Goal: Task Accomplishment & Management: Manage account settings

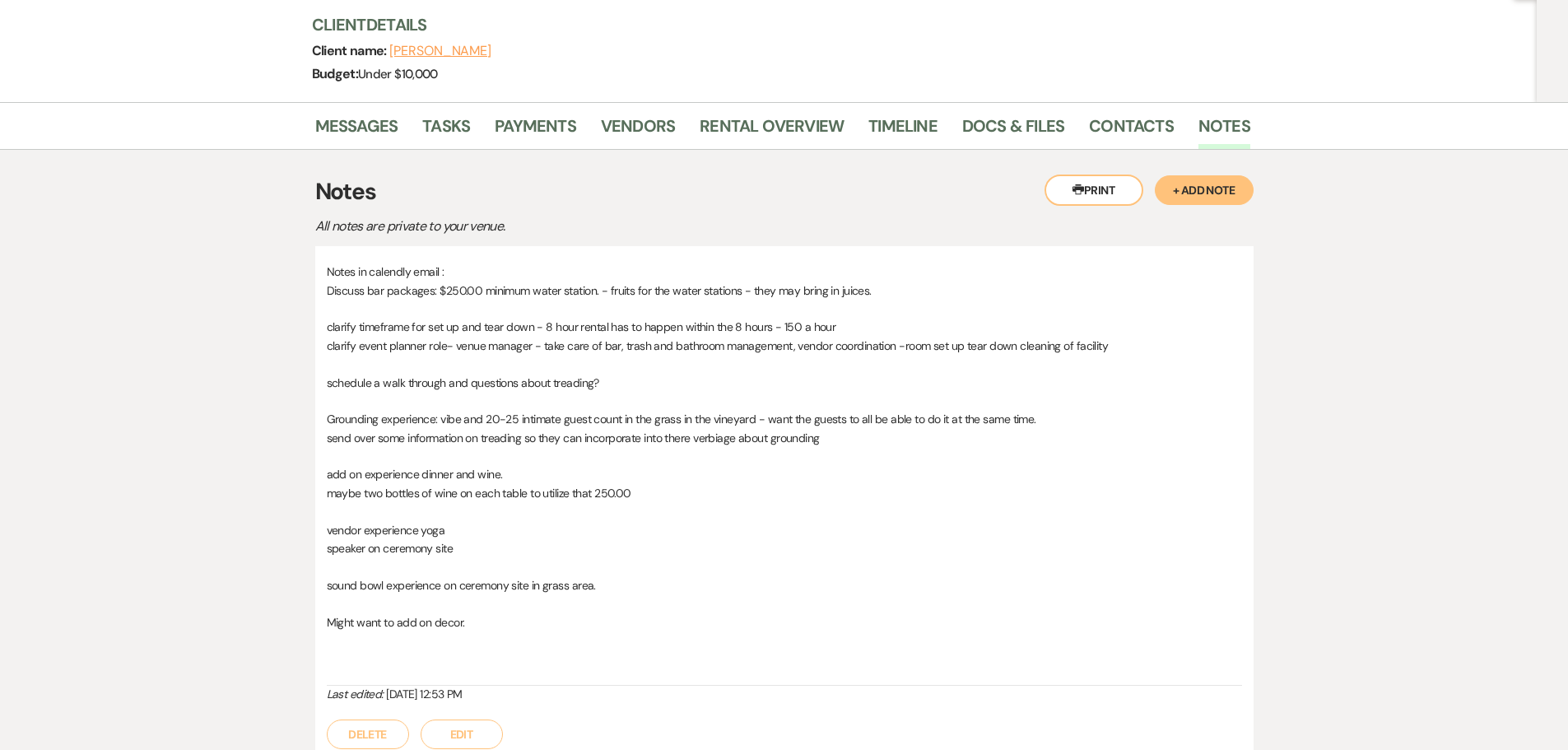
scroll to position [10, 0]
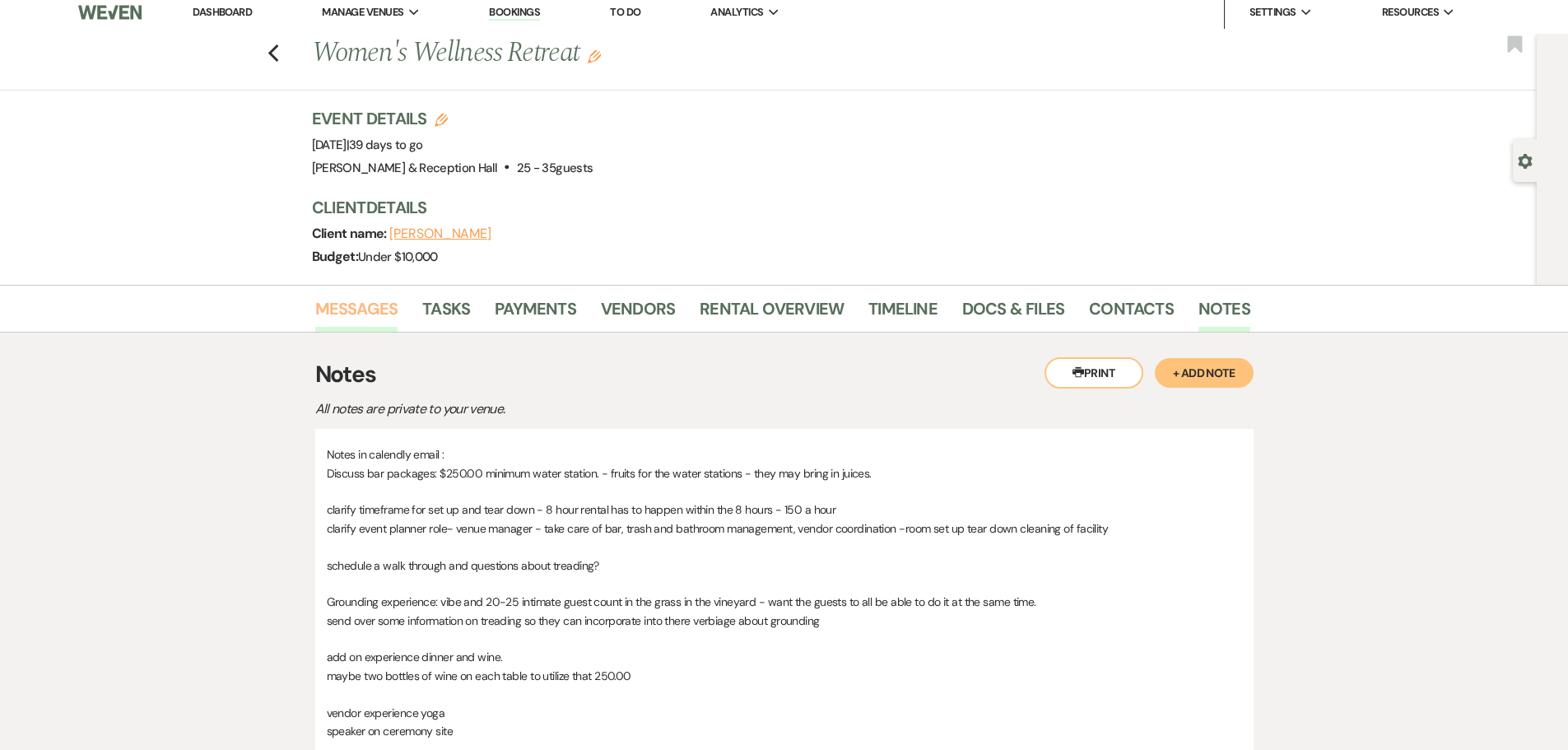
click at [363, 318] on link "Messages" at bounding box center [357, 314] width 83 height 36
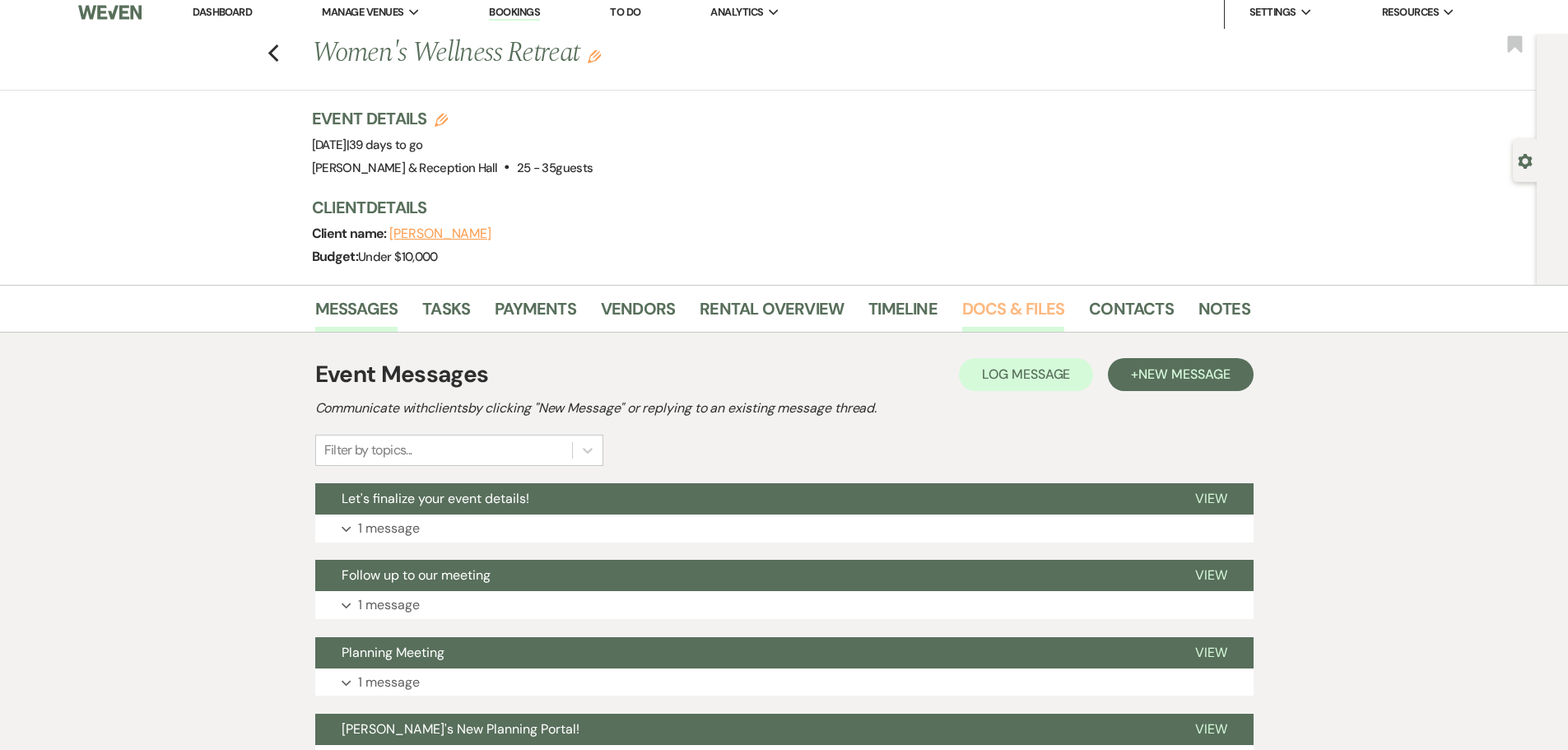
click at [1021, 314] on link "Docs & Files" at bounding box center [1013, 314] width 102 height 36
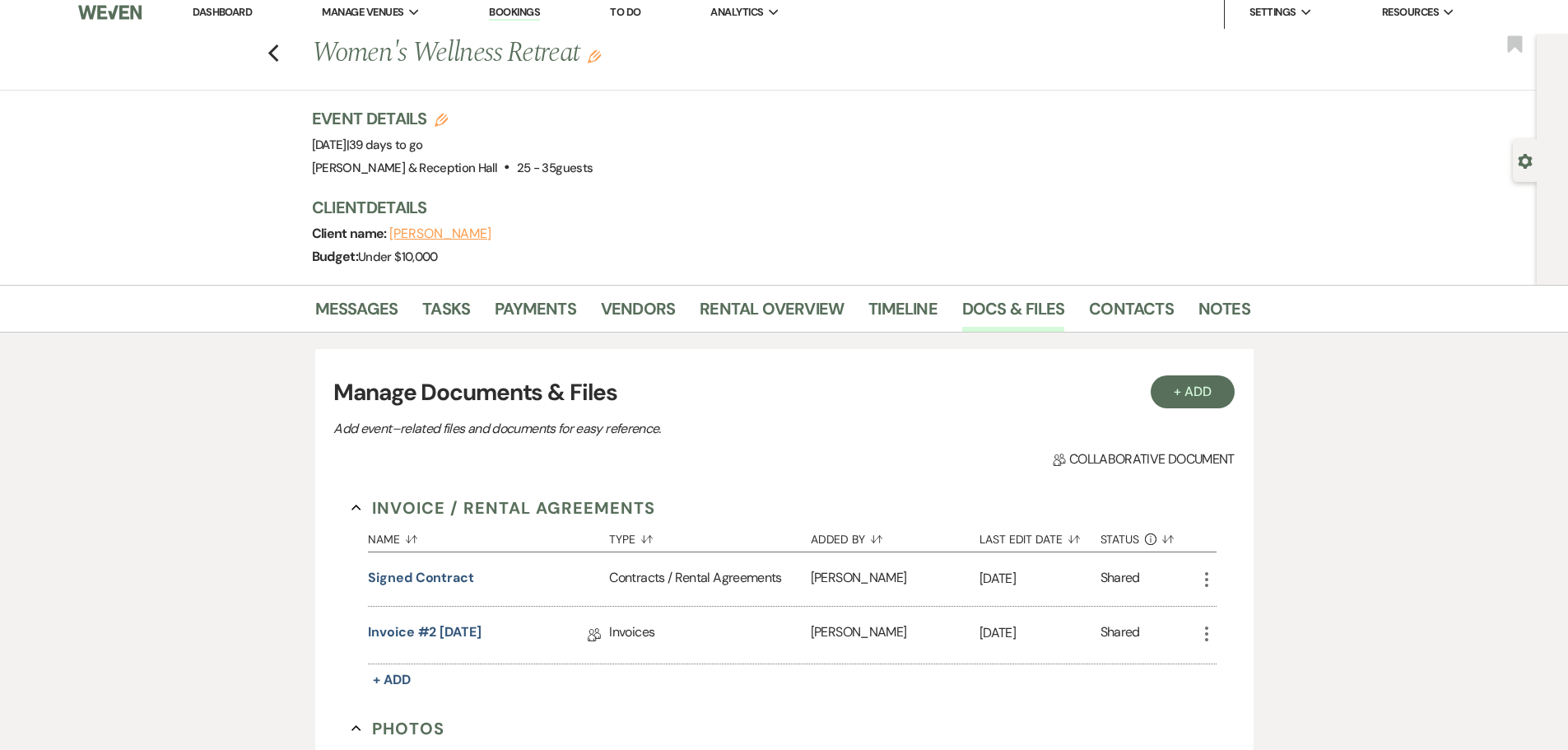
drag, startPoint x: 1189, startPoint y: 423, endPoint x: 1185, endPoint y: 409, distance: 14.6
click at [1189, 422] on div "Manage Documents & Files Add event–related files and documents for easy referen…" at bounding box center [784, 408] width 900 height 65
click at [1185, 404] on button "+ Add" at bounding box center [1192, 392] width 84 height 33
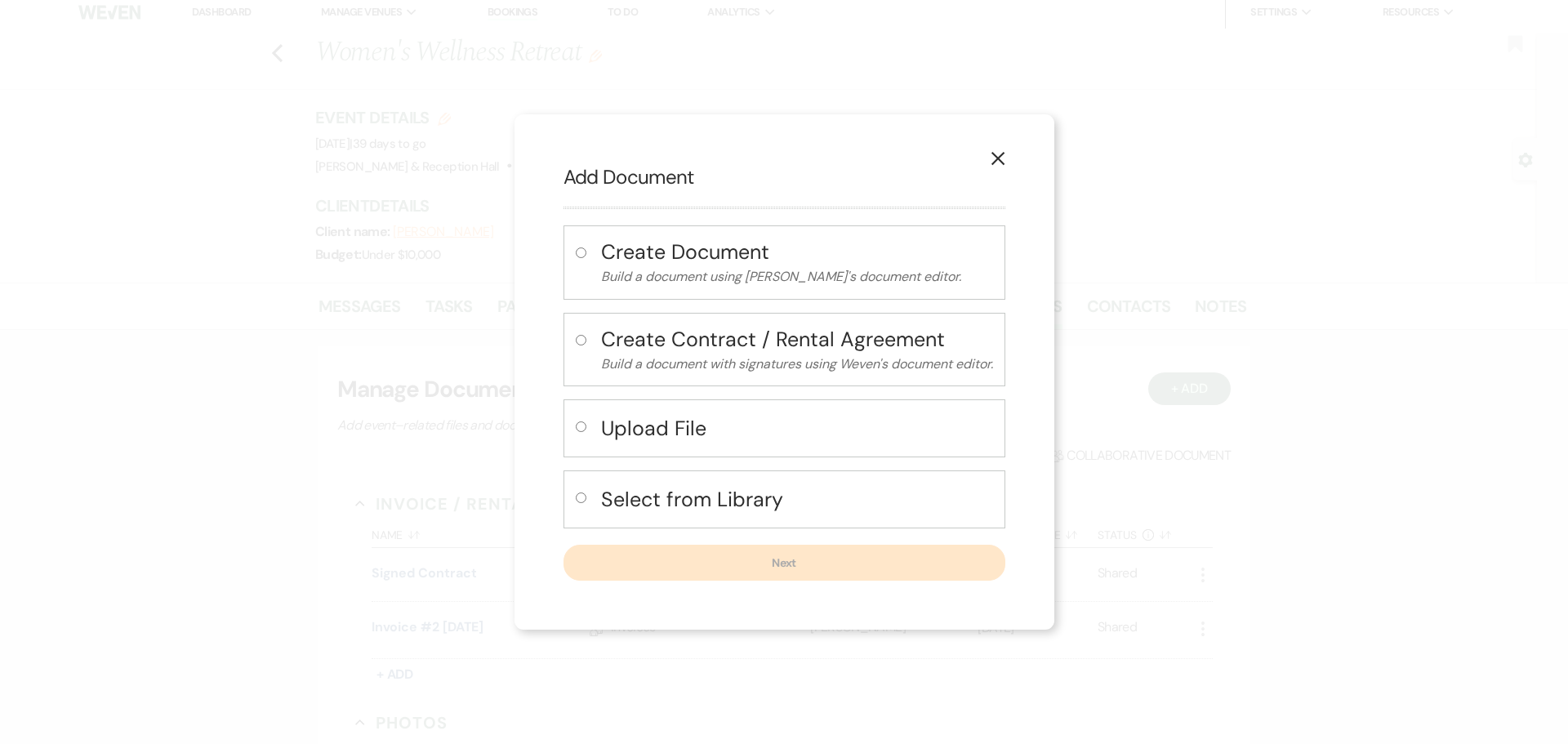
click at [636, 434] on h4 "Upload File" at bounding box center [796, 428] width 392 height 28
radio input "true"
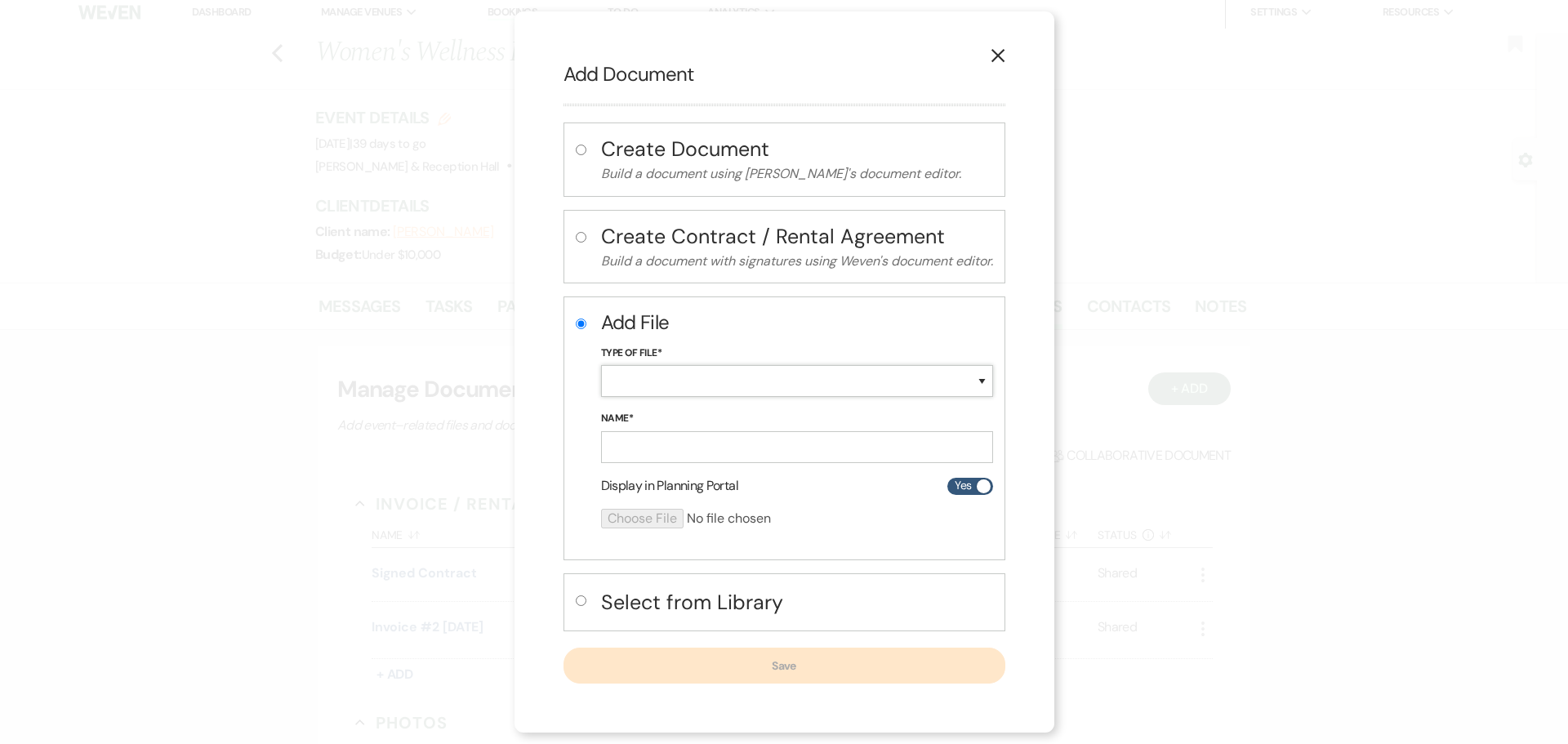
click at [653, 397] on select "Special Event Insurance Vendor Certificate of Insurance Contracts / Rental Agre…" at bounding box center [796, 381] width 392 height 32
select select "25"
click at [601, 365] on select "Special Event Insurance Vendor Certificate of Insurance Contracts / Rental Agre…" at bounding box center [796, 381] width 392 height 32
click at [703, 431] on input "Name*" at bounding box center [796, 447] width 392 height 32
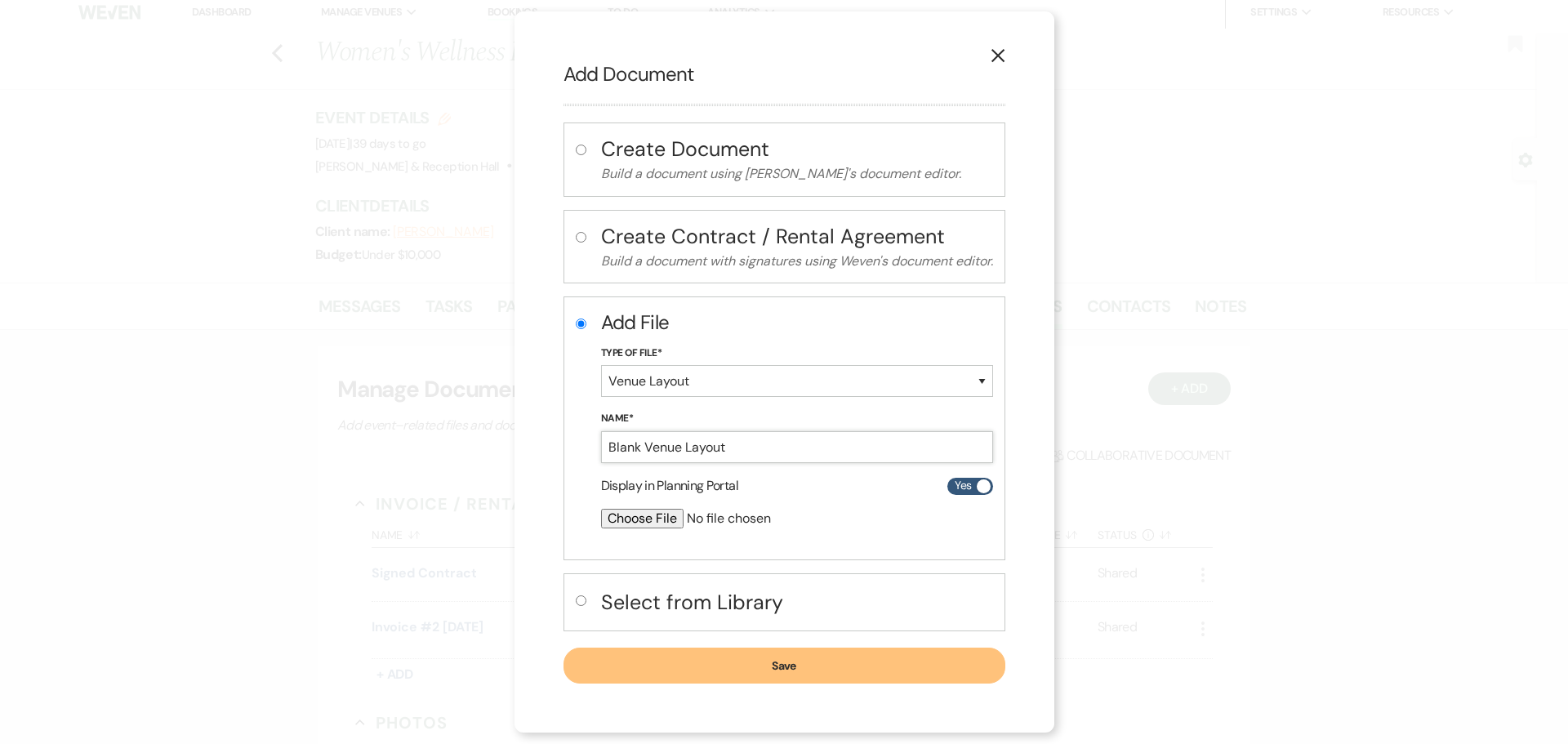
type input "Blank Venue Layout"
click at [661, 510] on input "file" at bounding box center [754, 518] width 306 height 20
type input "C:\fakepath\Blank Floor Plan .png"
click at [731, 670] on button "Save" at bounding box center [784, 666] width 442 height 36
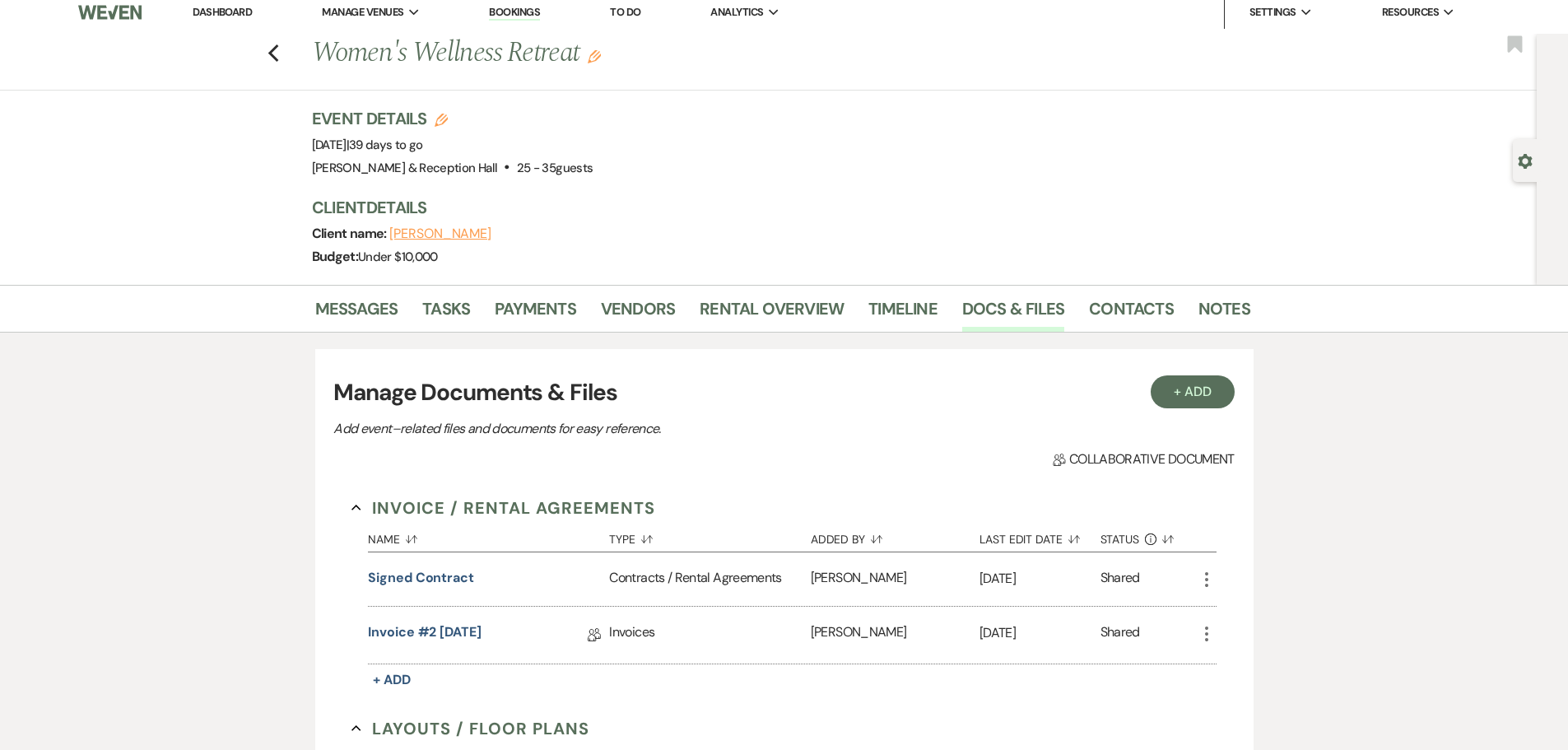
drag, startPoint x: 269, startPoint y: 29, endPoint x: 272, endPoint y: 37, distance: 8.5
click at [270, 33] on nav "Dashboard Manage Venues Expand [GEOGRAPHIC_DATA] & Reception Hall Bookings To D…" at bounding box center [784, 11] width 1568 height 43
click at [280, 52] on icon "Previous" at bounding box center [273, 53] width 12 height 20
select select "8"
select select "4"
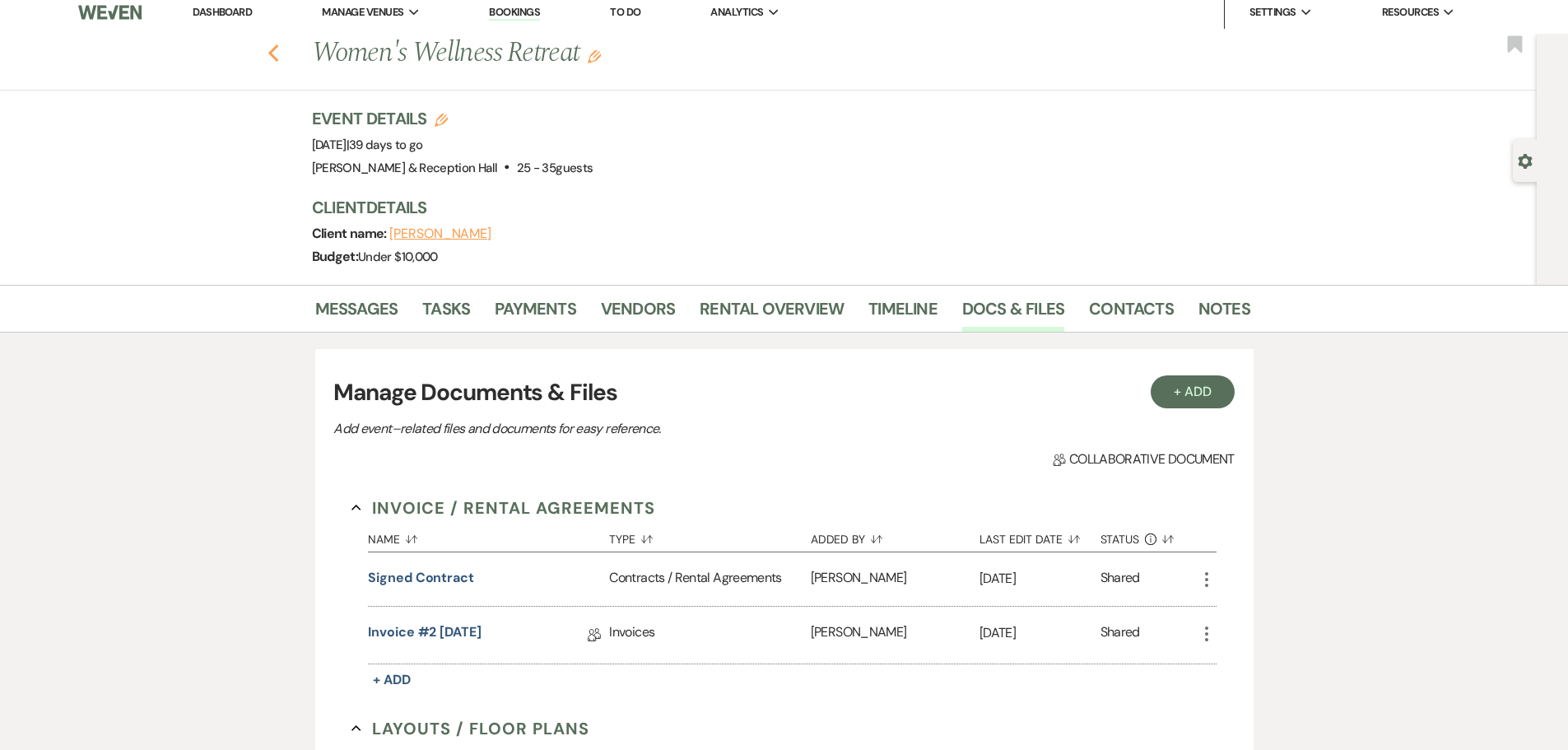
select select "8"
select select "5"
select select "8"
select select "7"
select select "8"
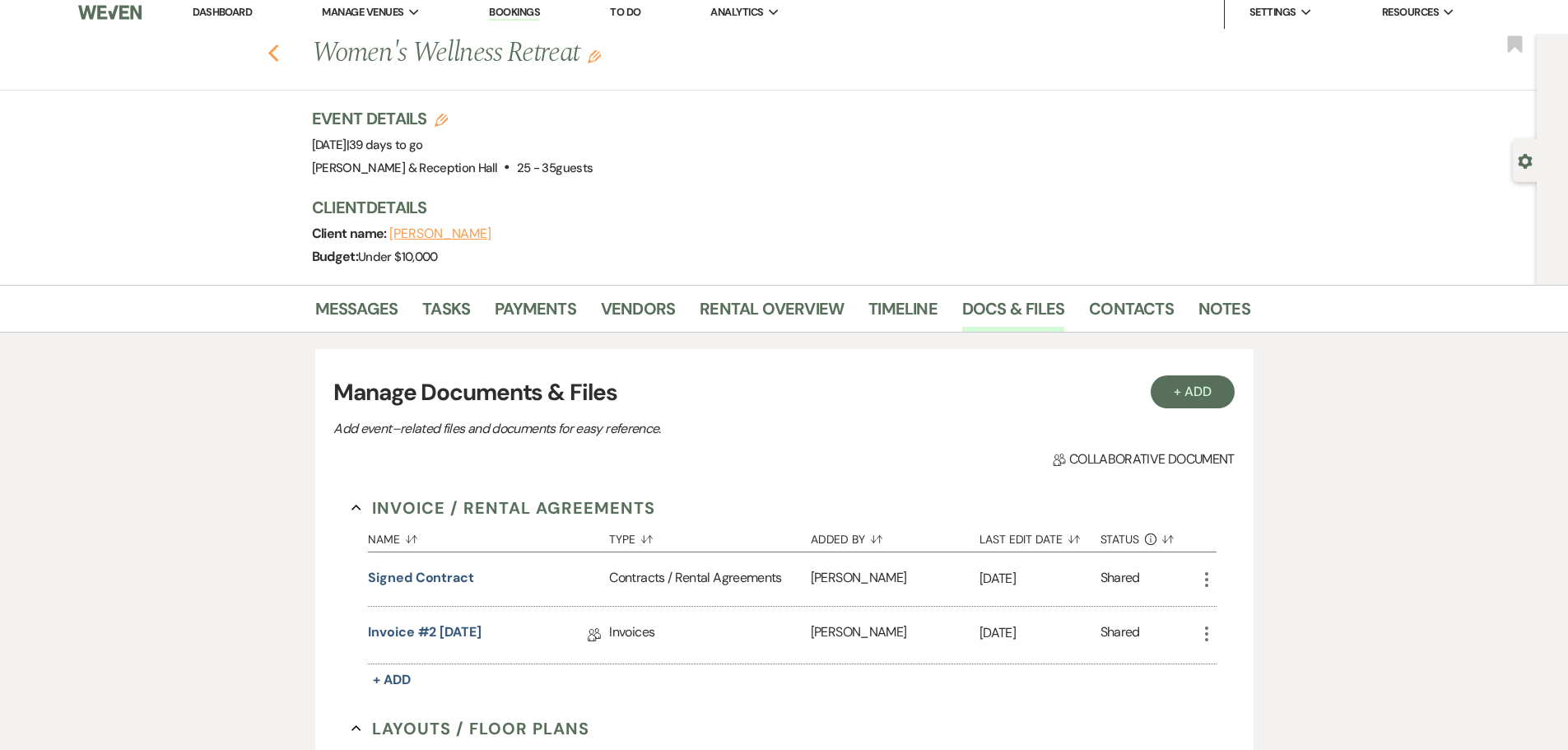
select select "5"
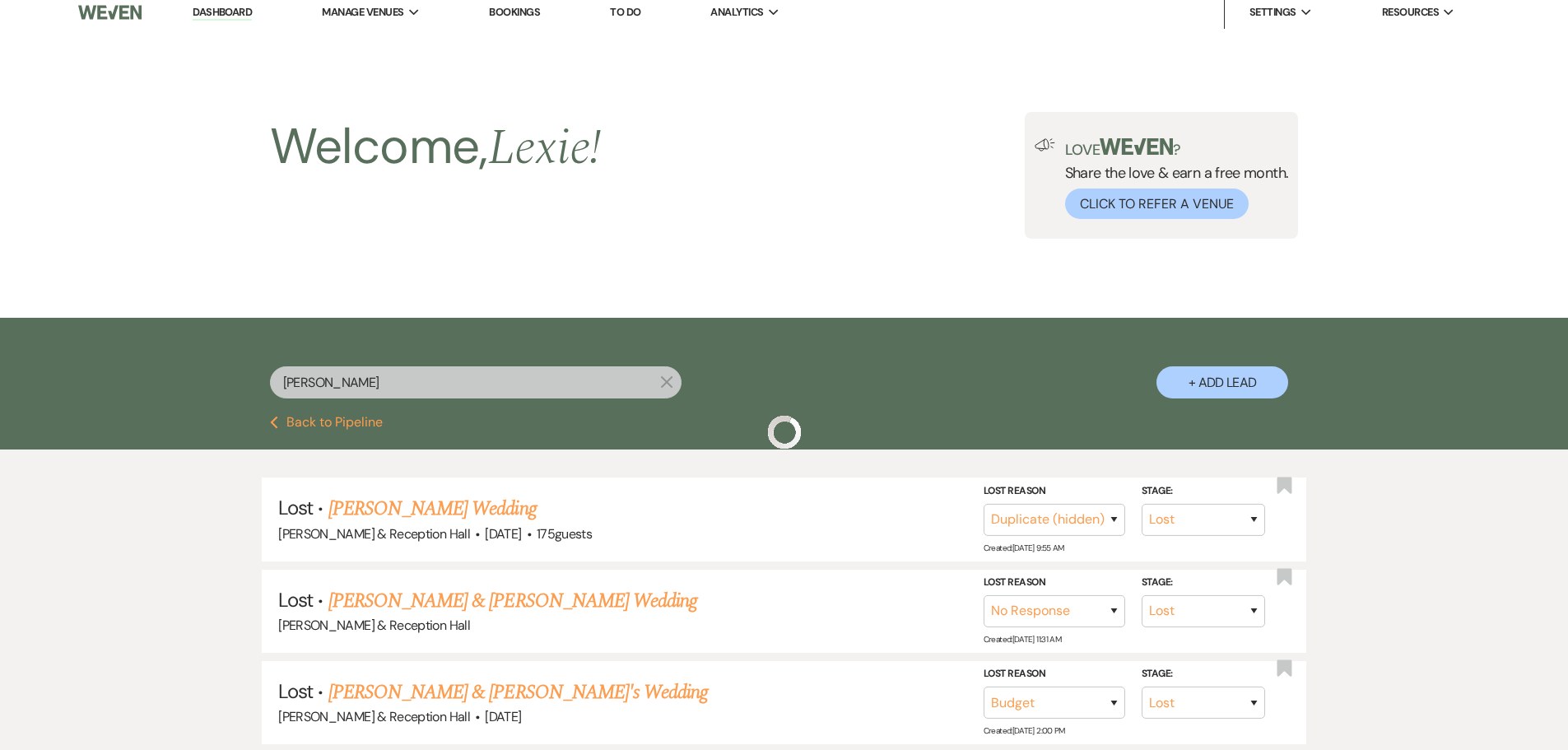
scroll to position [320, 0]
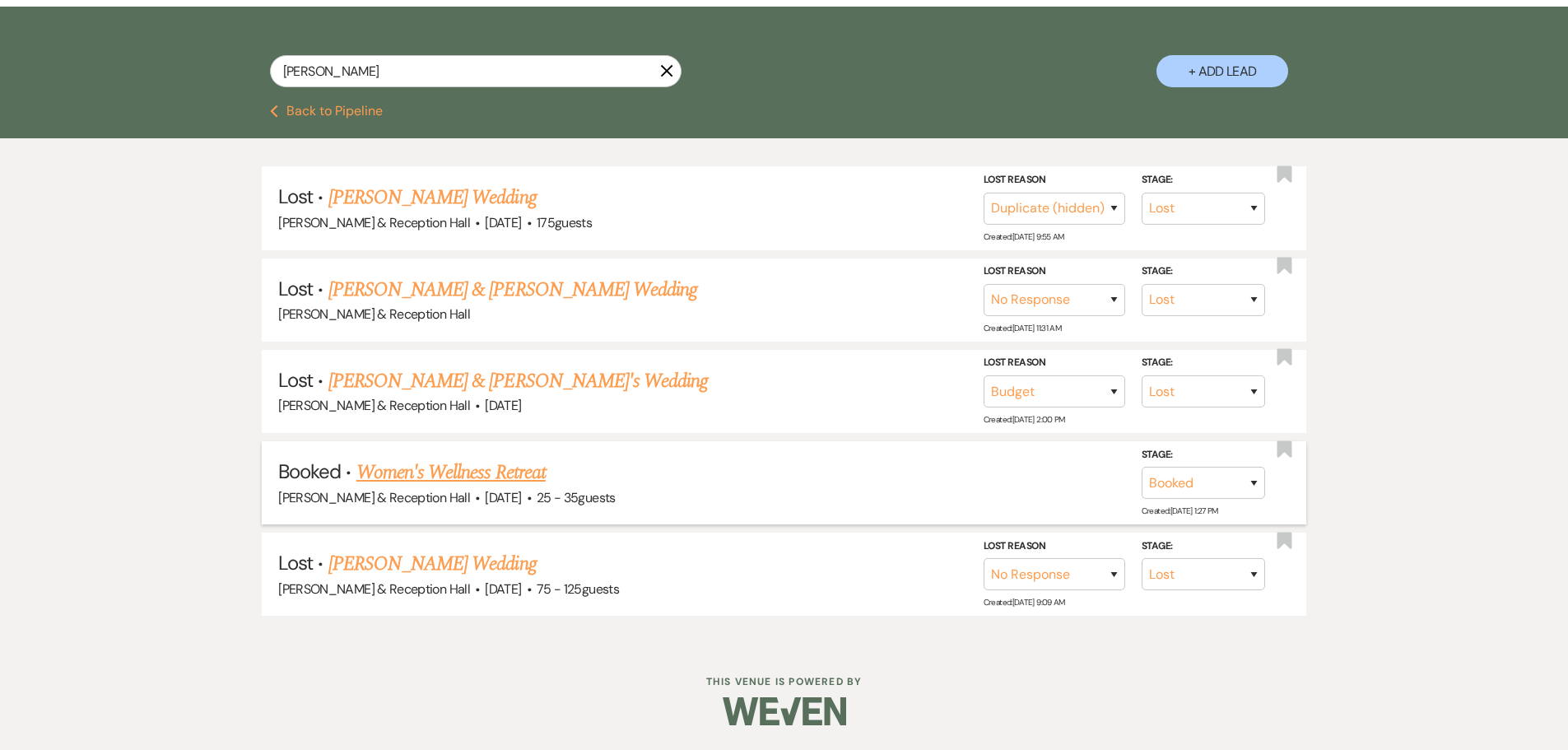
click at [499, 477] on link "Women's Wellness Retreat" at bounding box center [451, 471] width 189 height 29
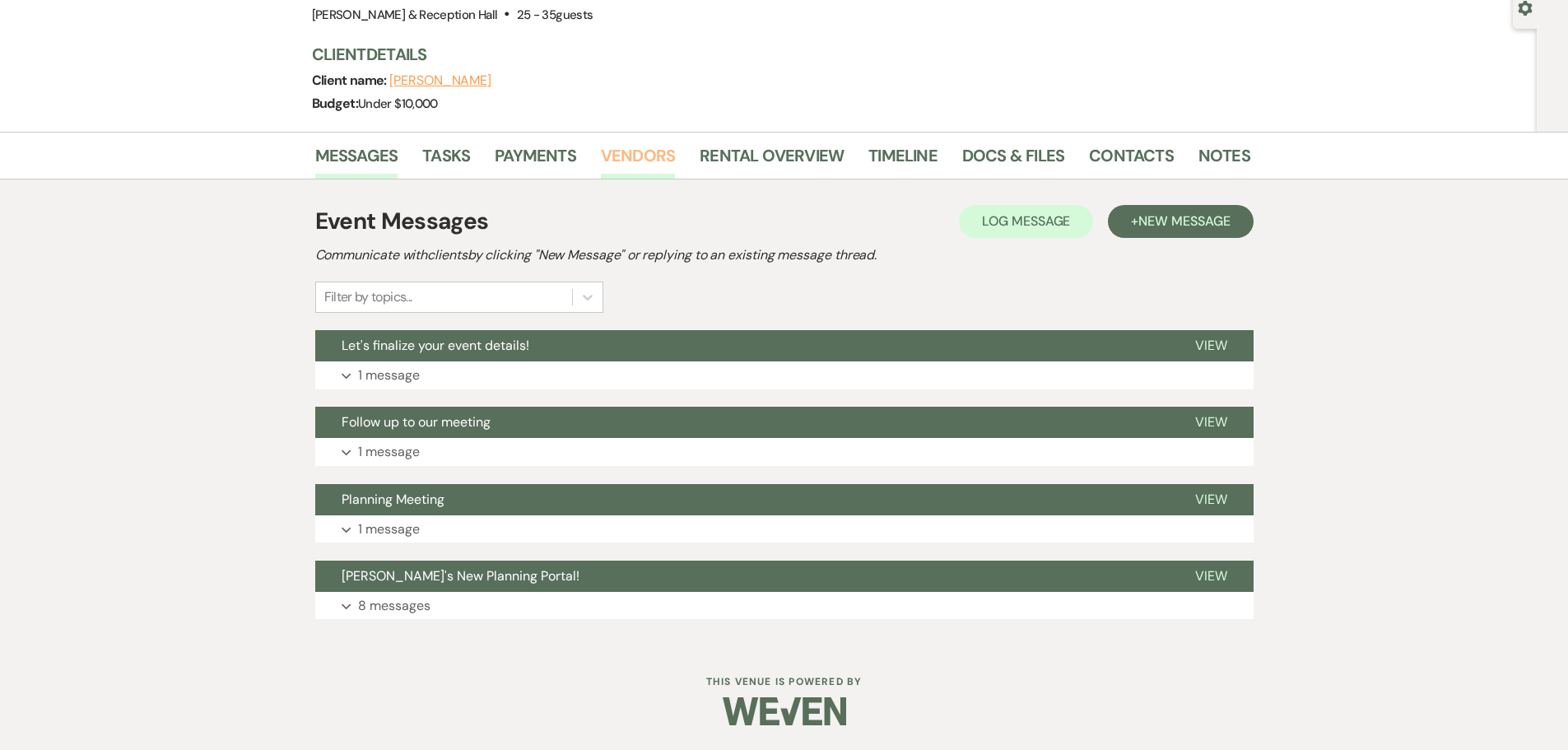
click at [631, 152] on link "Vendors" at bounding box center [638, 161] width 74 height 36
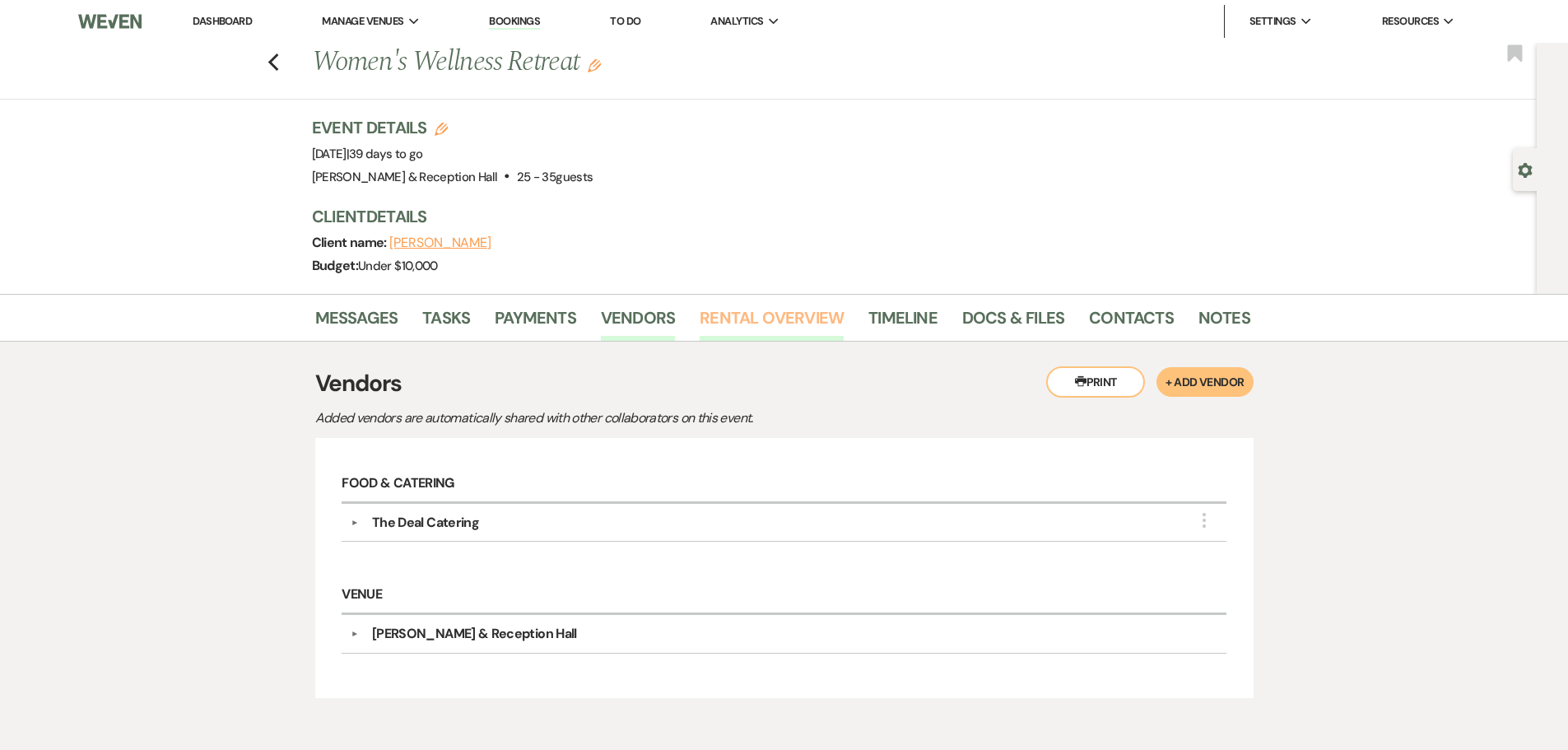
click at [742, 309] on link "Rental Overview" at bounding box center [771, 322] width 144 height 36
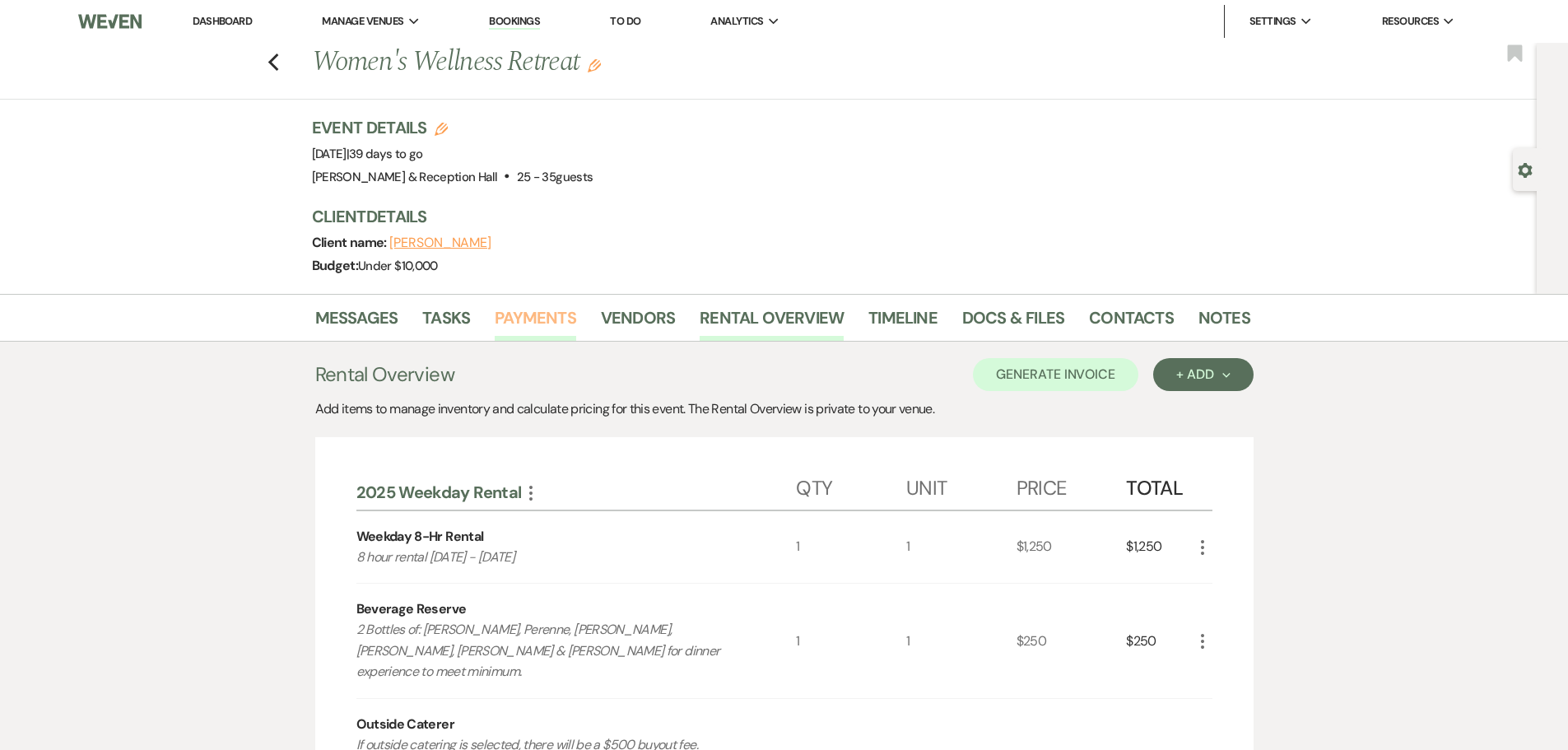
click at [542, 333] on link "Payments" at bounding box center [535, 322] width 82 height 36
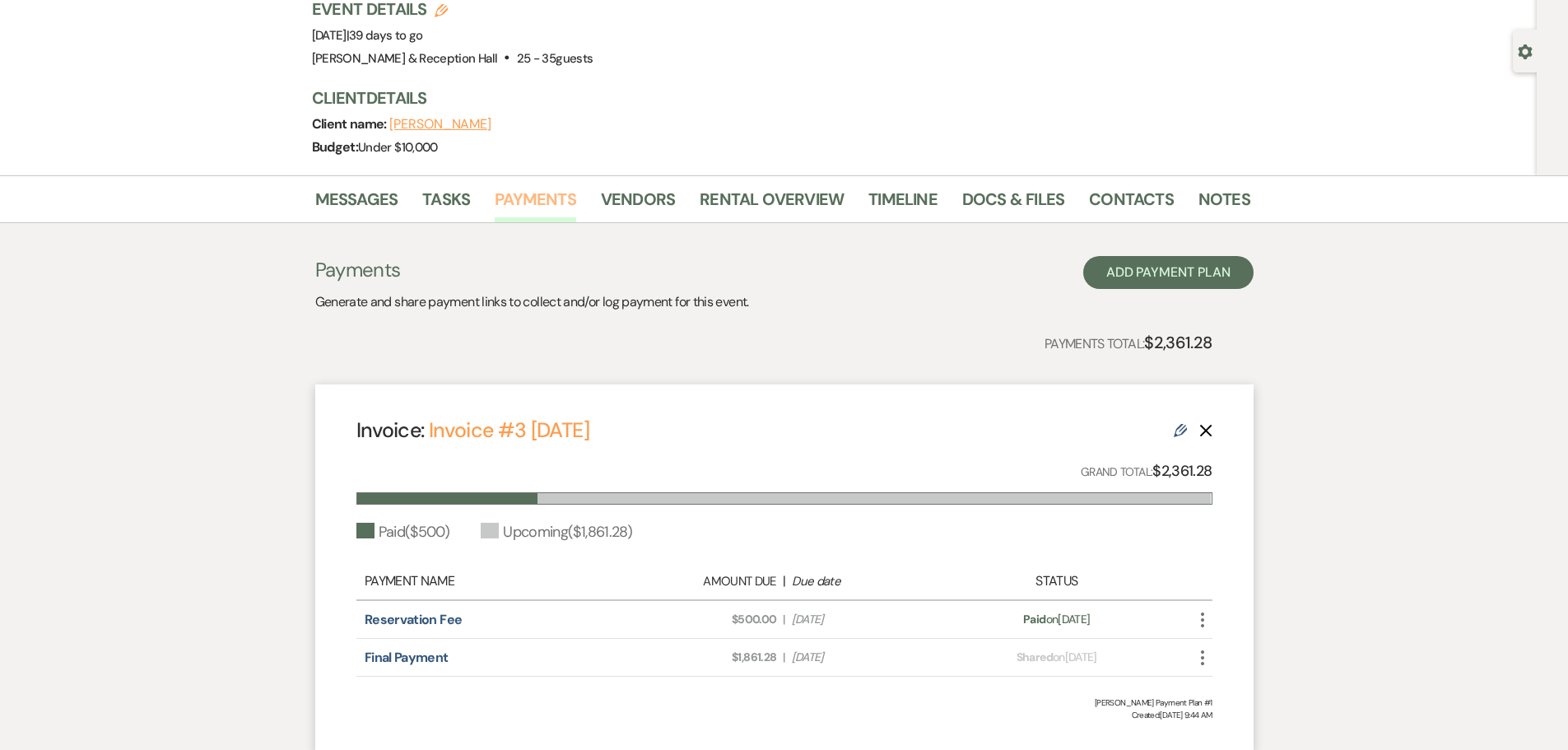
scroll to position [243, 0]
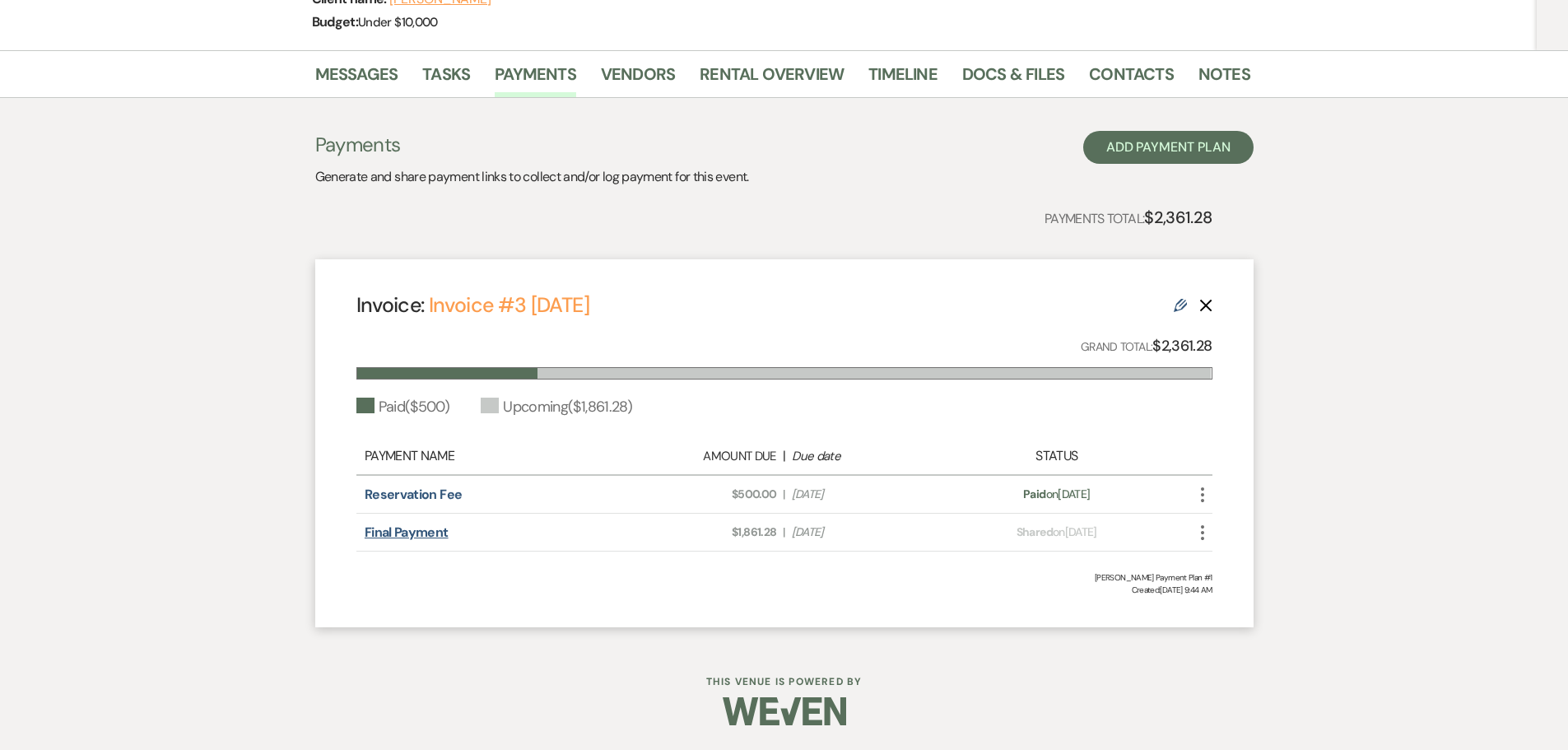
click at [414, 529] on link "Final Payment" at bounding box center [406, 532] width 84 height 17
click at [765, 65] on link "Rental Overview" at bounding box center [771, 79] width 144 height 36
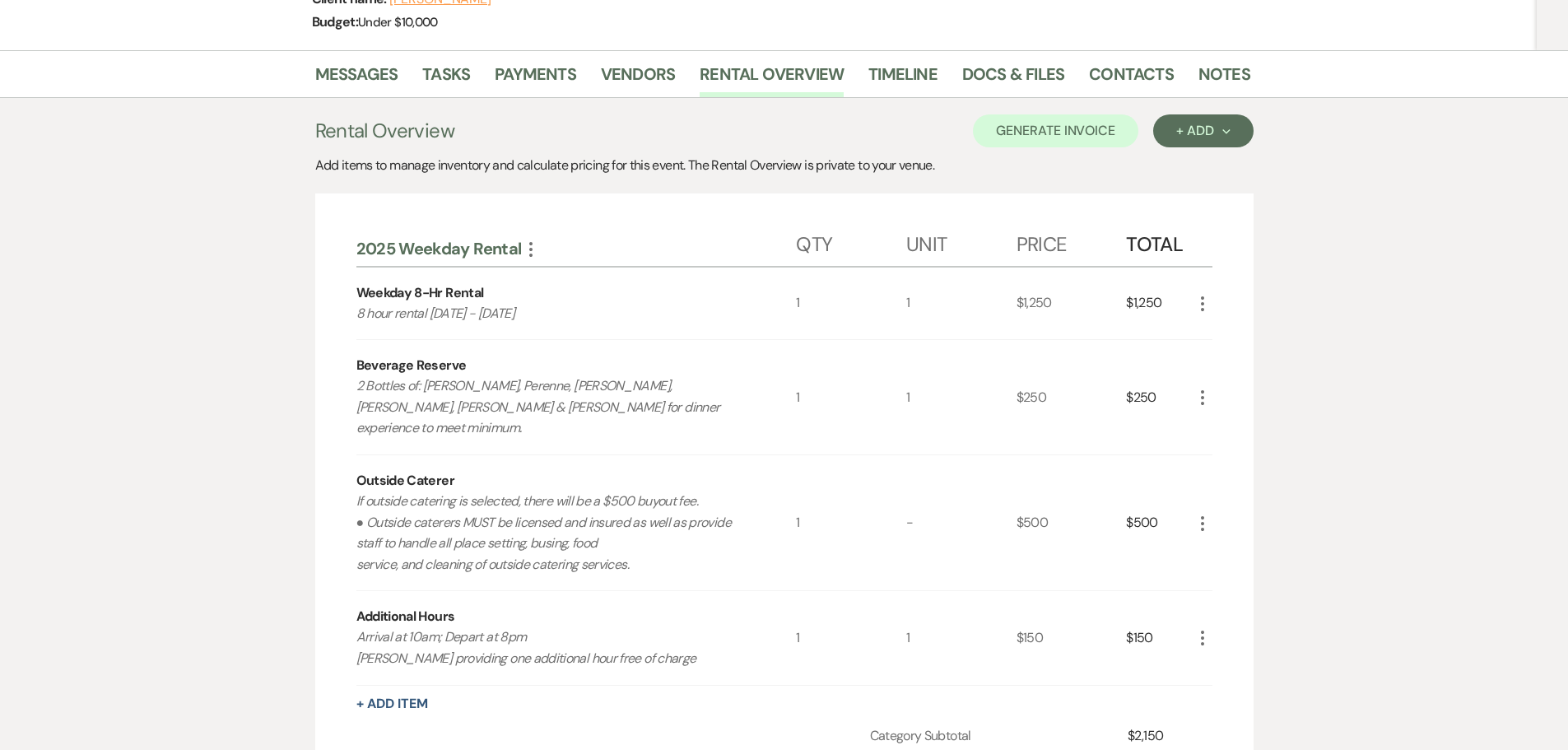
click at [525, 59] on li "Payments" at bounding box center [548, 78] width 106 height 40
click at [529, 70] on link "Payments" at bounding box center [535, 79] width 82 height 36
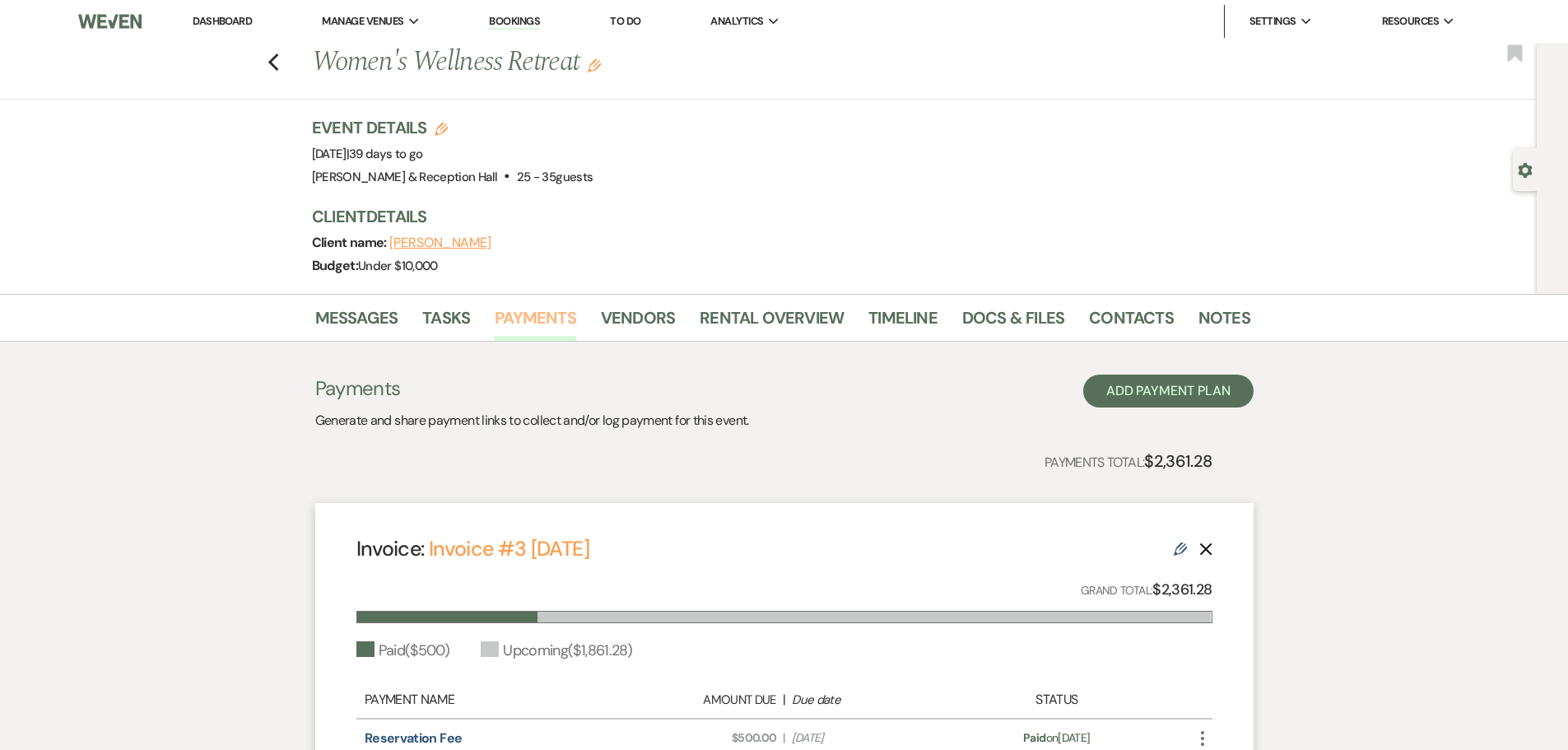
scroll to position [243, 0]
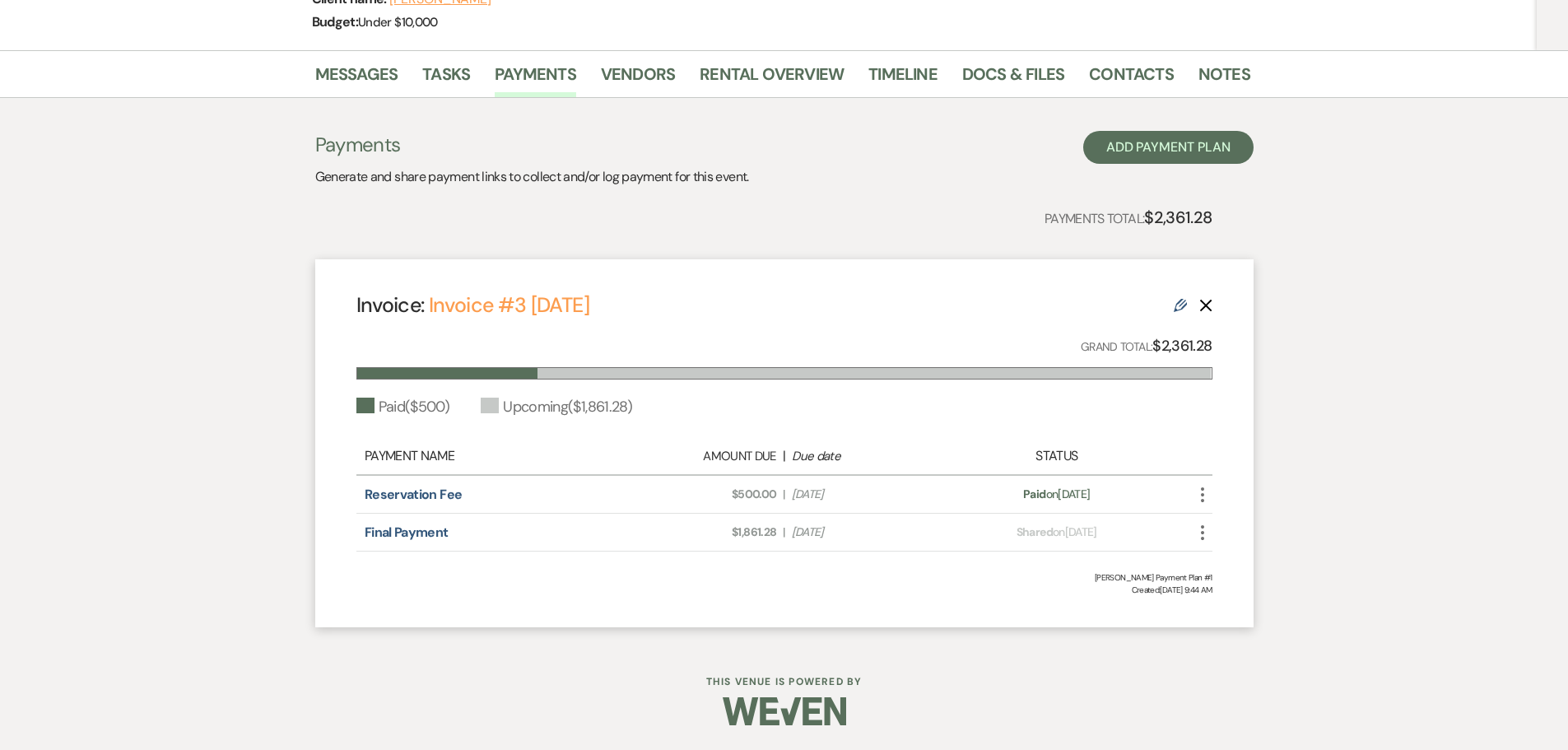
click at [603, 411] on div "Upcoming ( $1,861.28 )" at bounding box center [556, 406] width 151 height 22
click at [726, 69] on link "Rental Overview" at bounding box center [771, 79] width 144 height 36
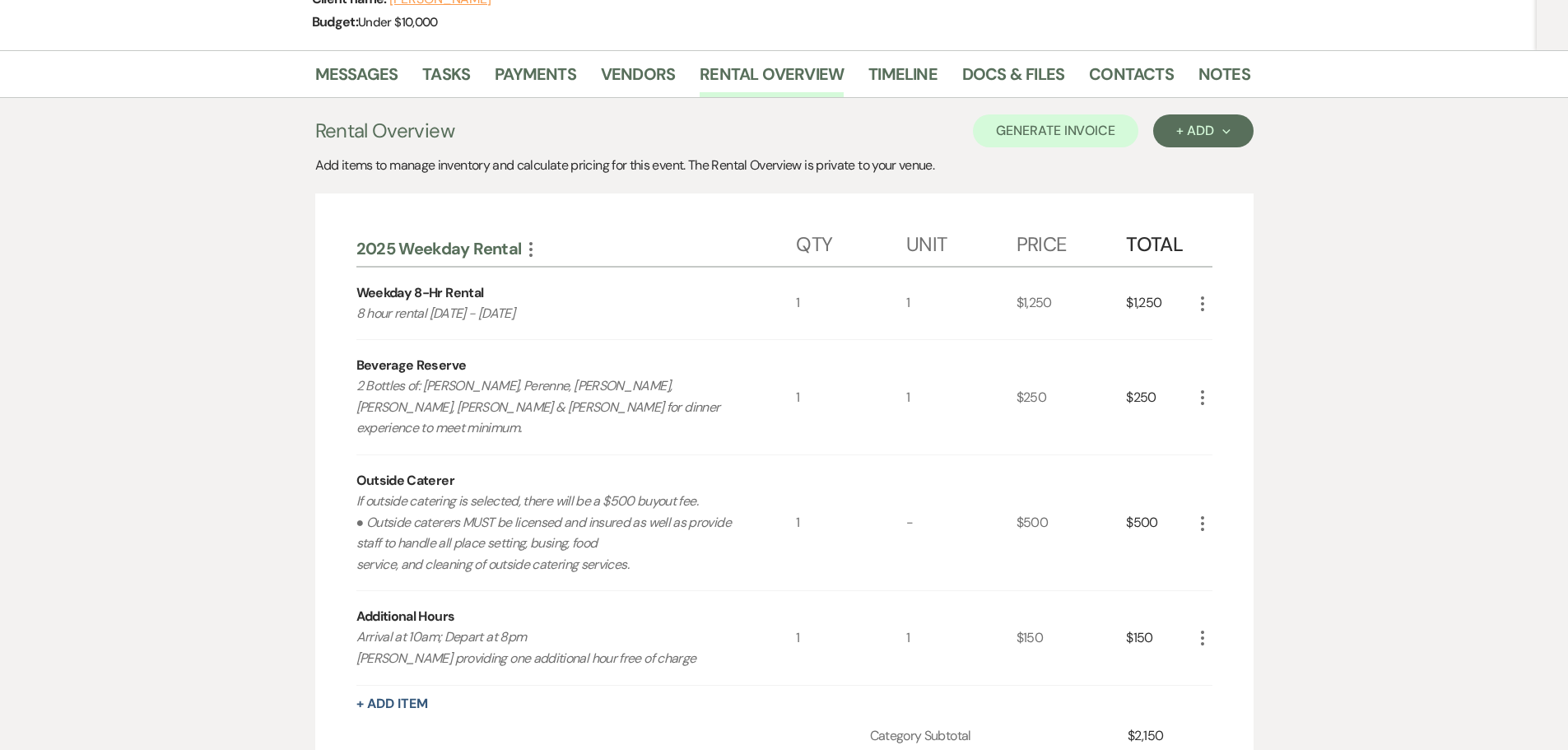
click at [397, 490] on p "If outside catering is selected, there will be a $500 buyout fee. ● Outside cat…" at bounding box center [554, 532] width 396 height 84
click at [398, 490] on p "If outside catering is selected, there will be a $500 buyout fee. ● Outside cat…" at bounding box center [554, 532] width 396 height 84
click at [548, 525] on p "If outside catering is selected, there will be a $500 buyout fee. ● Outside cat…" at bounding box center [554, 532] width 396 height 84
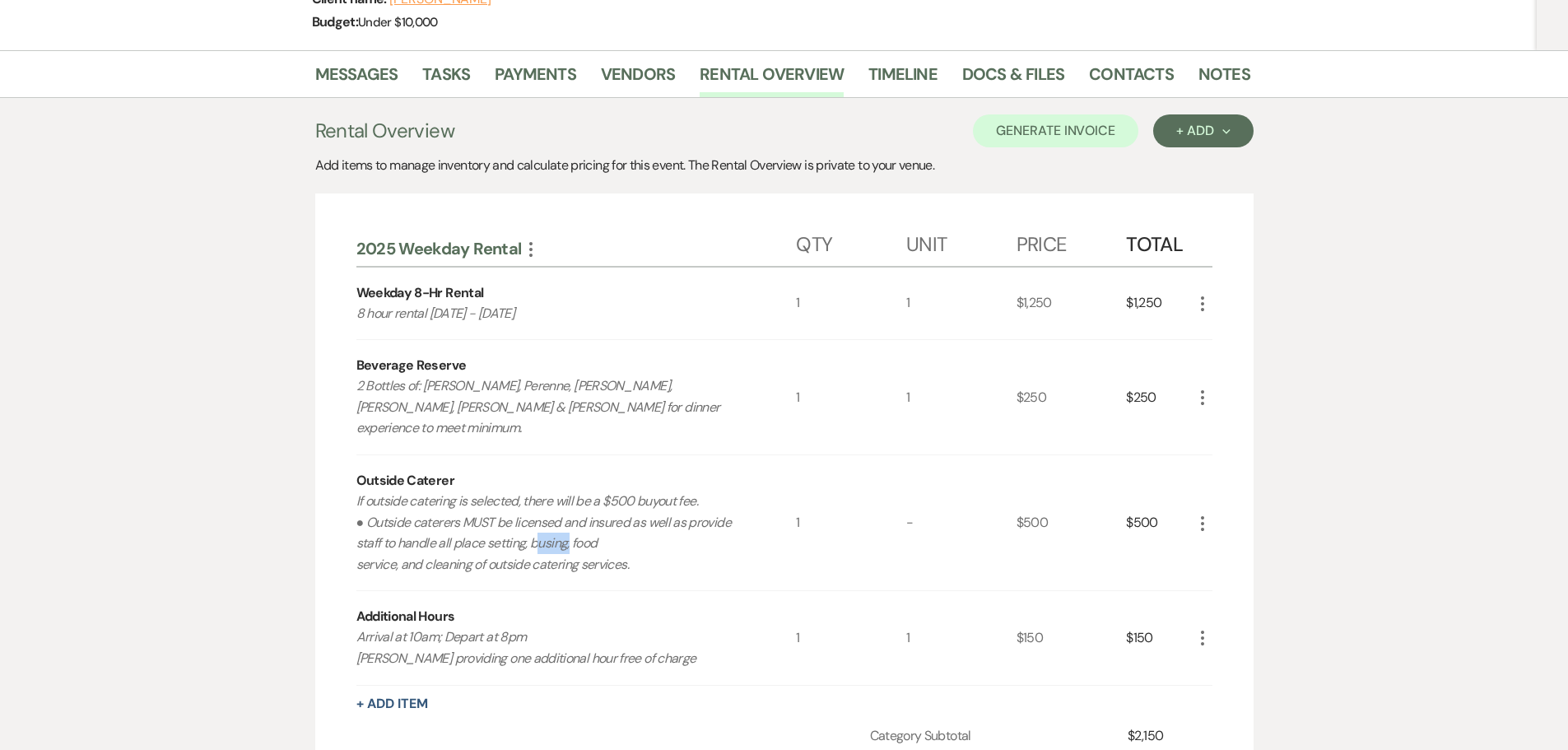
click at [548, 525] on p "If outside catering is selected, there will be a $500 buyout fee. ● Outside cat…" at bounding box center [554, 532] width 396 height 84
click at [553, 542] on p "If outside catering is selected, there will be a $500 buyout fee. ● Outside cat…" at bounding box center [554, 532] width 396 height 84
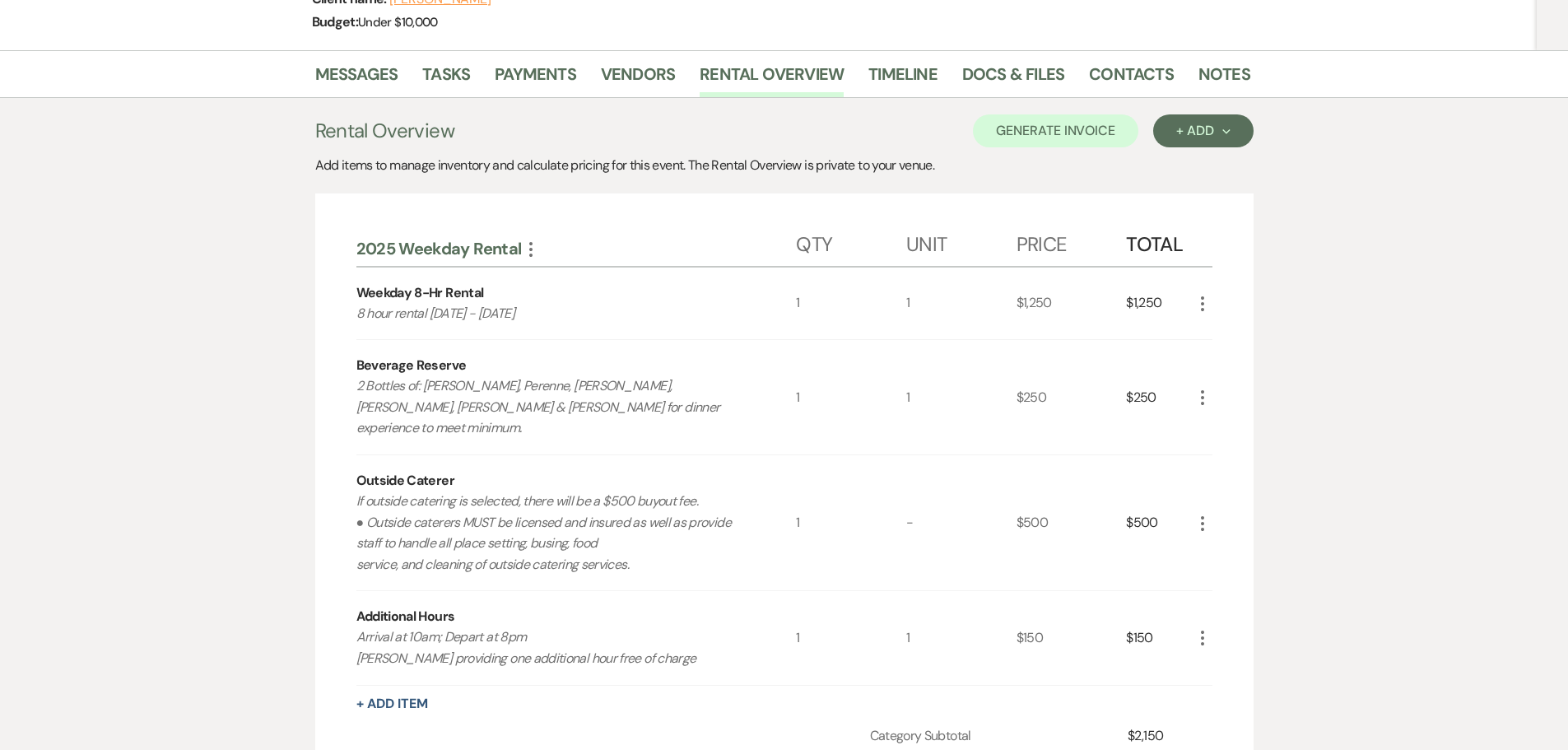
click at [571, 460] on div "Outside Caterer If outside catering is selected, there will be a $500 buyout fe…" at bounding box center [576, 523] width 440 height 135
click at [598, 490] on p "If outside catering is selected, there will be a $500 buyout fee. ● Outside cat…" at bounding box center [554, 532] width 396 height 84
click at [814, 62] on link "Rental Overview" at bounding box center [771, 79] width 144 height 36
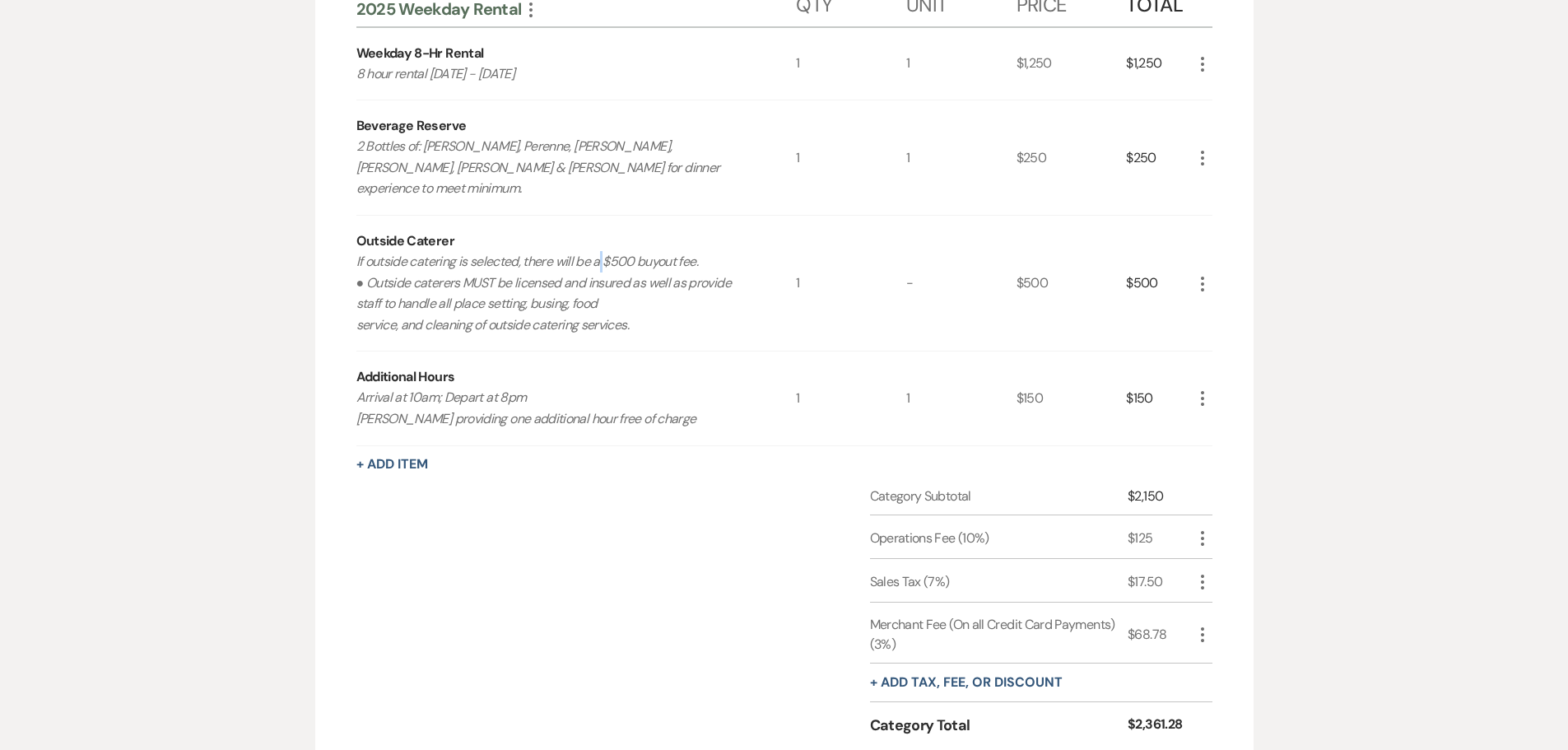
scroll to position [490, 0]
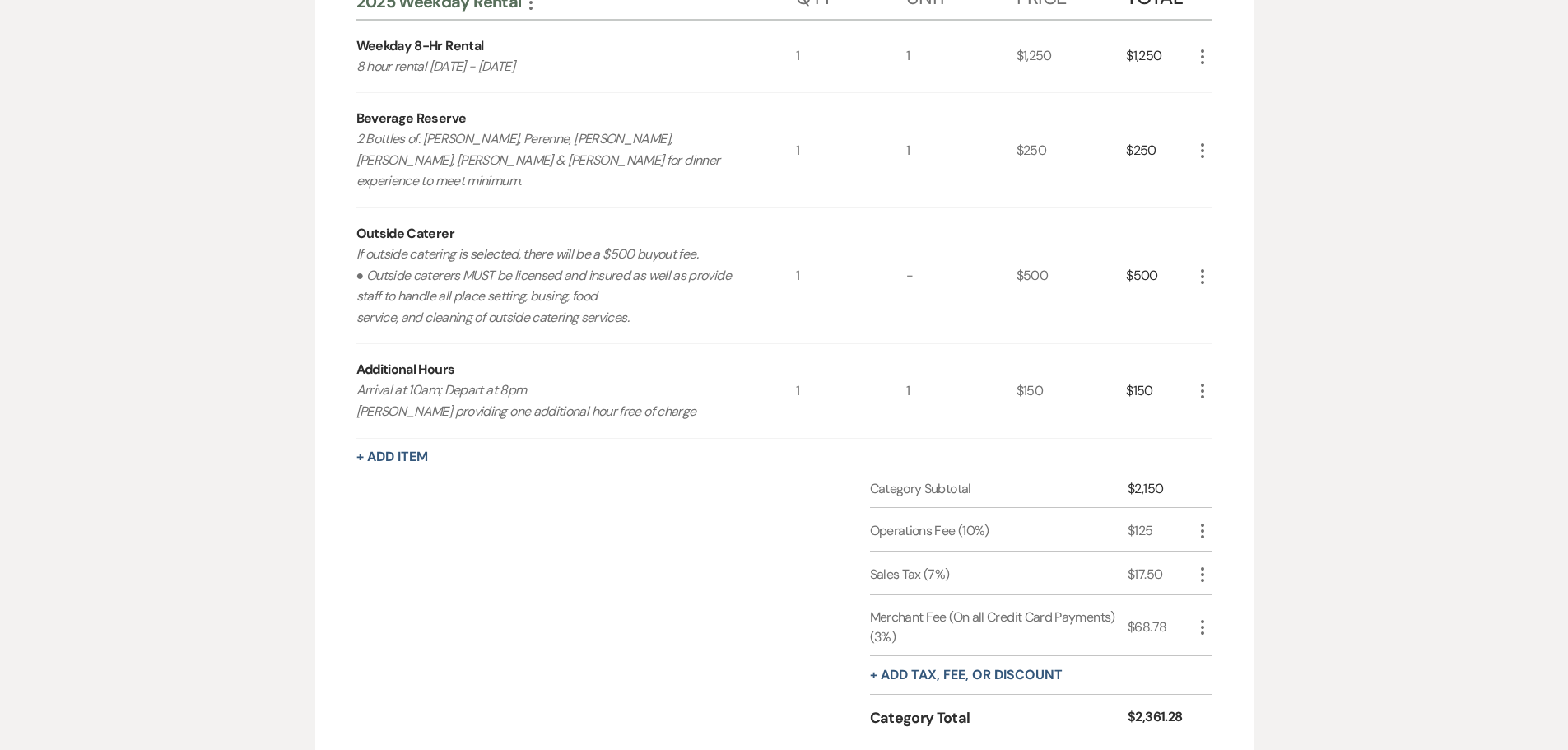
click at [358, 243] on p "If outside catering is selected, there will be a $500 buyout fee. ● Outside cat…" at bounding box center [554, 285] width 396 height 84
click at [393, 266] on p "If outside catering is selected, there will be a $500 buyout fee. ● Outside cat…" at bounding box center [554, 285] width 396 height 84
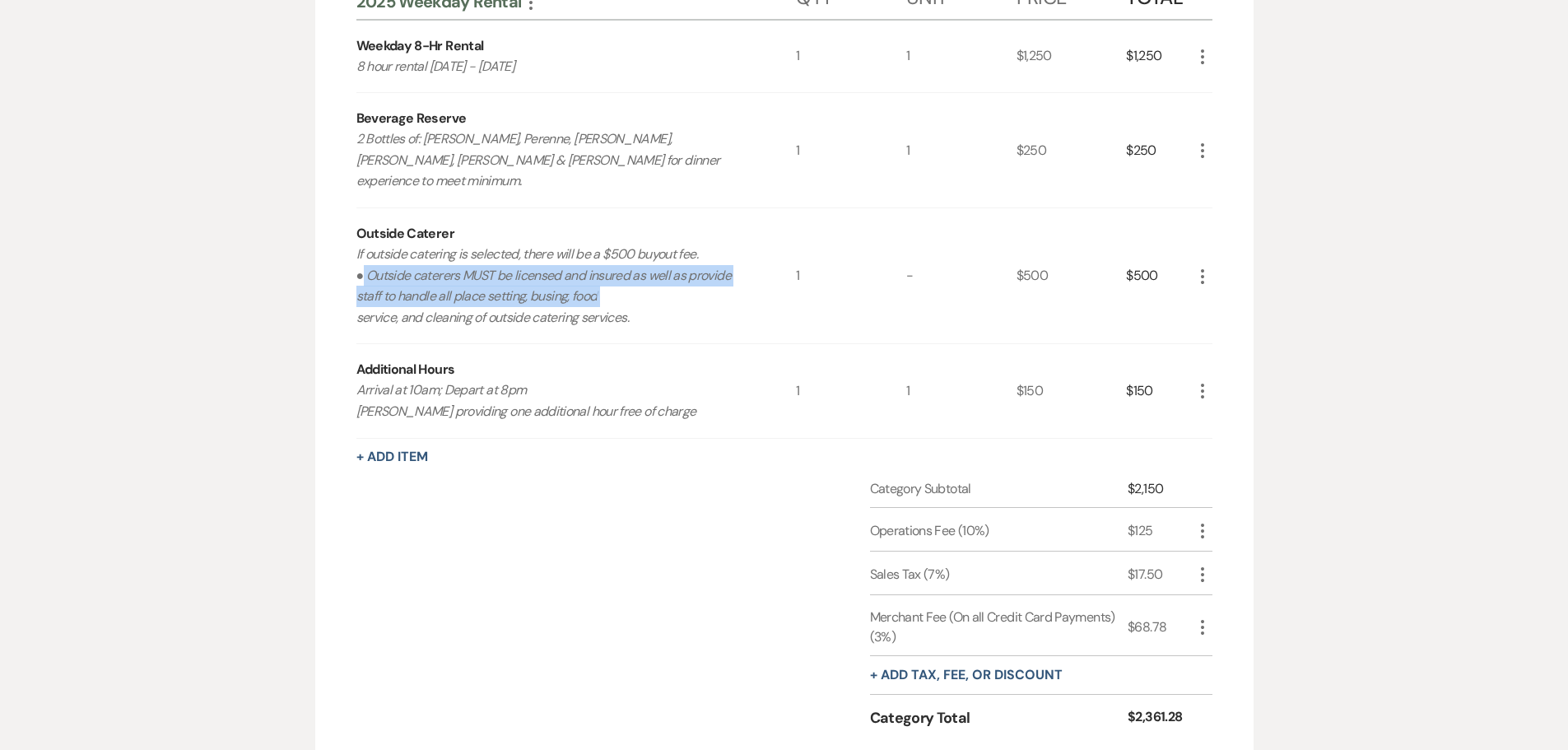
click at [393, 266] on p "If outside catering is selected, there will be a $500 buyout fee. ● Outside cat…" at bounding box center [554, 285] width 396 height 84
click at [407, 287] on p "If outside catering is selected, there will be a $500 buyout fee. ● Outside cat…" at bounding box center [554, 285] width 396 height 84
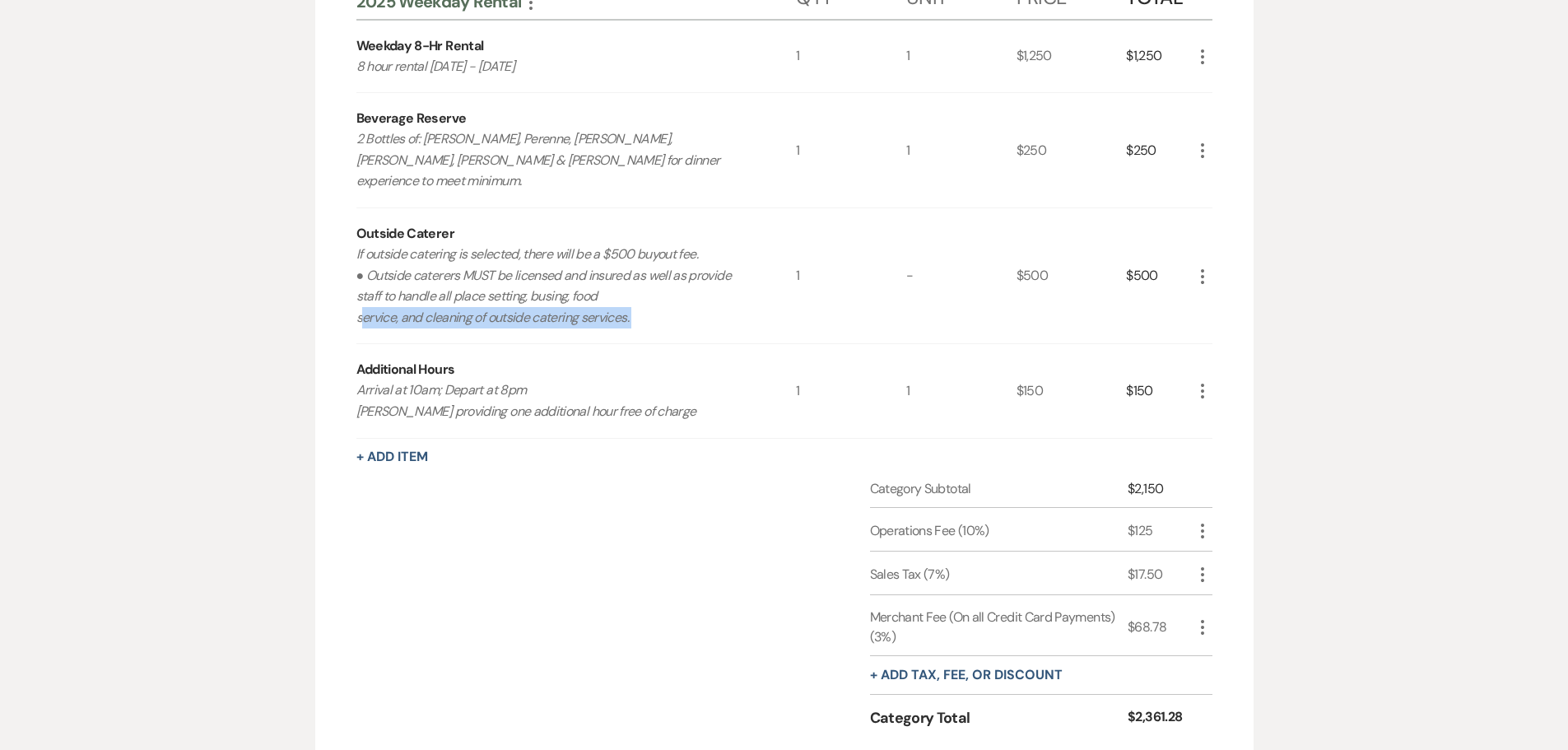
click at [407, 287] on p "If outside catering is selected, there will be a $500 buyout fee. ● Outside cat…" at bounding box center [554, 285] width 396 height 84
click at [530, 245] on p "If outside catering is selected, there will be a $500 buyout fee. ● Outside cat…" at bounding box center [554, 285] width 396 height 84
click at [625, 220] on div "Outside Caterer If outside catering is selected, there will be a $500 buyout fe…" at bounding box center [576, 276] width 440 height 135
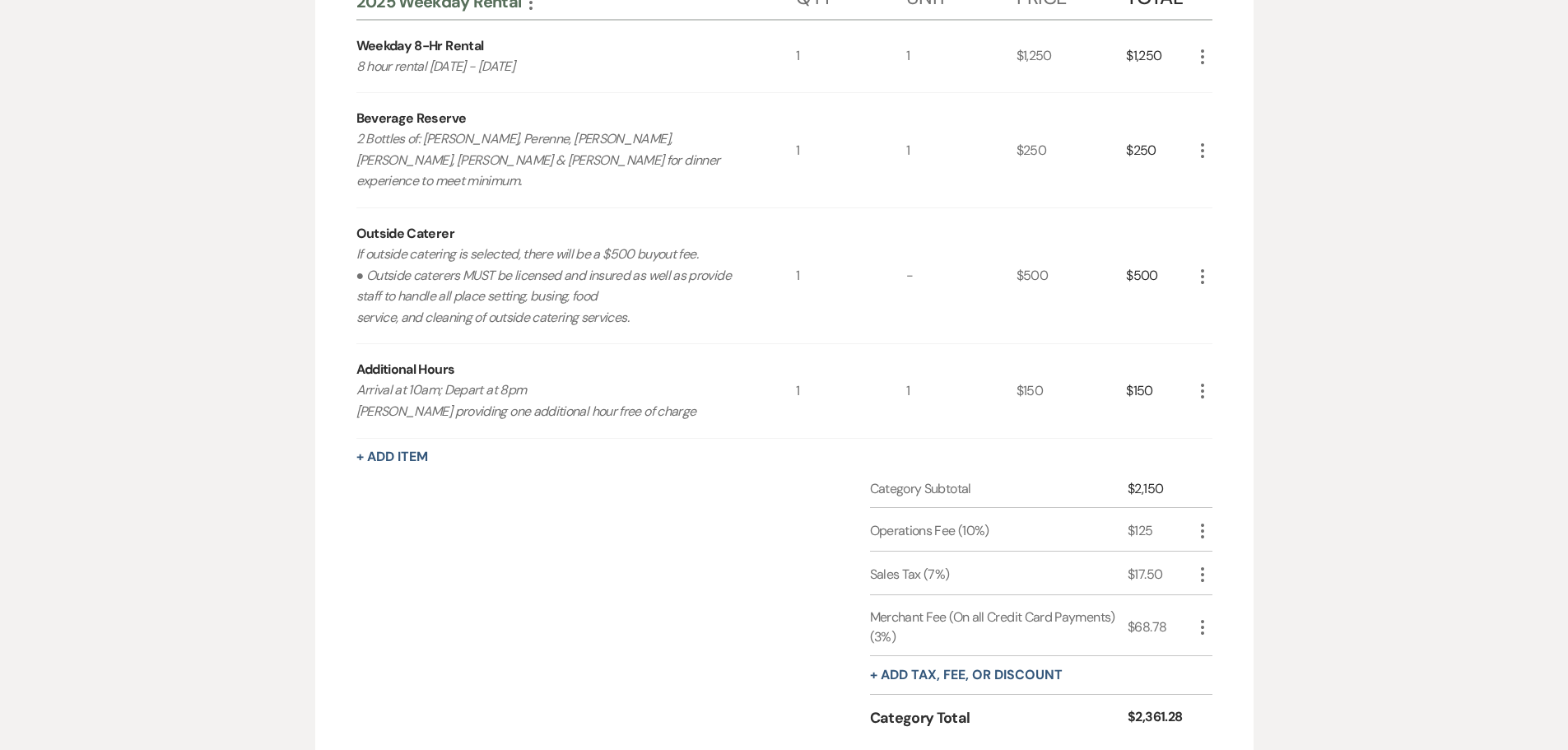
click at [630, 243] on p "If outside catering is selected, there will be a $500 buyout fee. ● Outside cat…" at bounding box center [554, 285] width 396 height 84
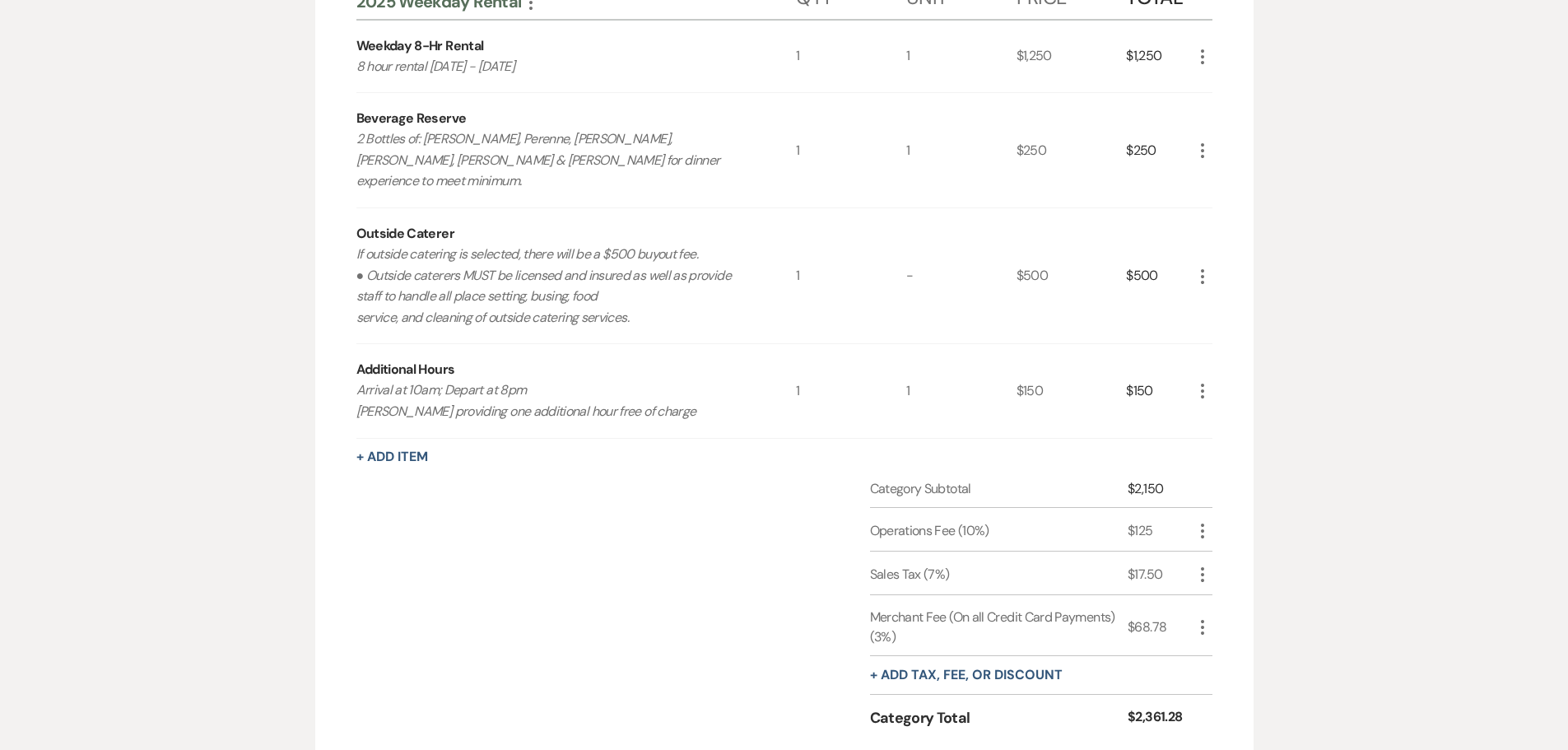
click at [404, 261] on p "If outside catering is selected, there will be a $500 buyout fee. ● Outside cat…" at bounding box center [554, 285] width 396 height 84
drag, startPoint x: 1126, startPoint y: 256, endPoint x: 1182, endPoint y: 251, distance: 56.2
click at [1182, 251] on div "$500" at bounding box center [1158, 276] width 66 height 135
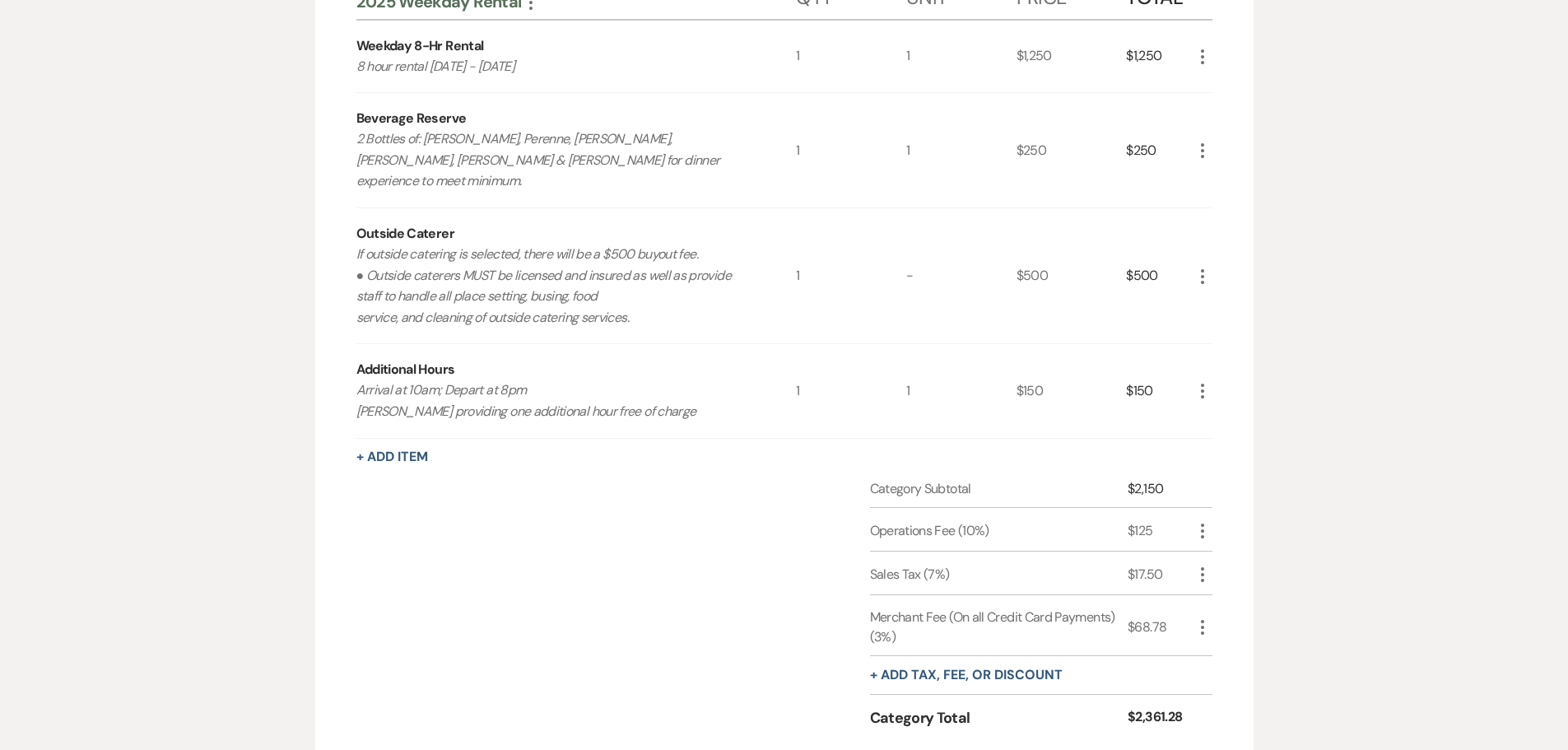
click at [1142, 374] on div "$150" at bounding box center [1158, 391] width 66 height 93
click at [1142, 260] on div "$500" at bounding box center [1158, 276] width 66 height 135
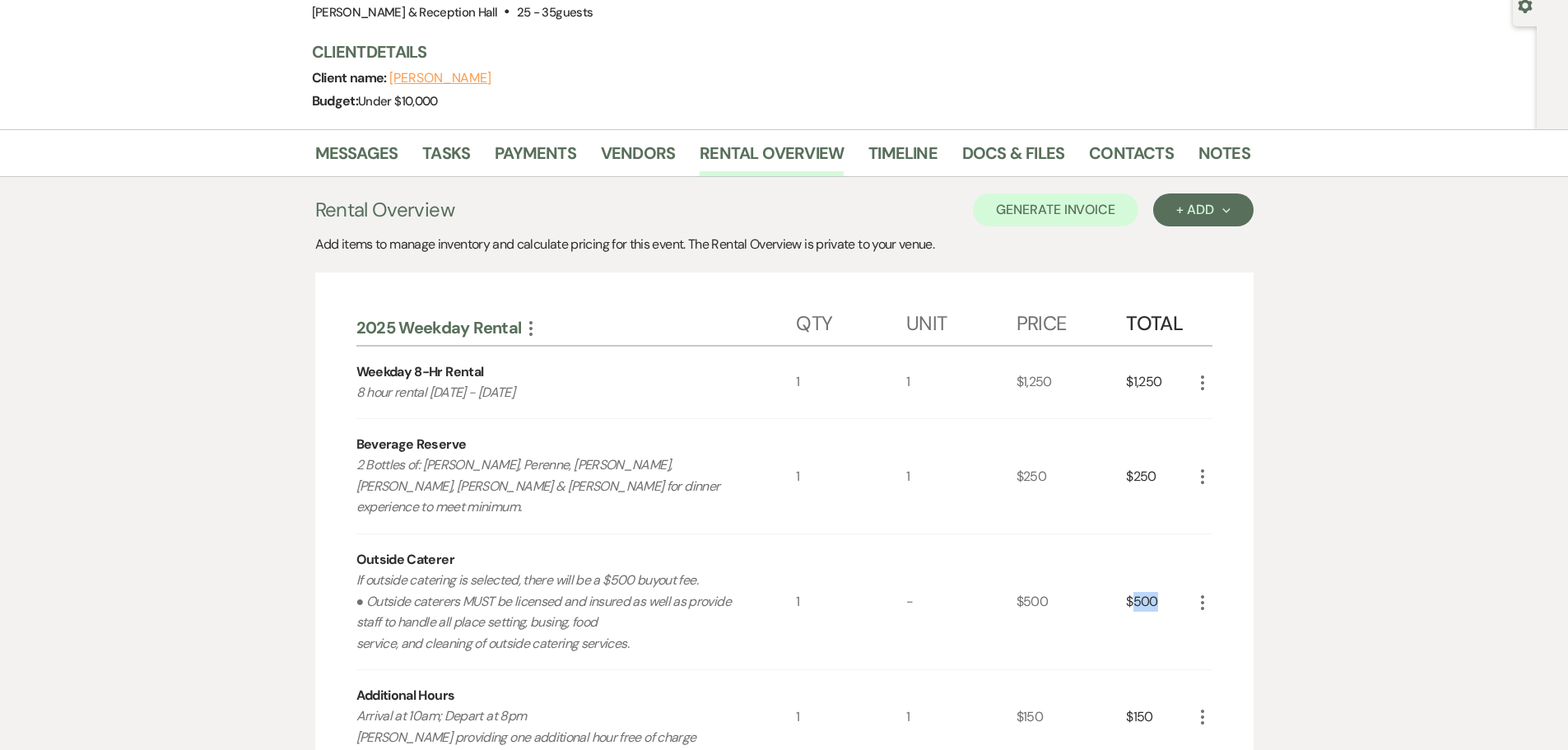
scroll to position [162, 0]
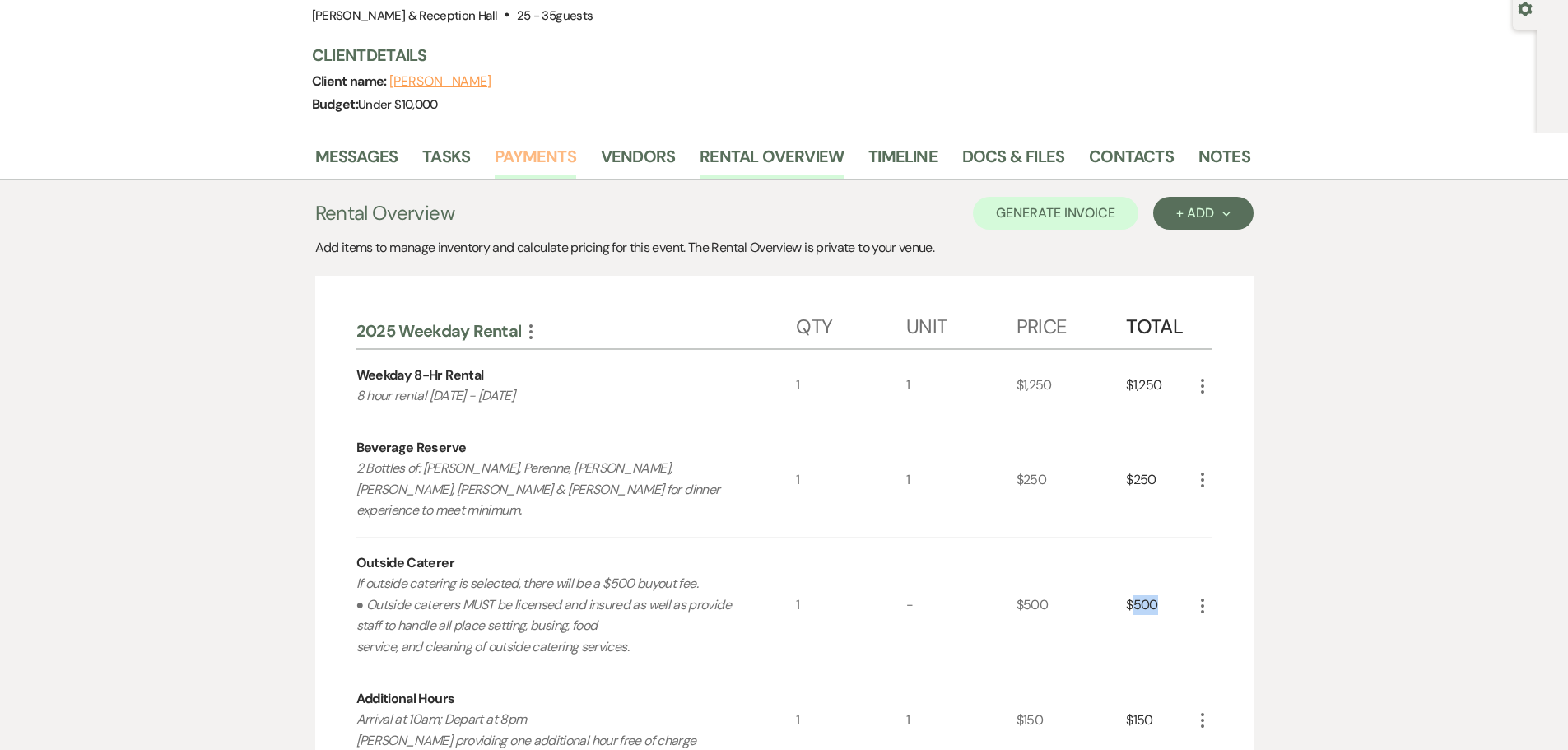
click at [515, 155] on link "Payments" at bounding box center [535, 162] width 82 height 36
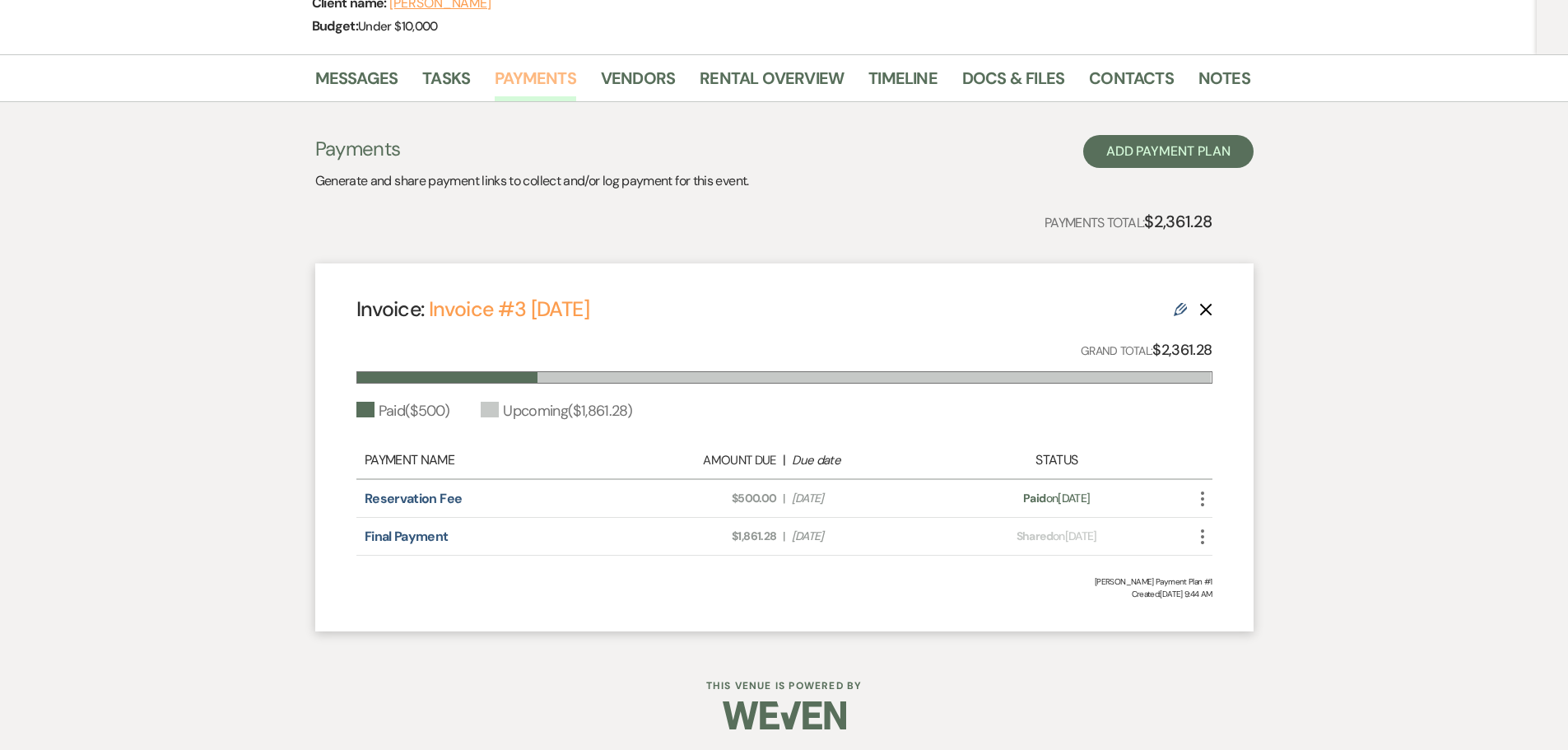
scroll to position [243, 0]
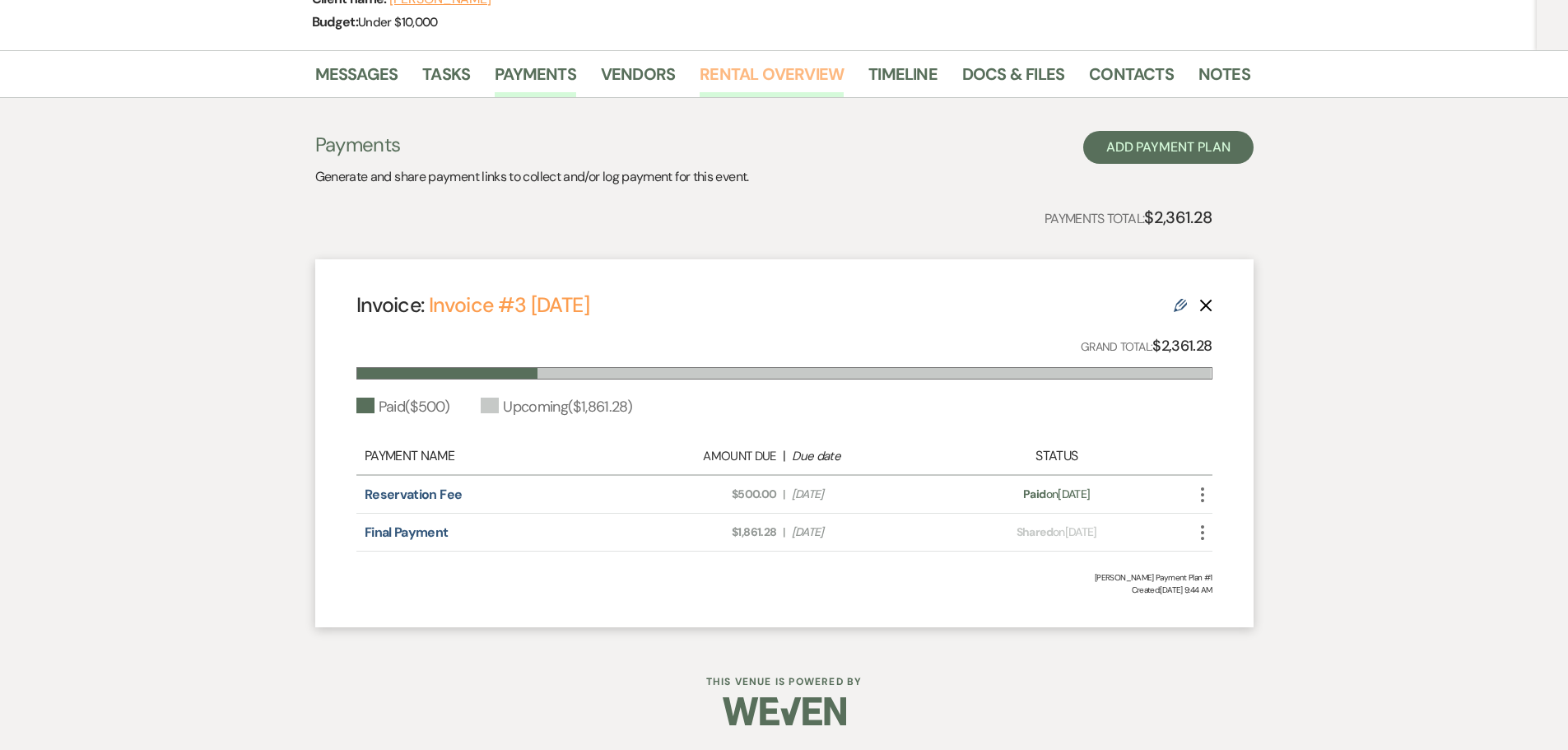
click at [752, 80] on link "Rental Overview" at bounding box center [771, 79] width 144 height 36
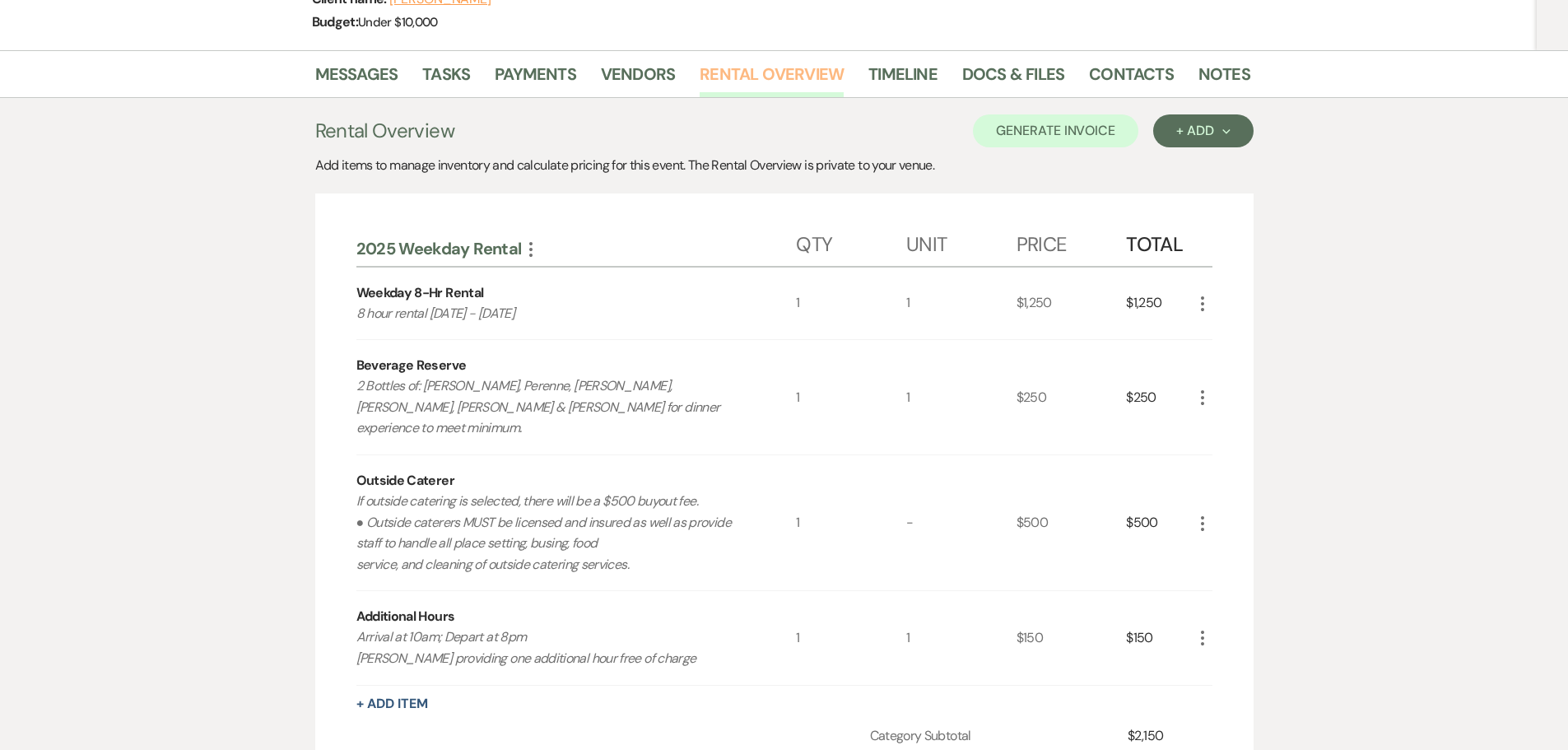
scroll to position [162, 0]
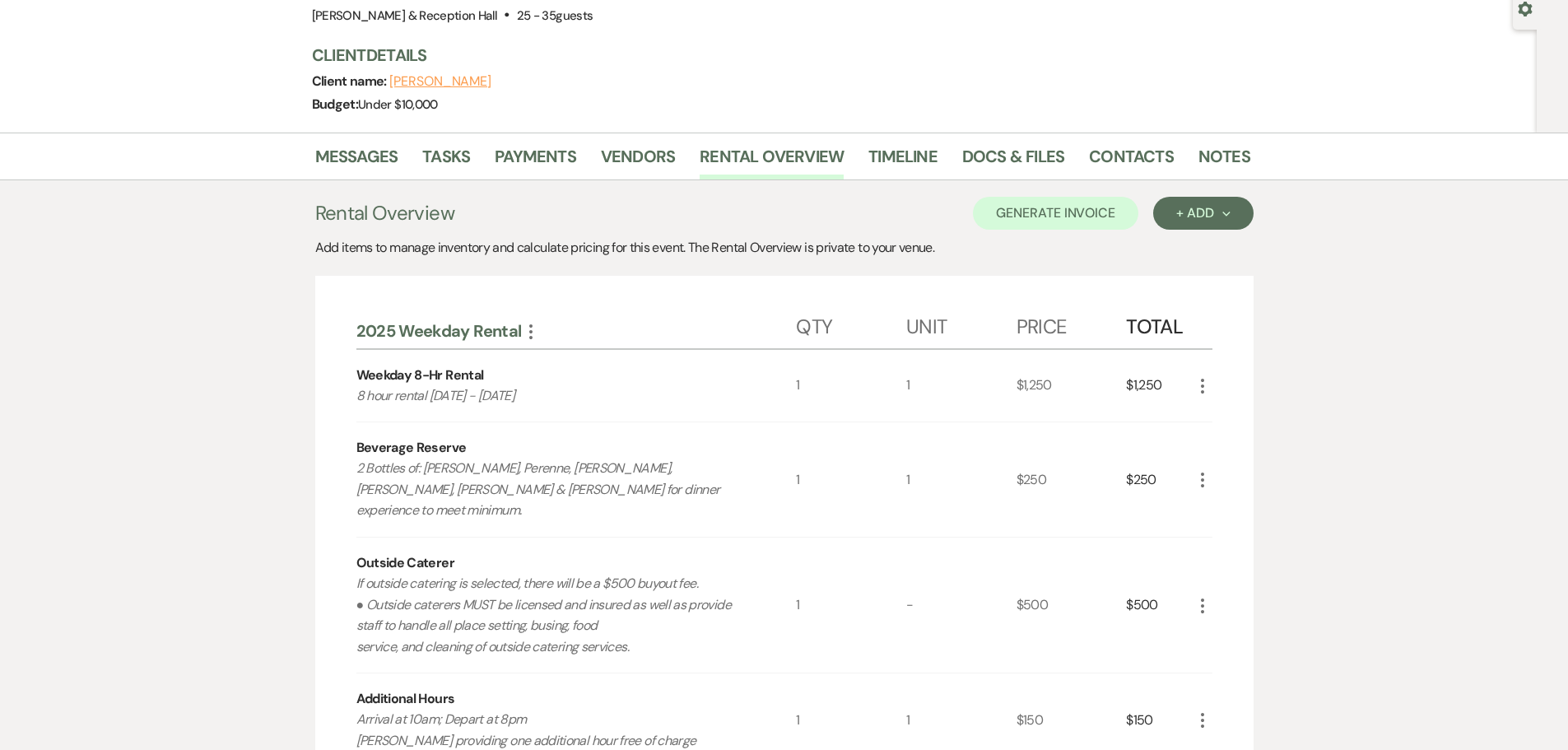
click at [623, 572] on p "If outside catering is selected, there will be a $500 buyout fee. ● Outside cat…" at bounding box center [554, 614] width 396 height 84
click at [622, 572] on p "If outside catering is selected, there will be a $500 buyout fee. ● Outside cat…" at bounding box center [554, 614] width 396 height 84
drag, startPoint x: 609, startPoint y: 564, endPoint x: 707, endPoint y: 580, distance: 99.3
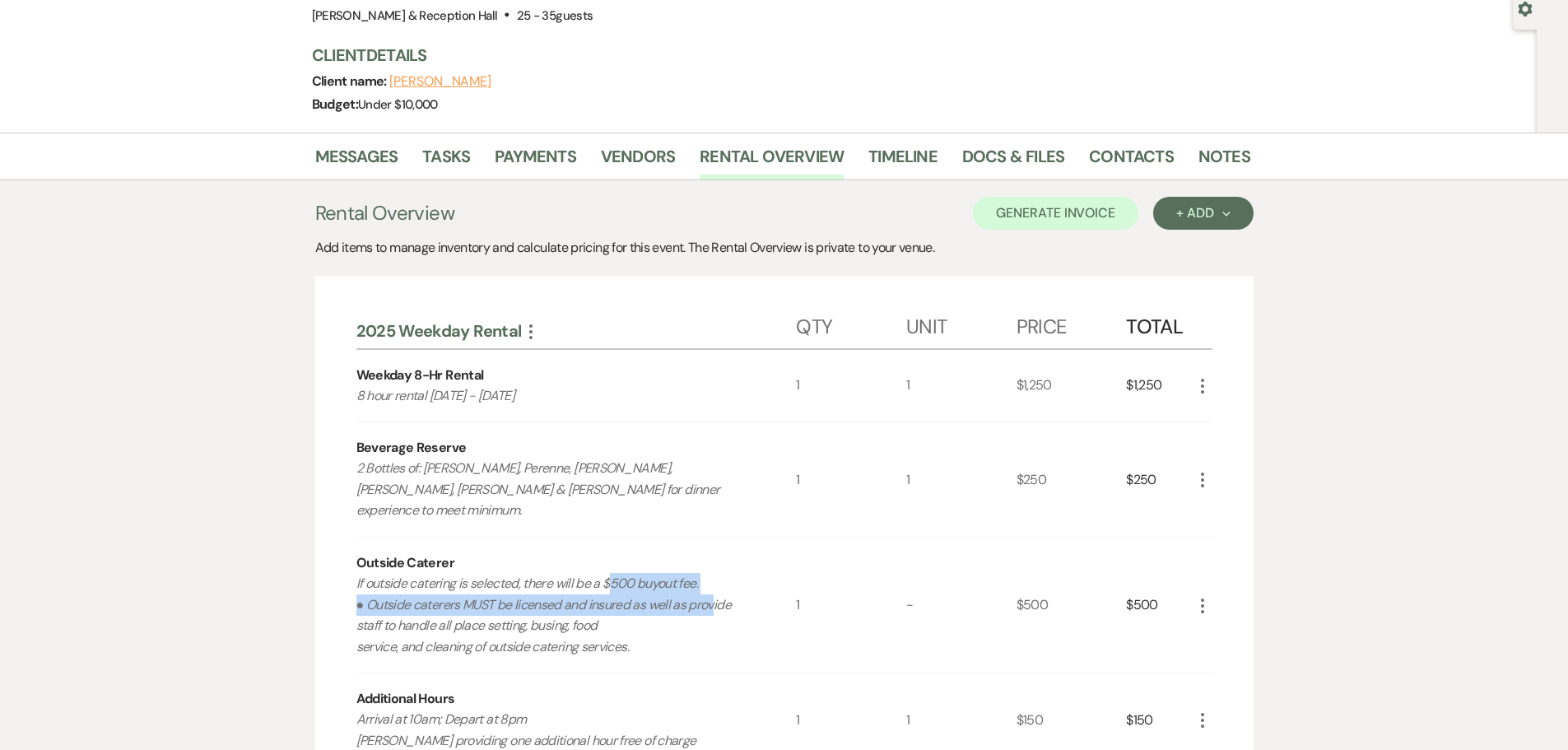
click at [707, 580] on p "If outside catering is selected, there will be a $500 buyout fee. ● Outside cat…" at bounding box center [554, 614] width 396 height 84
click at [653, 603] on p "If outside catering is selected, there will be a $500 buyout fee. ● Outside cat…" at bounding box center [554, 614] width 396 height 84
click at [649, 632] on p "If outside catering is selected, there will be a $500 buyout fee. ● Outside cat…" at bounding box center [554, 614] width 396 height 84
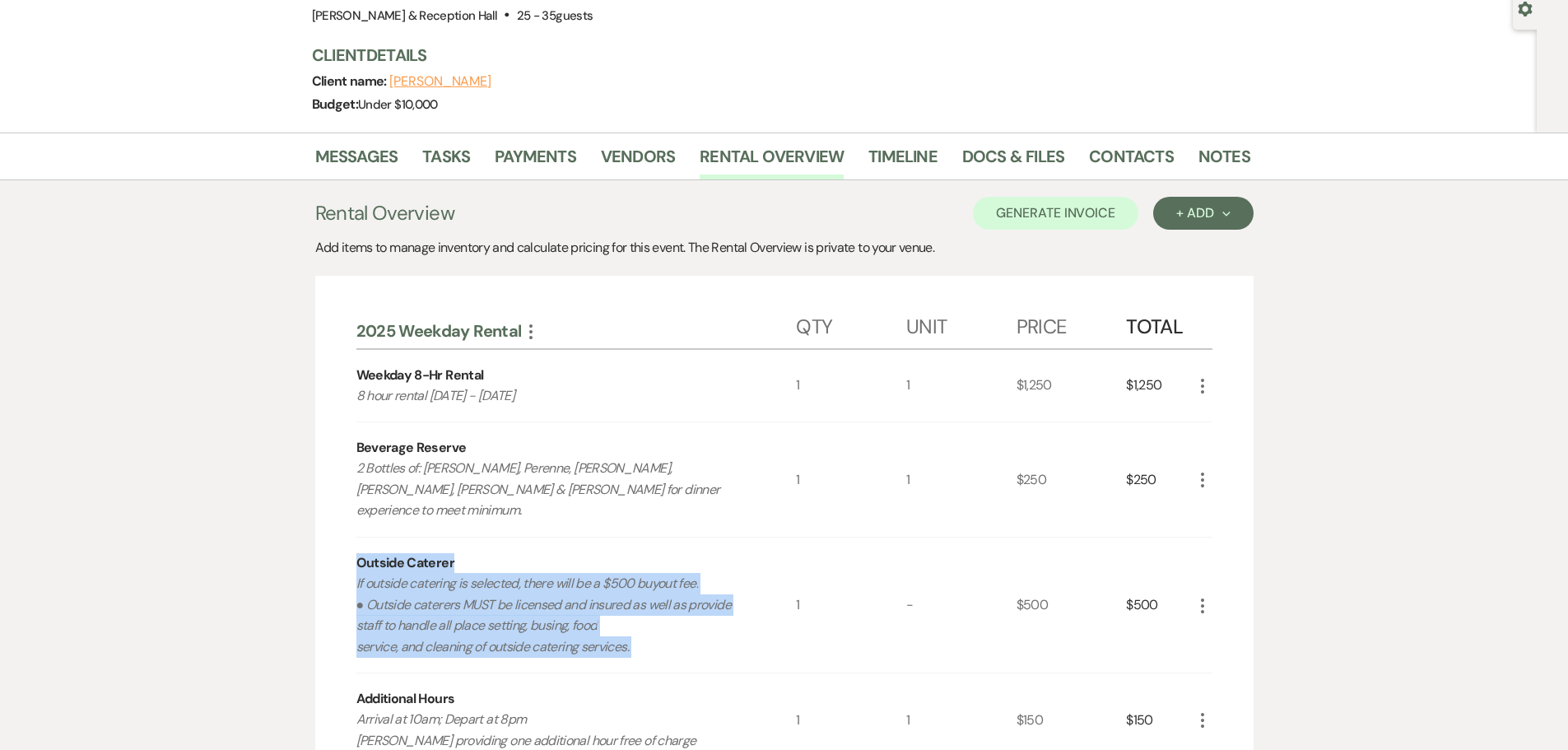
drag, startPoint x: 649, startPoint y: 632, endPoint x: 348, endPoint y: 536, distance: 315.9
click at [348, 536] on div "2025 Weekday Rental More Qty Unit Price Total Weekday 8-Hr Rental 8 hour rental…" at bounding box center [784, 718] width 939 height 885
click at [608, 587] on p "If outside catering is selected, there will be a $500 buyout fee. ● Outside cat…" at bounding box center [554, 614] width 396 height 84
drag, startPoint x: 652, startPoint y: 632, endPoint x: 337, endPoint y: 446, distance: 365.8
click at [337, 446] on div "2025 Weekday Rental More Qty Unit Price Total Weekday 8-Hr Rental 8 hour rental…" at bounding box center [784, 718] width 939 height 885
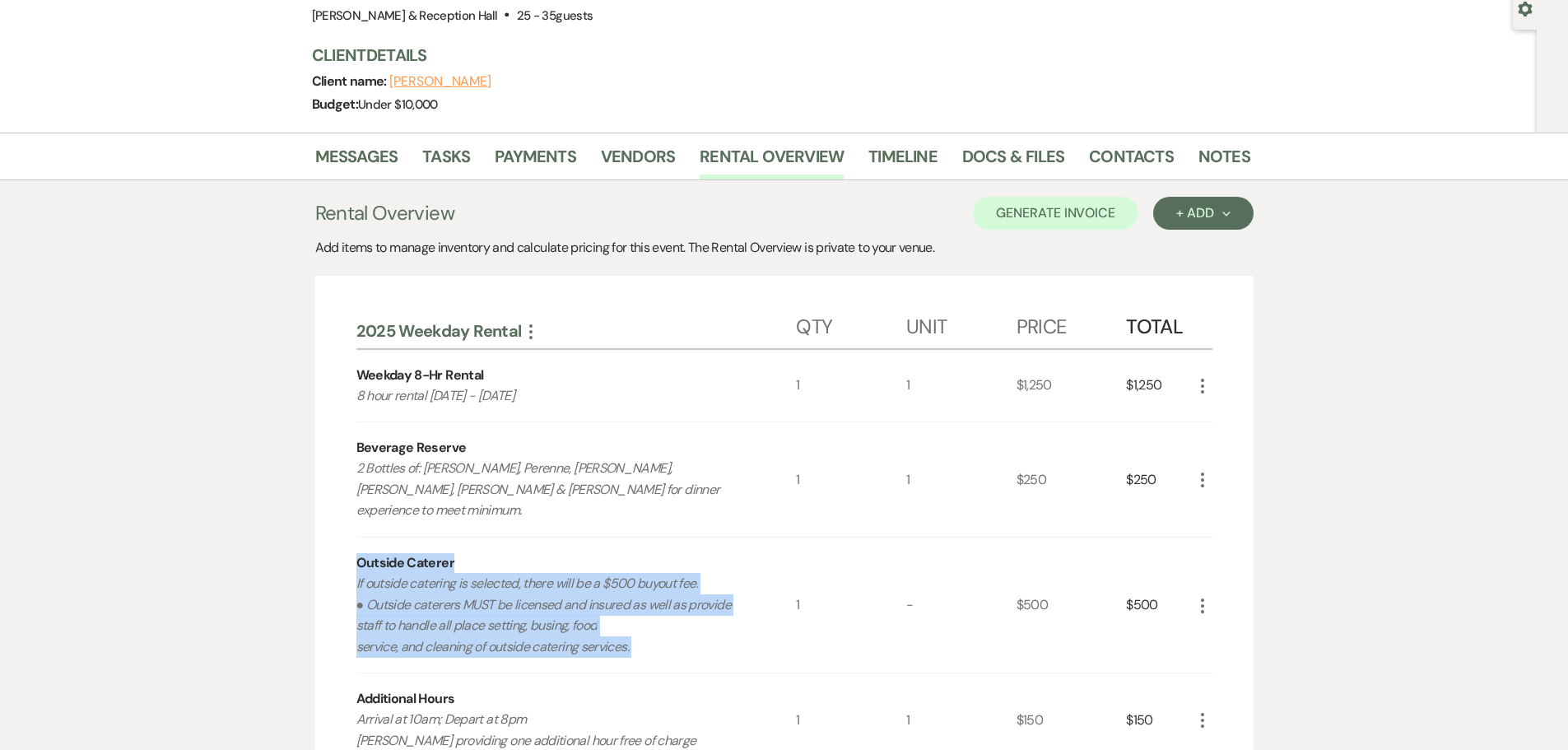
click at [576, 539] on div "Outside Caterer If outside catering is selected, there will be a $500 buyout fe…" at bounding box center [576, 605] width 440 height 135
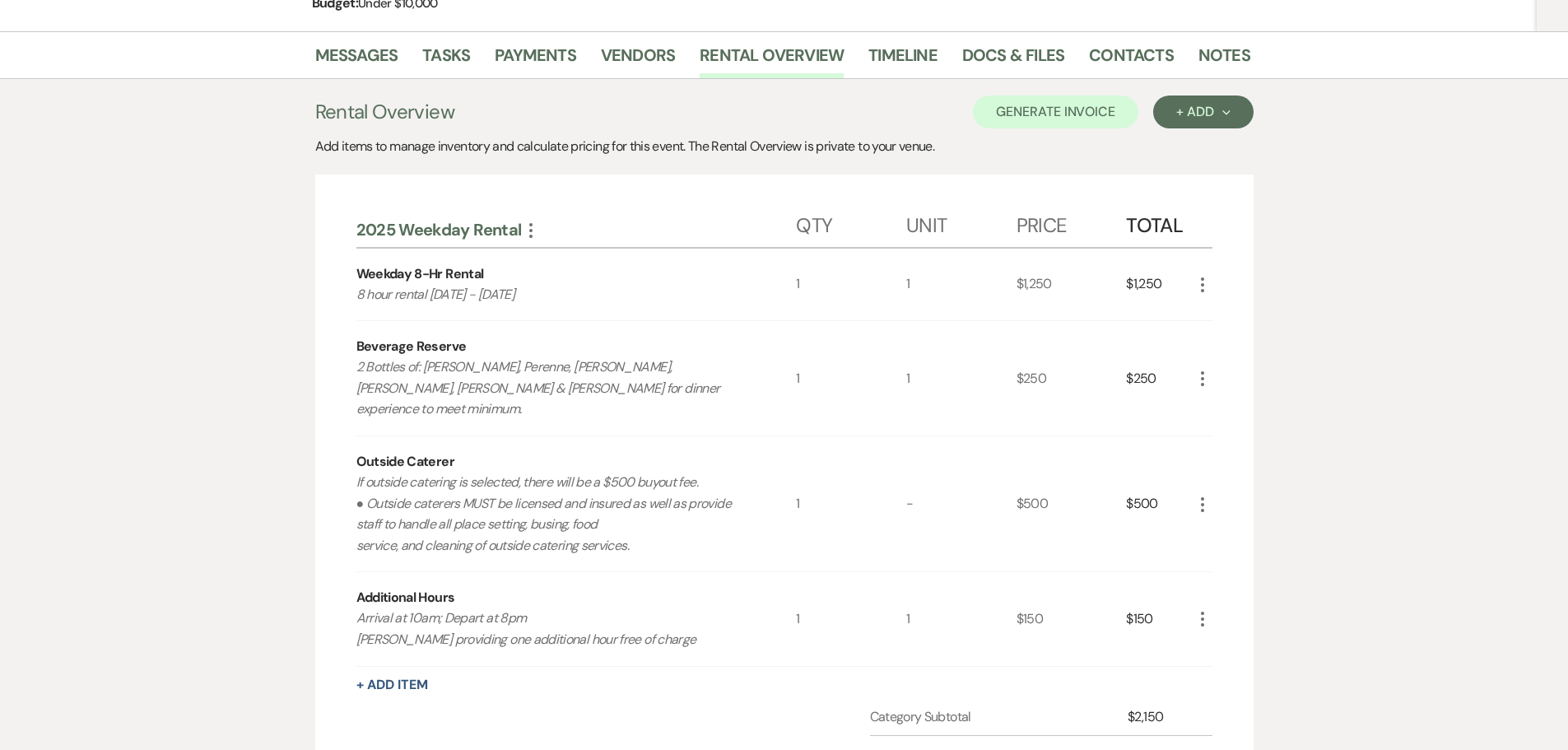
scroll to position [408, 0]
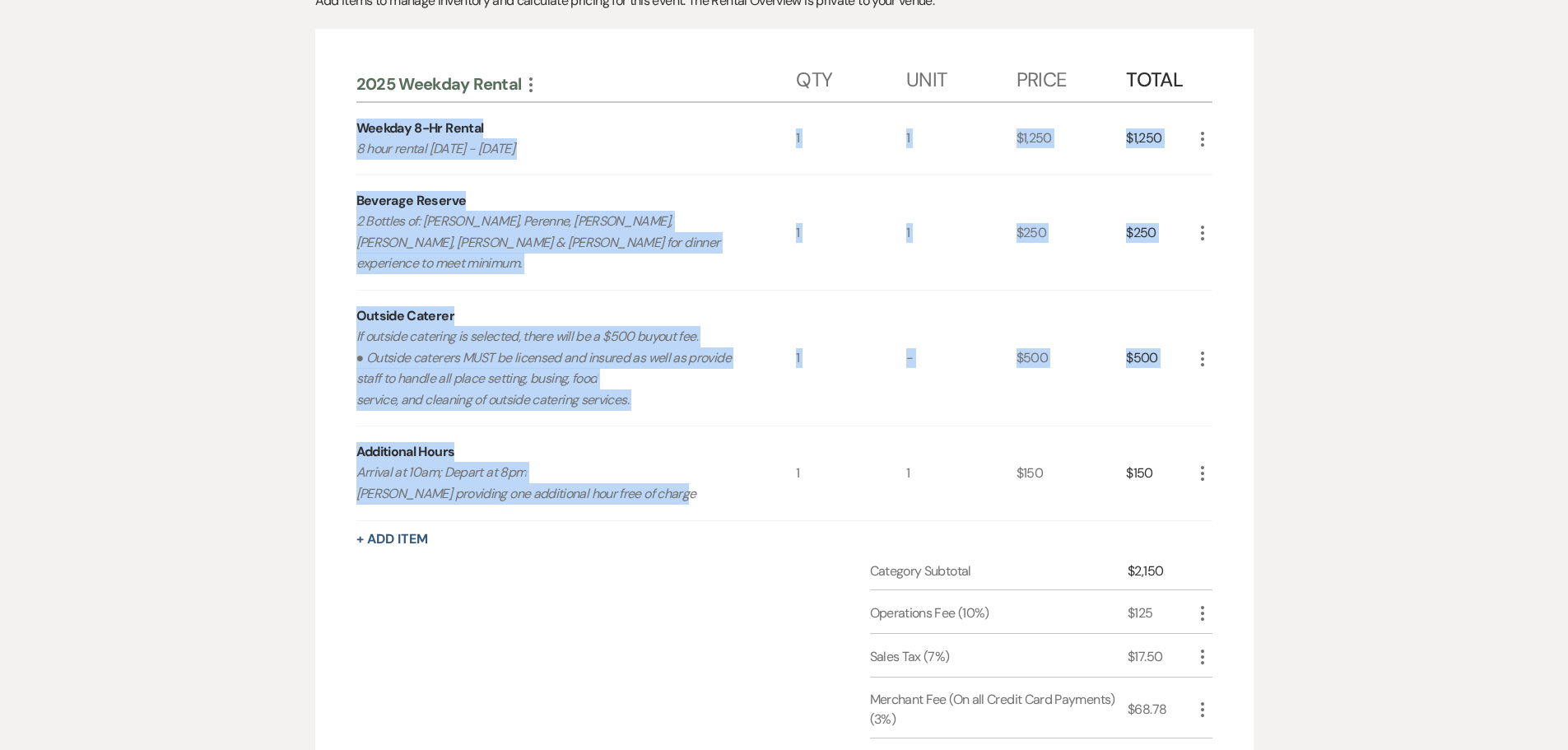
drag, startPoint x: 743, startPoint y: 472, endPoint x: 478, endPoint y: 202, distance: 378.3
click at [348, 133] on div "2025 Weekday Rental More Qty Unit Price Total Weekday 8-Hr Rental 8 hour rental…" at bounding box center [784, 471] width 939 height 885
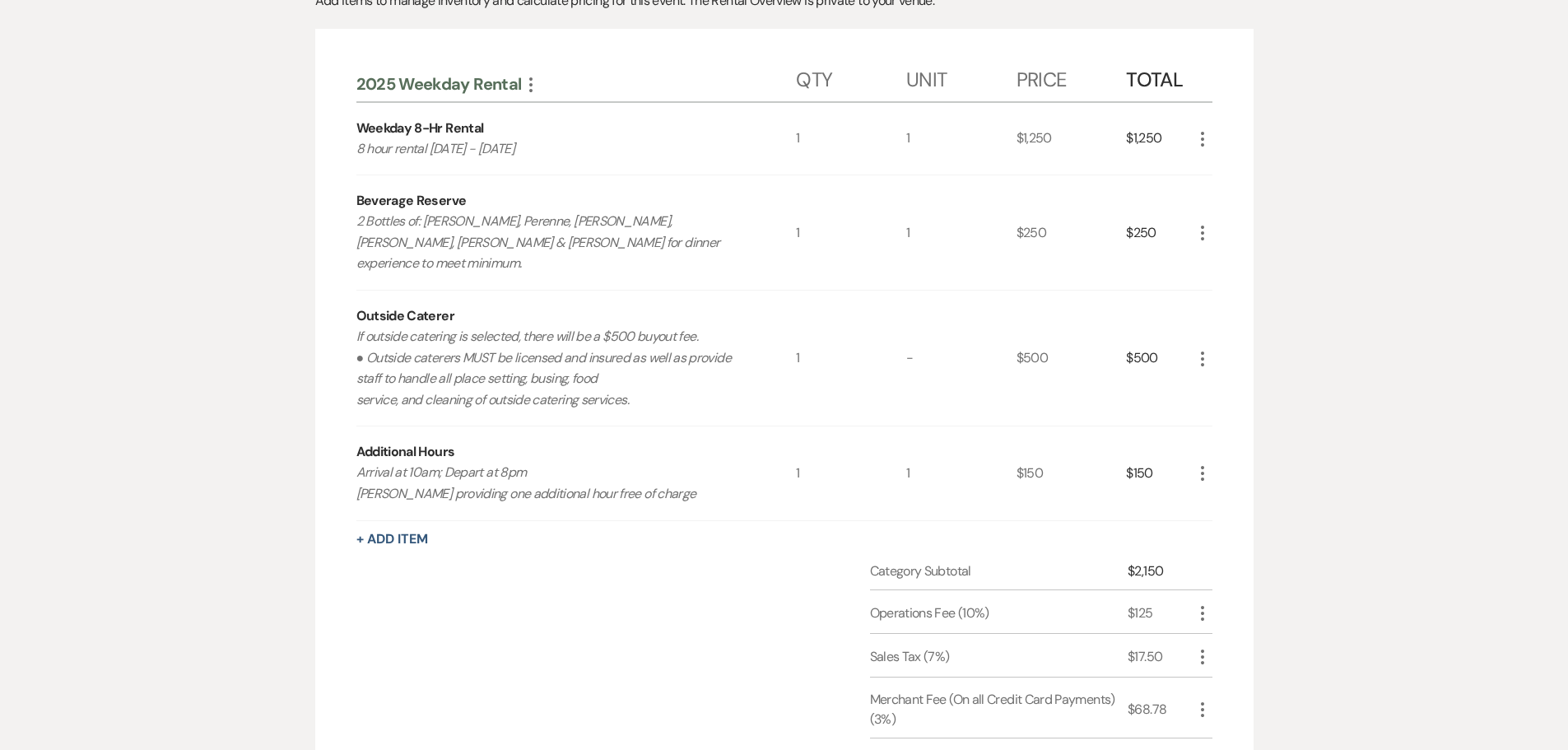
click at [974, 465] on div "1" at bounding box center [961, 472] width 110 height 93
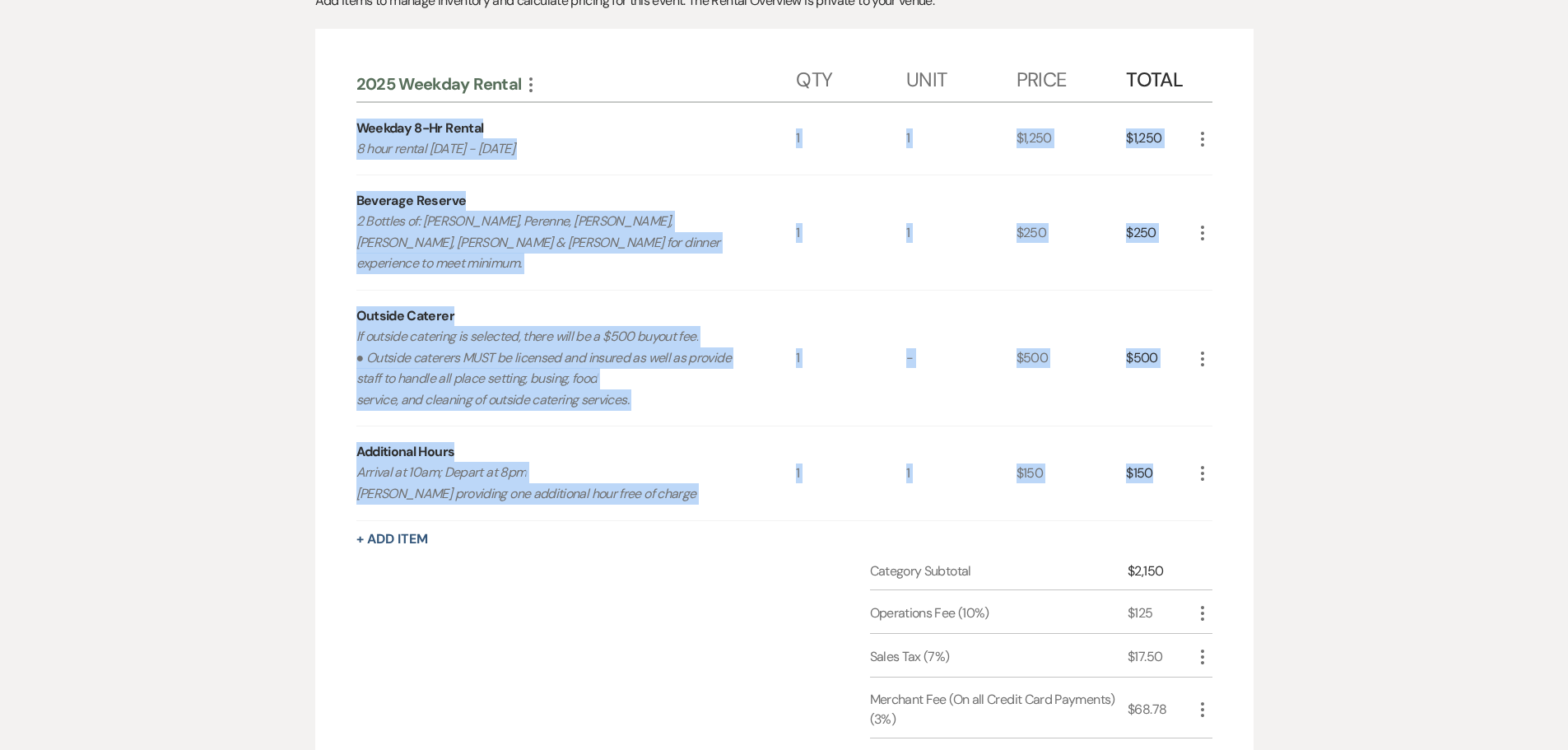
drag, startPoint x: 1161, startPoint y: 452, endPoint x: 346, endPoint y: 130, distance: 876.3
click at [346, 130] on div "2025 Weekday Rental More Qty Unit Price Total Weekday 8-Hr Rental 8 hour rental…" at bounding box center [784, 471] width 939 height 885
click at [585, 430] on div "Additional Hours Arrival at 10am; Depart at 8pm [GEOGRAPHIC_DATA] providing one…" at bounding box center [576, 472] width 440 height 93
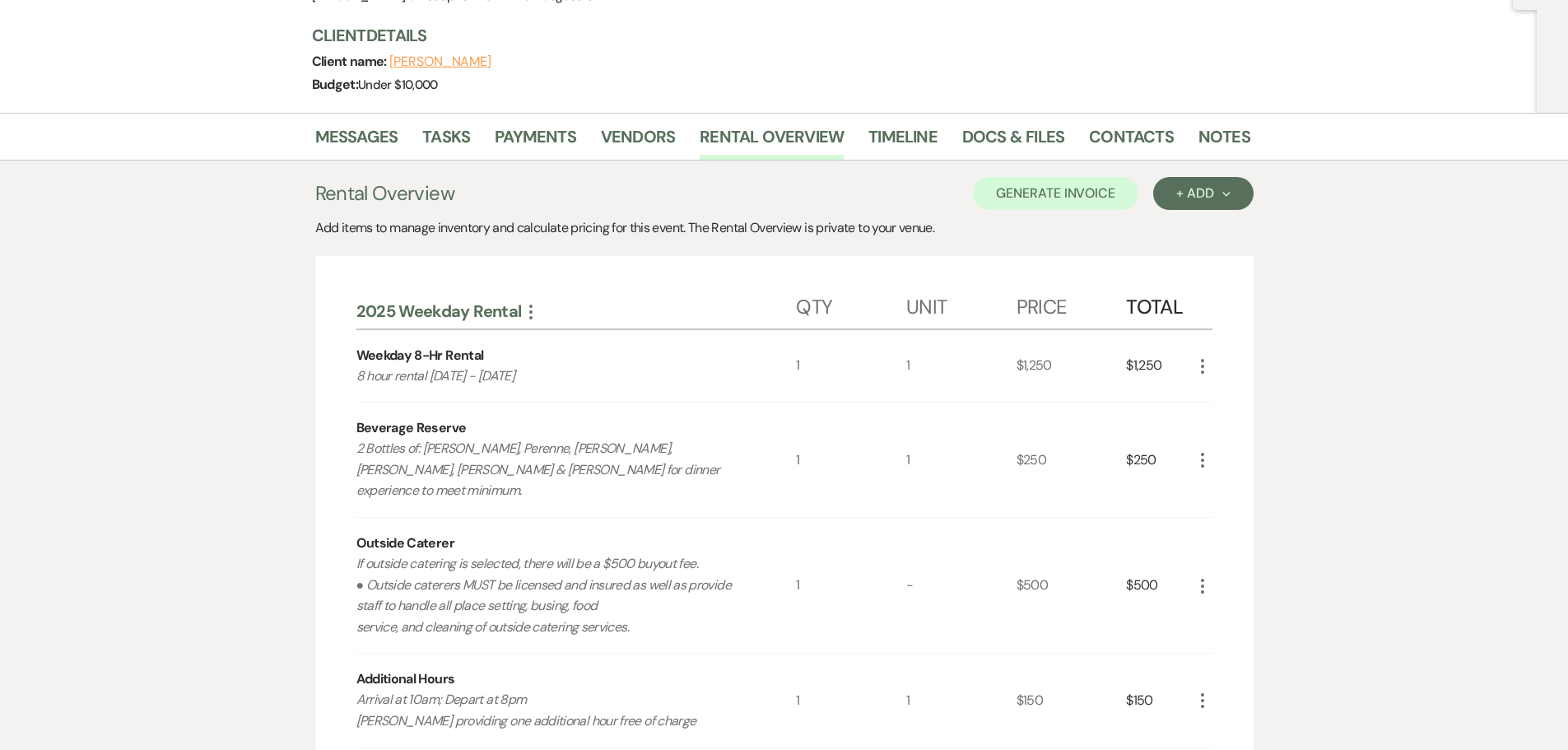
scroll to position [181, 0]
click at [362, 133] on link "Messages" at bounding box center [357, 143] width 83 height 36
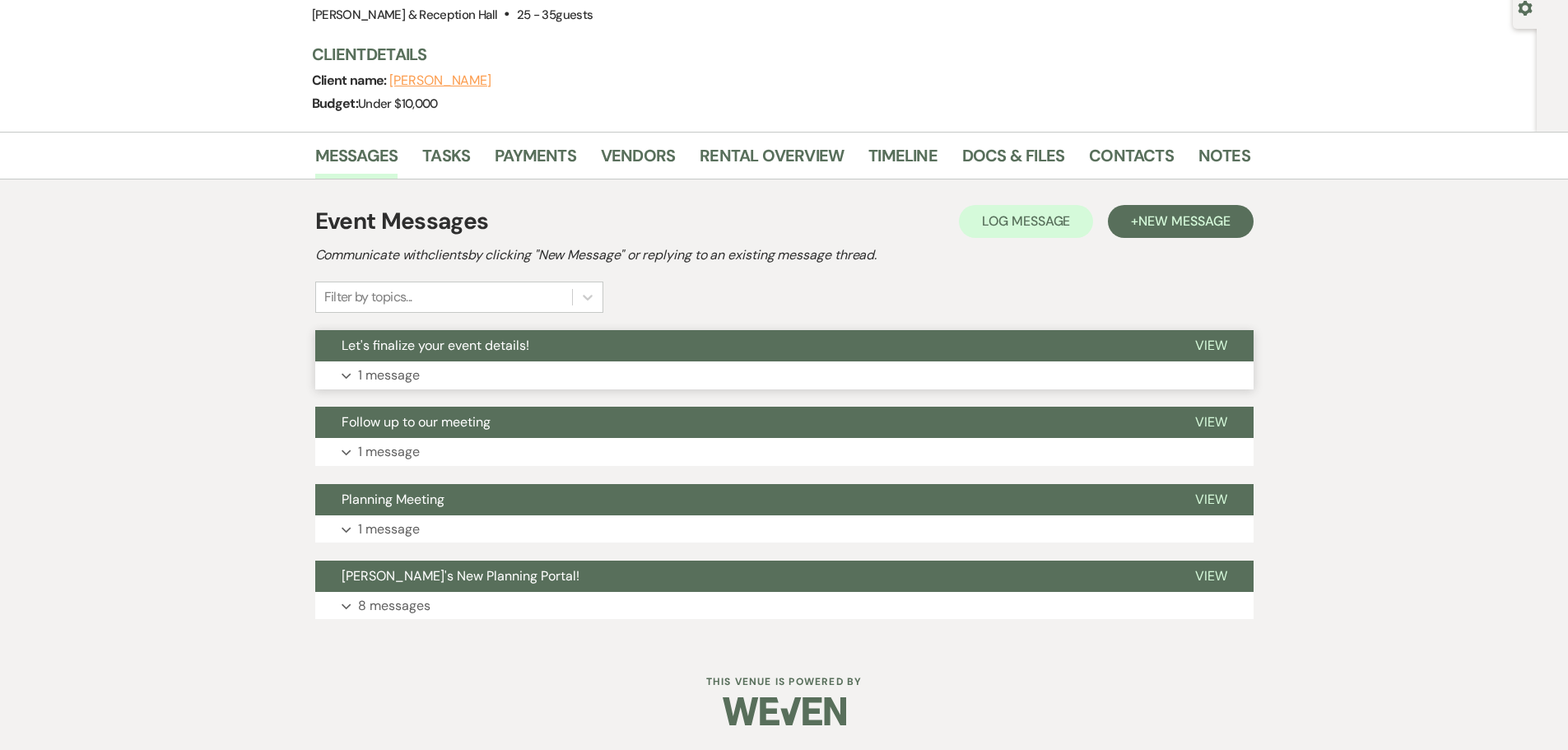
click at [407, 348] on span "Let's finalize your event details!" at bounding box center [435, 345] width 187 height 17
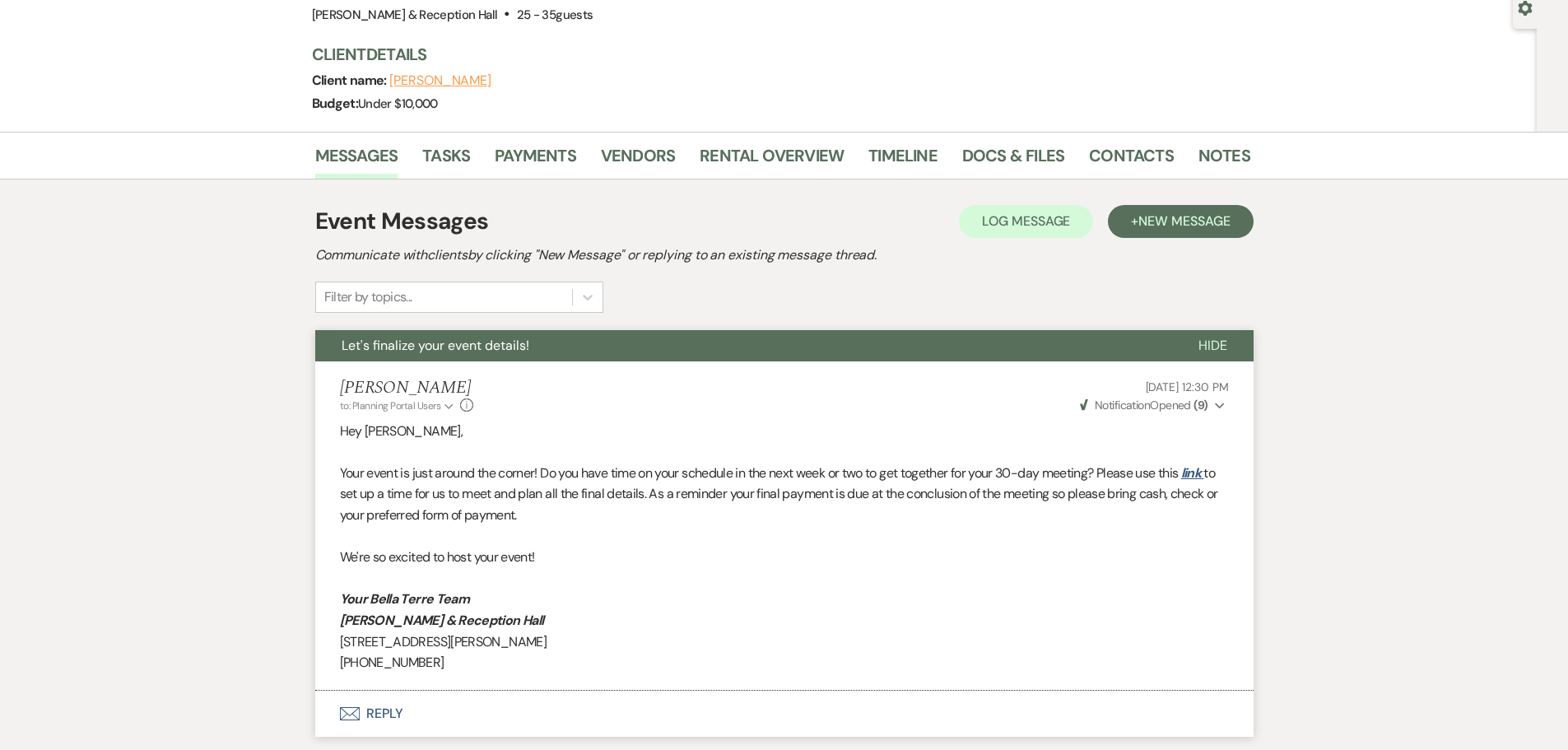
scroll to position [491, 0]
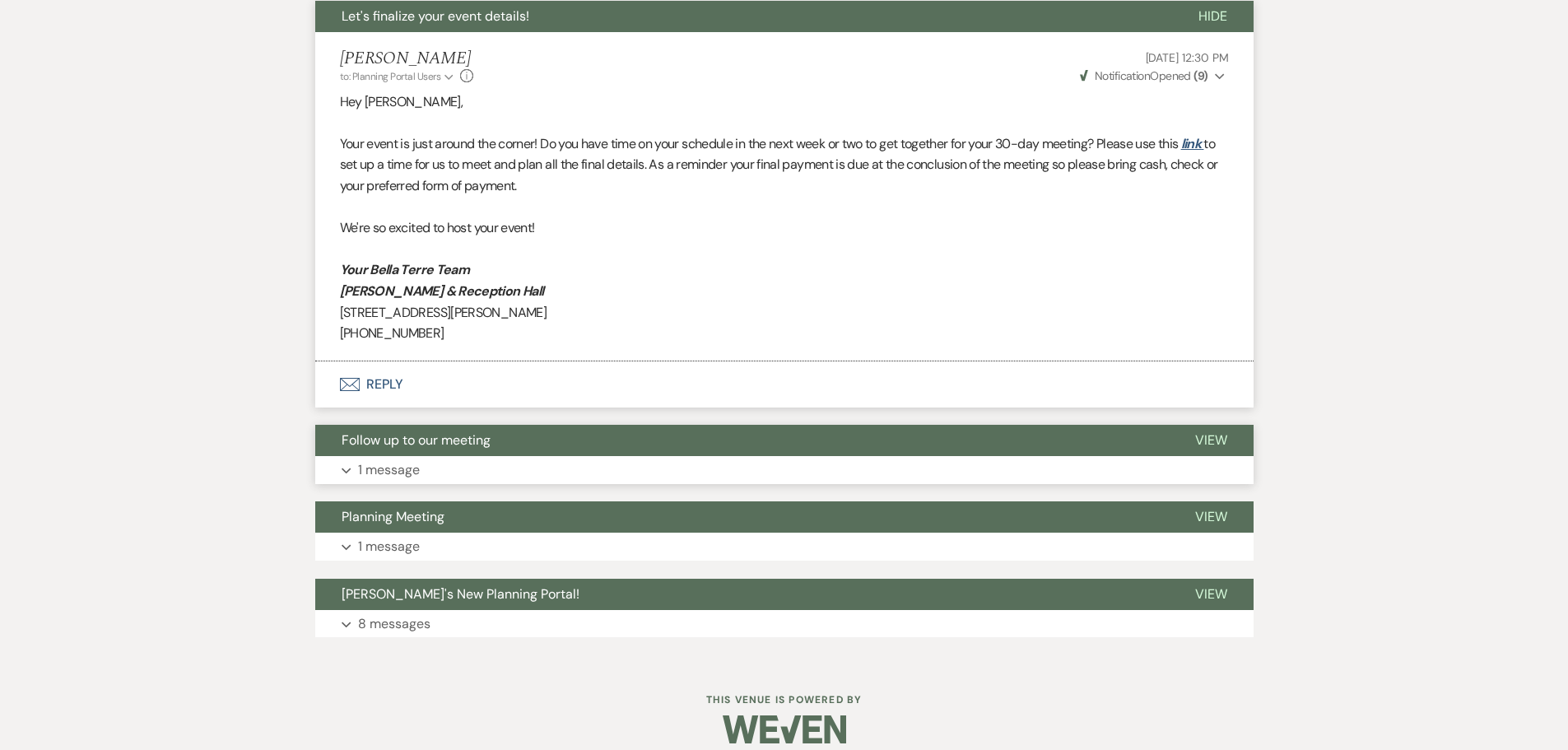
click at [380, 450] on button "Follow up to our meeting" at bounding box center [743, 440] width 854 height 31
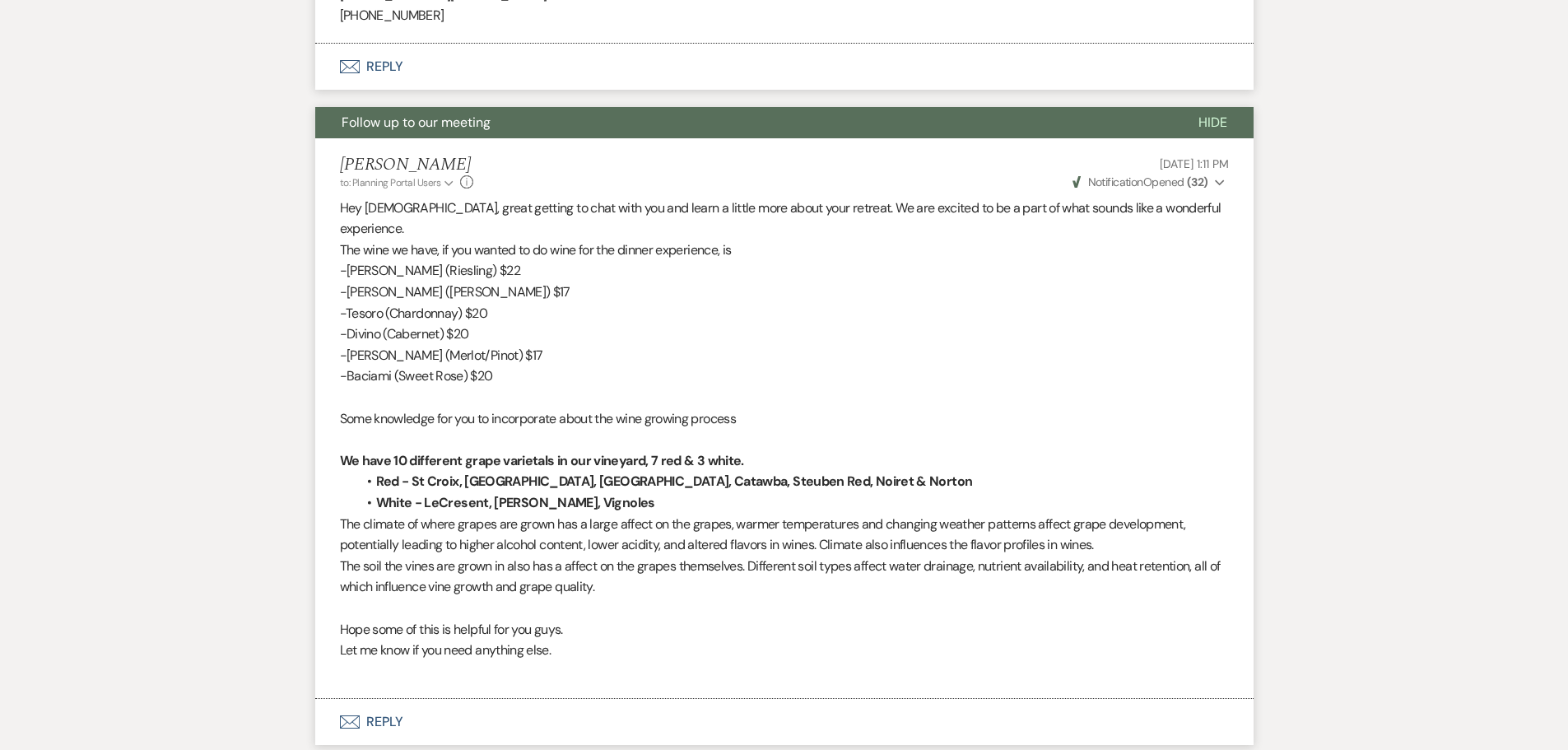
scroll to position [820, 0]
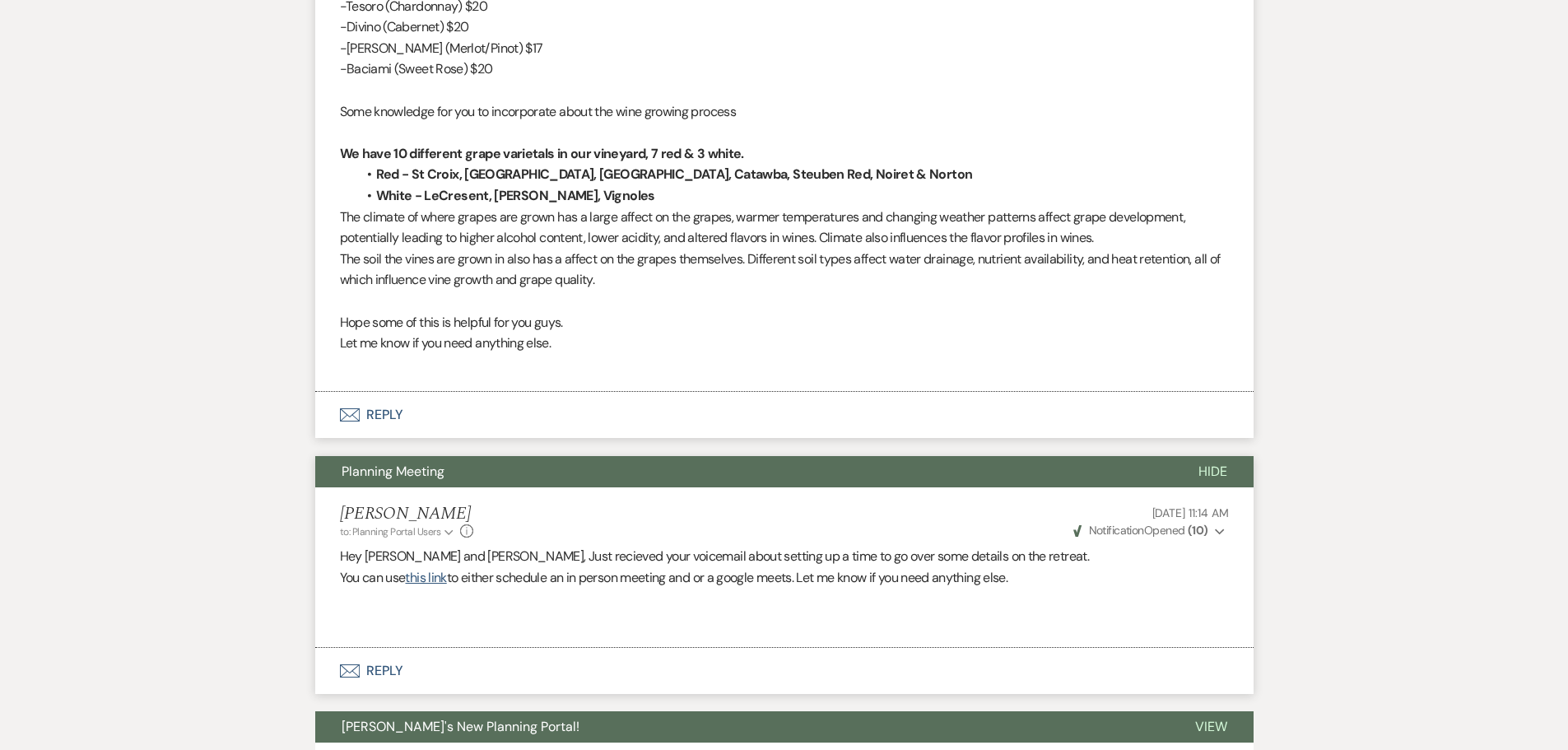
scroll to position [1232, 0]
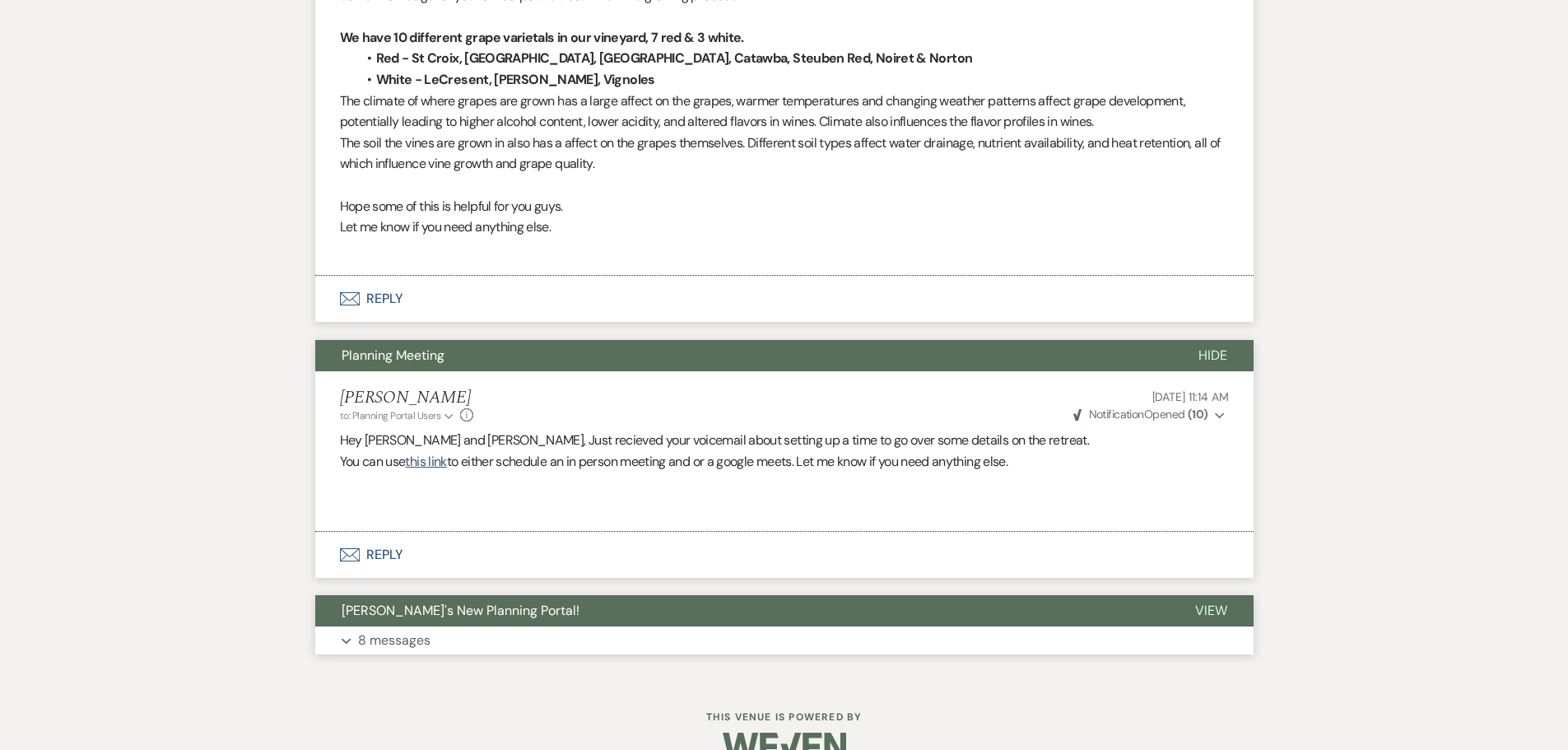
click at [414, 600] on button "[PERSON_NAME]'s New Planning Portal!" at bounding box center [743, 610] width 854 height 31
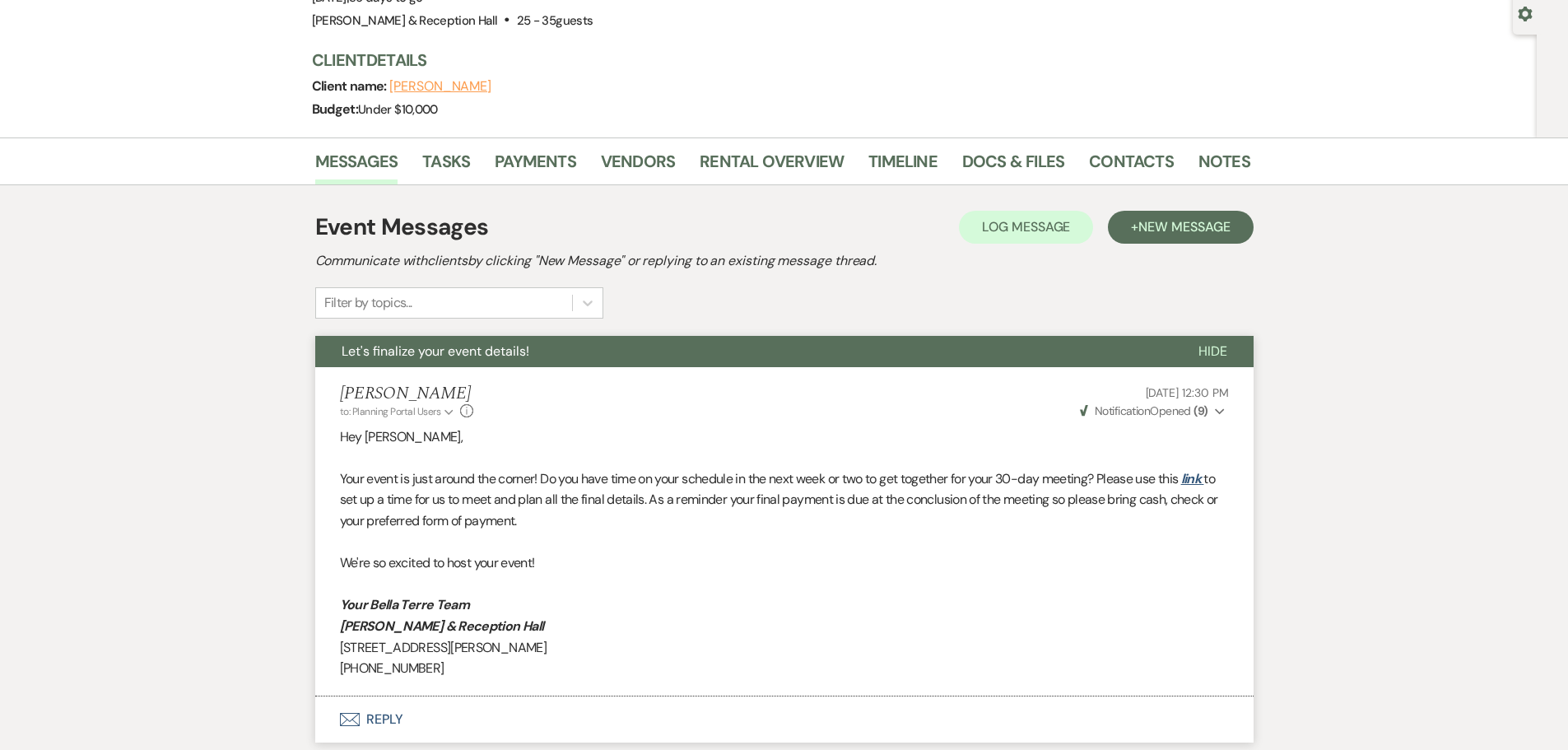
scroll to position [0, 0]
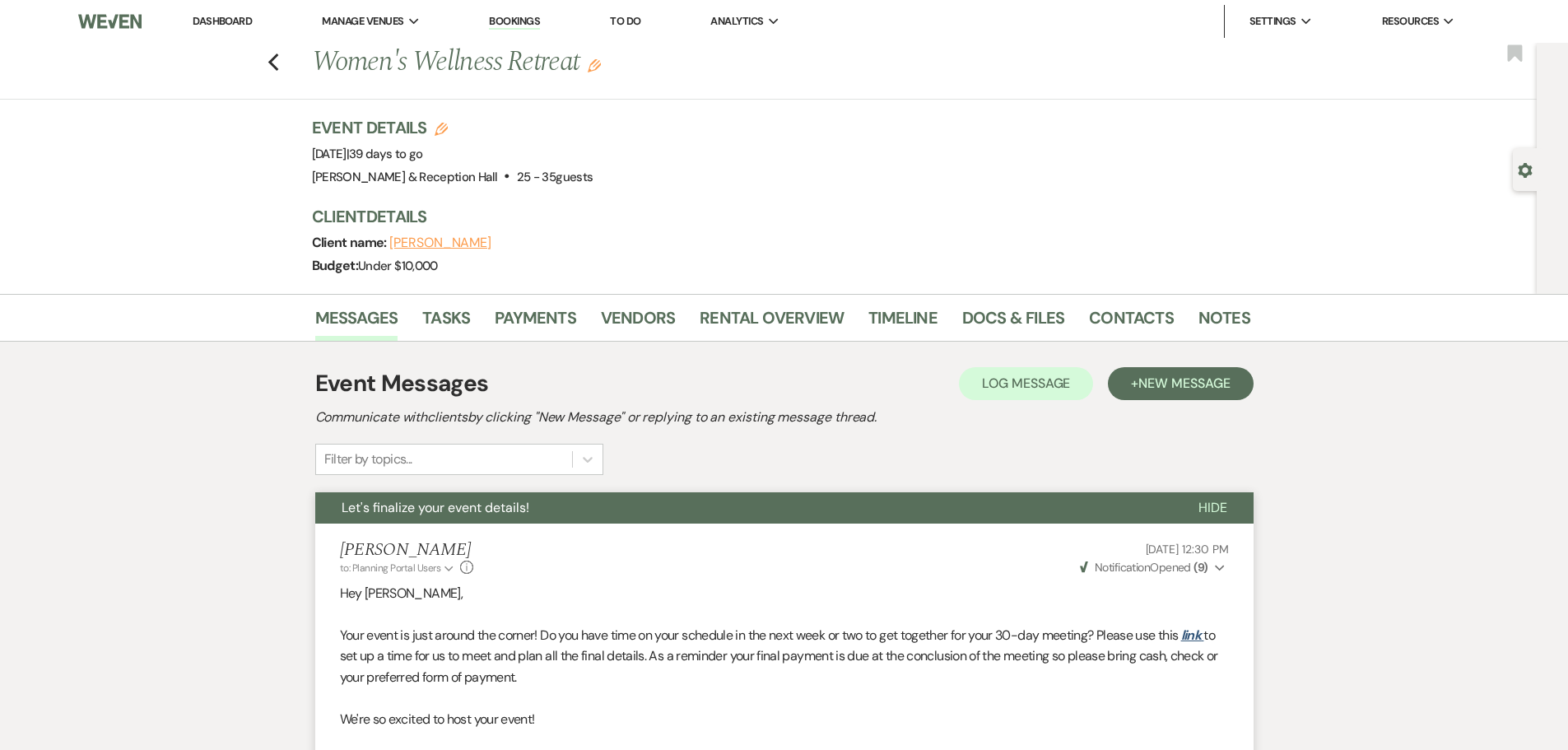
click at [249, 24] on link "Dashboard" at bounding box center [223, 21] width 59 height 14
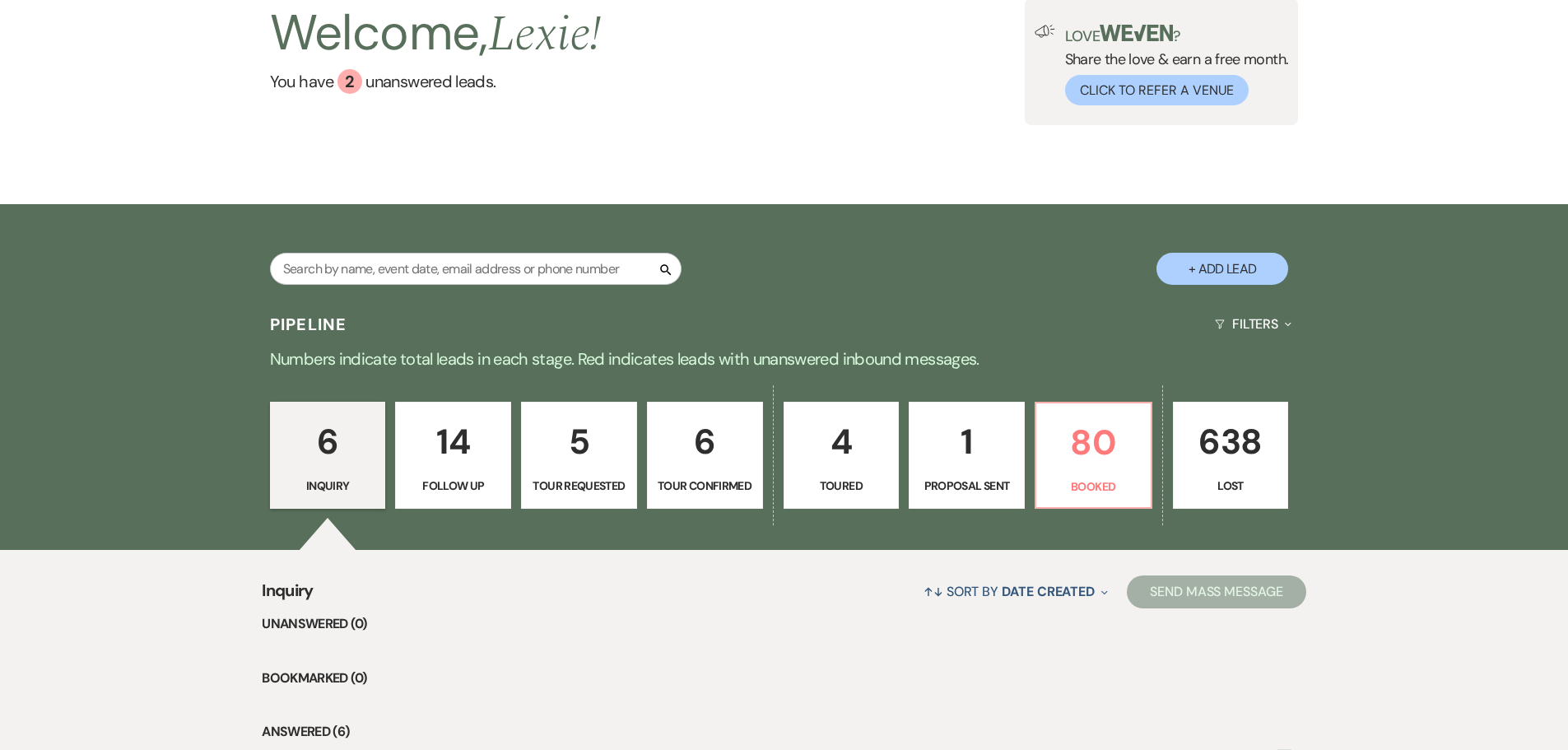
scroll to position [329, 0]
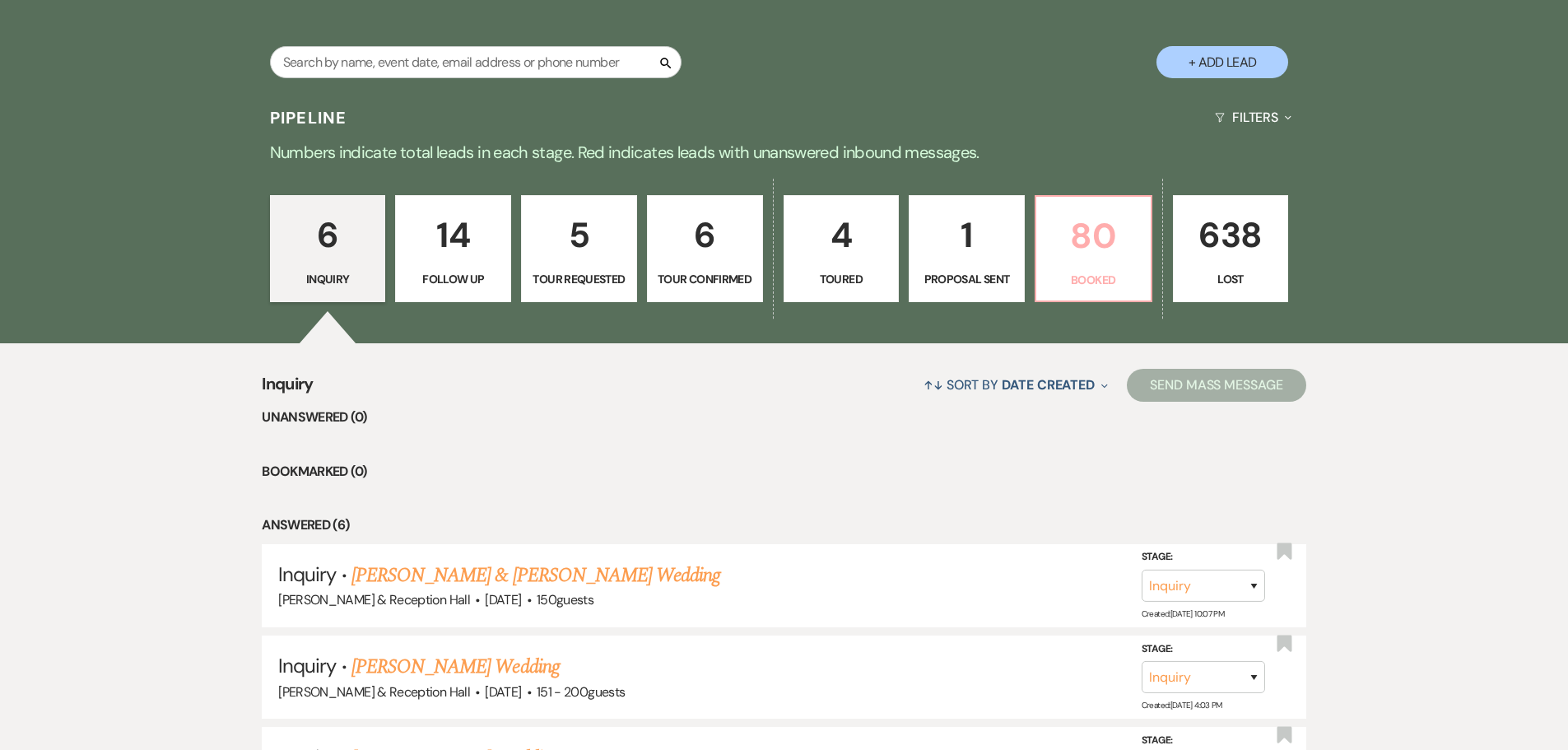
click at [1125, 252] on p "80" at bounding box center [1094, 236] width 95 height 55
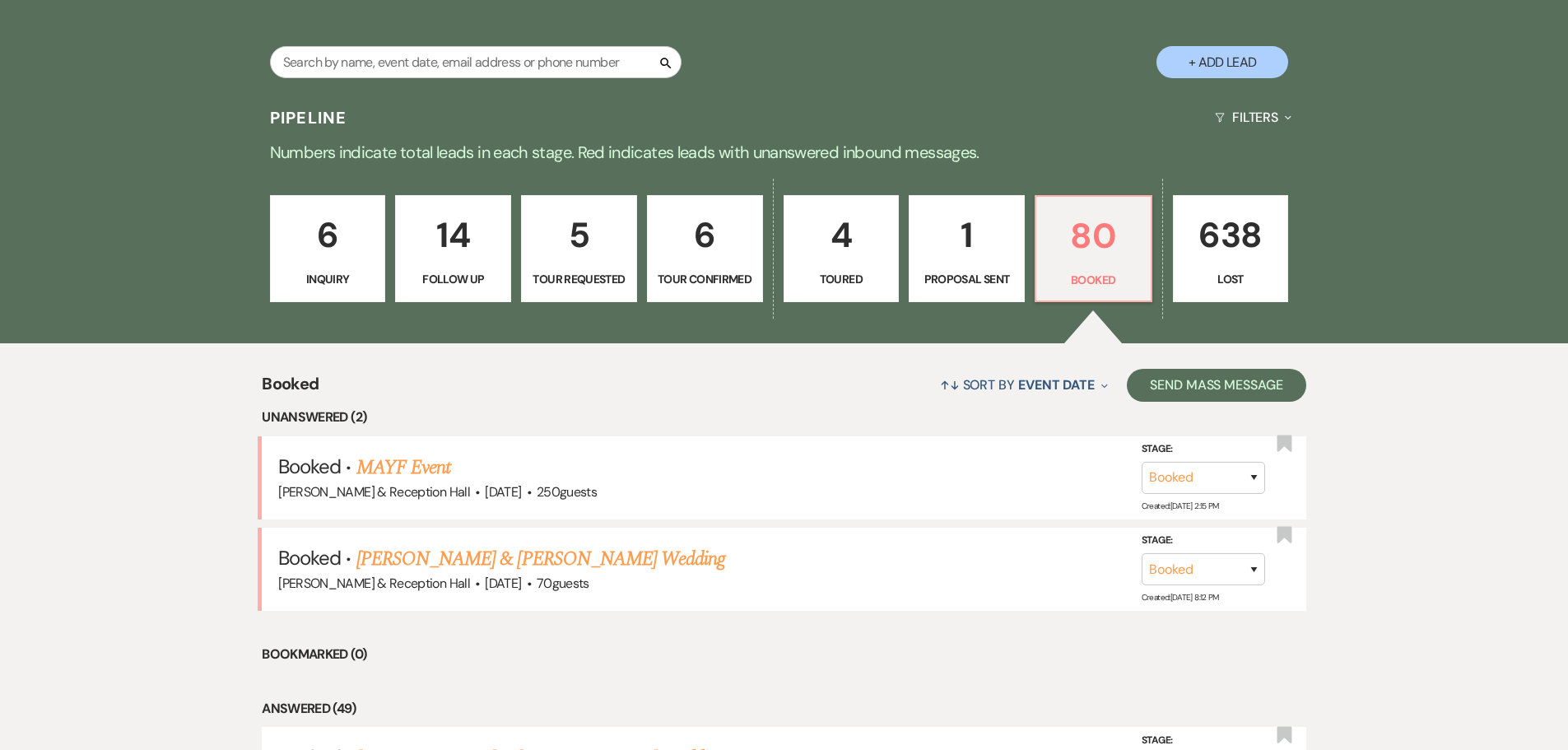
click at [720, 384] on div "↑↓ Sort By Event Date Expand Send Mass Message" at bounding box center [812, 385] width 987 height 44
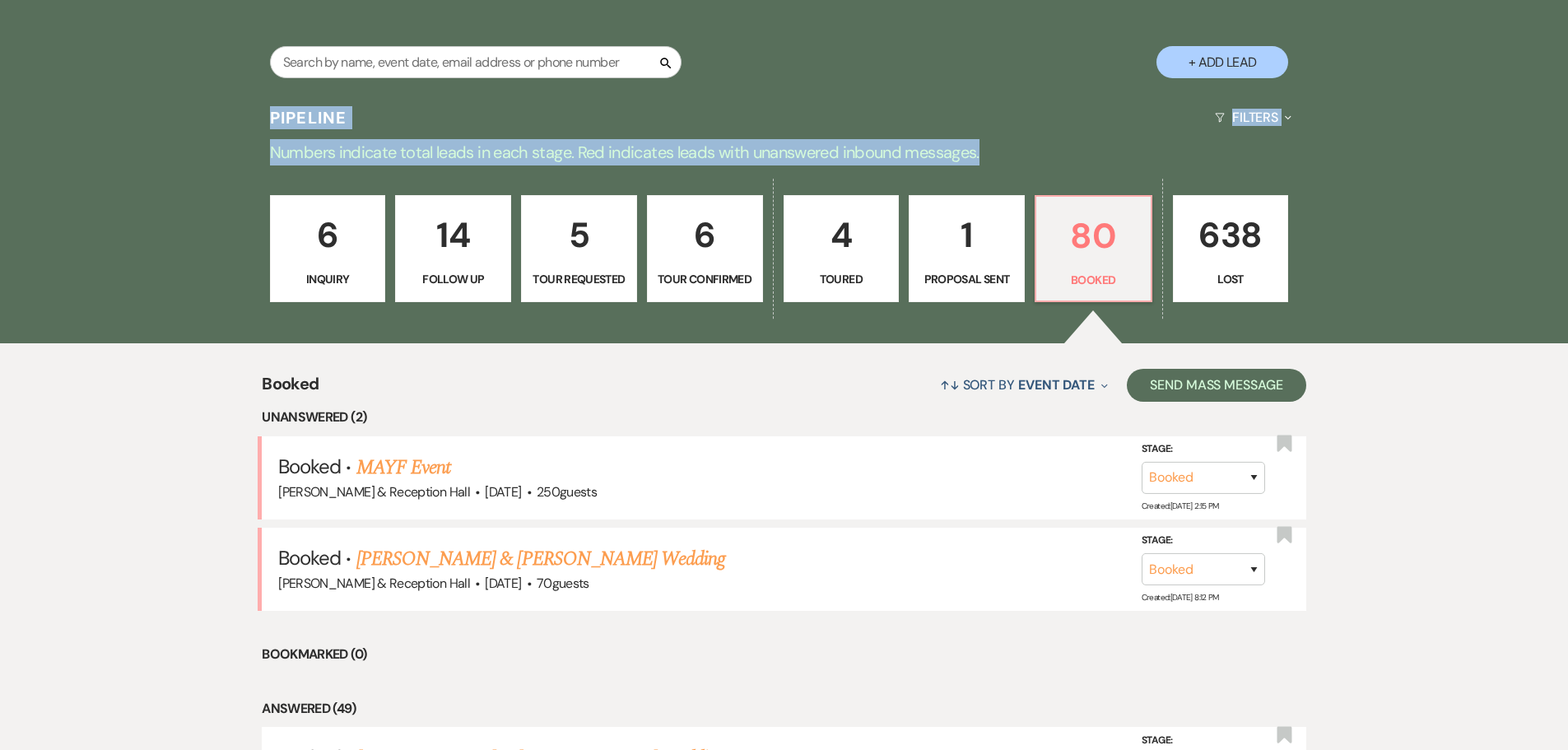
drag, startPoint x: 1002, startPoint y: 146, endPoint x: 272, endPoint y: 108, distance: 731.0
click at [332, 142] on p "Numbers indicate total leads in each stage. Red indicates leads with unanswered…" at bounding box center [784, 152] width 1185 height 27
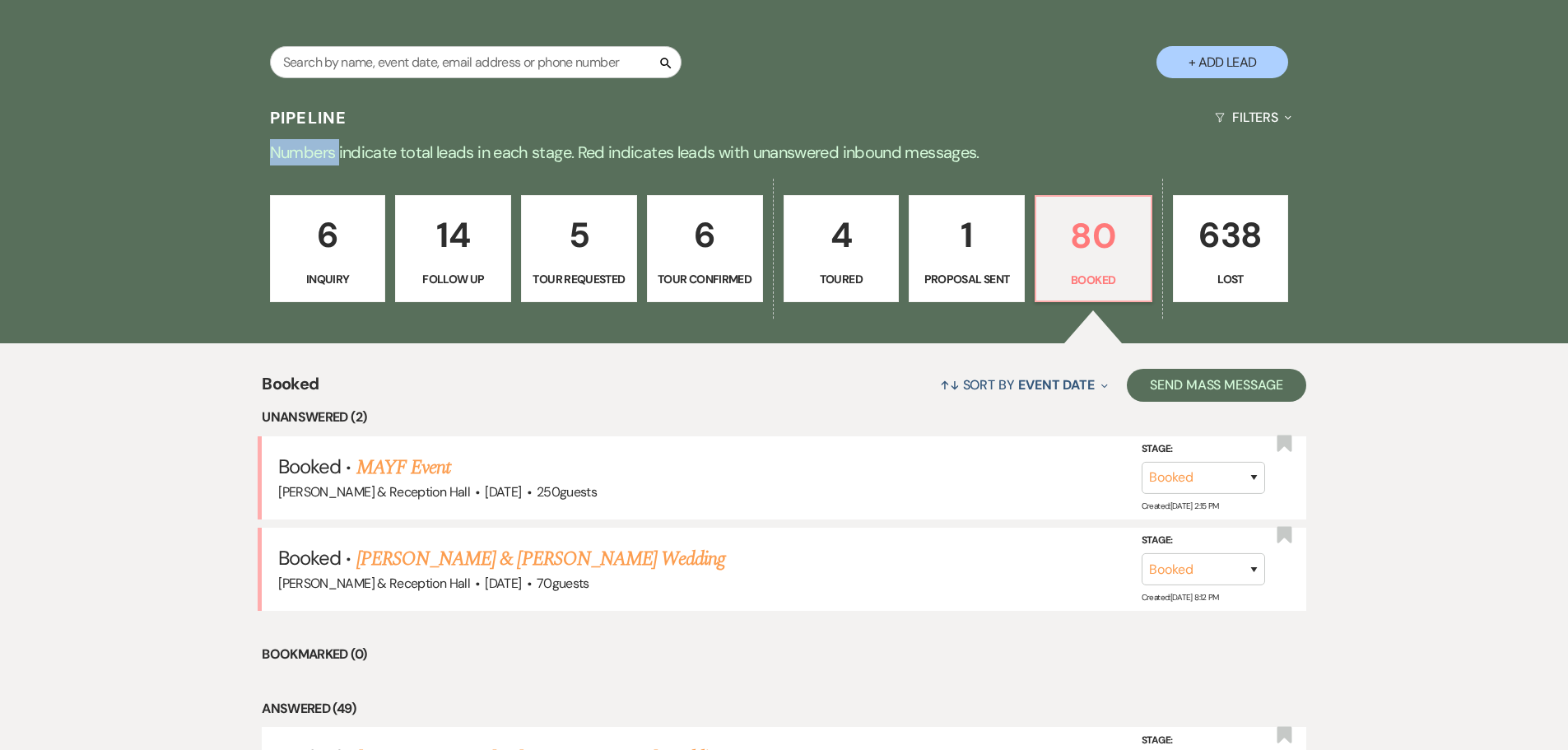
click at [332, 142] on p "Numbers indicate total leads in each stage. Red indicates leads with unanswered…" at bounding box center [784, 152] width 1185 height 27
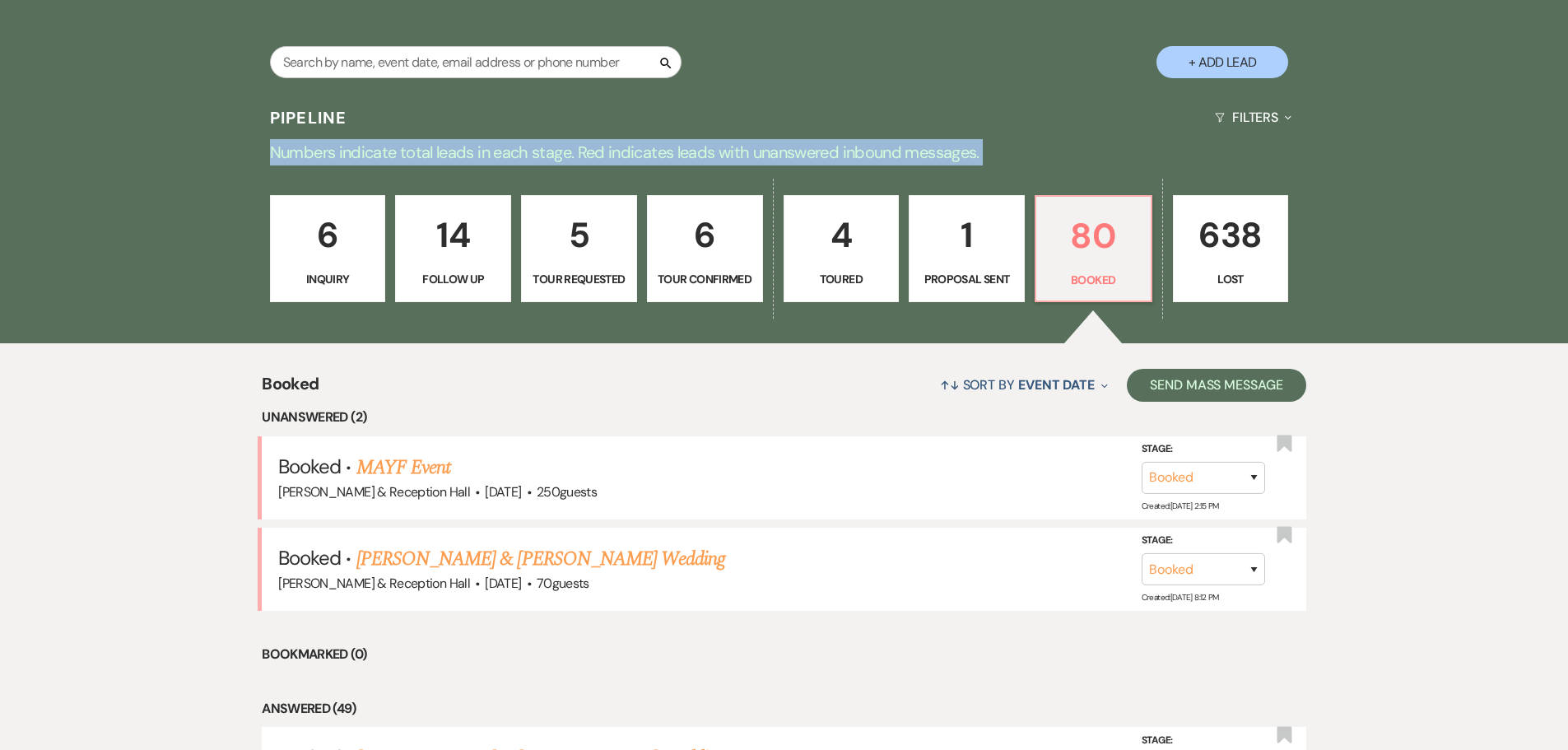
click at [332, 142] on p "Numbers indicate total leads in each stage. Red indicates leads with unanswered…" at bounding box center [784, 152] width 1185 height 27
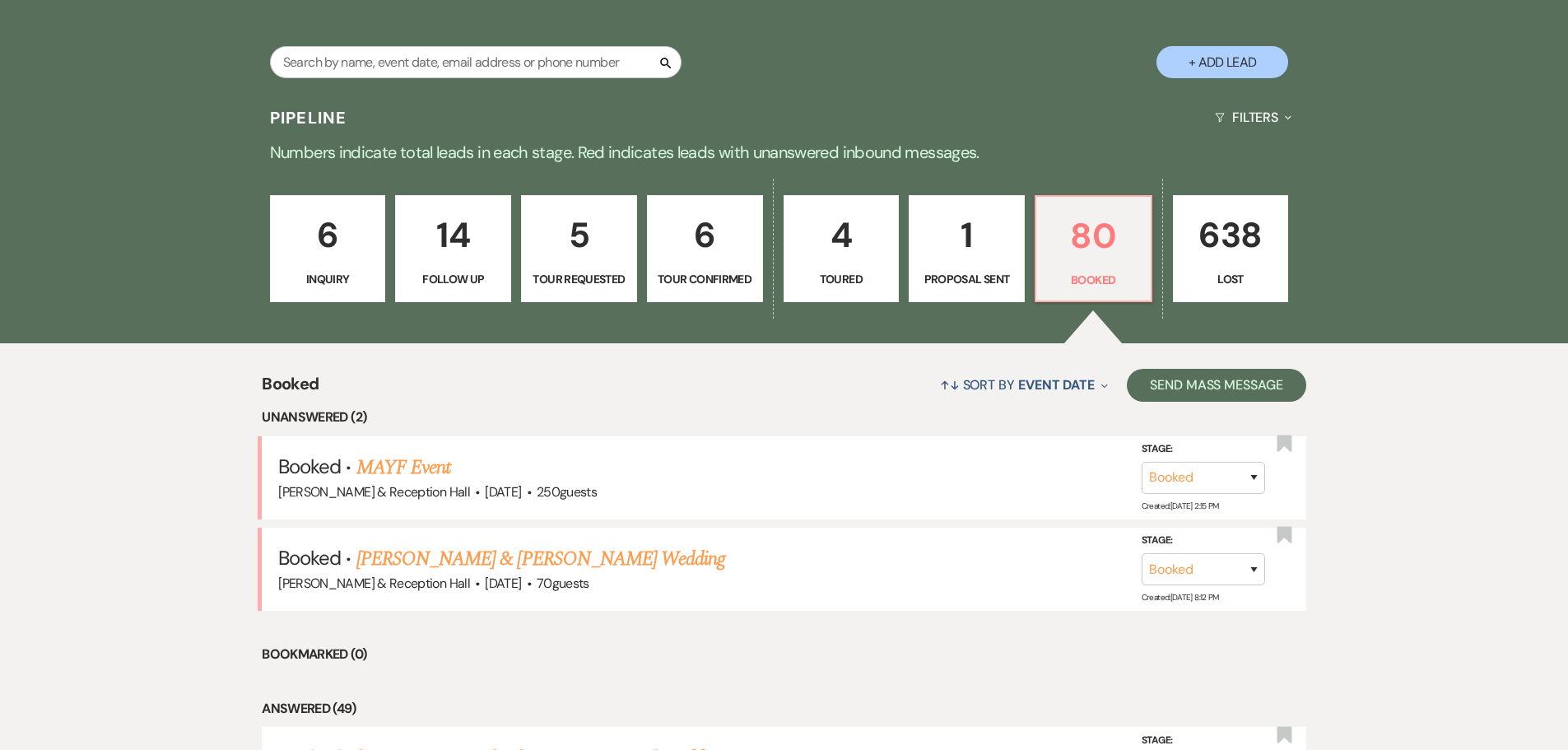
click at [319, 111] on h3 "Pipeline" at bounding box center [308, 118] width 77 height 23
click at [326, 144] on p "Numbers indicate total leads in each stage. Red indicates leads with unanswered…" at bounding box center [784, 152] width 1185 height 27
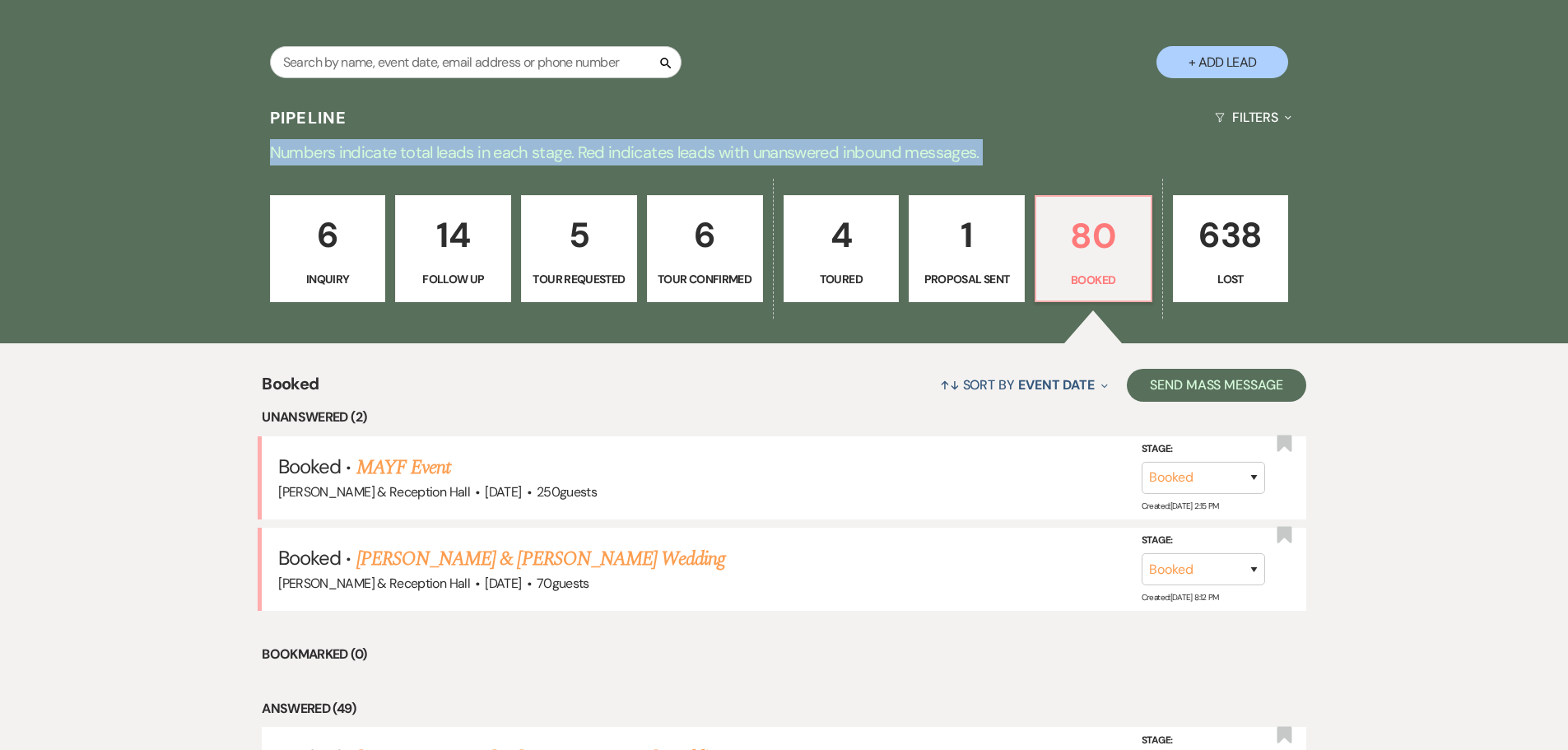
click at [326, 144] on p "Numbers indicate total leads in each stage. Red indicates leads with unanswered…" at bounding box center [784, 152] width 1185 height 27
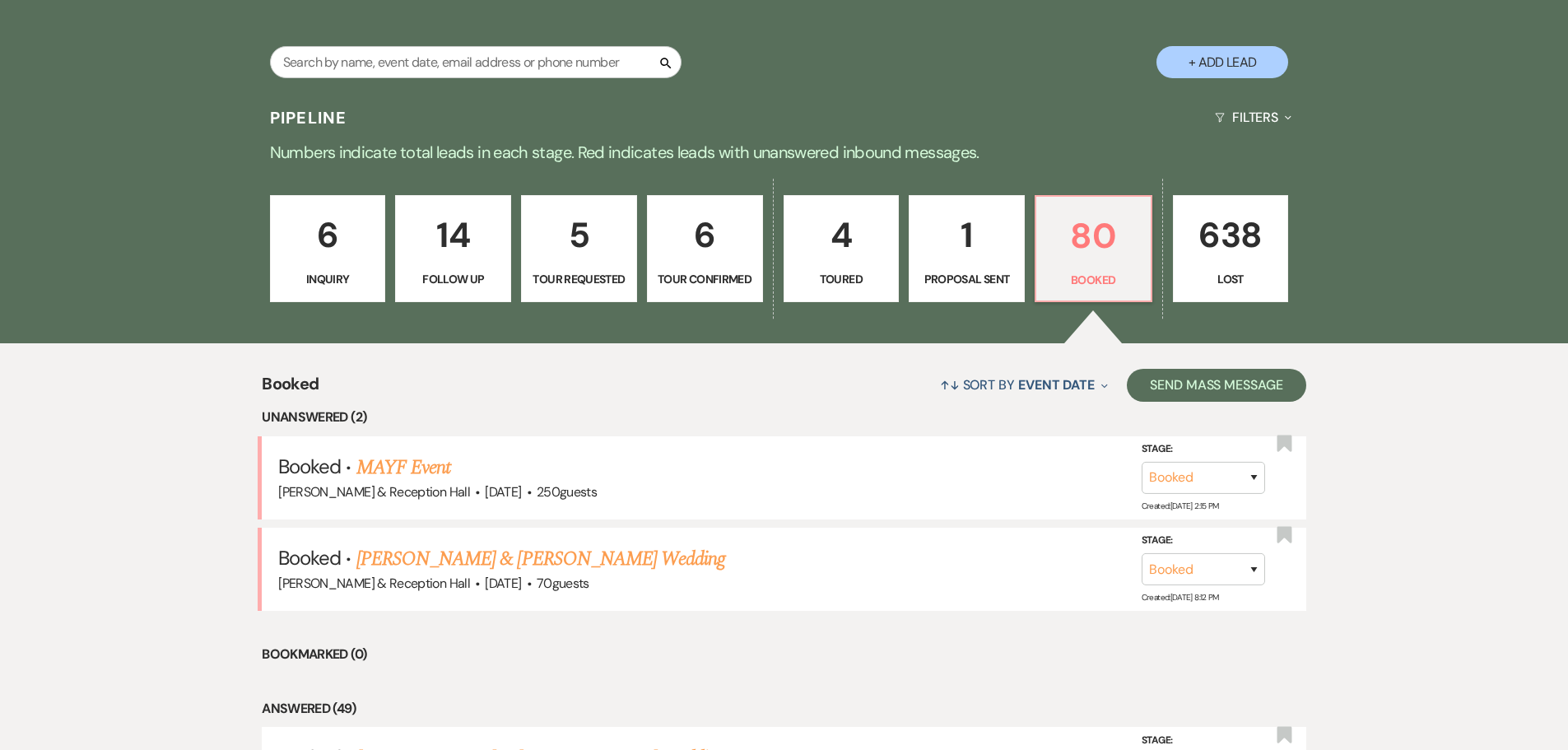
drag, startPoint x: 981, startPoint y: 95, endPoint x: 954, endPoint y: 111, distance: 31.4
click at [981, 95] on div "Pipeline Filters Expand" at bounding box center [784, 117] width 1185 height 44
click at [769, 154] on p "Numbers indicate total leads in each stage. Red indicates leads with unanswered…" at bounding box center [784, 152] width 1185 height 27
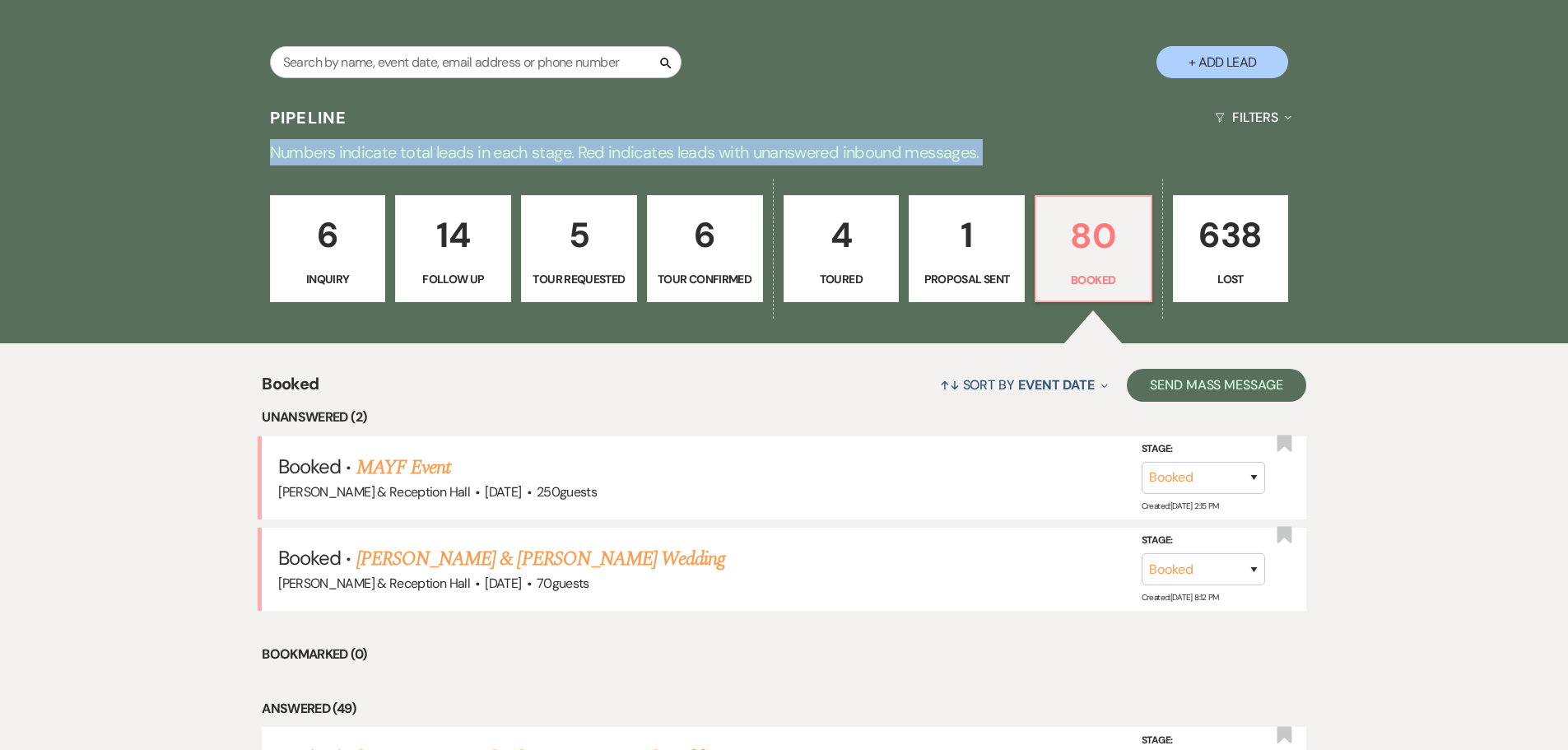
click at [769, 154] on p "Numbers indicate total leads in each stage. Red indicates leads with unanswered…" at bounding box center [784, 152] width 1185 height 27
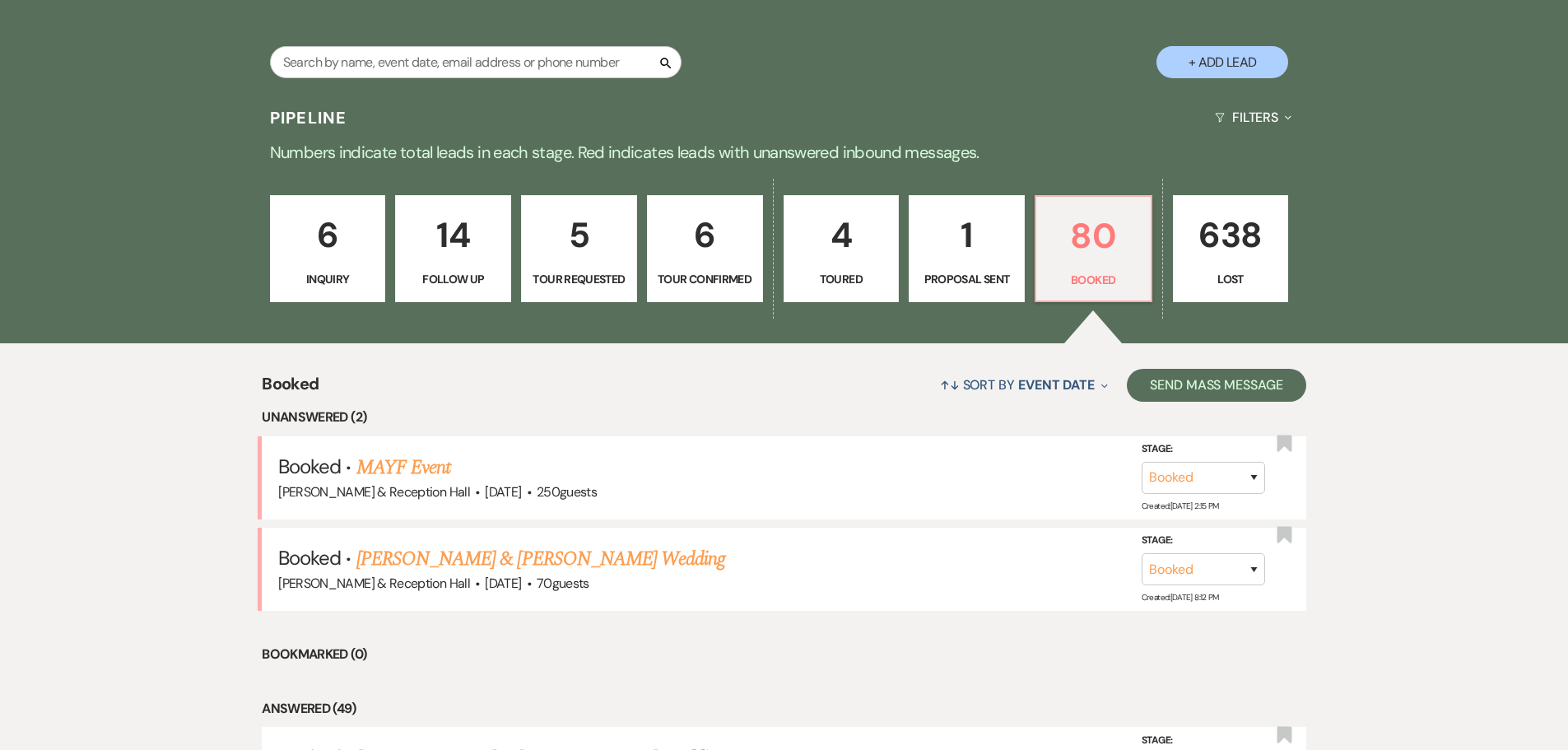
click at [326, 124] on h3 "Pipeline" at bounding box center [308, 118] width 77 height 23
click at [324, 157] on p "Numbers indicate total leads in each stage. Red indicates leads with unanswered…" at bounding box center [784, 152] width 1185 height 27
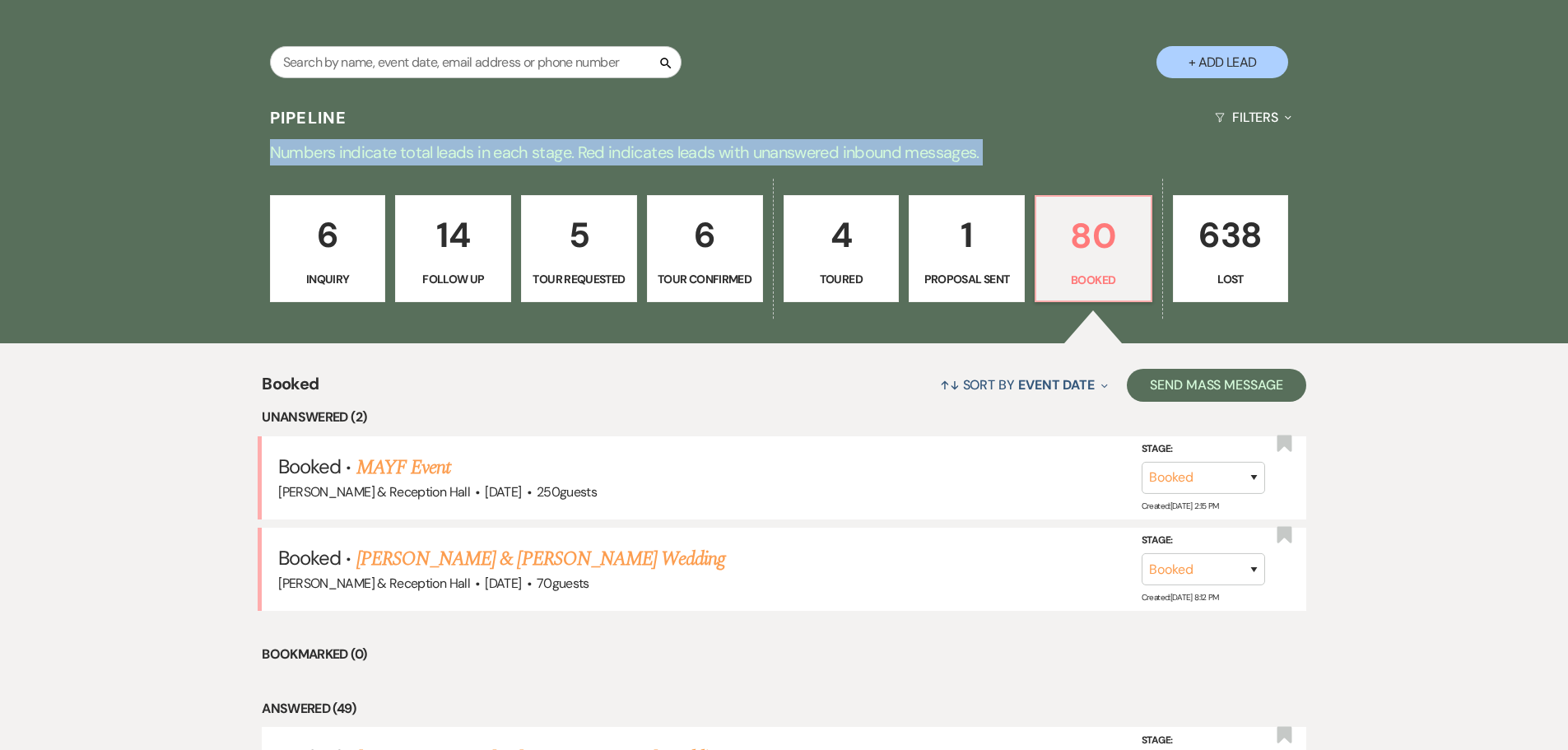
click at [324, 157] on p "Numbers indicate total leads in each stage. Red indicates leads with unanswered…" at bounding box center [784, 152] width 1185 height 27
click at [1092, 260] on p "80" at bounding box center [1094, 236] width 95 height 55
click at [542, 567] on link "[PERSON_NAME] & [PERSON_NAME] Wedding" at bounding box center [541, 558] width 369 height 29
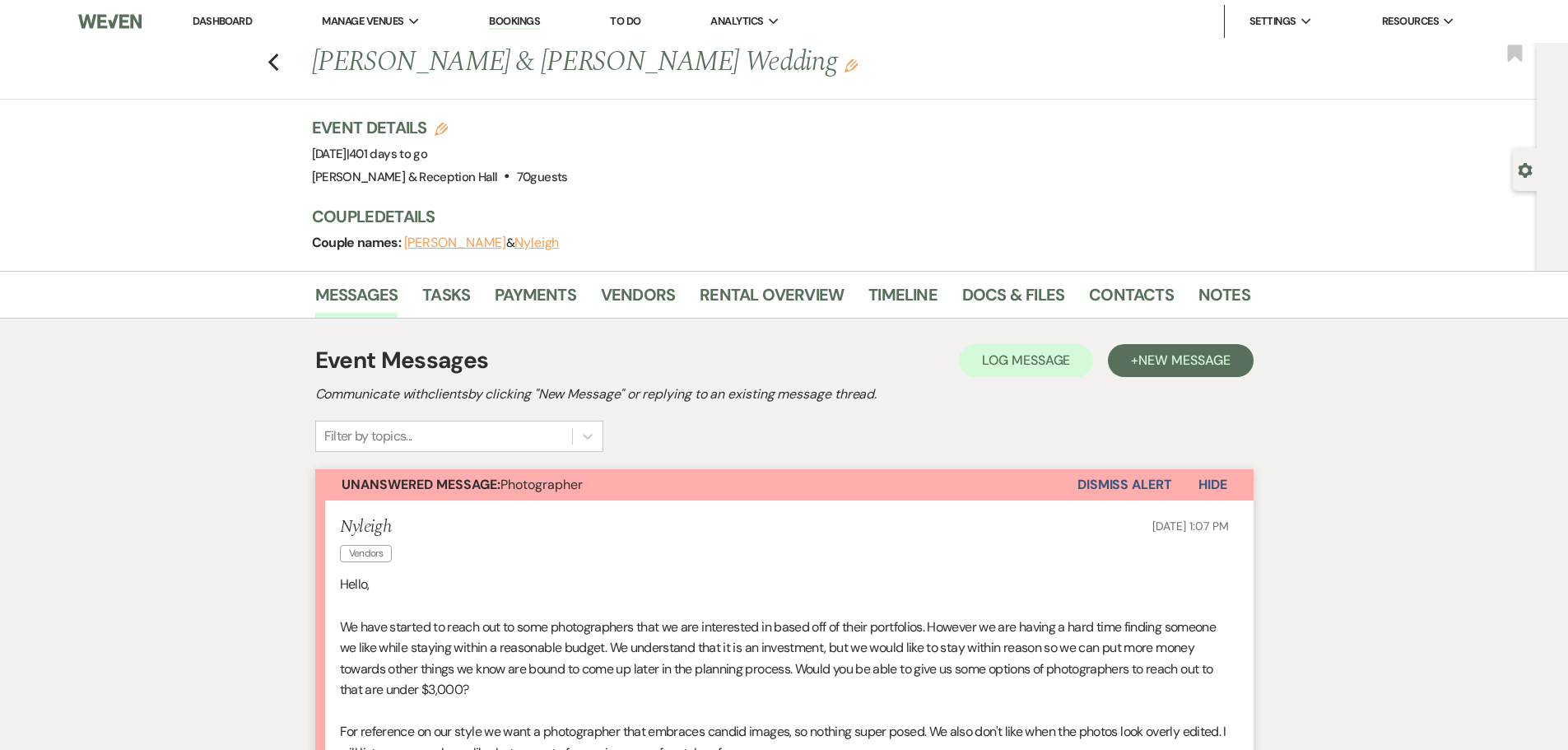
scroll to position [412, 0]
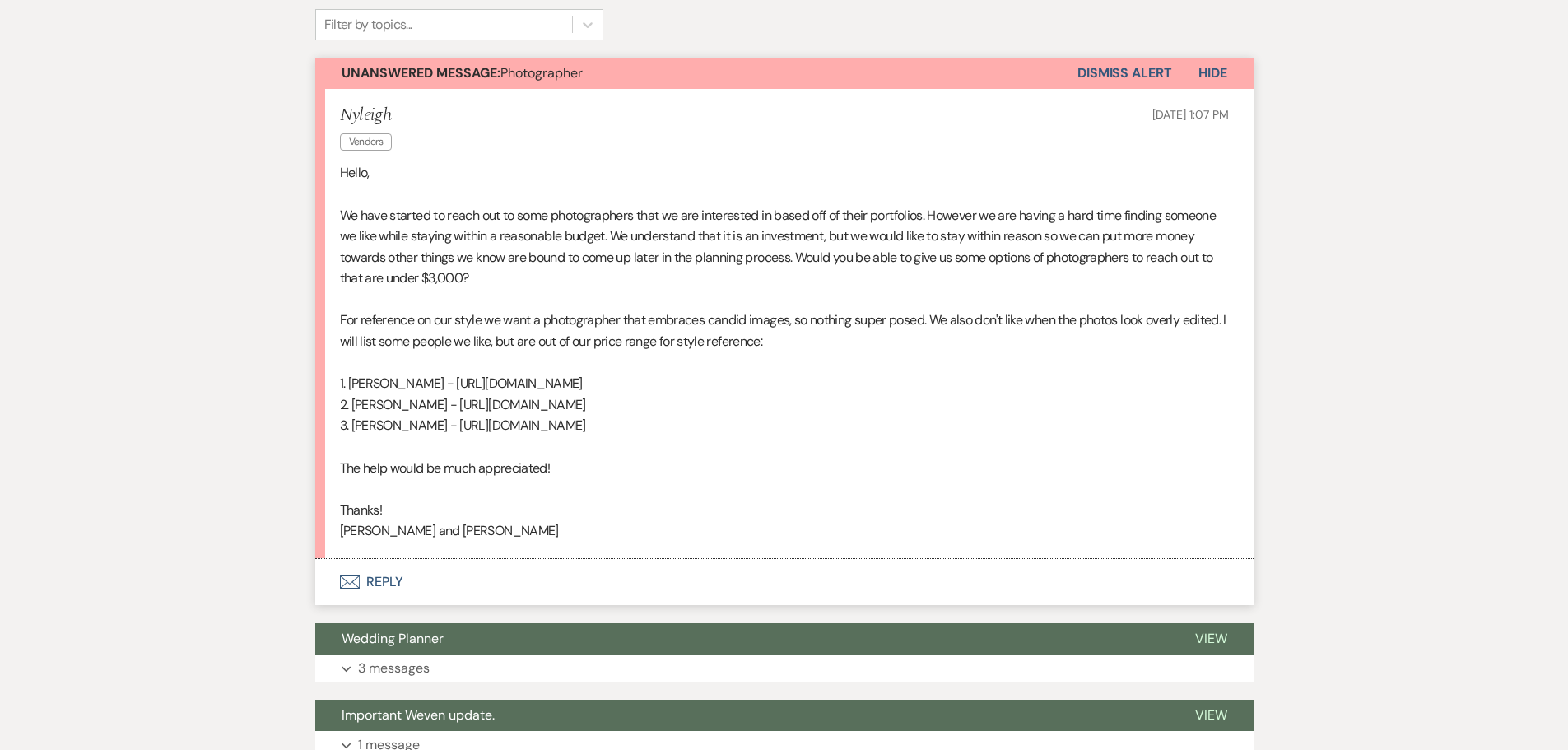
drag, startPoint x: 390, startPoint y: 584, endPoint x: 624, endPoint y: 560, distance: 235.2
click at [624, 560] on button "Envelope Reply" at bounding box center [784, 582] width 939 height 46
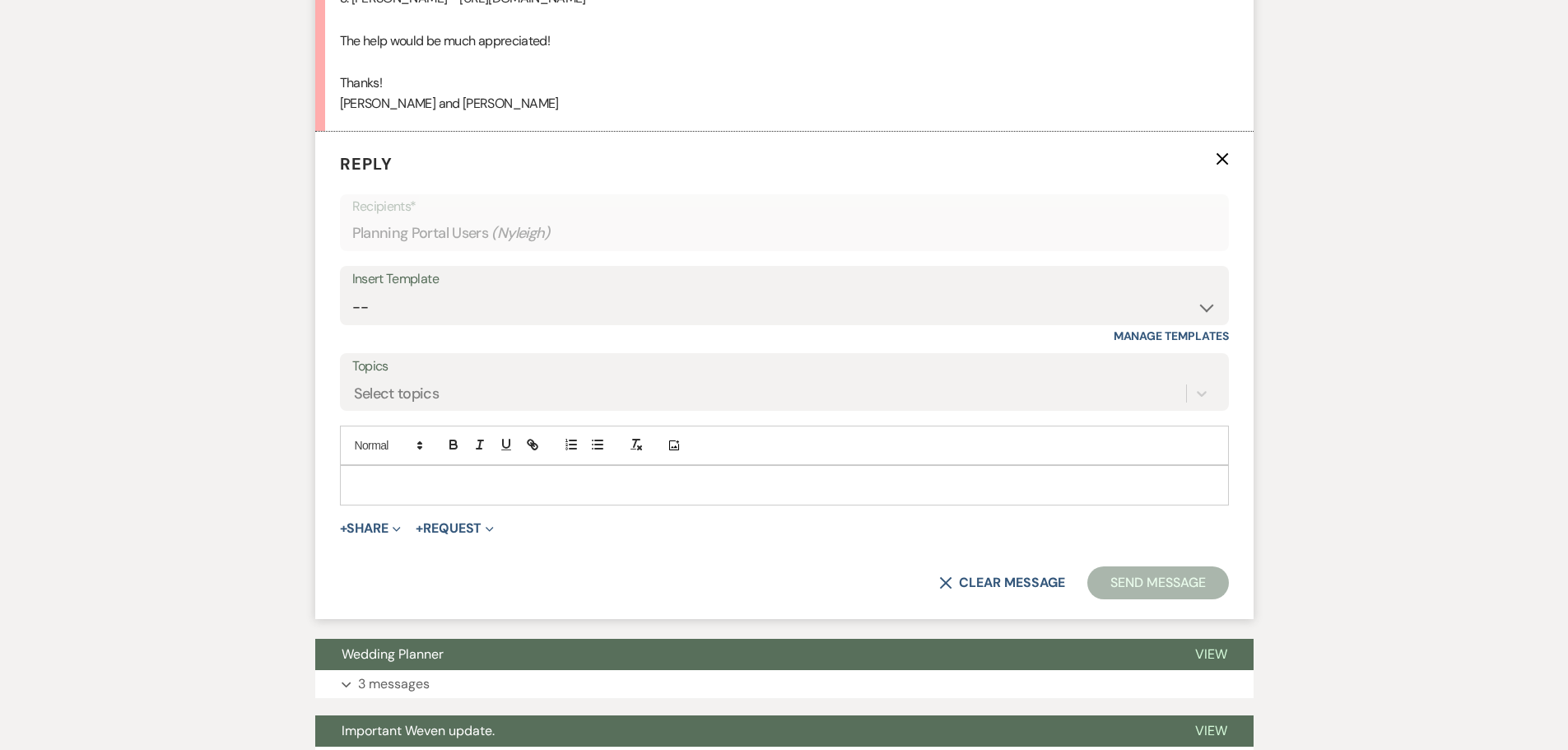
scroll to position [839, 0]
click at [1224, 166] on p "Reply X" at bounding box center [784, 163] width 889 height 25
click at [1223, 156] on use "button" at bounding box center [1221, 158] width 12 height 12
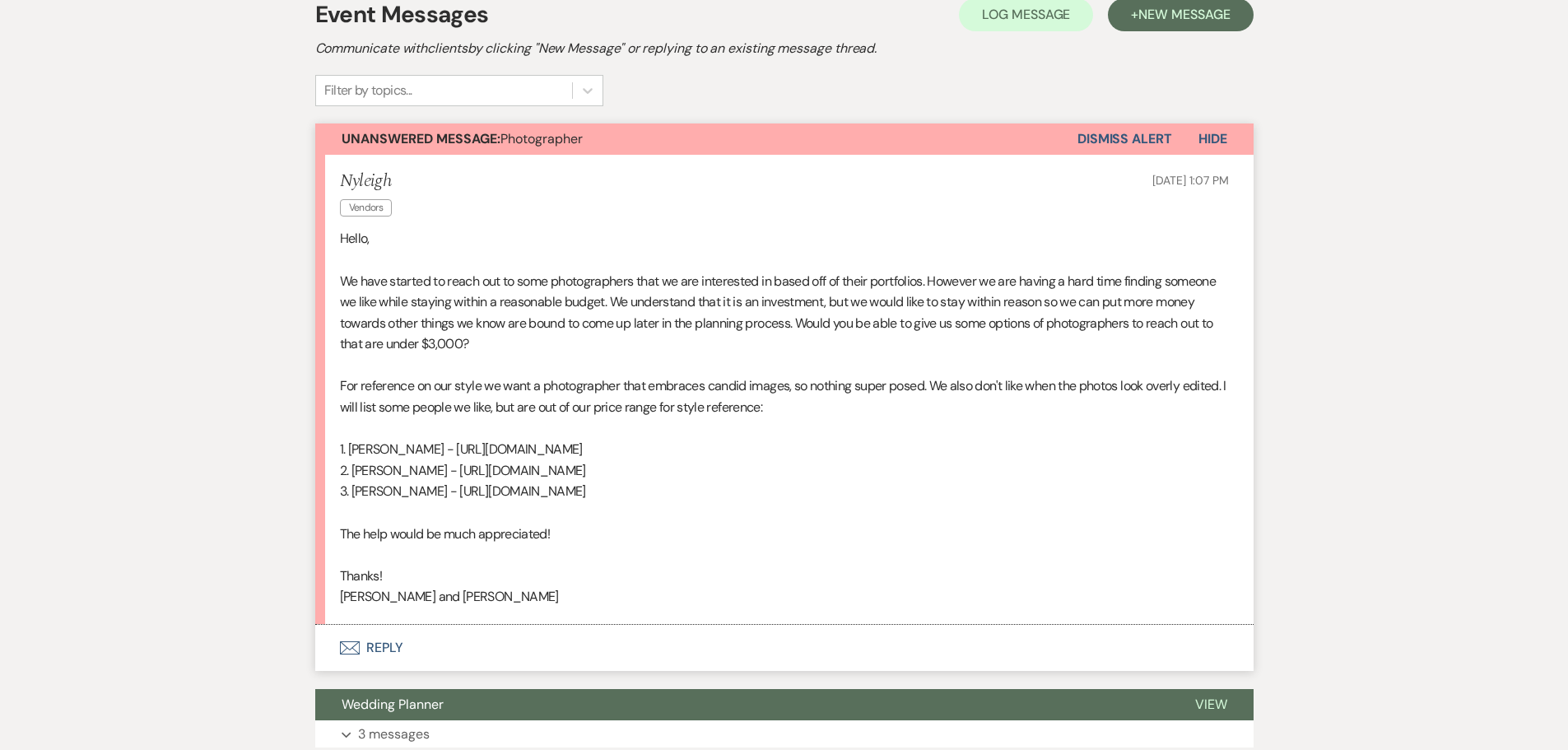
scroll to position [0, 0]
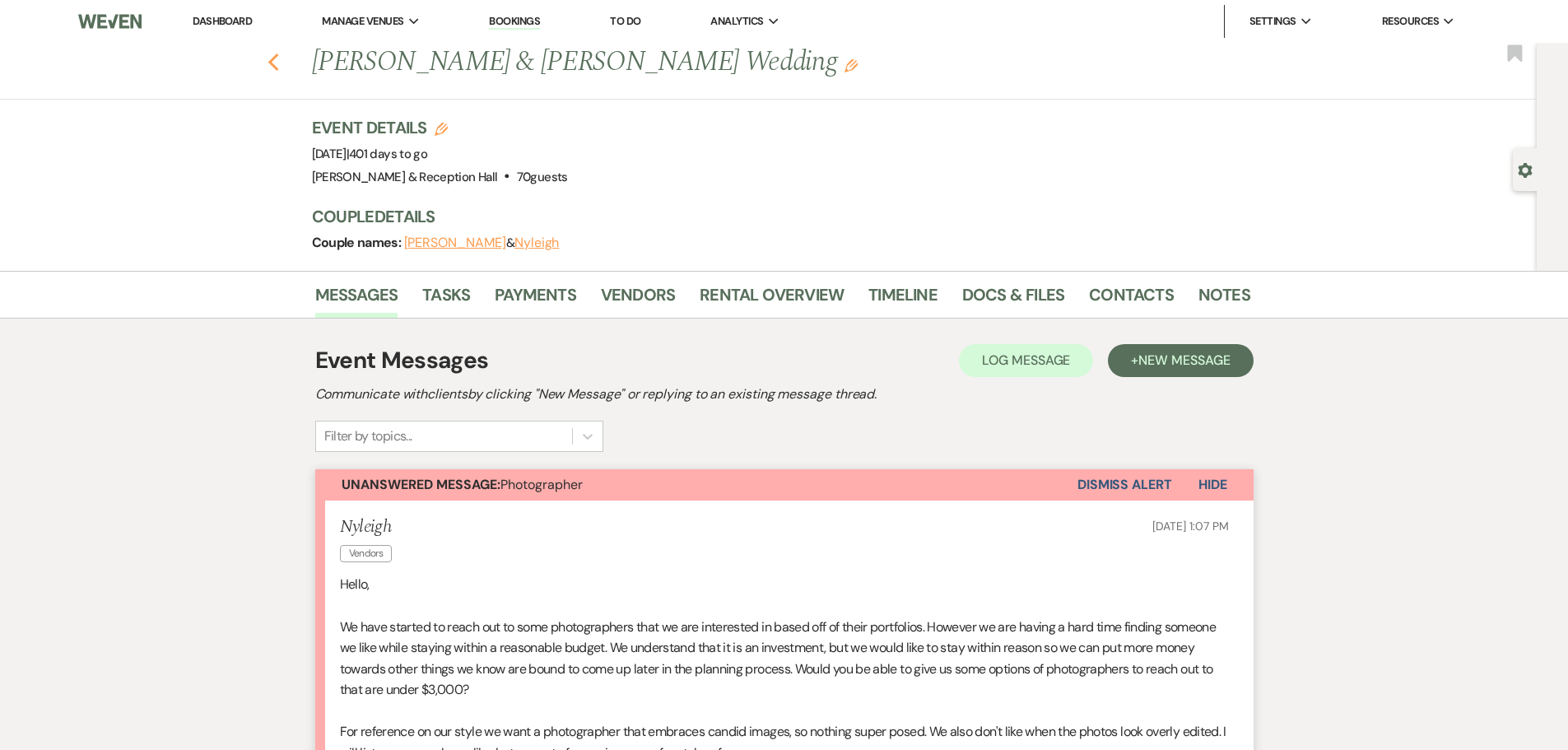
click at [279, 57] on use "button" at bounding box center [272, 62] width 10 height 18
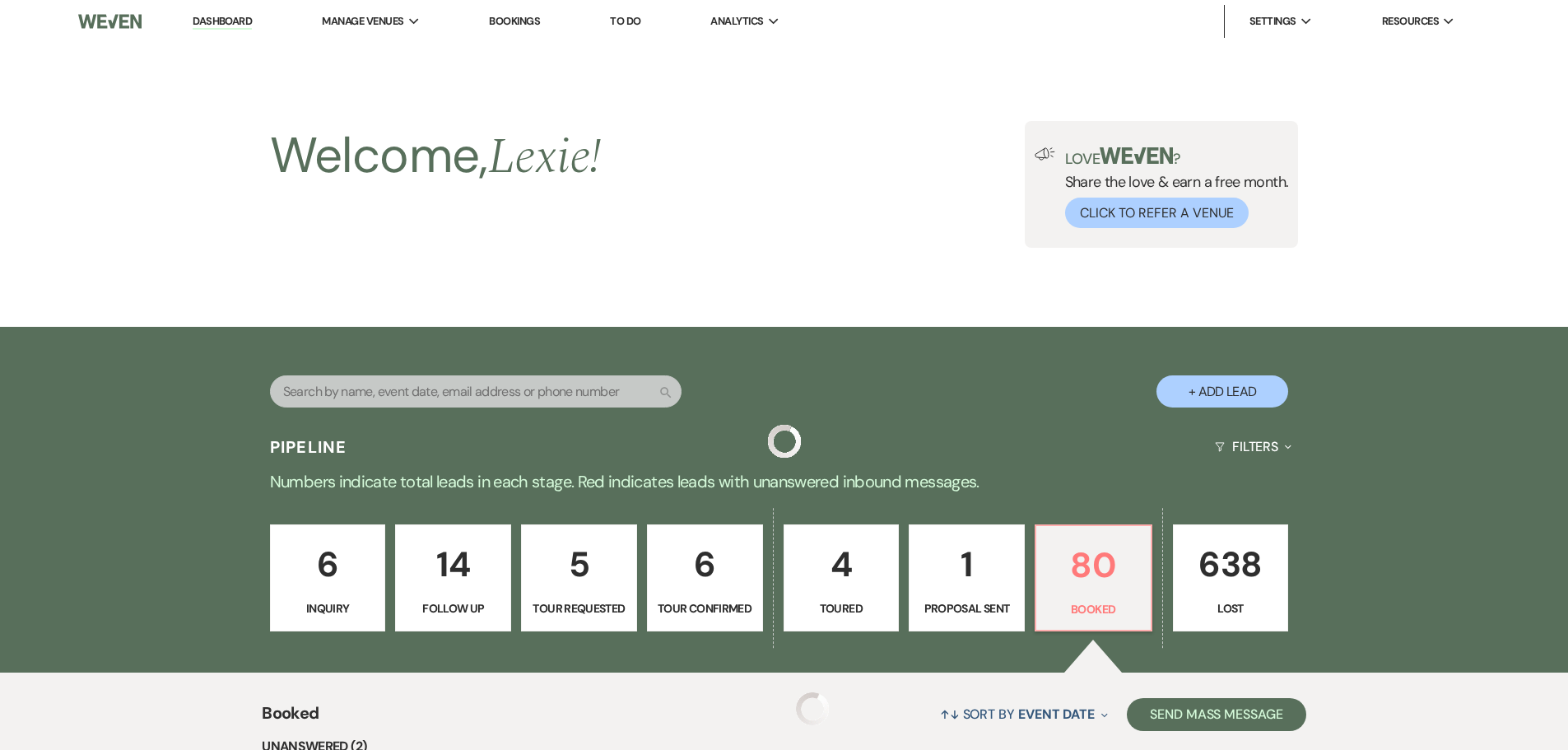
scroll to position [329, 0]
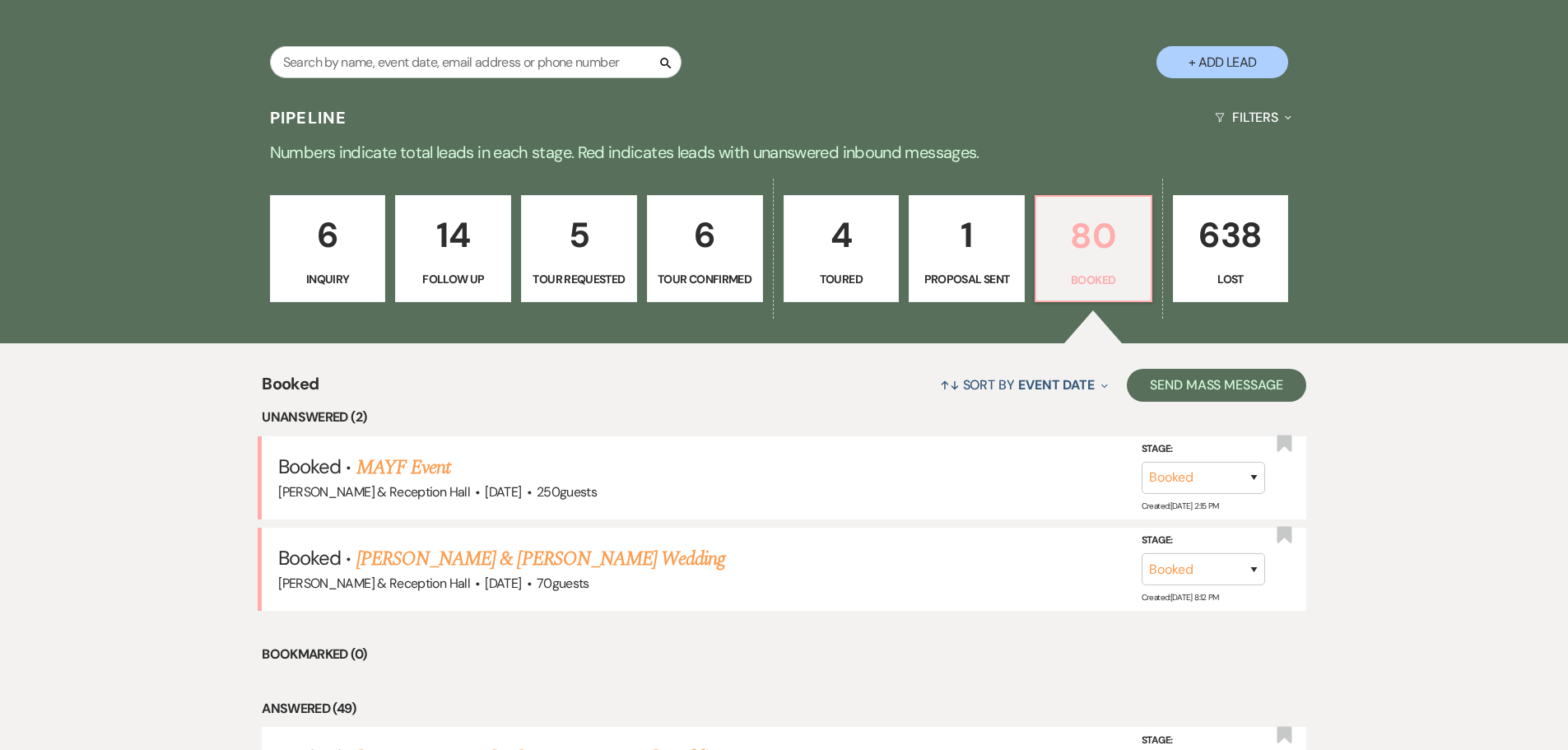
click at [1082, 268] on link "80 Booked" at bounding box center [1094, 248] width 118 height 107
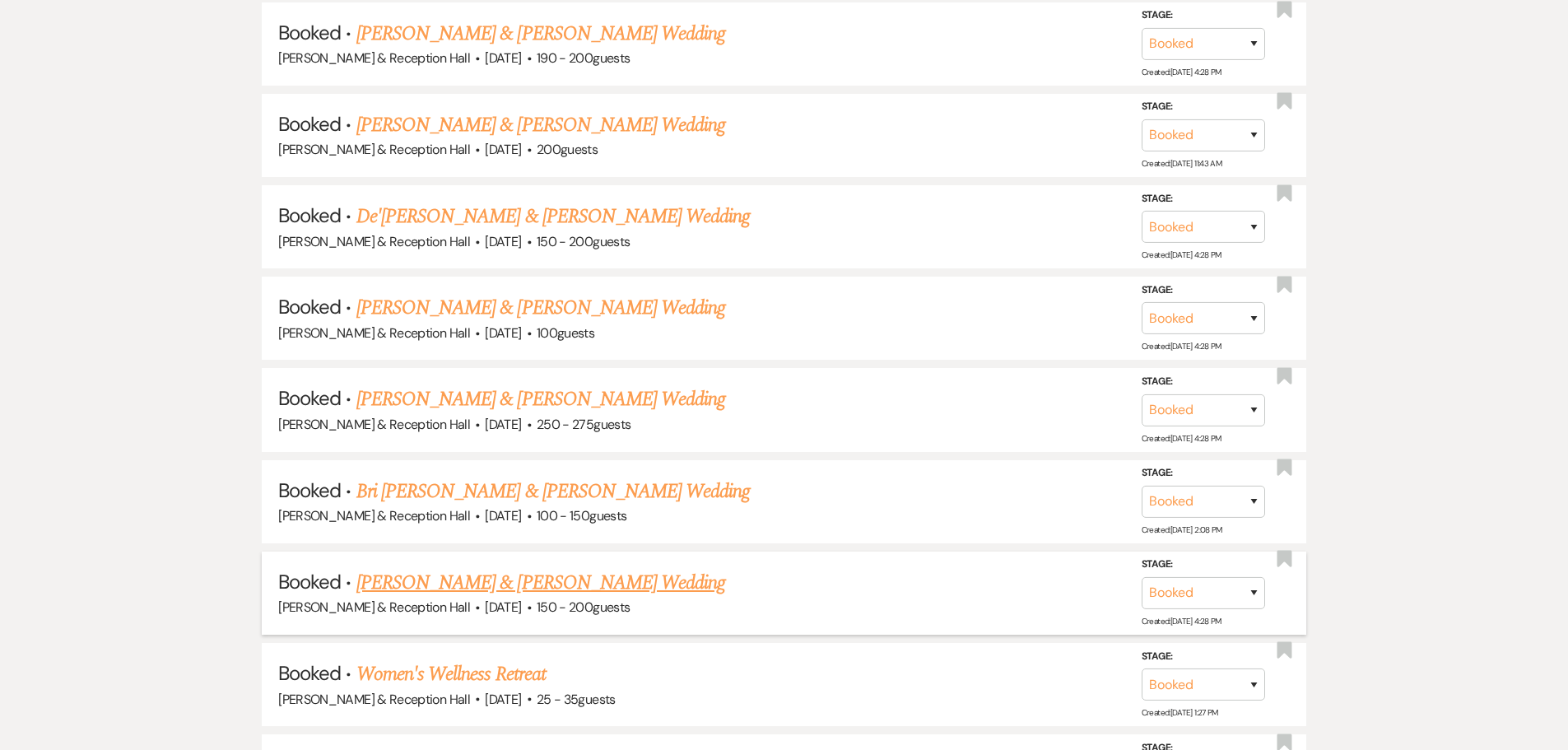
scroll to position [1317, 0]
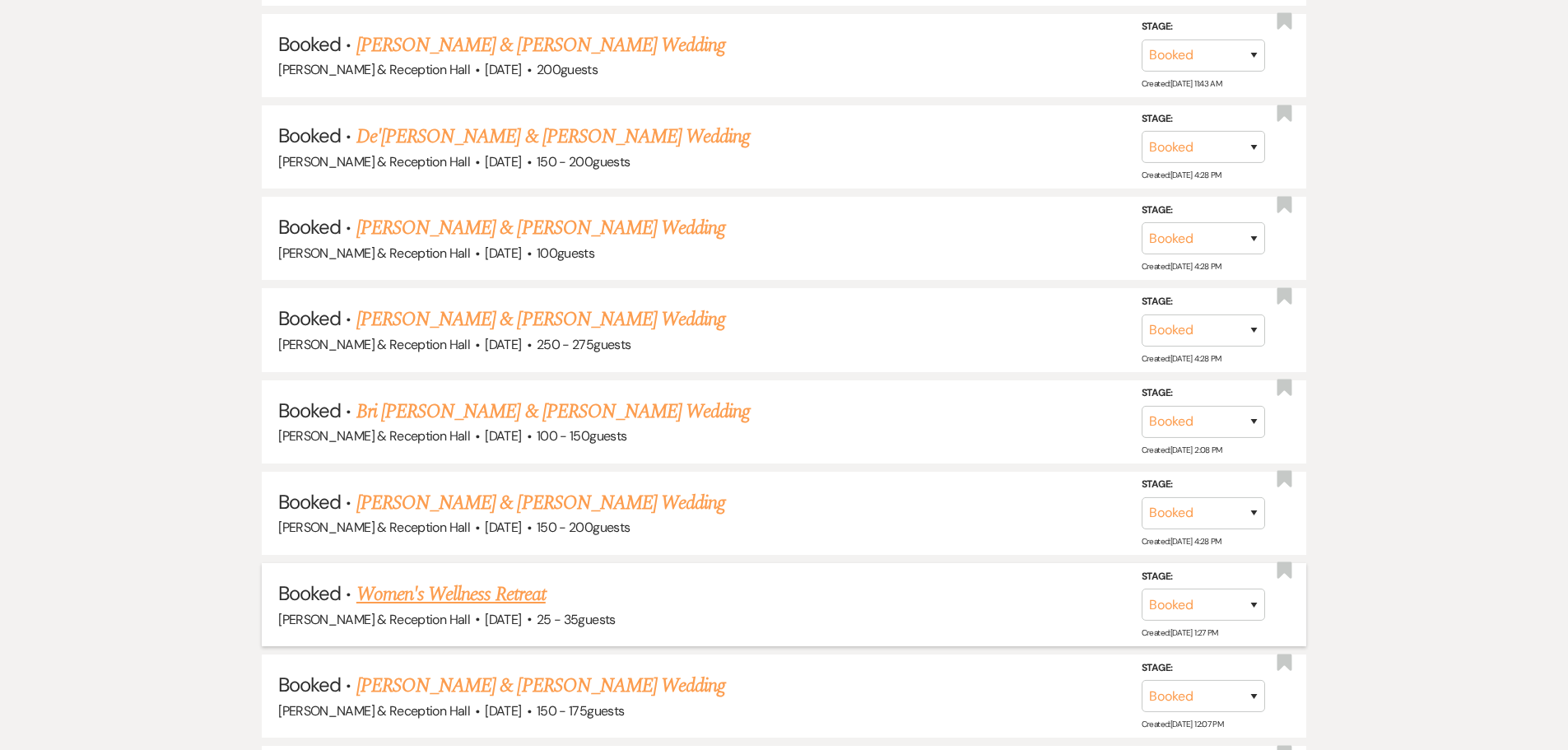
click at [500, 603] on link "Women's Wellness Retreat" at bounding box center [451, 593] width 189 height 29
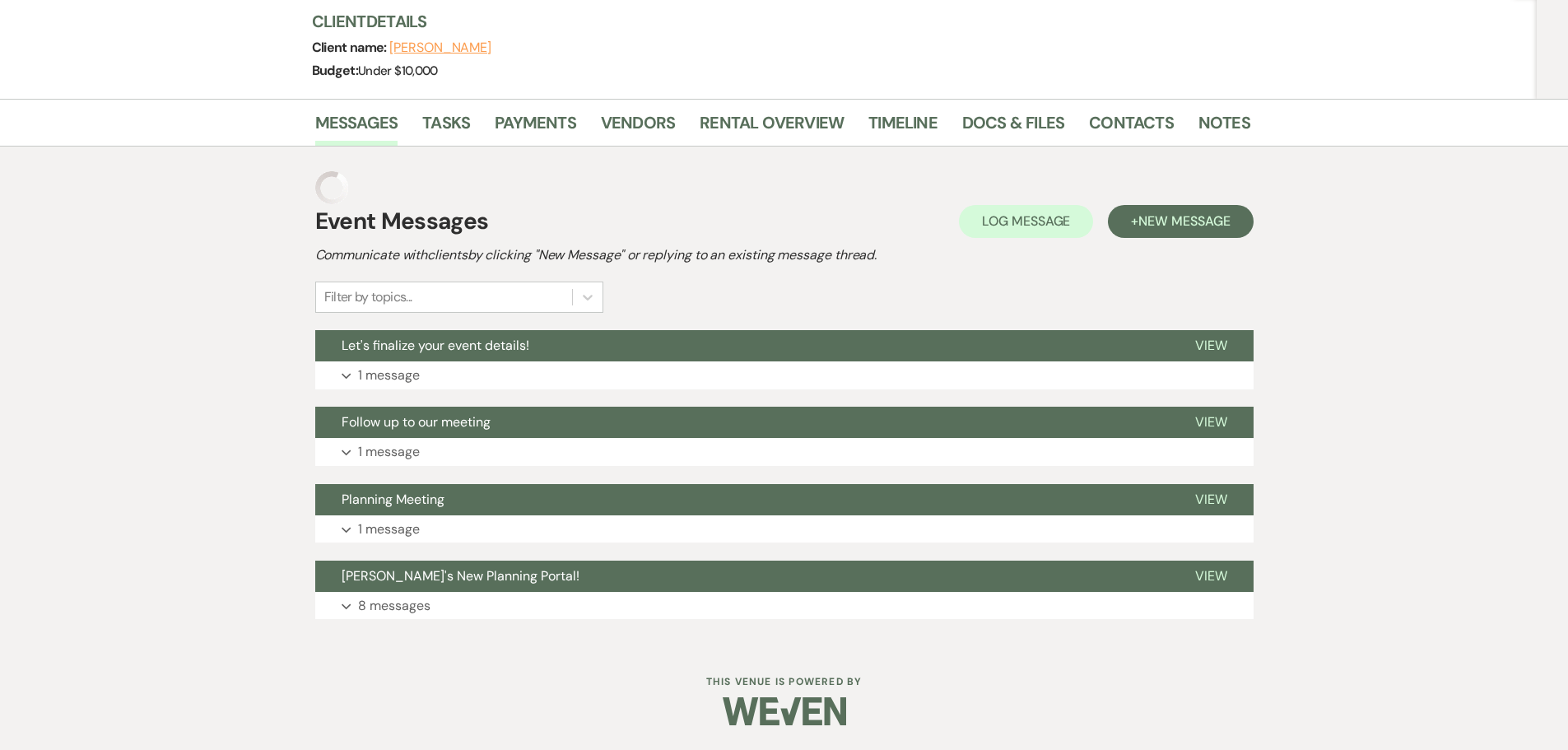
scroll to position [163, 0]
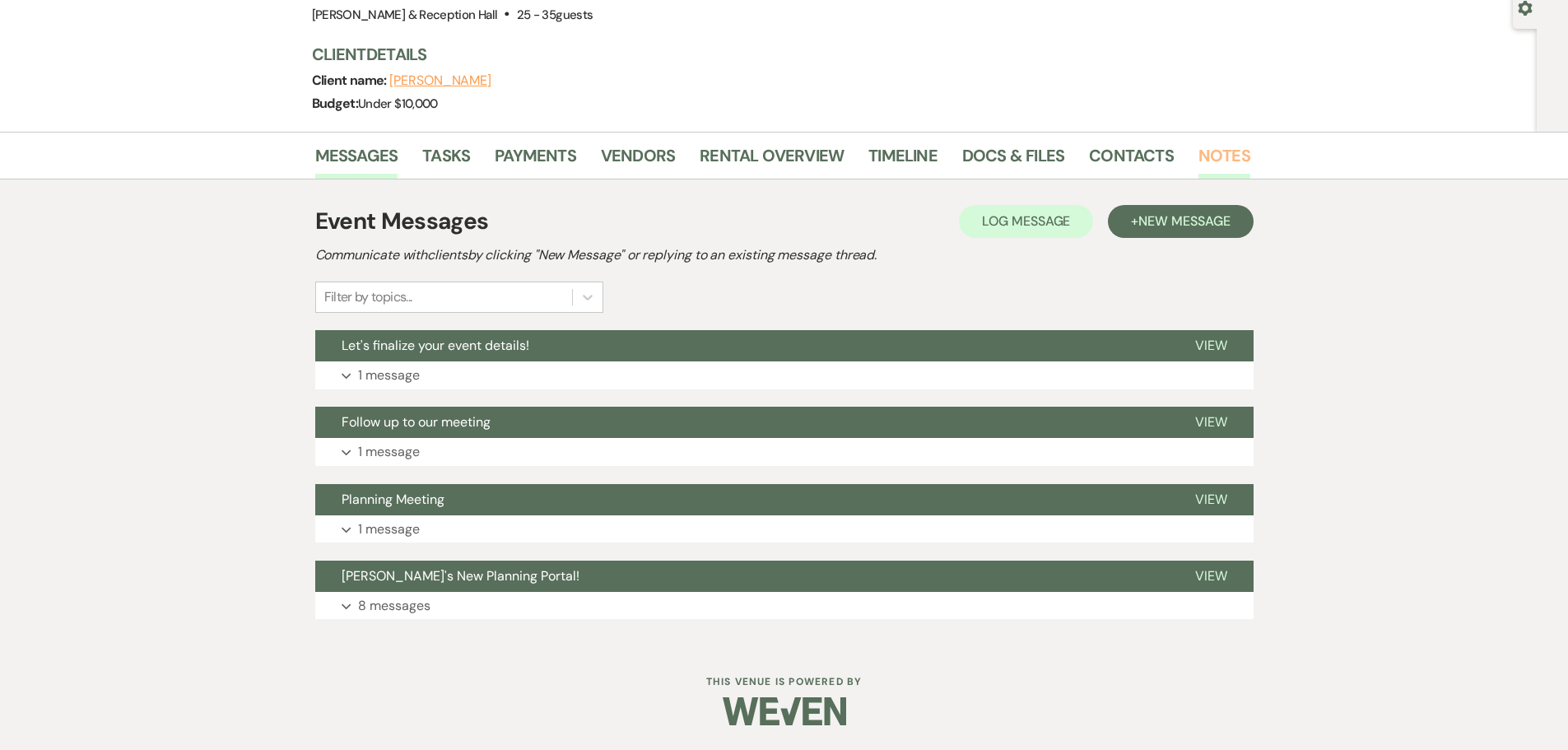
click at [1213, 162] on link "Notes" at bounding box center [1224, 161] width 52 height 36
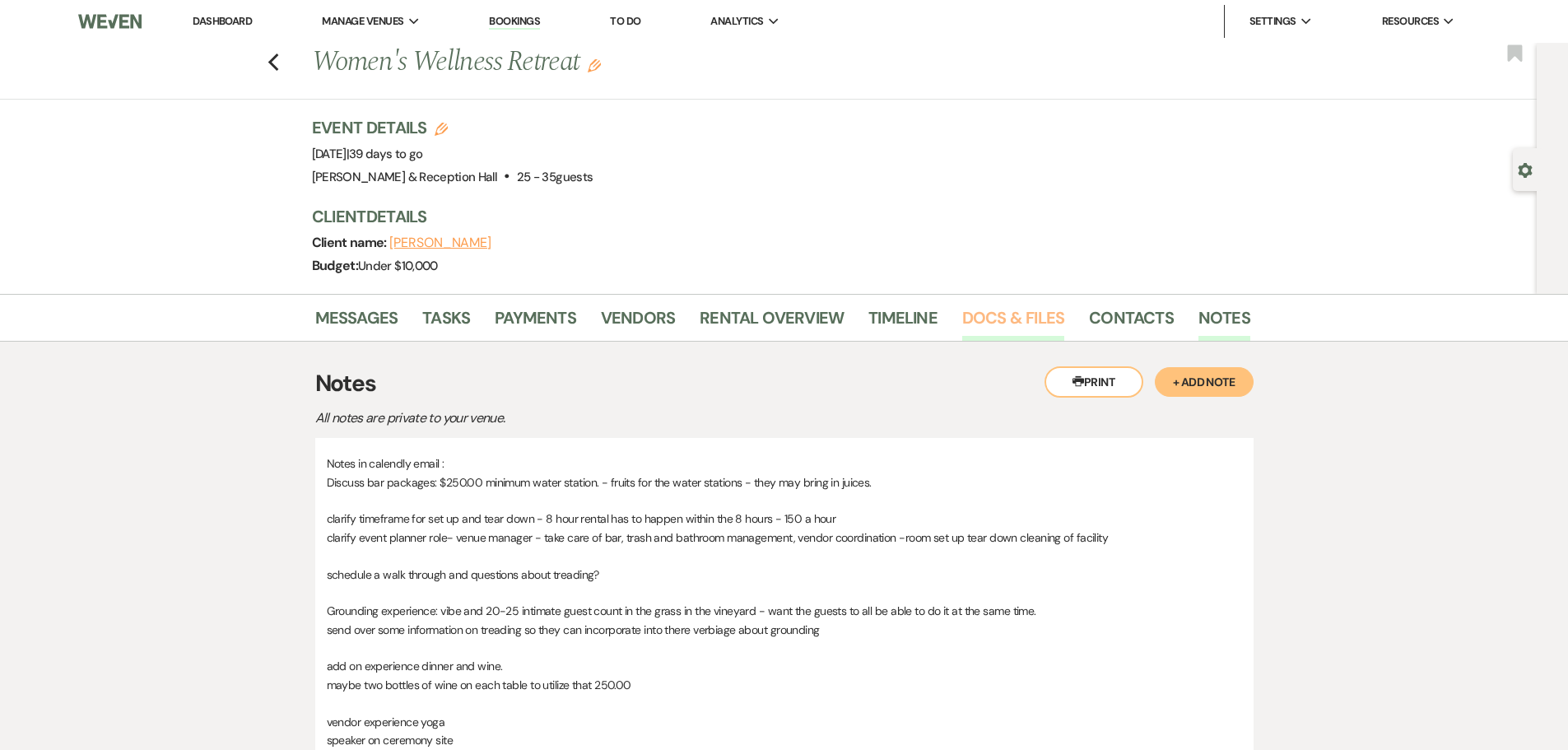
click at [1006, 319] on link "Docs & Files" at bounding box center [1013, 322] width 102 height 36
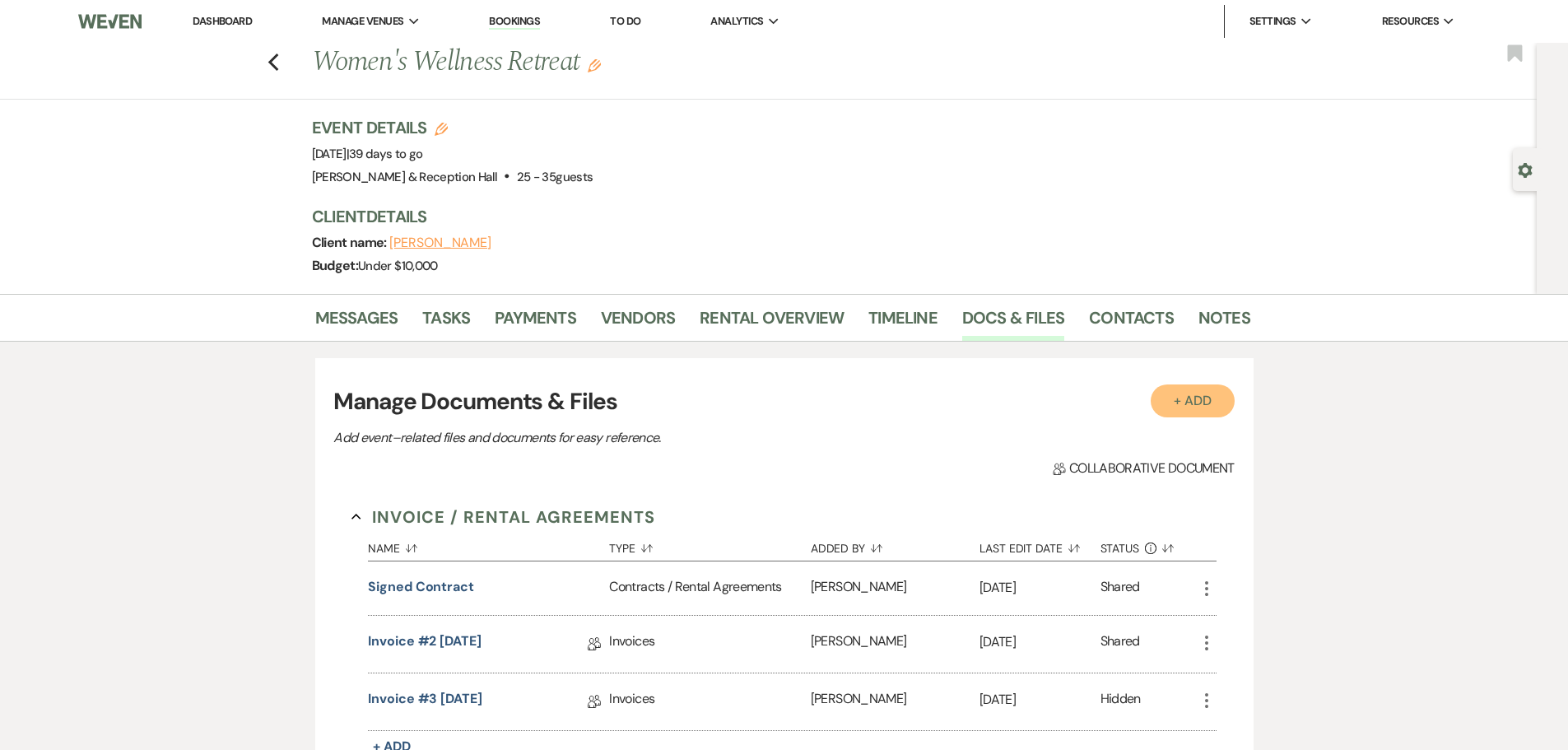
click at [1231, 404] on button "+ Add" at bounding box center [1192, 400] width 84 height 33
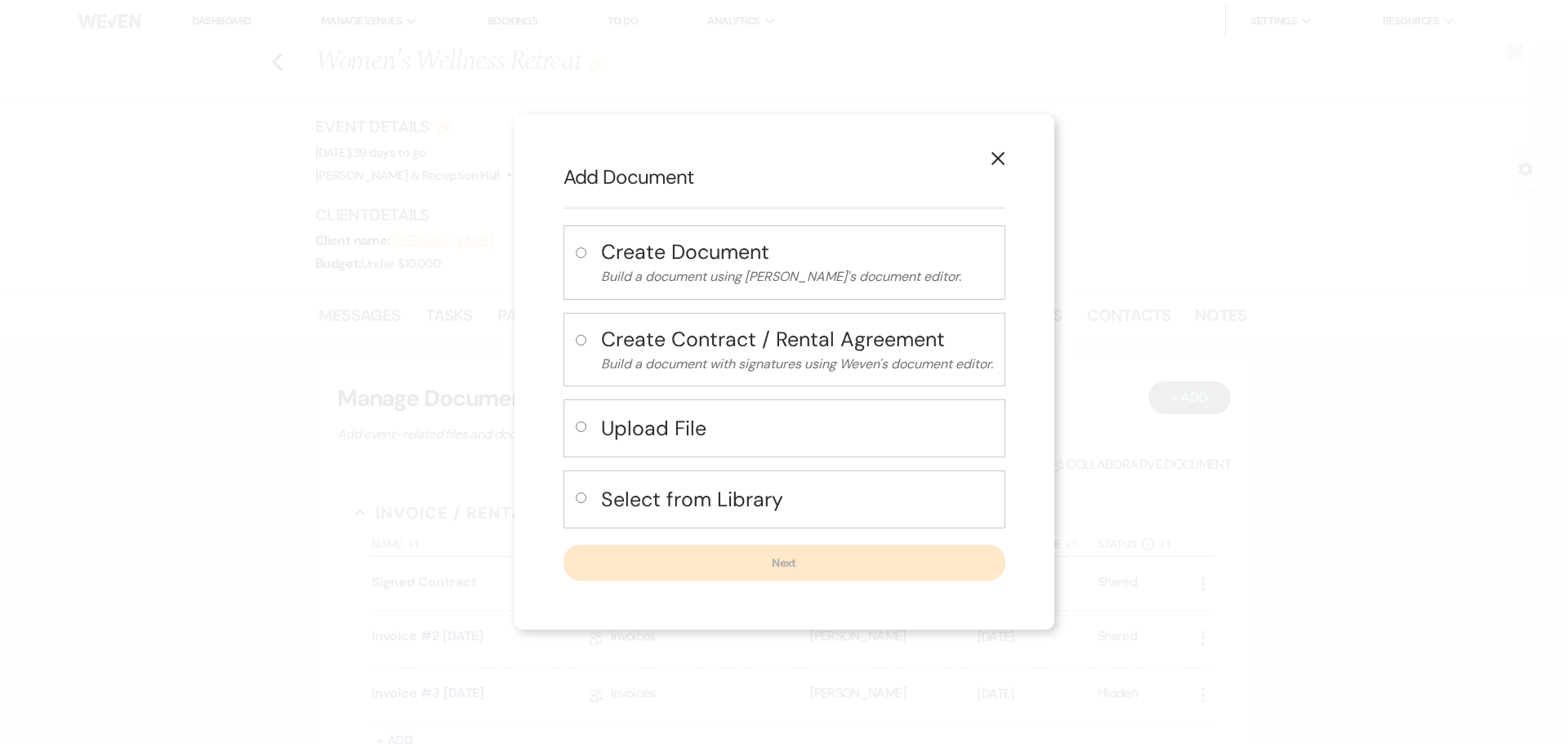
click at [577, 414] on div "Upload File" at bounding box center [784, 427] width 442 height 58
click at [577, 422] on input "radio" at bounding box center [580, 426] width 10 height 10
radio input "true"
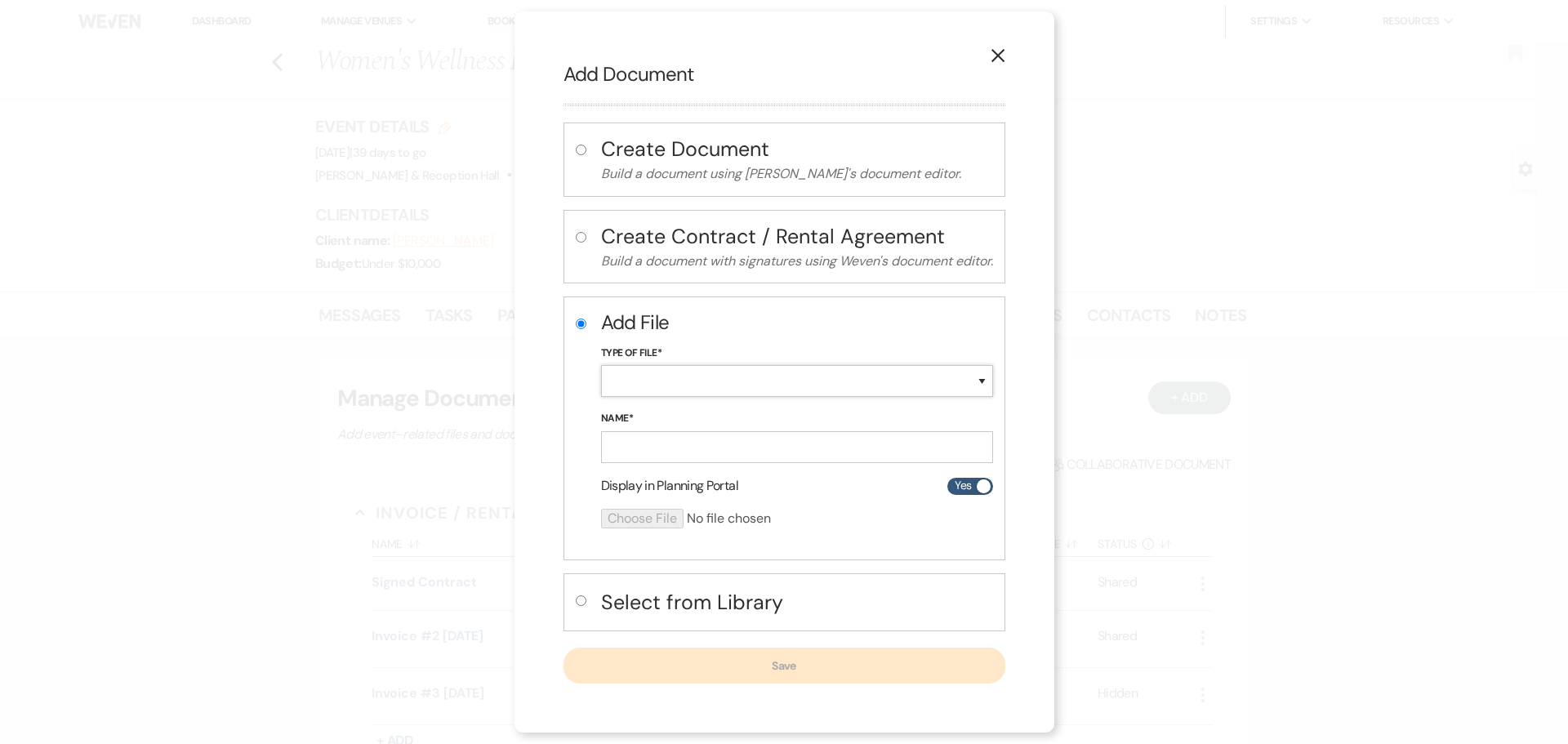
click at [678, 386] on select "Special Event Insurance Vendor Certificate of Insurance Contracts / Rental Agre…" at bounding box center [796, 381] width 392 height 32
select select "25"
click at [601, 365] on select "Special Event Insurance Vendor Certificate of Insurance Contracts / Rental Agre…" at bounding box center [796, 381] width 392 height 32
click at [664, 447] on input "Name*" at bounding box center [796, 447] width 392 height 32
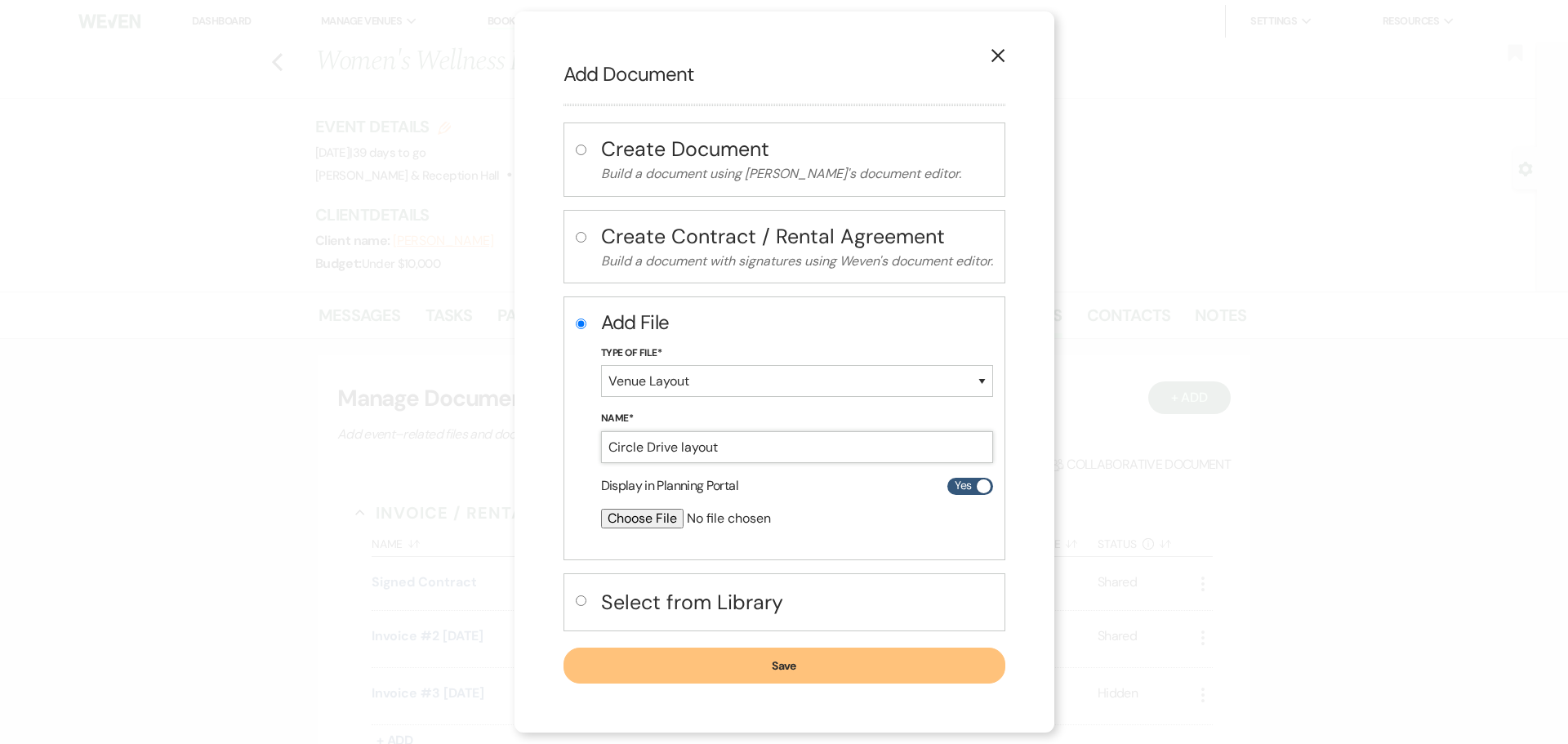
type input "Circle Drive layout"
click at [665, 518] on input "file" at bounding box center [754, 518] width 306 height 20
type input "C:\fakepath\circle drive .png"
click at [736, 669] on button "Save" at bounding box center [784, 666] width 442 height 36
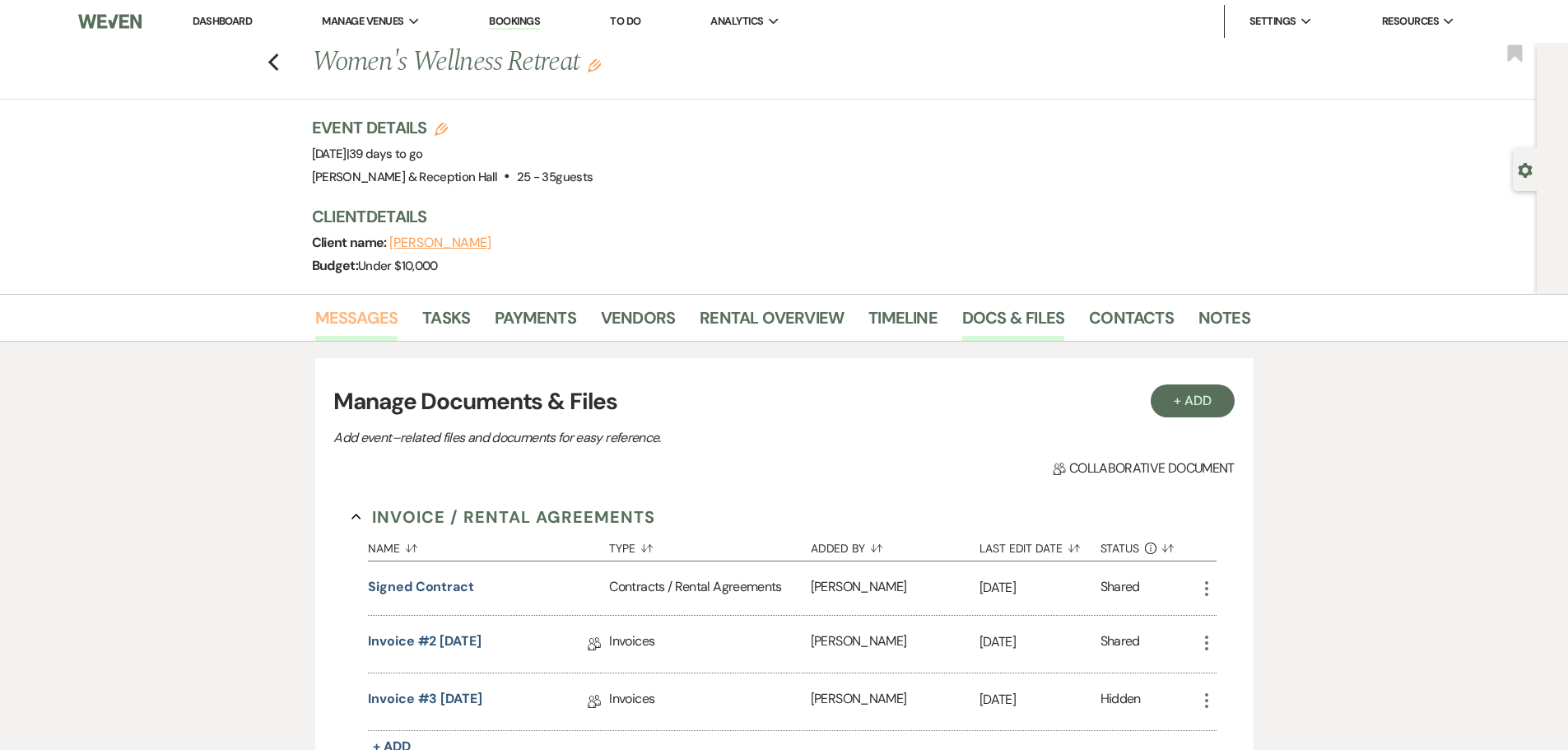
click at [367, 324] on link "Messages" at bounding box center [357, 322] width 83 height 36
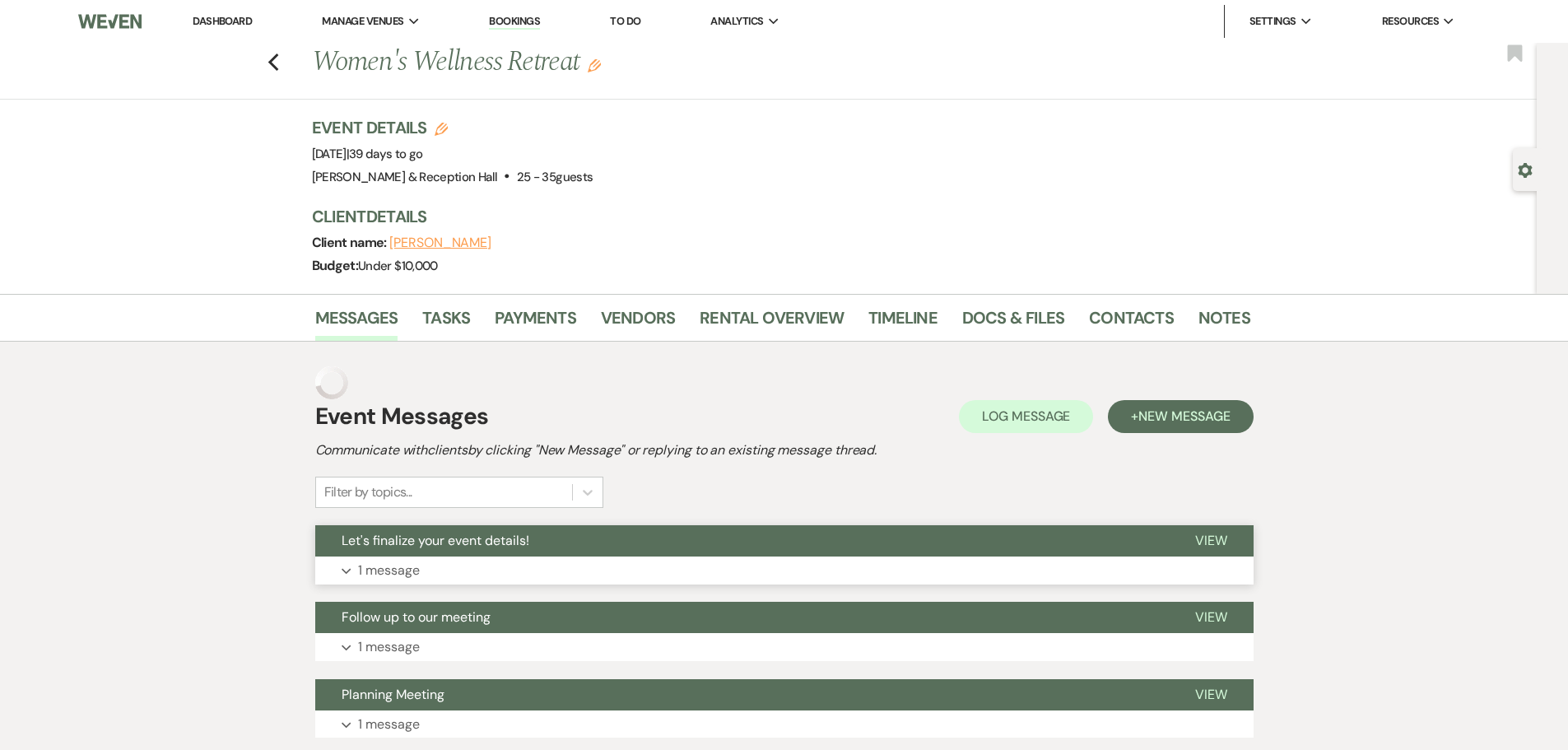
click at [589, 539] on button "Let's finalize your event details!" at bounding box center [743, 540] width 854 height 31
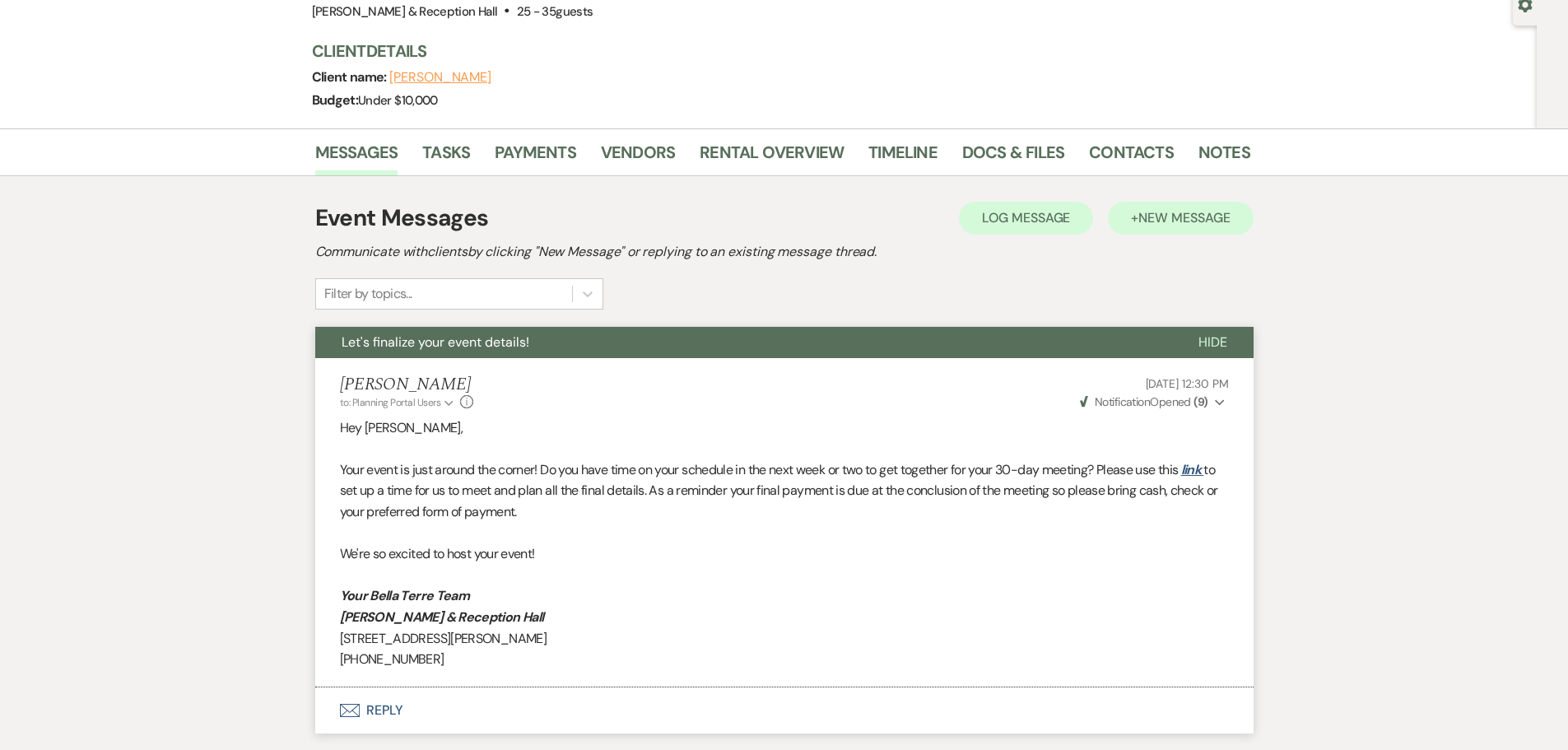
scroll to position [164, 0]
click at [1164, 229] on button "+ New Message" at bounding box center [1180, 219] width 145 height 33
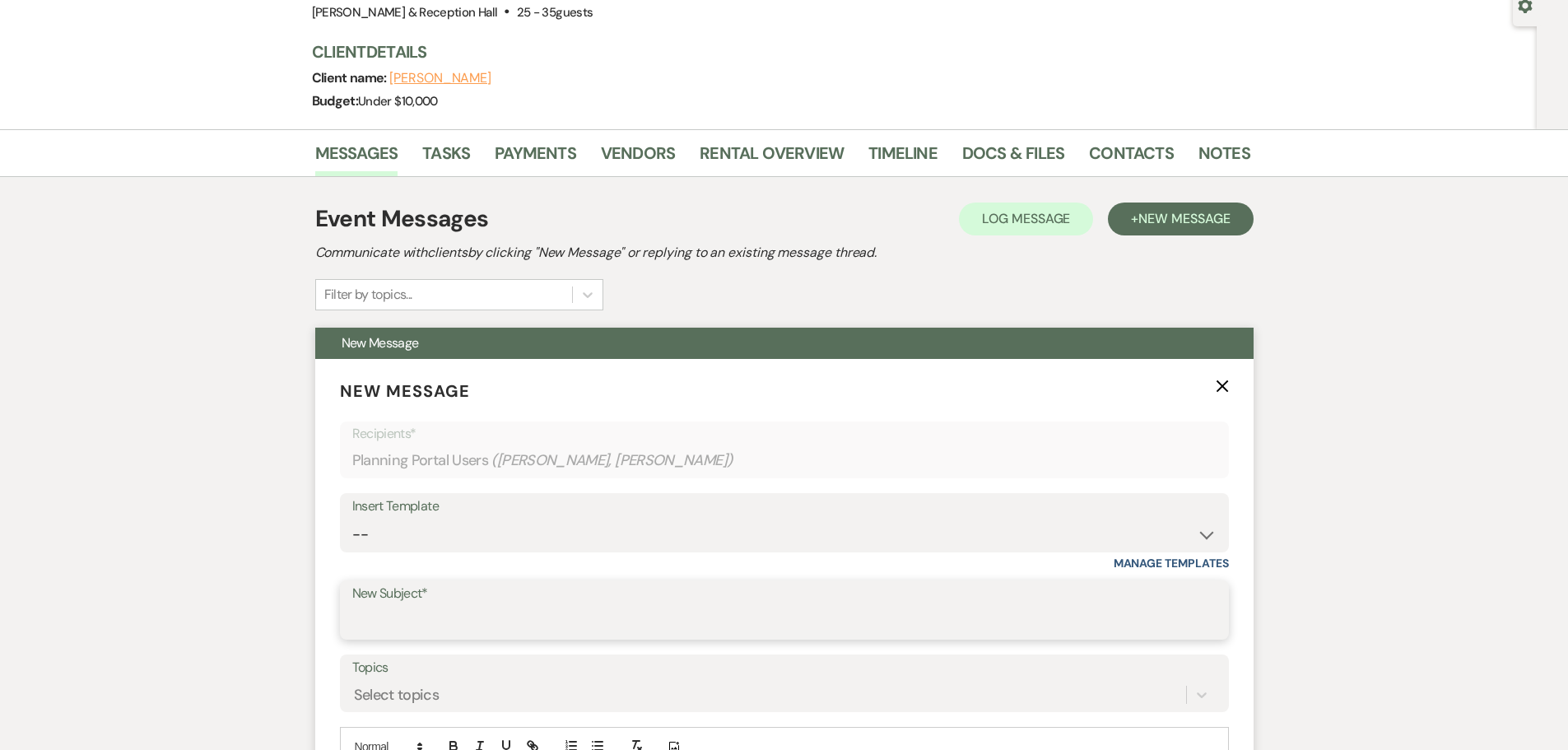
click at [436, 625] on input "New Subject*" at bounding box center [784, 622] width 864 height 32
click at [436, 622] on input "New Subject*" at bounding box center [784, 622] width 864 height 32
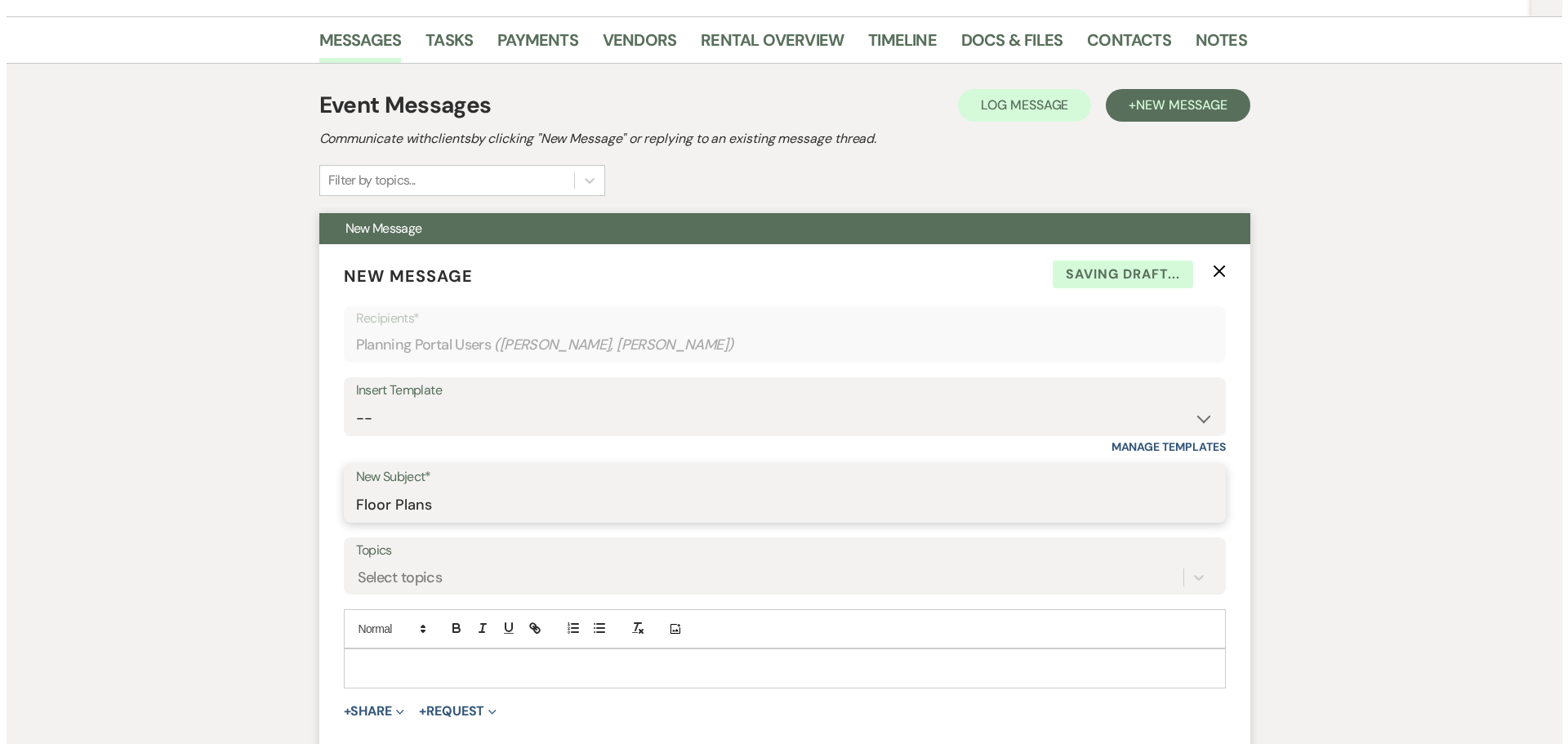
scroll to position [489, 0]
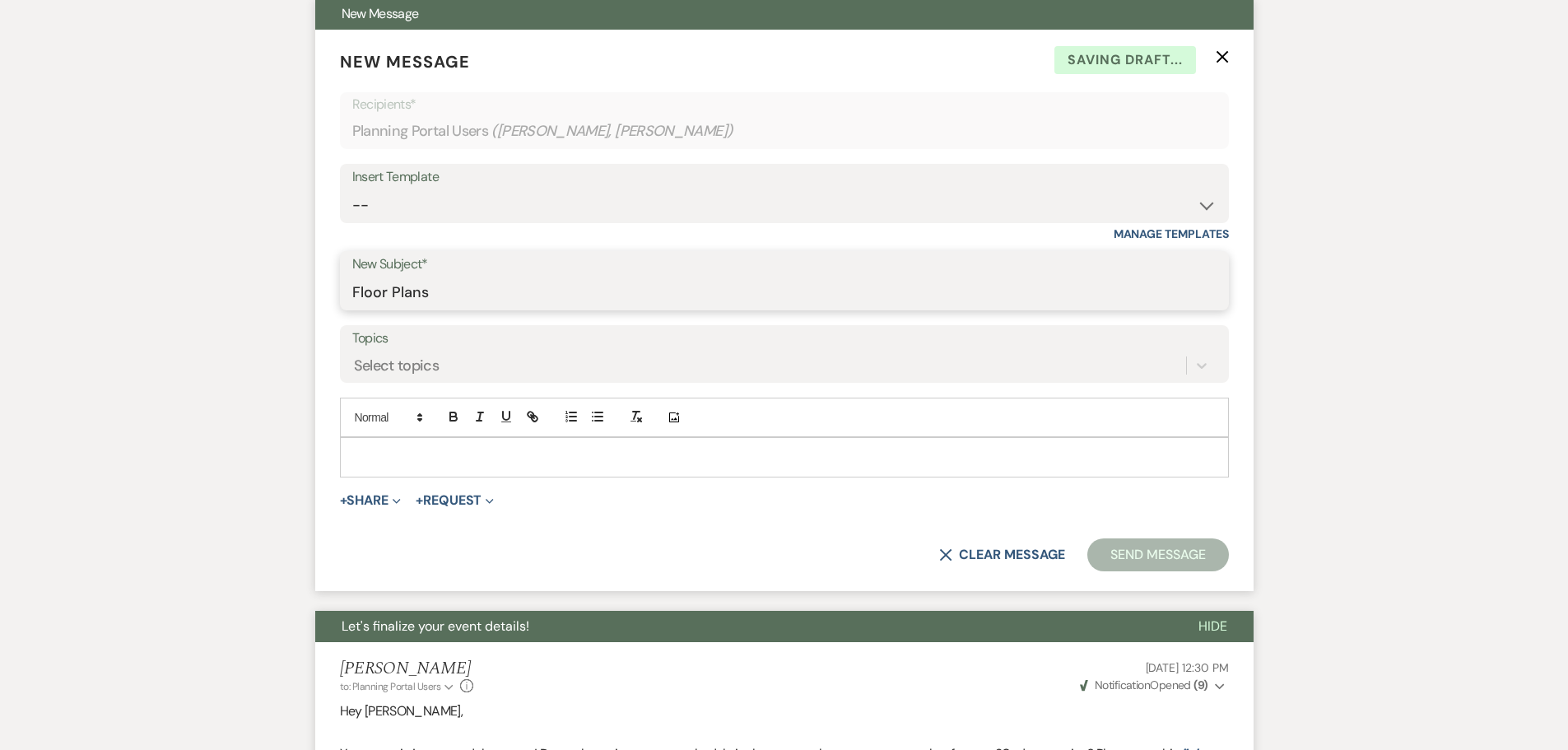
type input "Floor Plans"
click at [456, 444] on div at bounding box center [784, 457] width 887 height 38
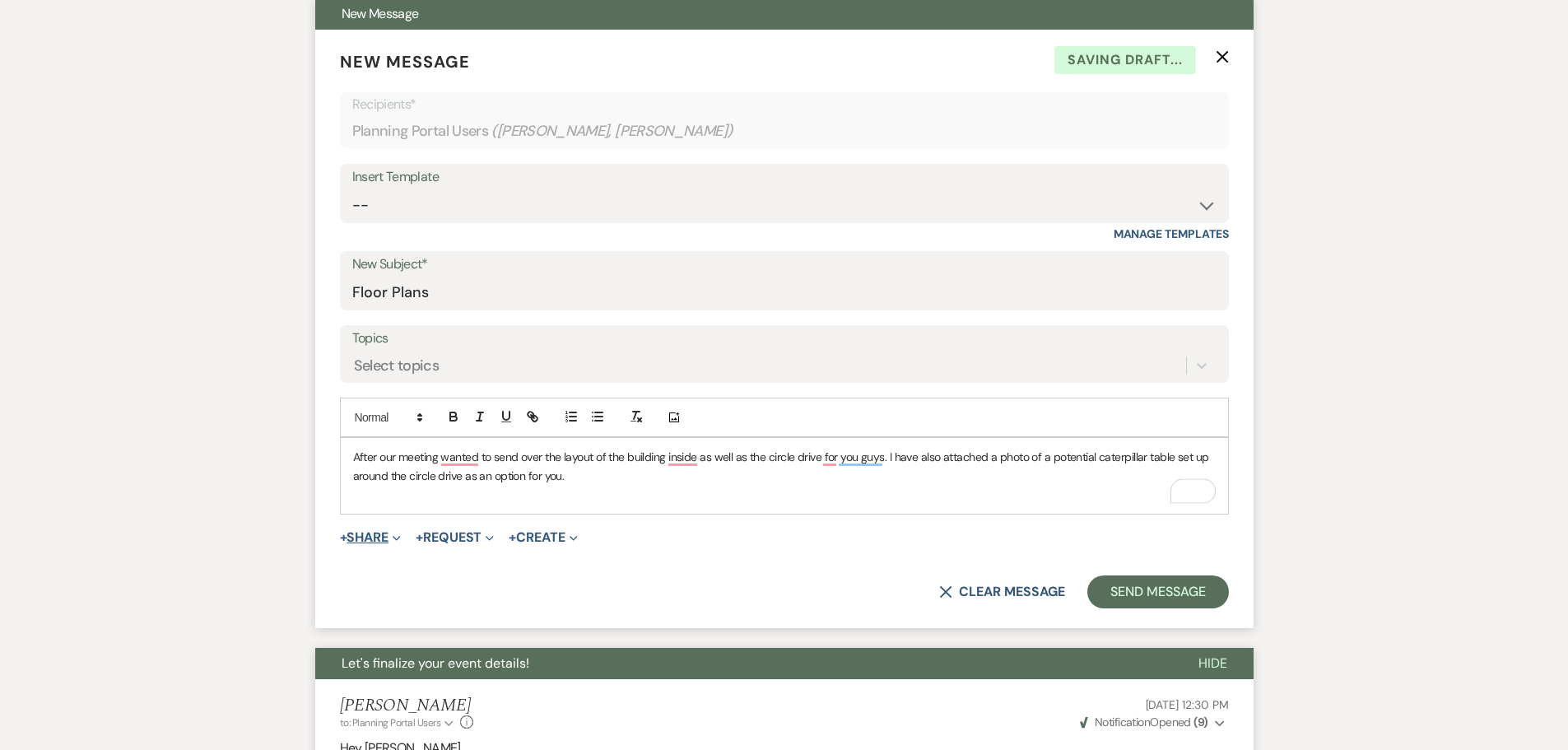
click at [364, 536] on button "+ Share Expand" at bounding box center [370, 537] width 62 height 13
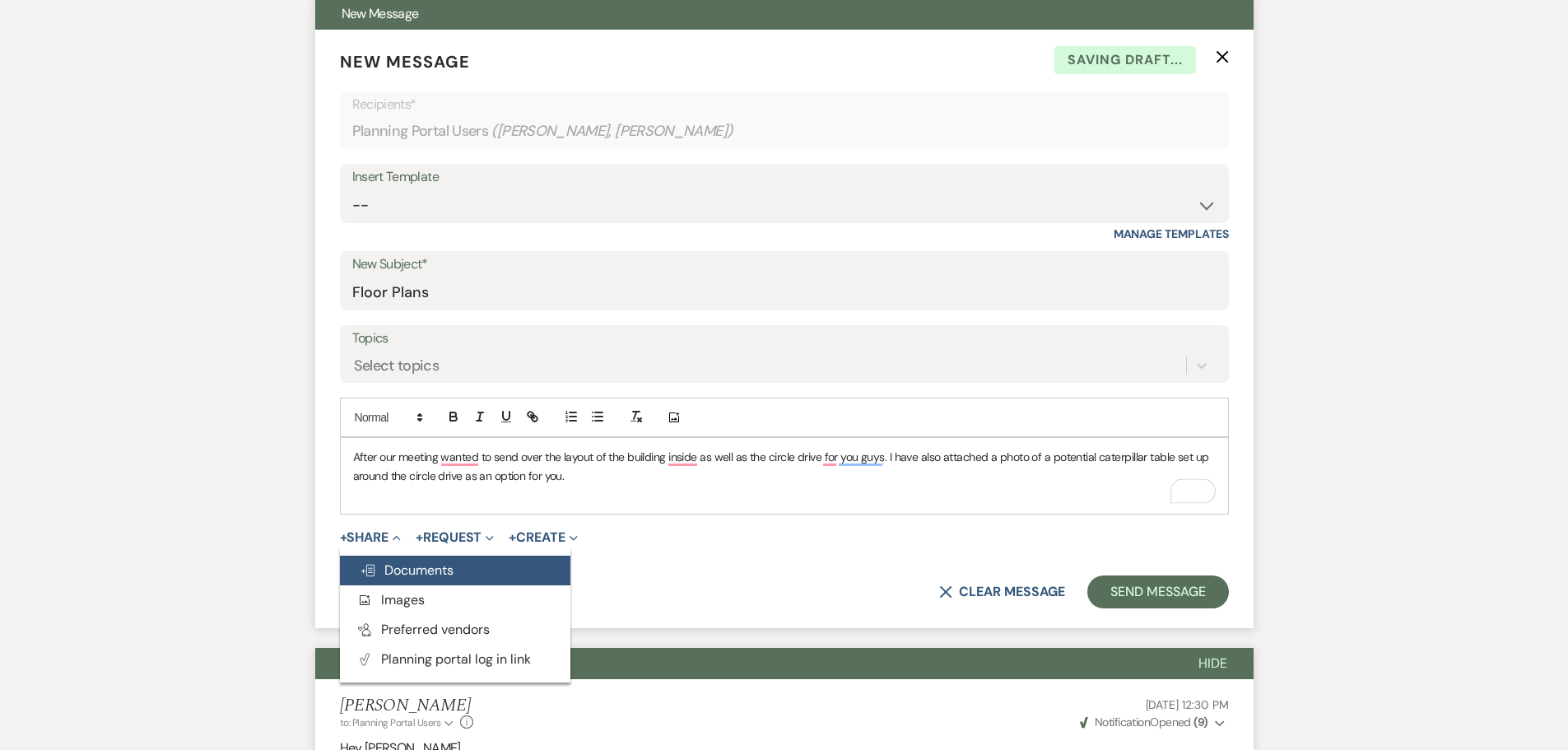
click at [469, 570] on button "Doc Upload Documents" at bounding box center [455, 569] width 230 height 29
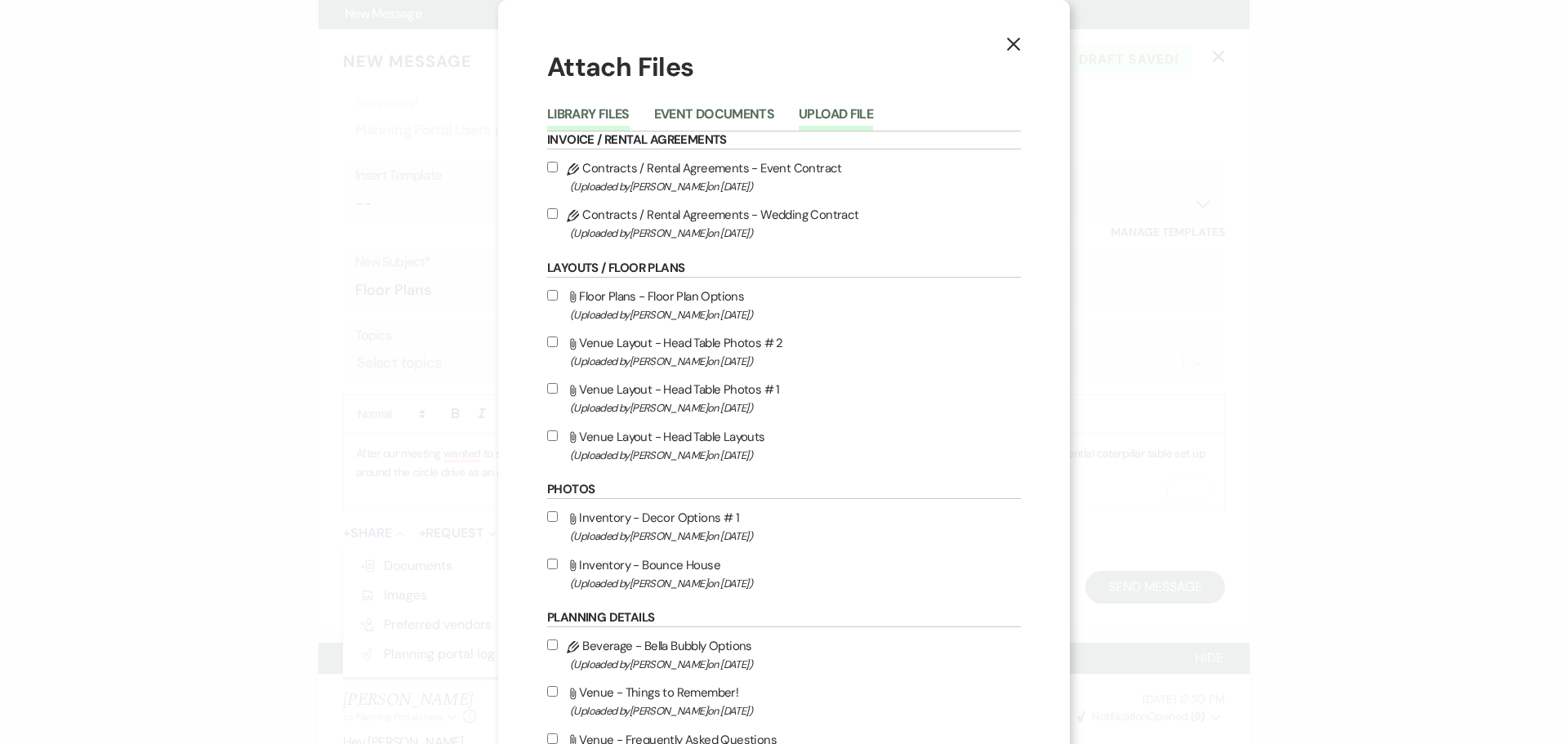
click at [828, 119] on button "Upload File" at bounding box center [836, 119] width 75 height 23
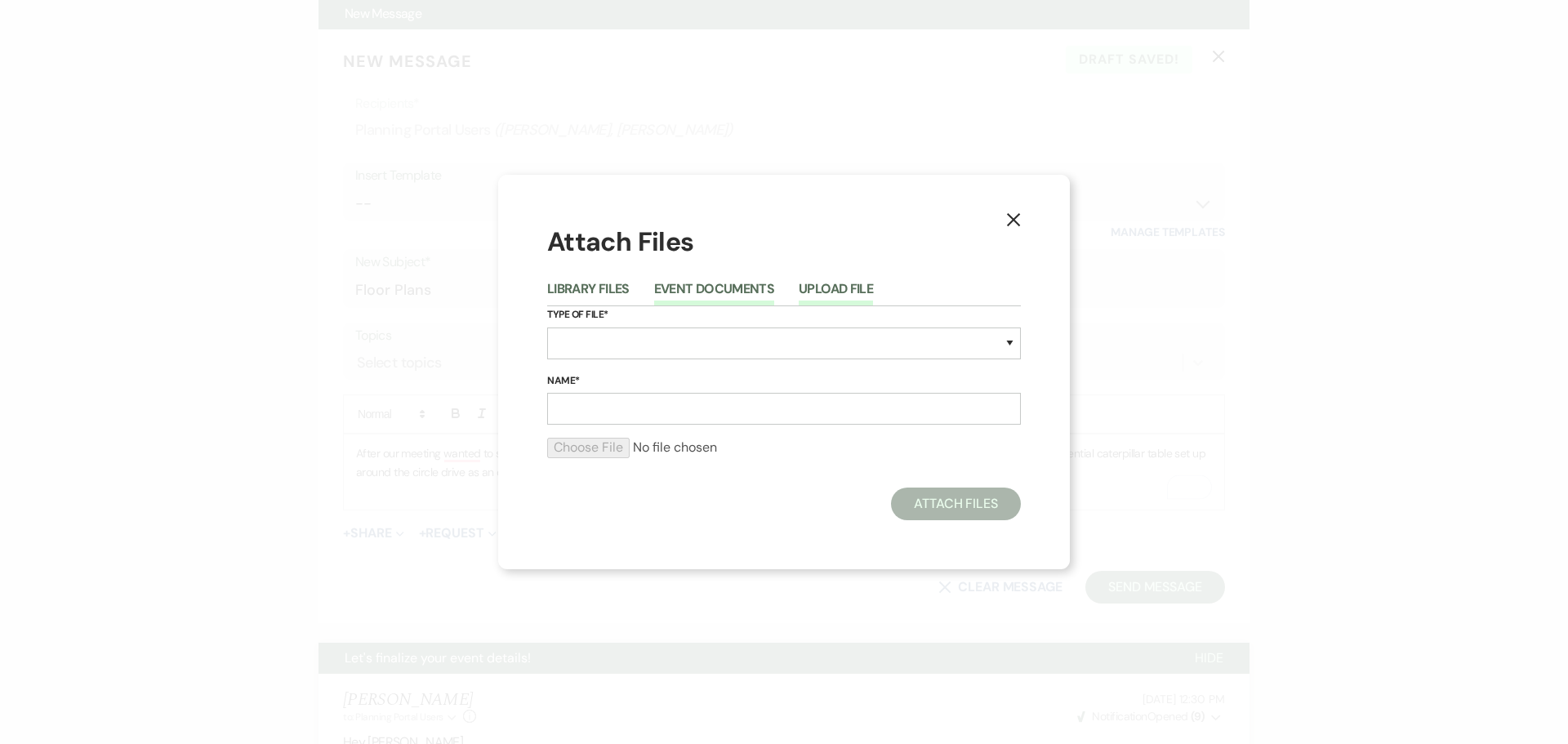
click at [686, 289] on button "Event Documents" at bounding box center [713, 293] width 120 height 23
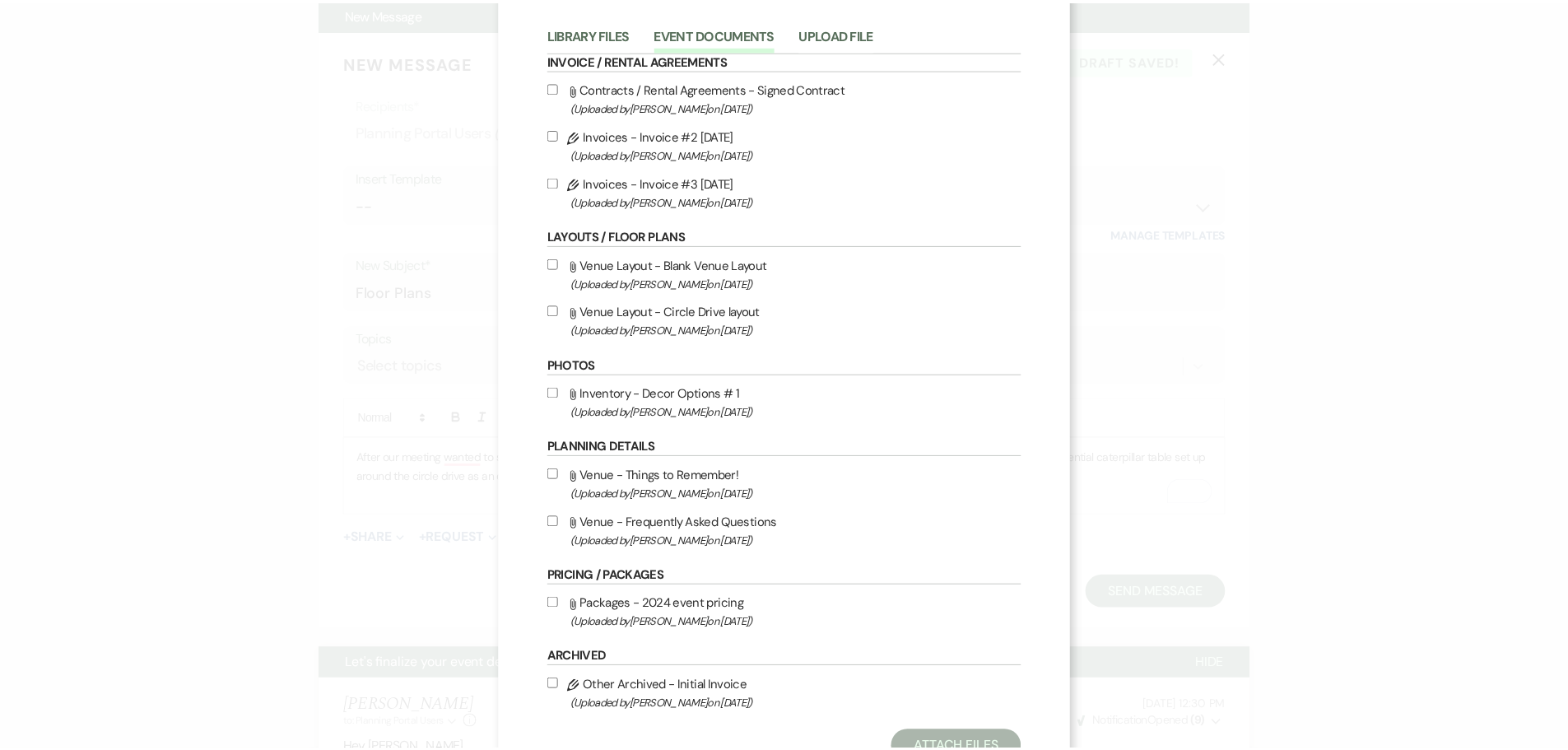
scroll to position [144, 0]
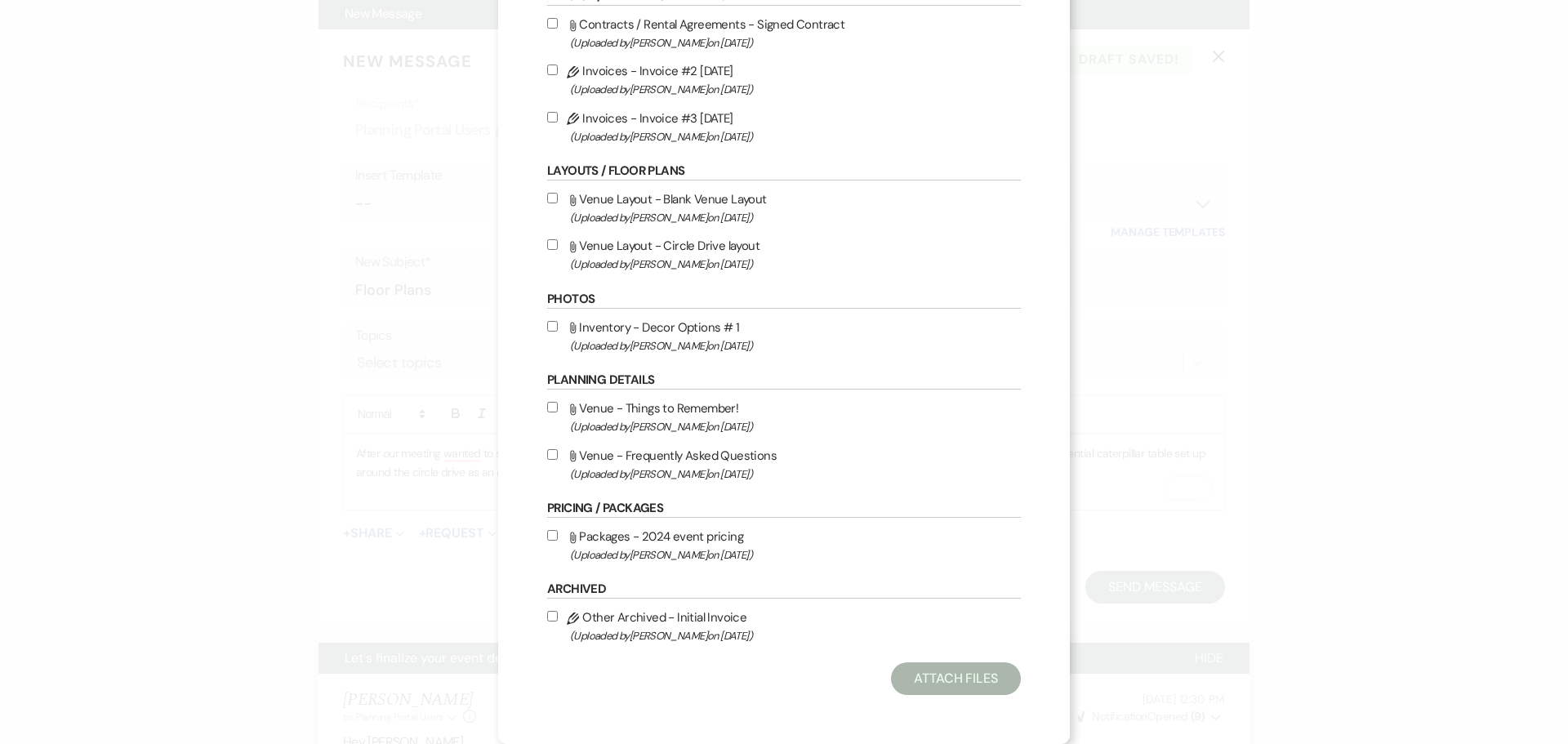
click at [547, 196] on input "Attach File Venue Layout - Blank Venue Layout (Uploaded by [PERSON_NAME] on [DA…" at bounding box center [552, 197] width 10 height 10
checkbox input "true"
click at [547, 246] on input "Attach File Venue Layout - Circle Drive layout (Uploaded by [PERSON_NAME] on [D…" at bounding box center [552, 244] width 10 height 10
checkbox input "true"
click at [942, 677] on button "Attach Files" at bounding box center [956, 678] width 130 height 33
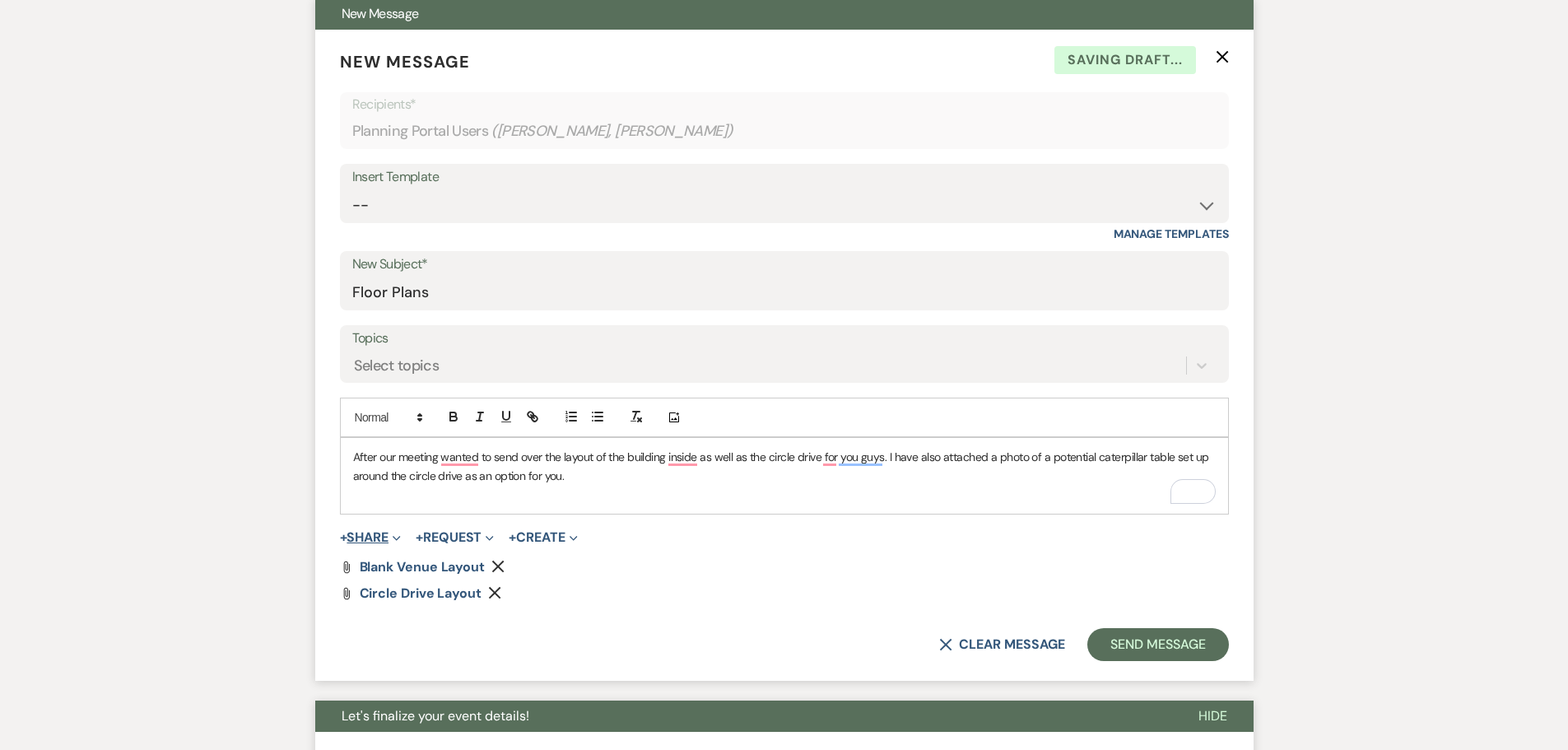
click at [368, 542] on button "+ Share Expand" at bounding box center [370, 537] width 62 height 13
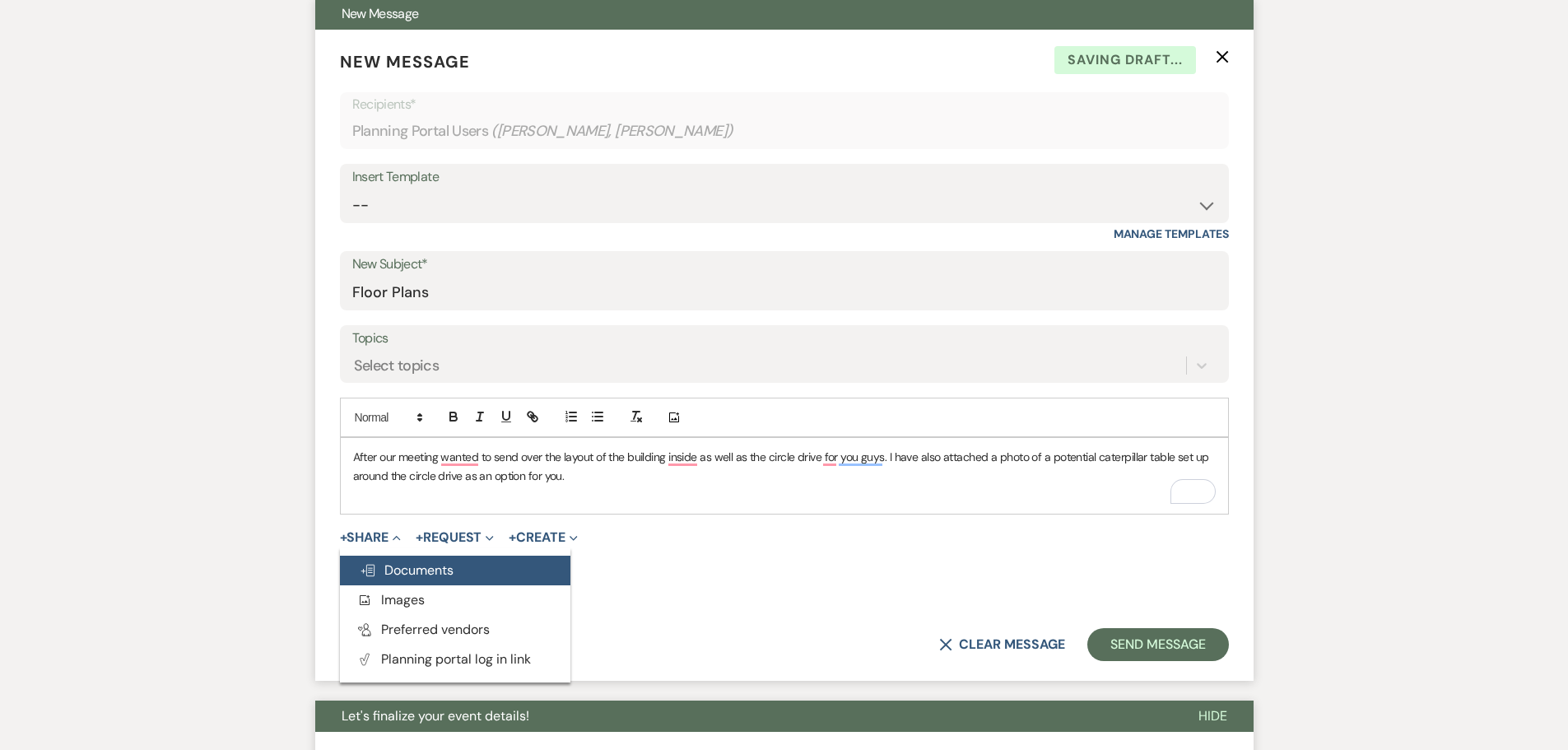
click at [426, 567] on span "Doc Upload Documents" at bounding box center [406, 569] width 94 height 17
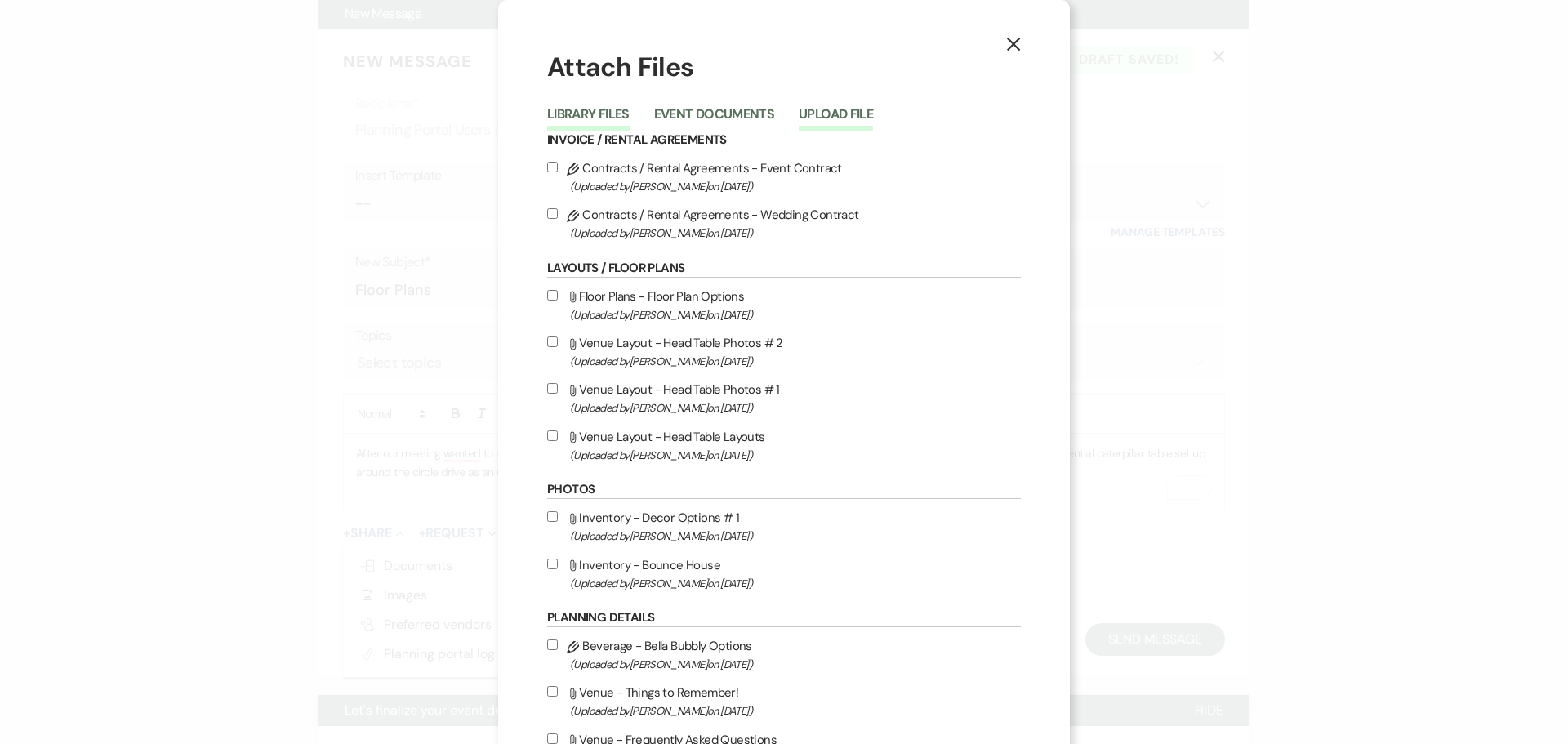
click at [844, 116] on button "Upload File" at bounding box center [836, 119] width 75 height 23
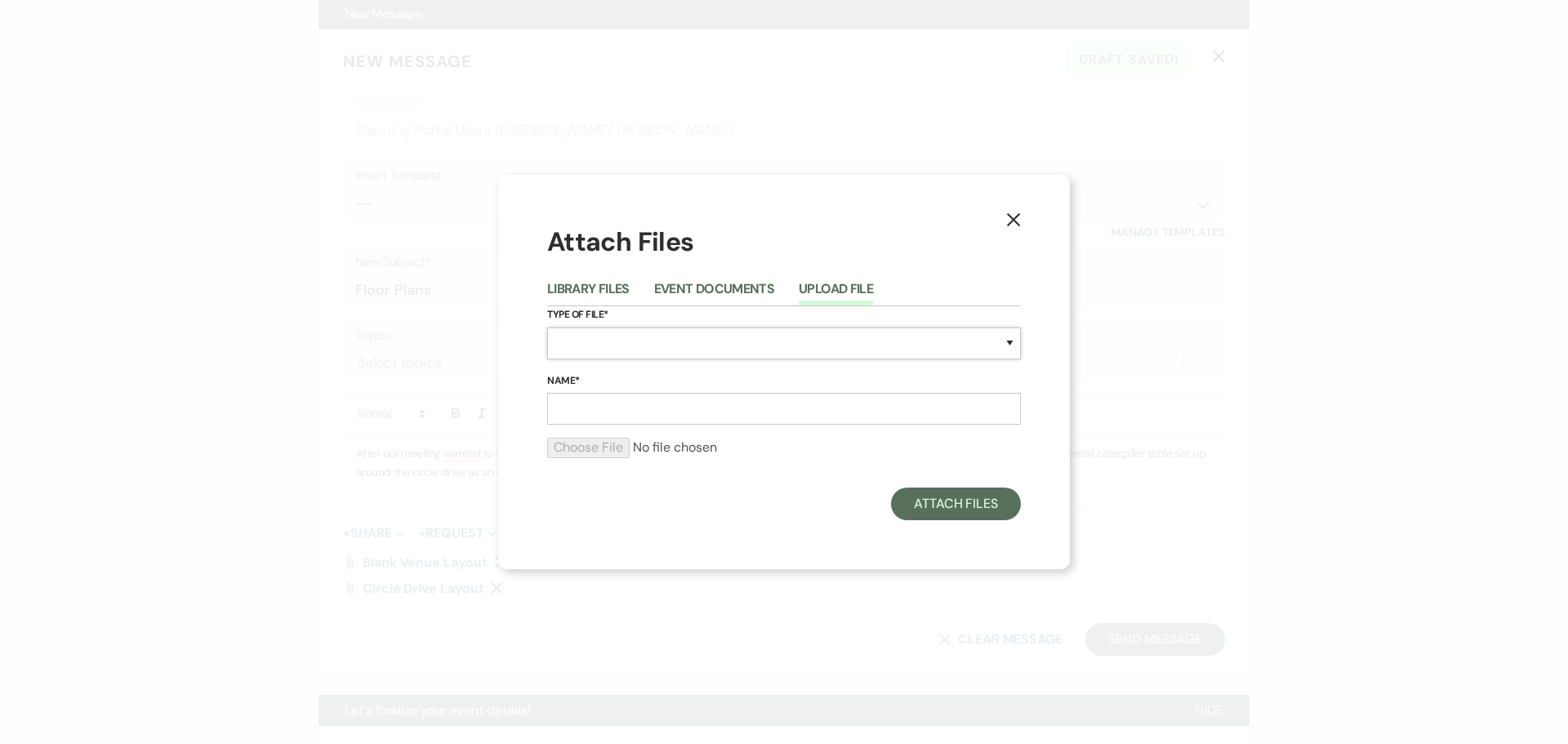
click at [609, 343] on select "Special Event Insurance Vendor Certificate of Insurance Contracts / Rental Agre…" at bounding box center [784, 343] width 474 height 32
select select "55"
click at [547, 327] on select "Special Event Insurance Vendor Certificate of Insurance Contracts / Rental Agre…" at bounding box center [784, 343] width 474 height 32
click at [587, 404] on input "Name*" at bounding box center [784, 408] width 474 height 32
click at [587, 404] on input "Catepillar table set up" at bounding box center [784, 408] width 474 height 32
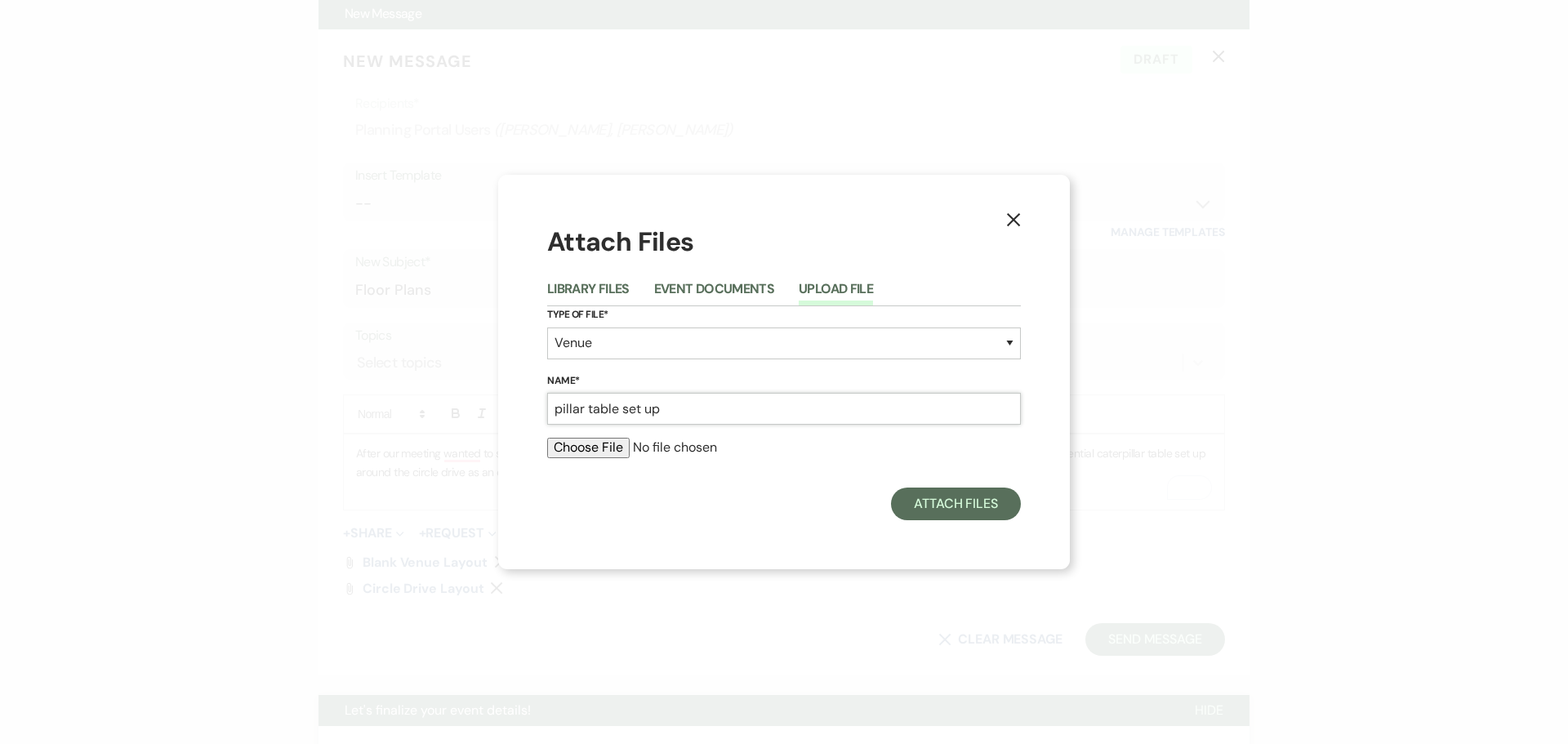
click at [577, 405] on input "pillar table set up" at bounding box center [784, 408] width 474 height 32
type input "Potential table set up"
click at [576, 442] on input "file" at bounding box center [784, 447] width 474 height 20
type input "C:\fakepath\catepillar table set up.jpg"
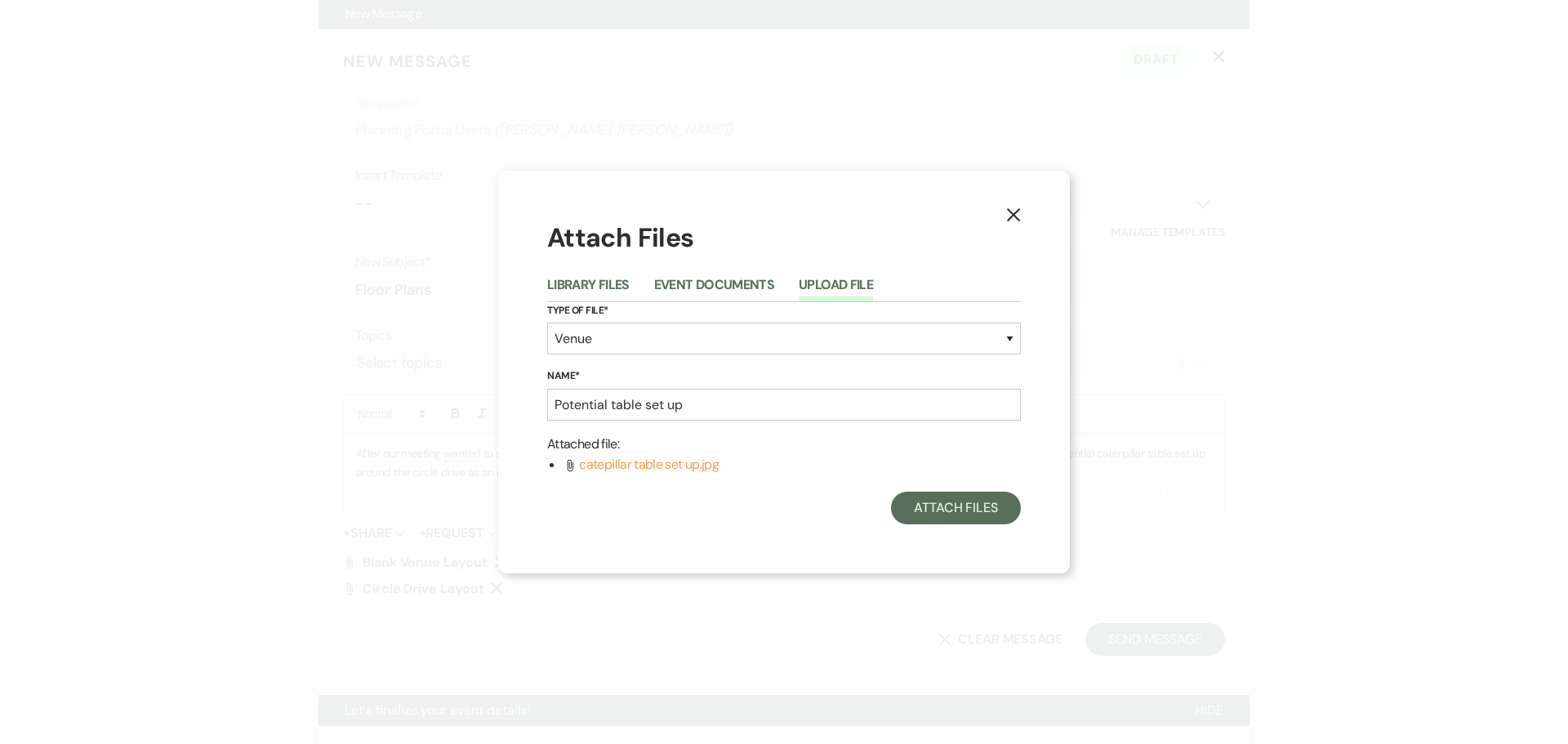
click at [971, 526] on div "X Attach Files Library Files Event Documents Upload File Type of File* Special …" at bounding box center [784, 372] width 572 height 403
click at [967, 513] on button "Attach Files" at bounding box center [956, 507] width 130 height 33
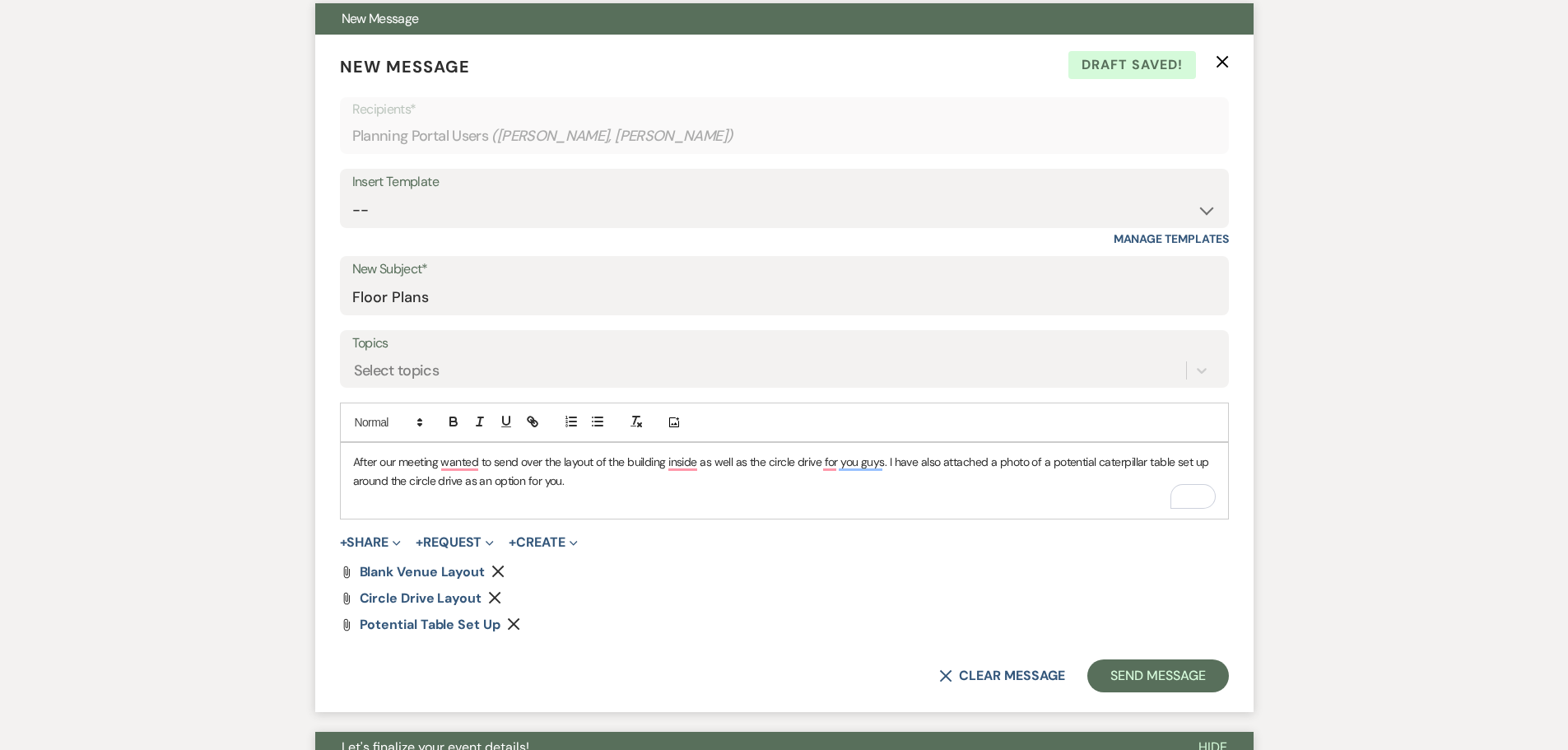
scroll to position [493, 0]
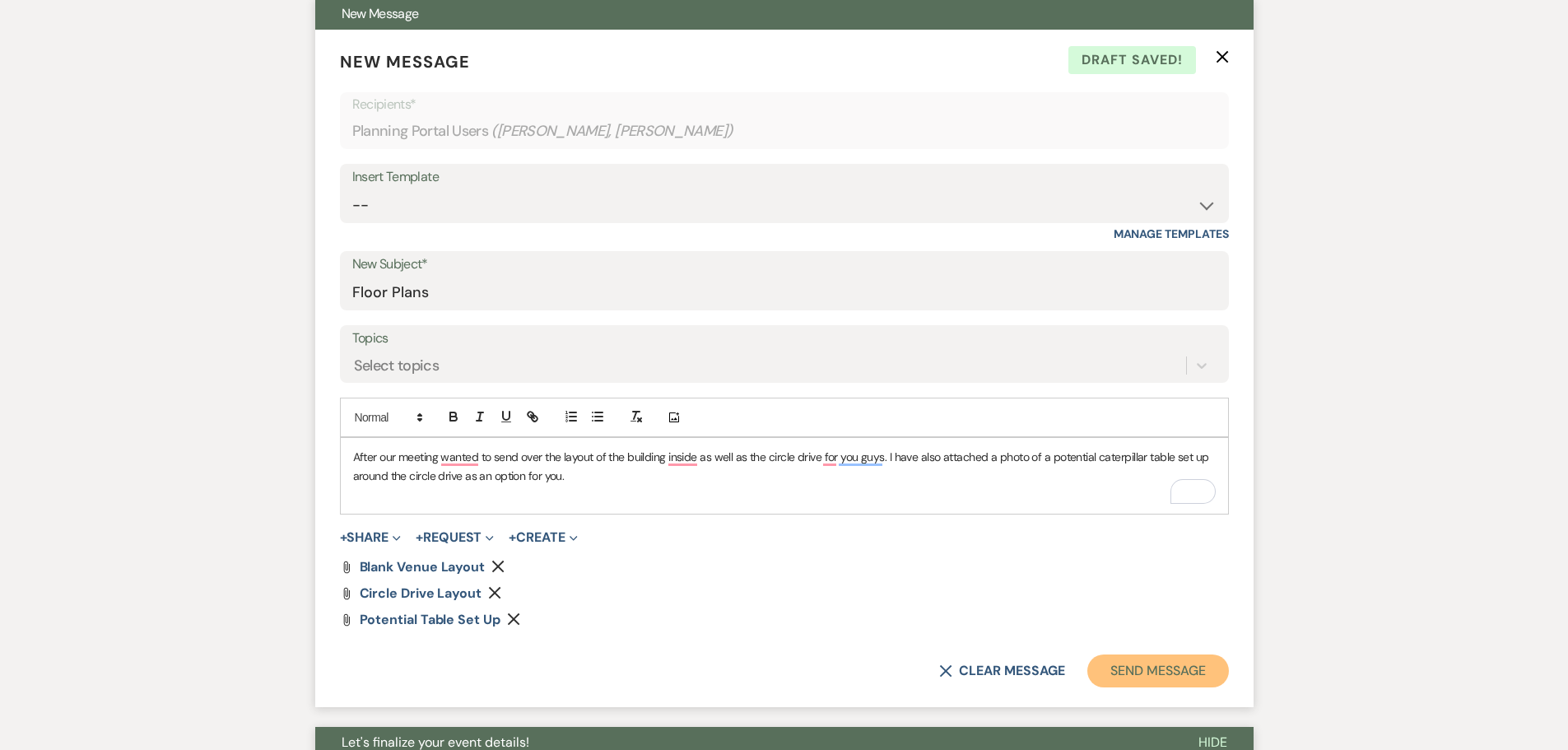
click at [1177, 664] on button "Send Message" at bounding box center [1157, 670] width 141 height 33
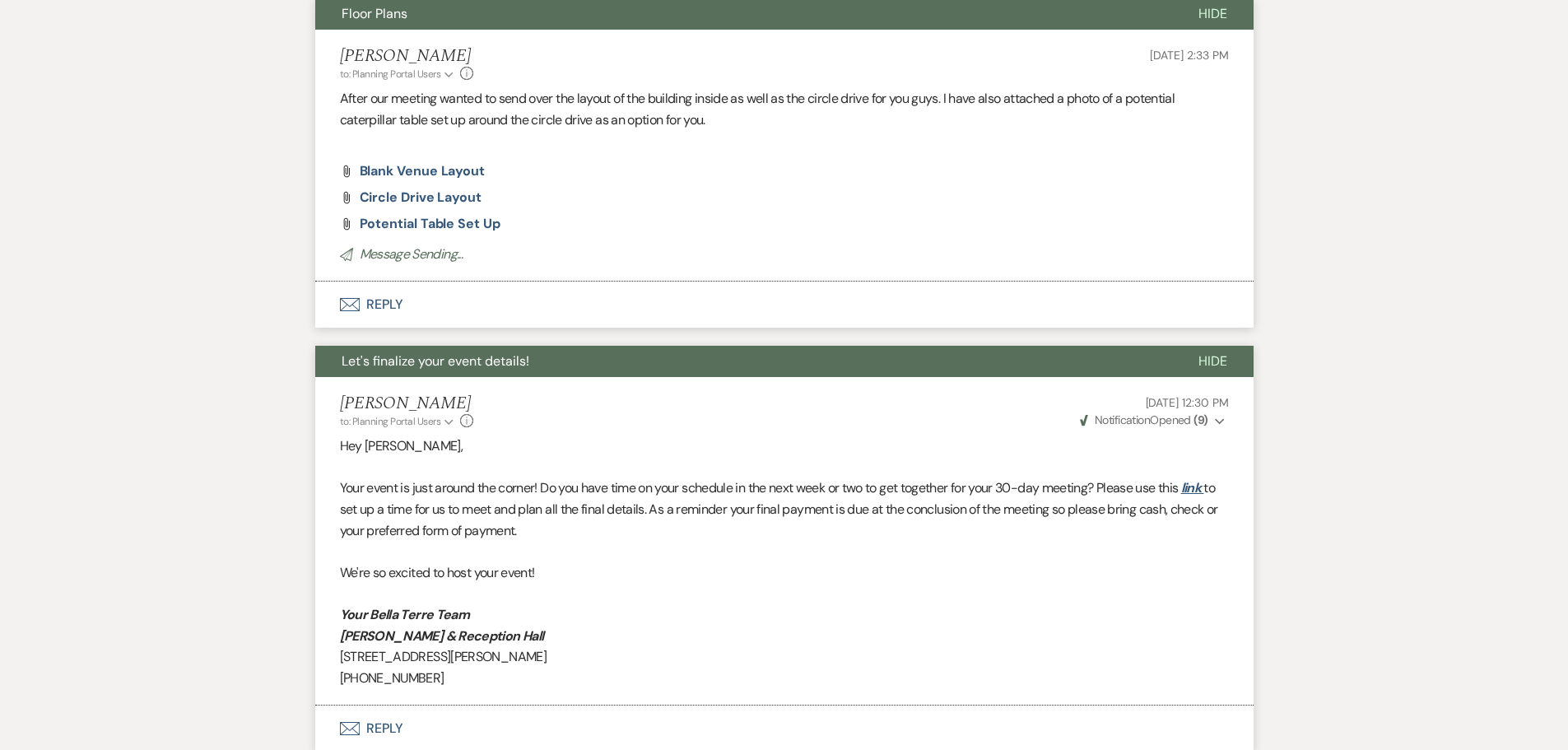
scroll to position [0, 0]
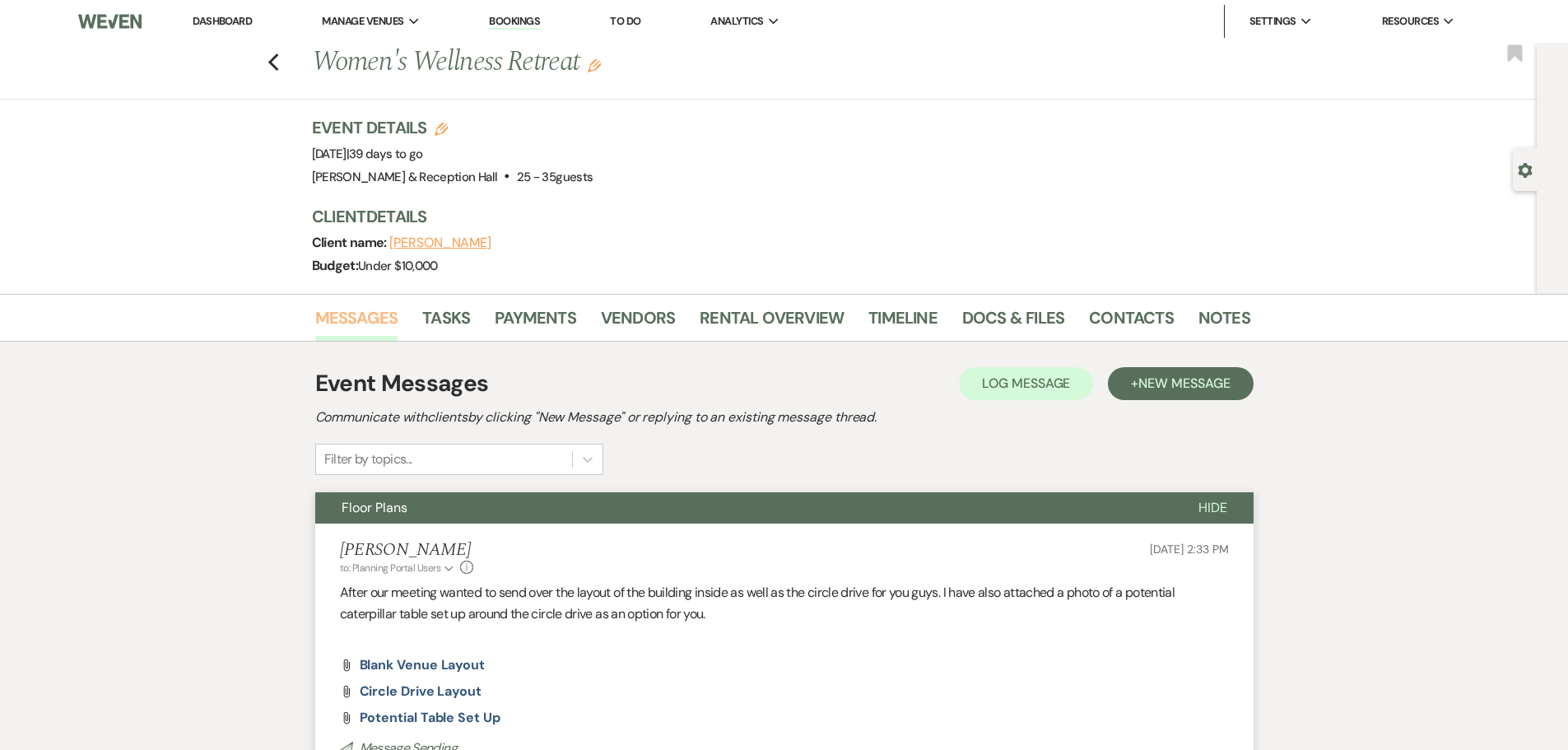
click at [377, 321] on link "Messages" at bounding box center [357, 322] width 83 height 36
click at [279, 52] on icon "Previous" at bounding box center [273, 62] width 12 height 20
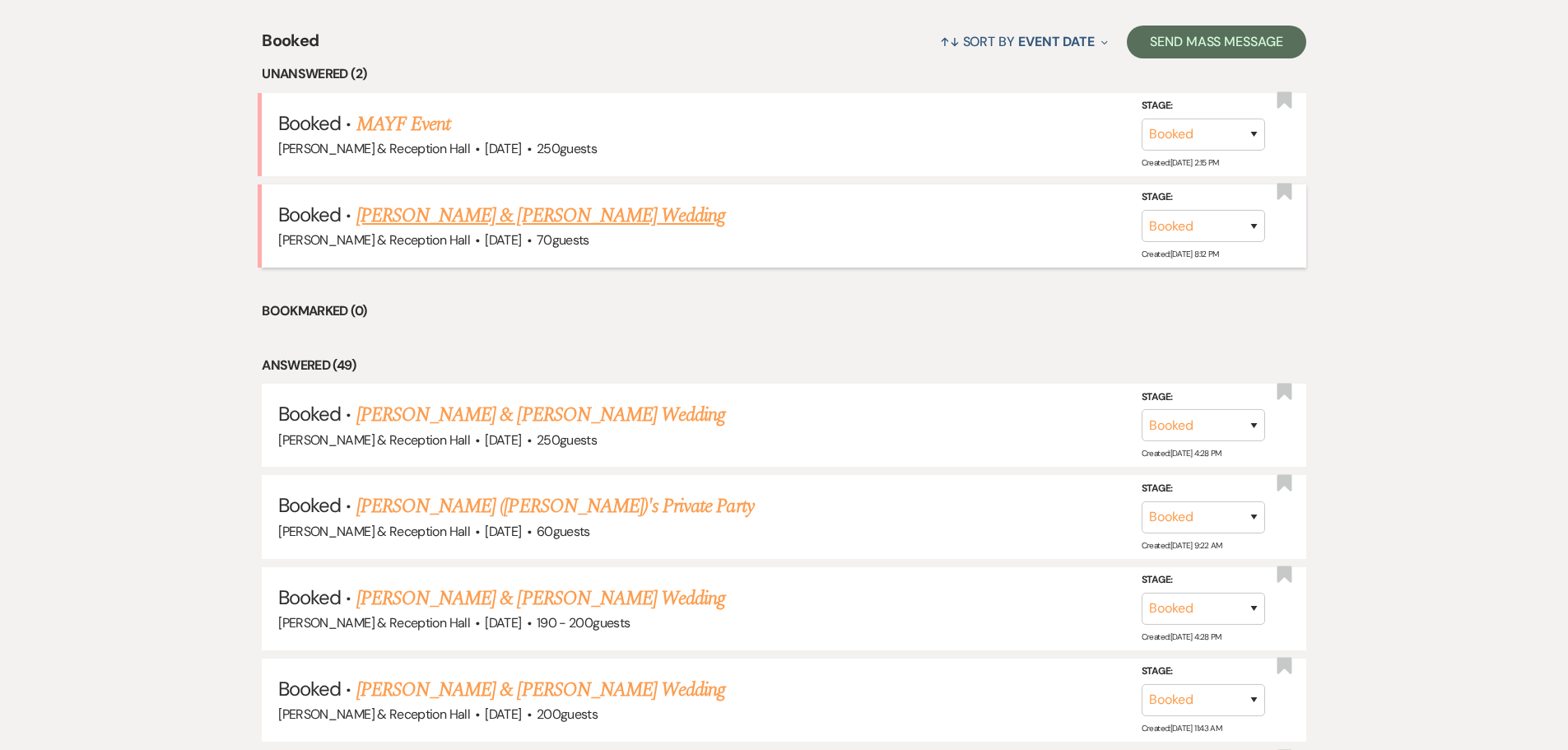
scroll to position [658, 0]
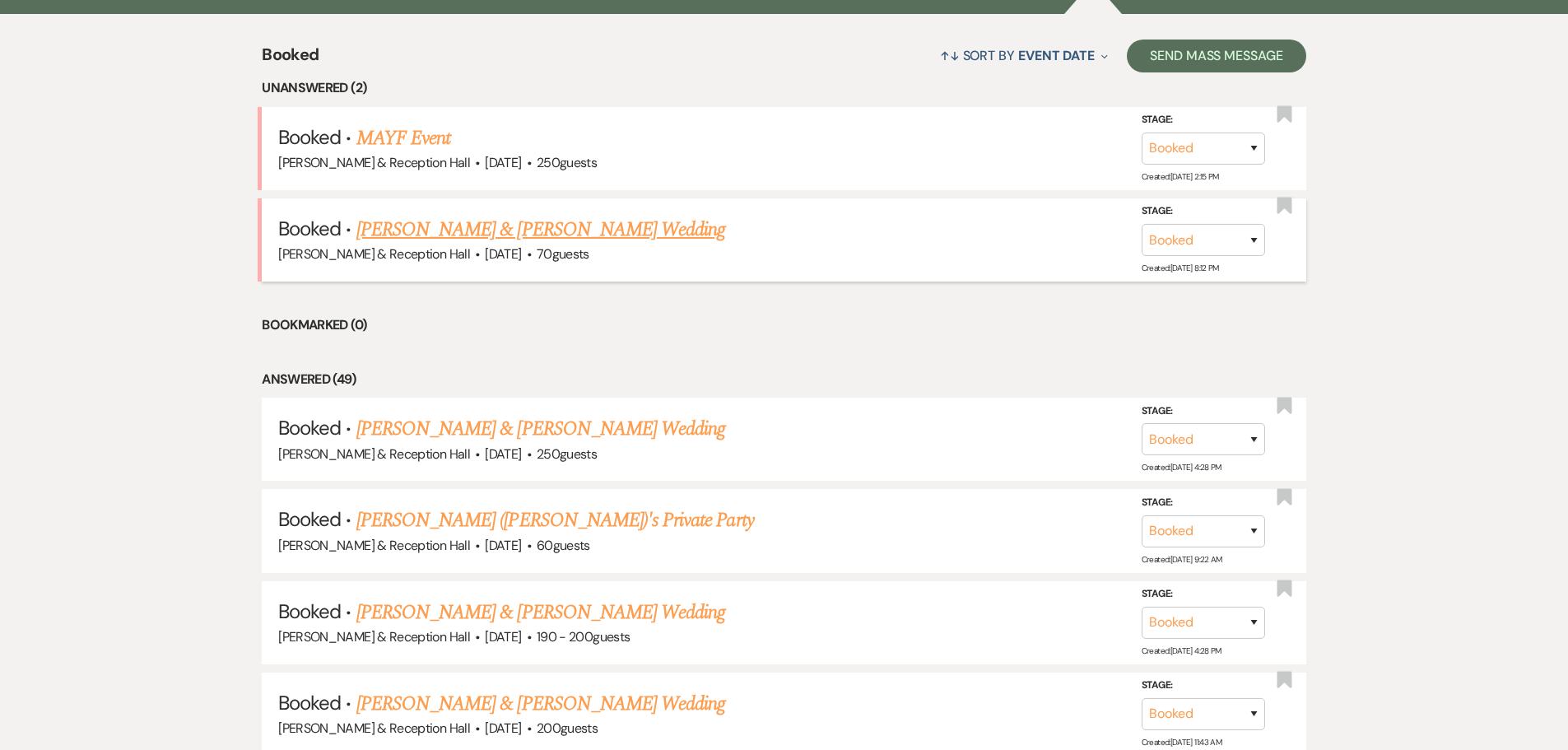
click at [483, 231] on link "[PERSON_NAME] & [PERSON_NAME] Wedding" at bounding box center [541, 229] width 369 height 29
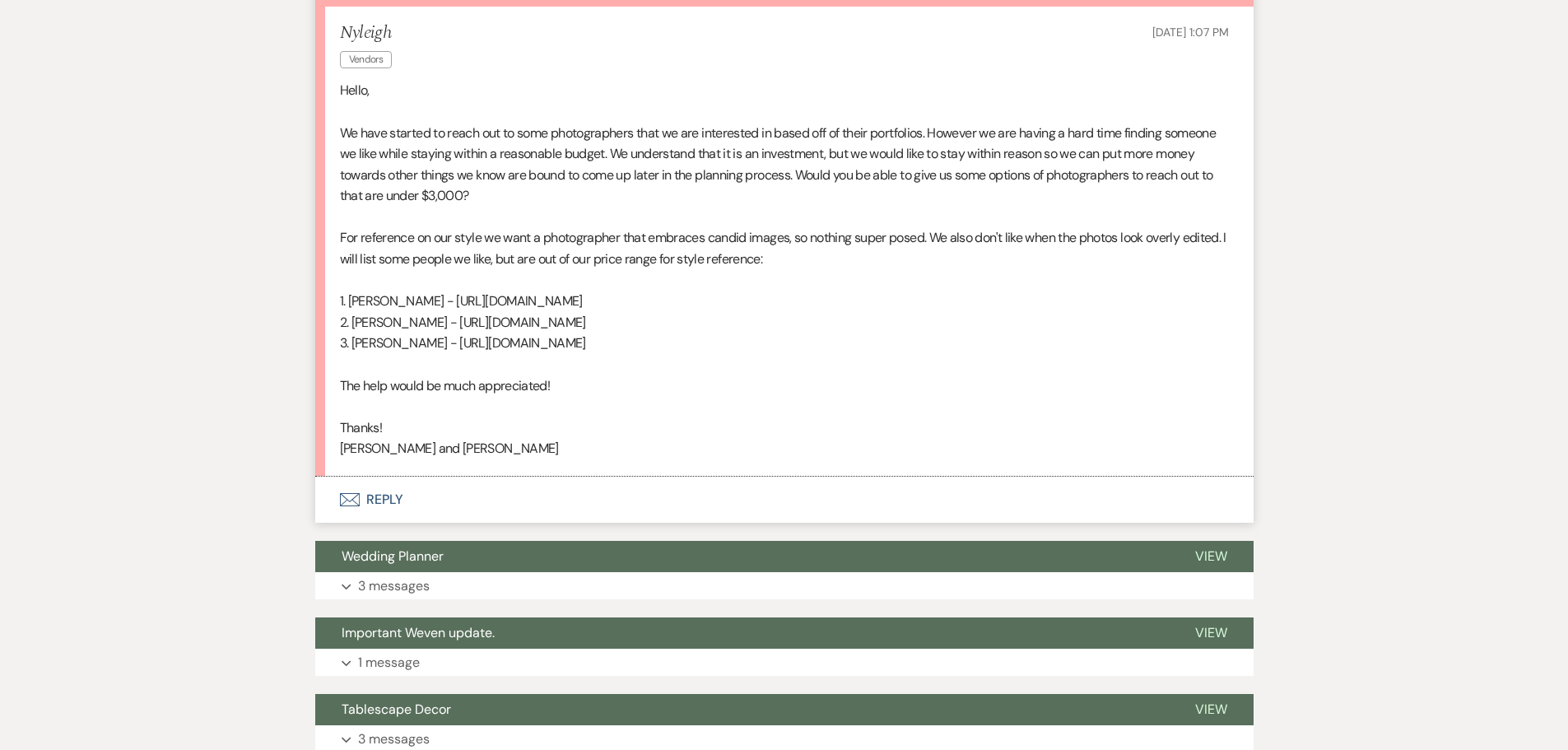
click at [378, 493] on button "Envelope Reply" at bounding box center [784, 499] width 939 height 46
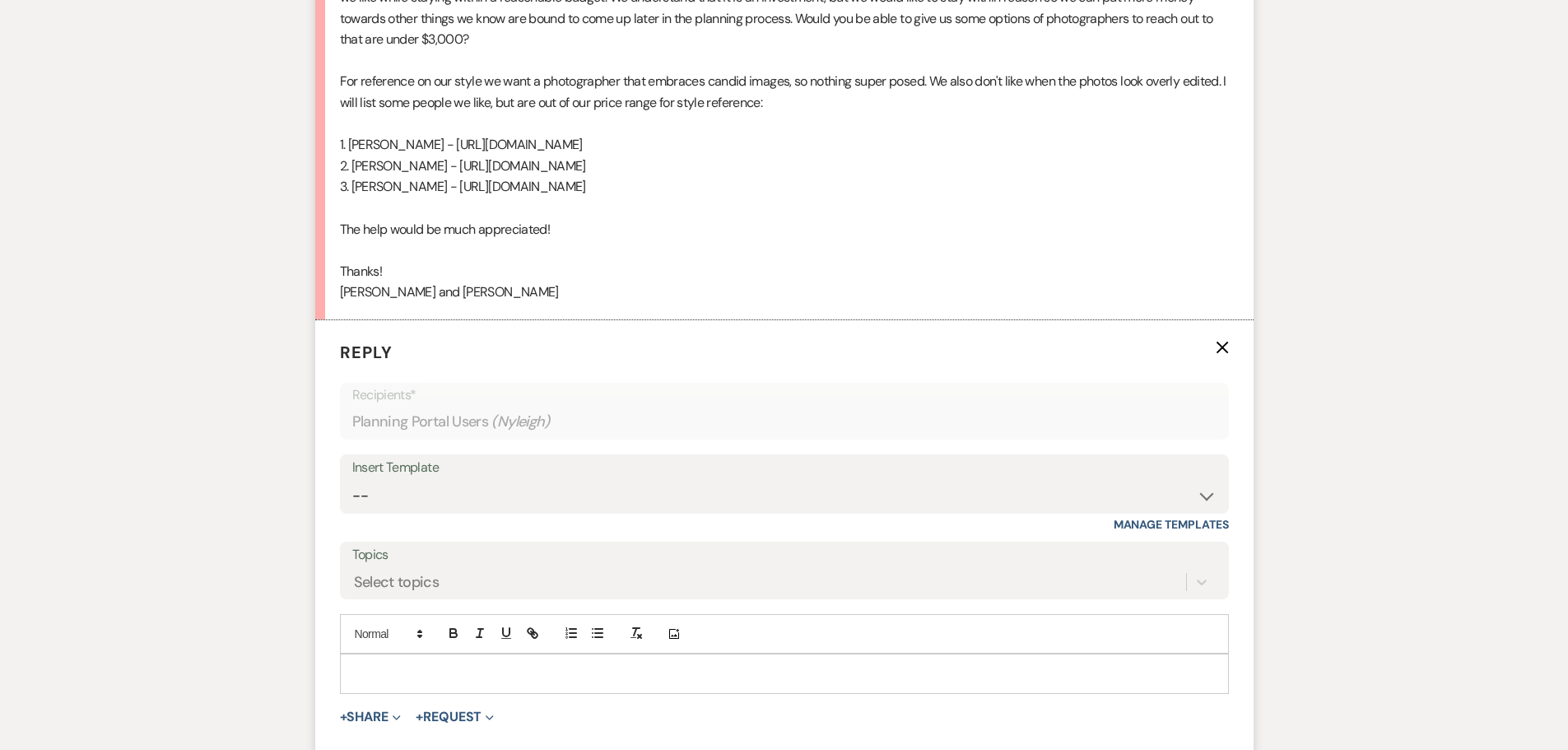
scroll to position [675, 0]
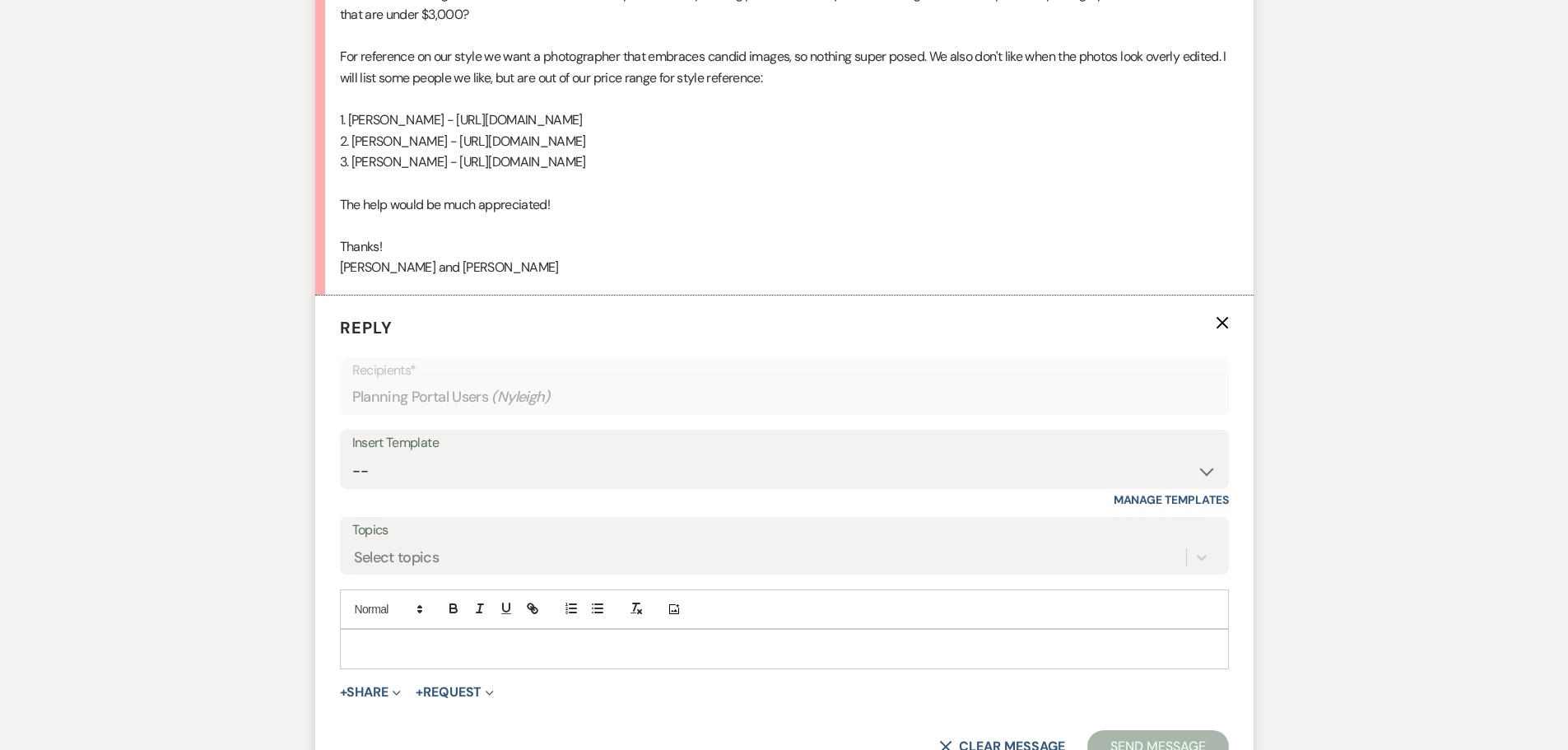
click at [442, 645] on p at bounding box center [784, 648] width 862 height 18
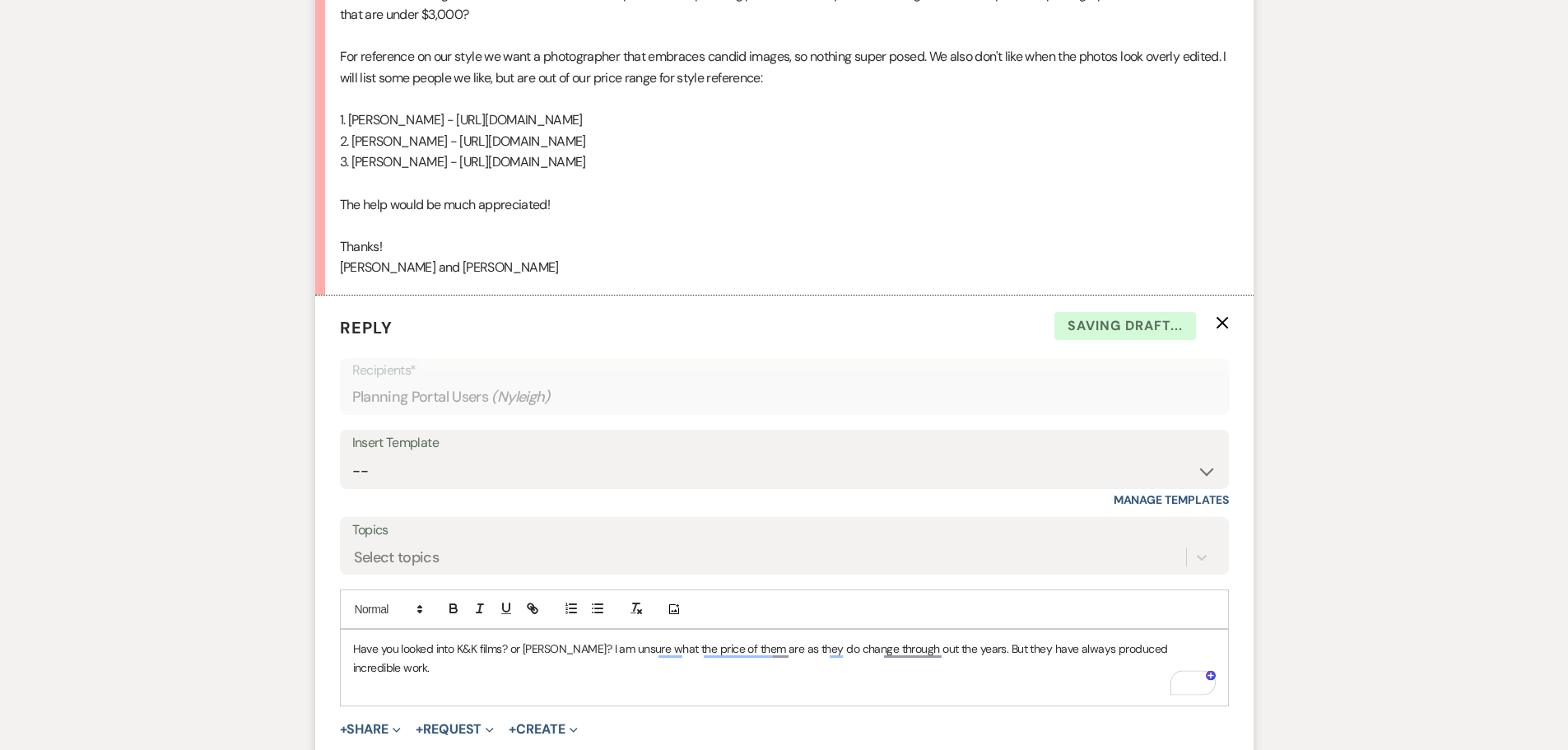
scroll to position [921, 0]
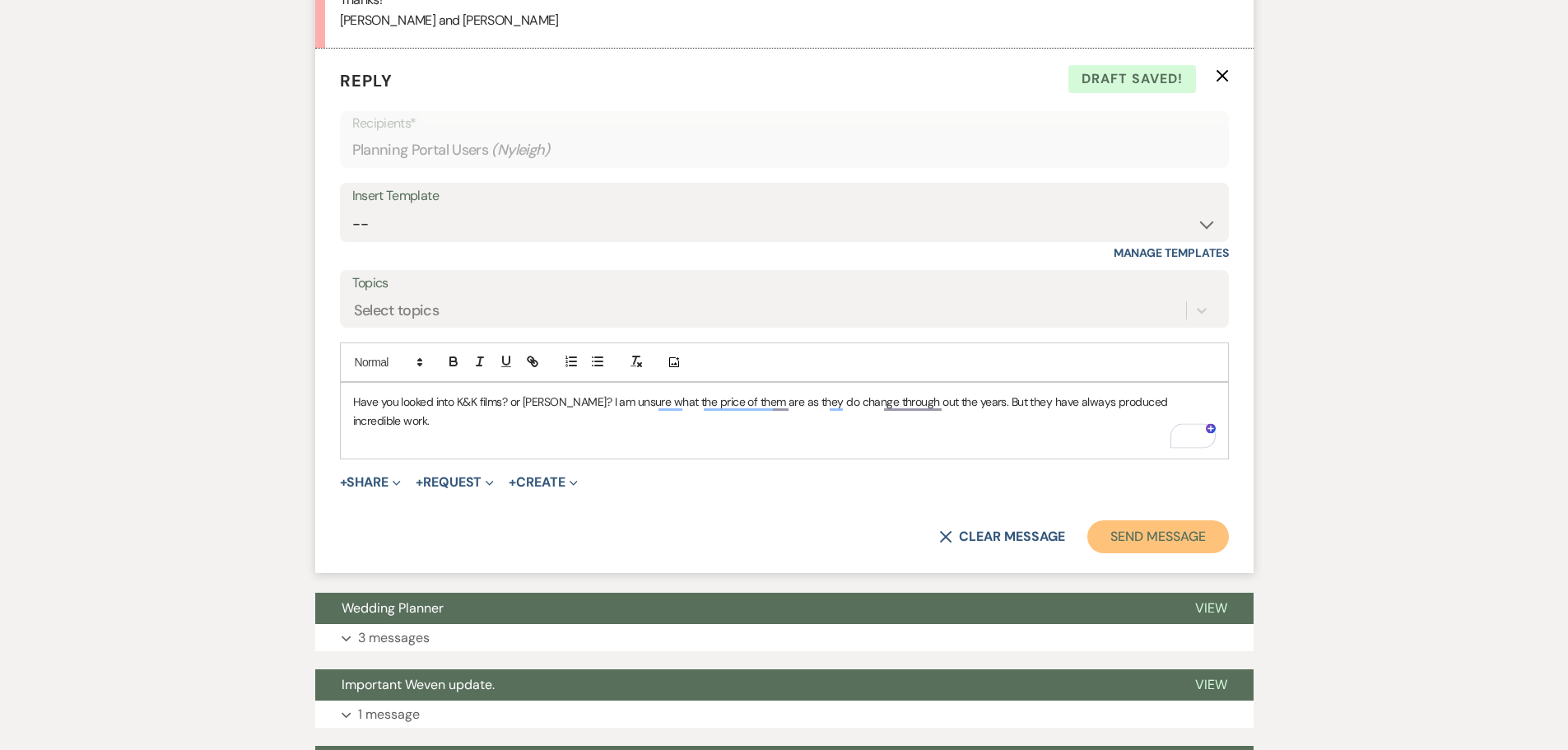
click at [1145, 525] on button "Send Message" at bounding box center [1157, 536] width 141 height 33
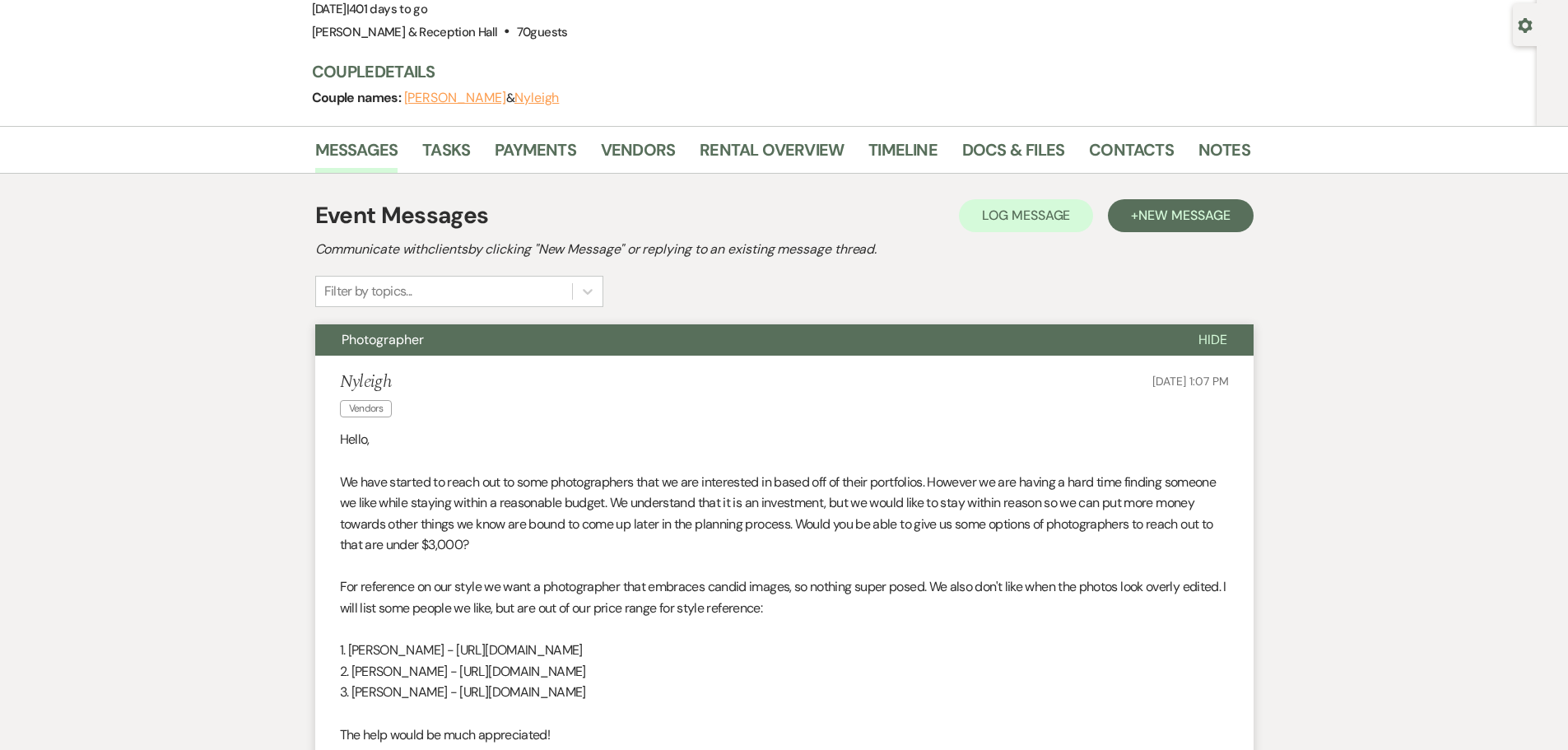
scroll to position [0, 0]
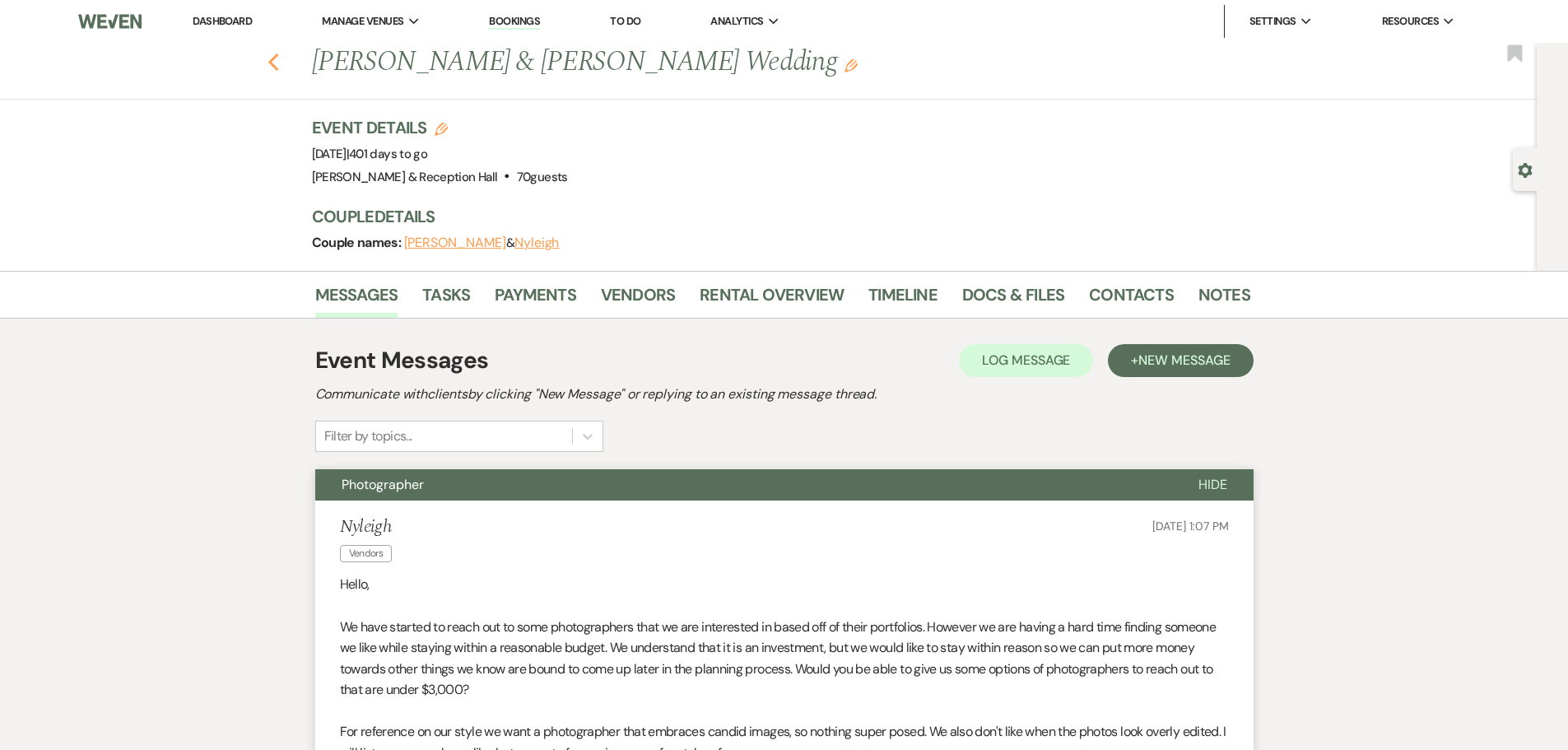
click at [279, 56] on use "button" at bounding box center [272, 62] width 10 height 18
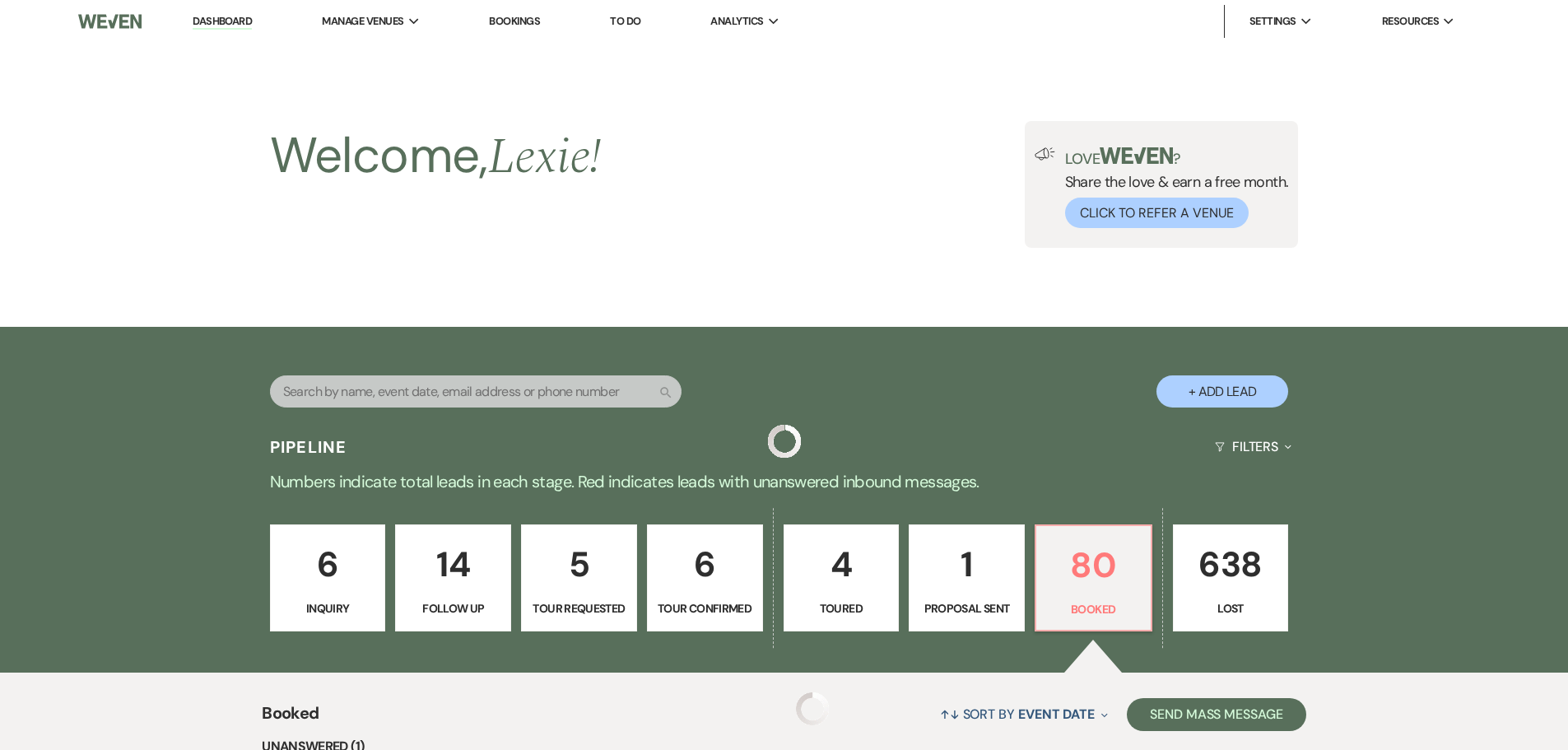
scroll to position [658, 0]
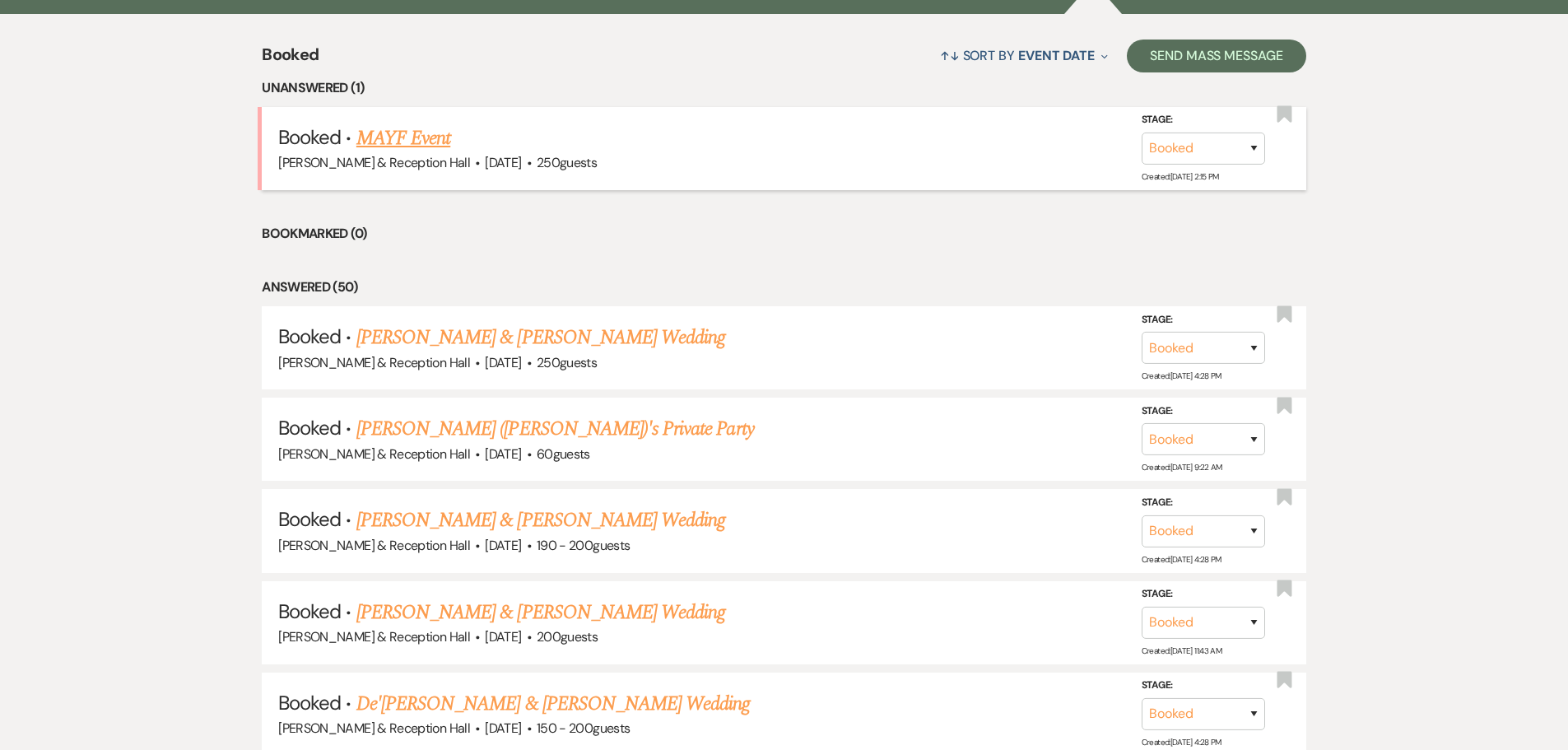
click at [419, 152] on div "[PERSON_NAME] & Reception Hall · [DATE] · 250 guests" at bounding box center [784, 163] width 1012 height 22
drag, startPoint x: 763, startPoint y: 236, endPoint x: 758, endPoint y: 201, distance: 35.4
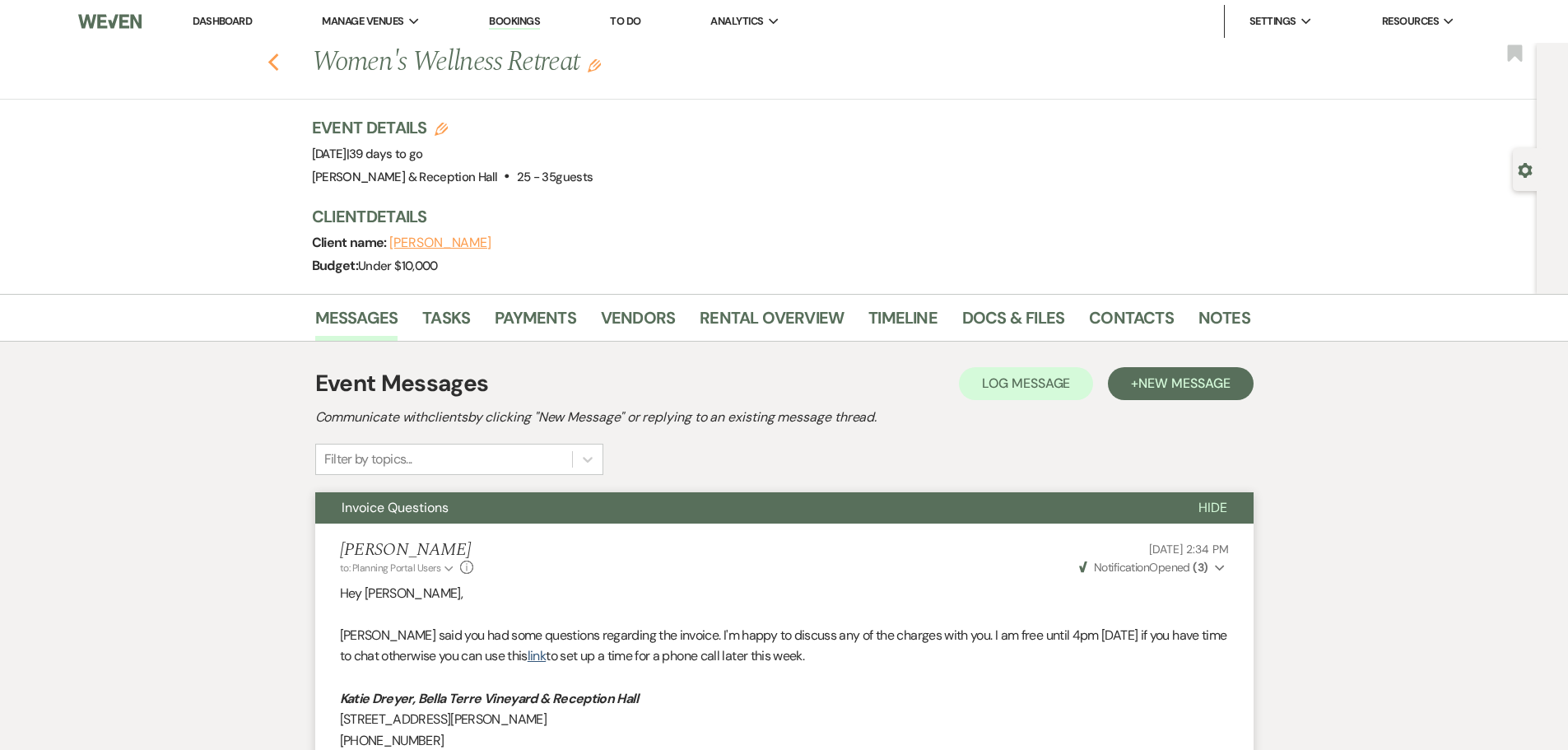
click at [275, 55] on icon "Previous" at bounding box center [273, 62] width 12 height 20
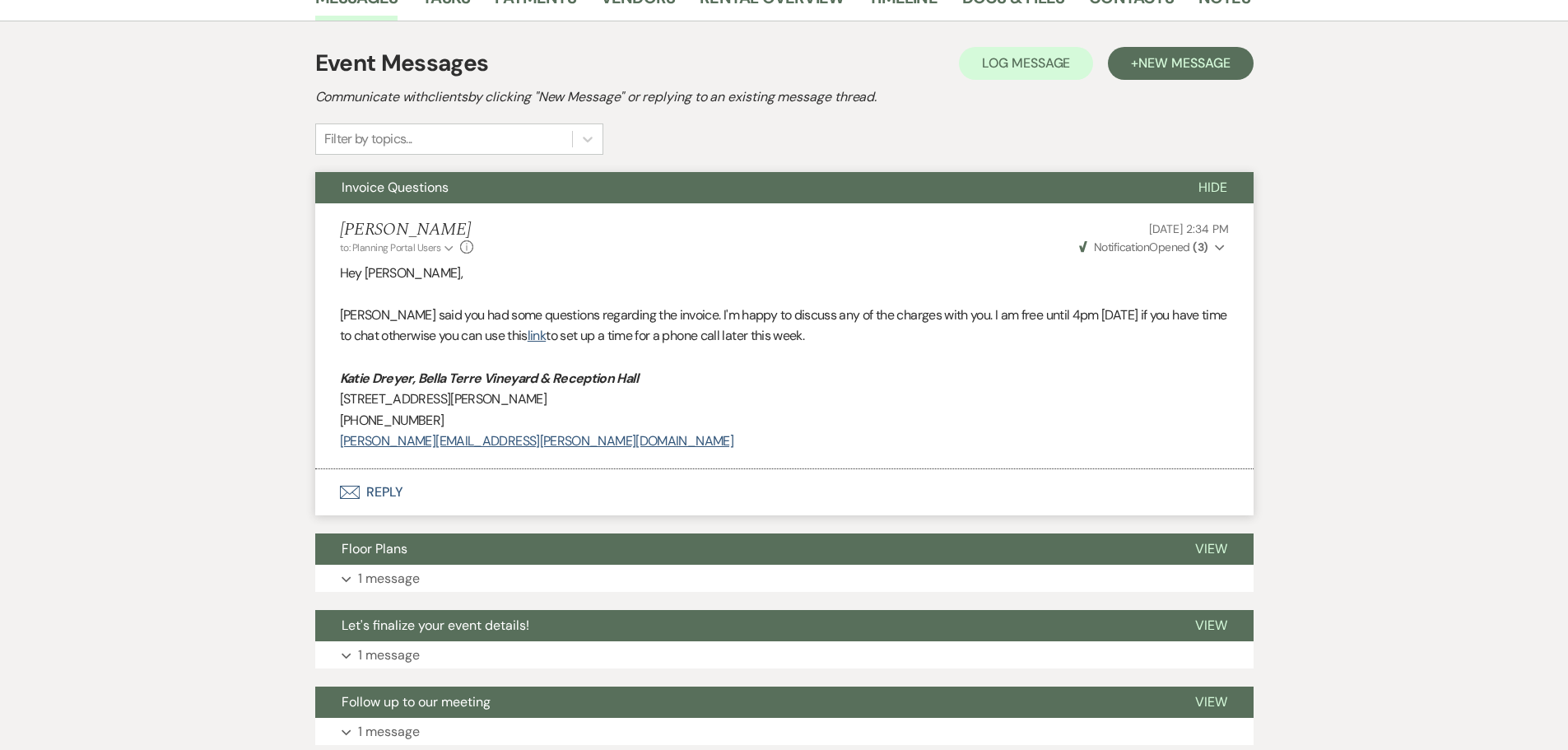
select select "8"
select select "4"
select select "8"
select select "5"
select select "8"
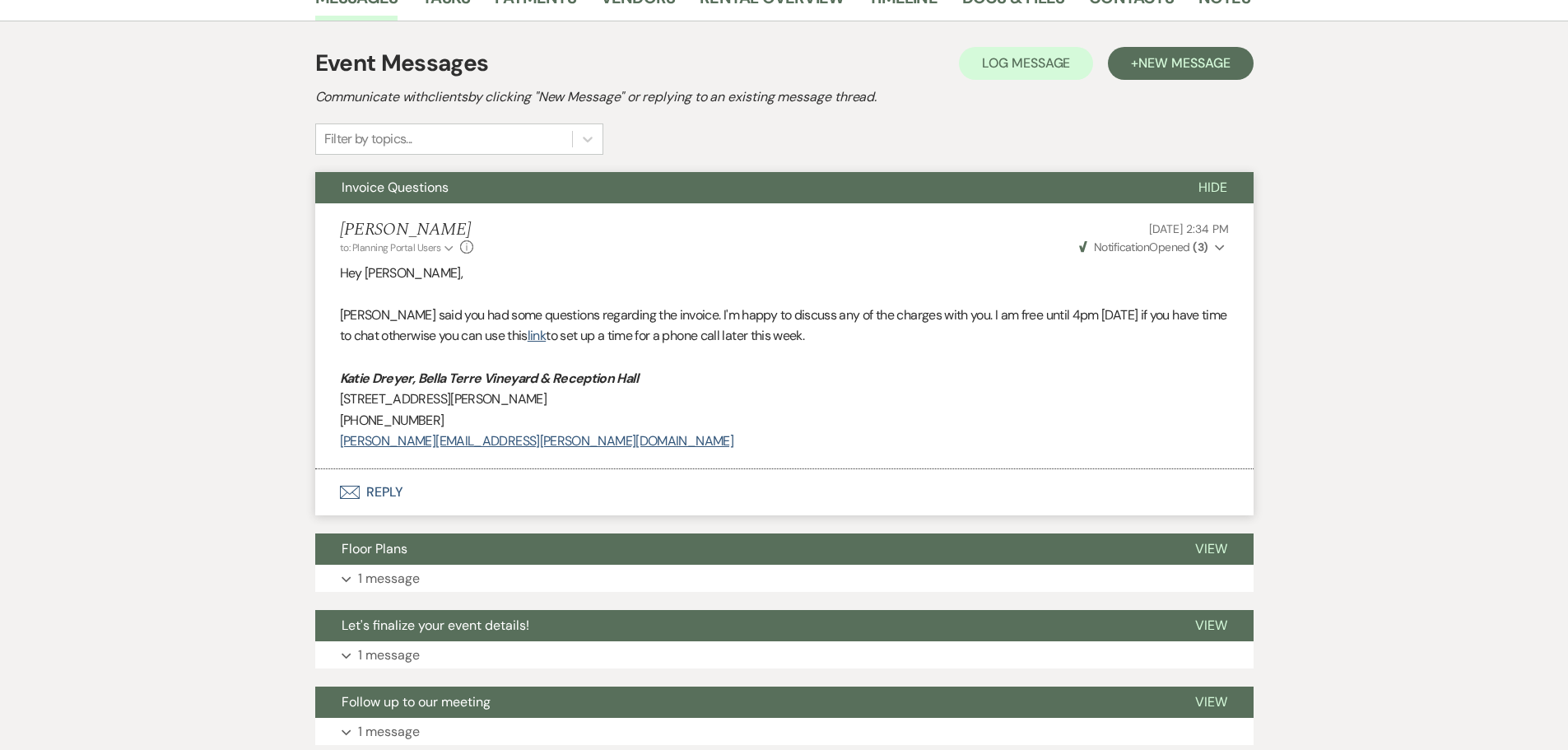
select select "7"
select select "8"
select select "5"
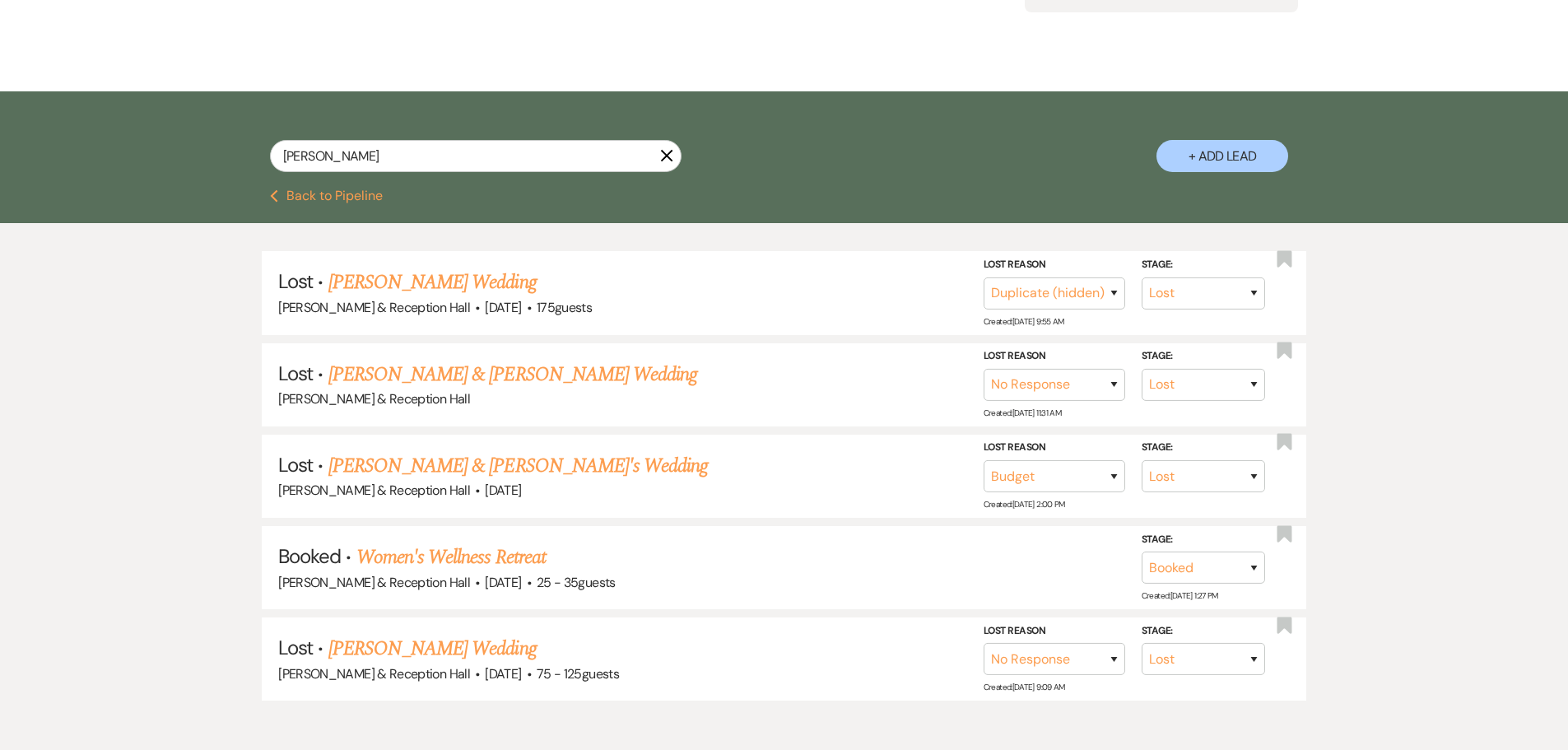
scroll to position [0, 0]
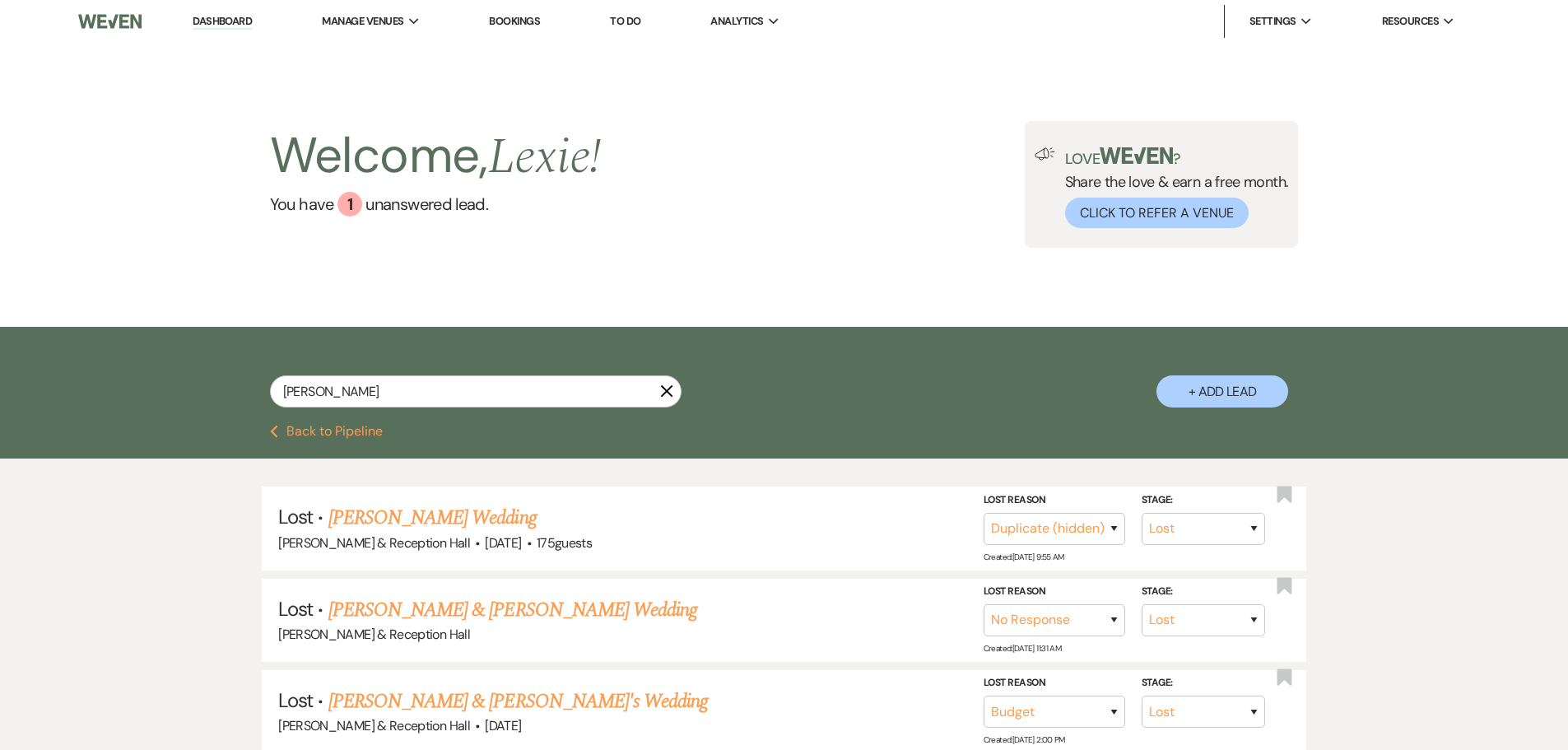
click at [217, 29] on link "Dashboard" at bounding box center [223, 22] width 59 height 15
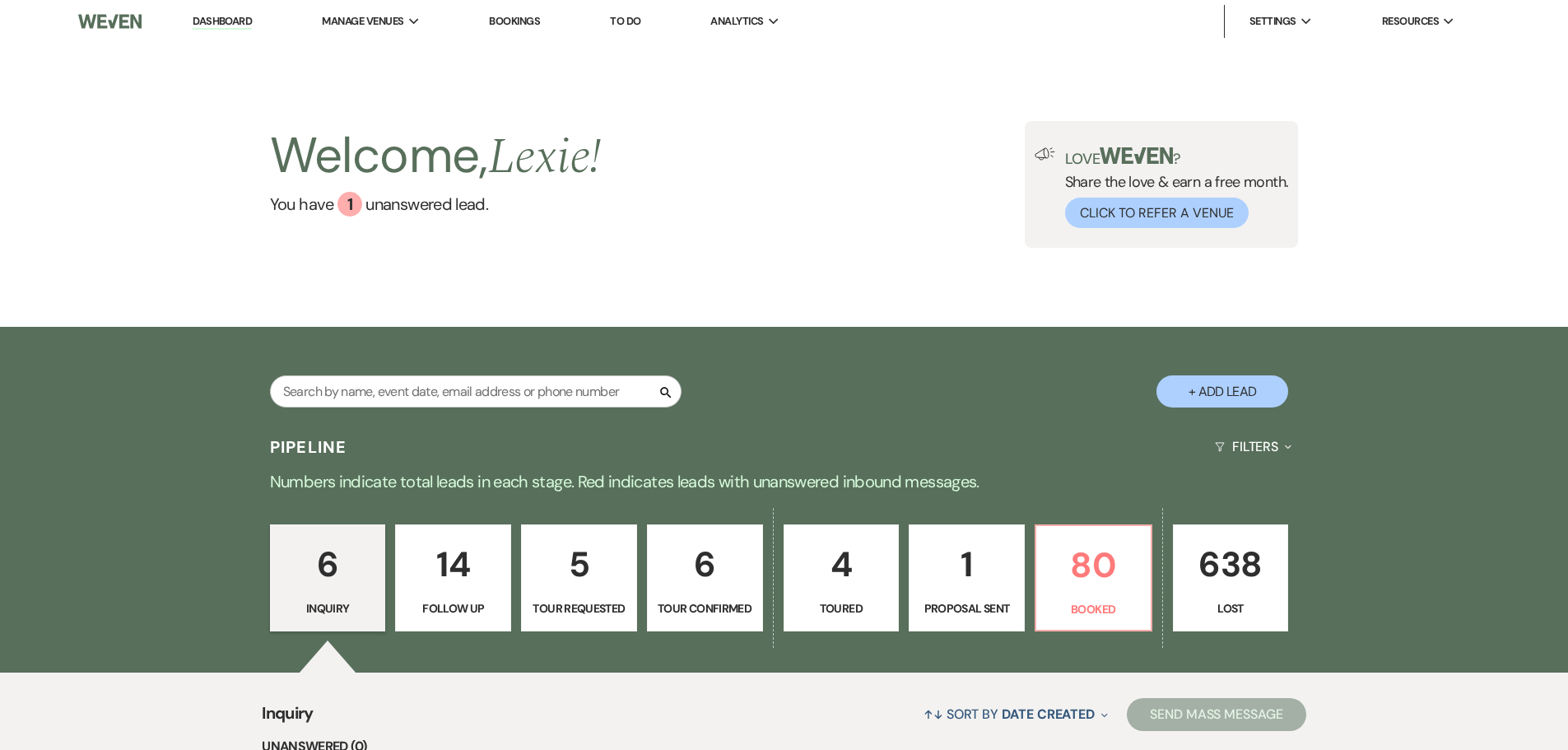
type input "[PERSON_NAME]"
select select "8"
select select "4"
select select "8"
select select "5"
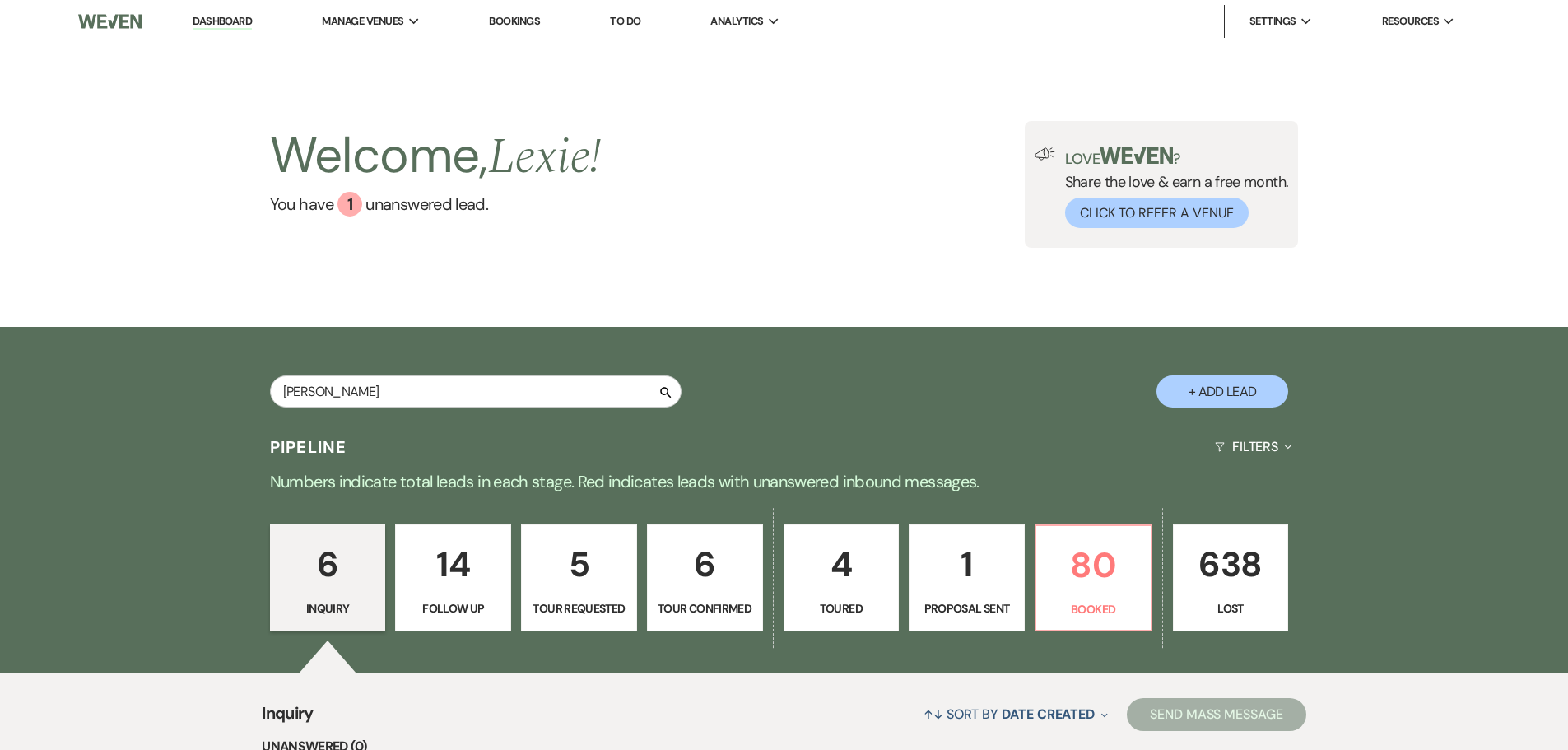
select select "8"
select select "7"
select select "8"
select select "5"
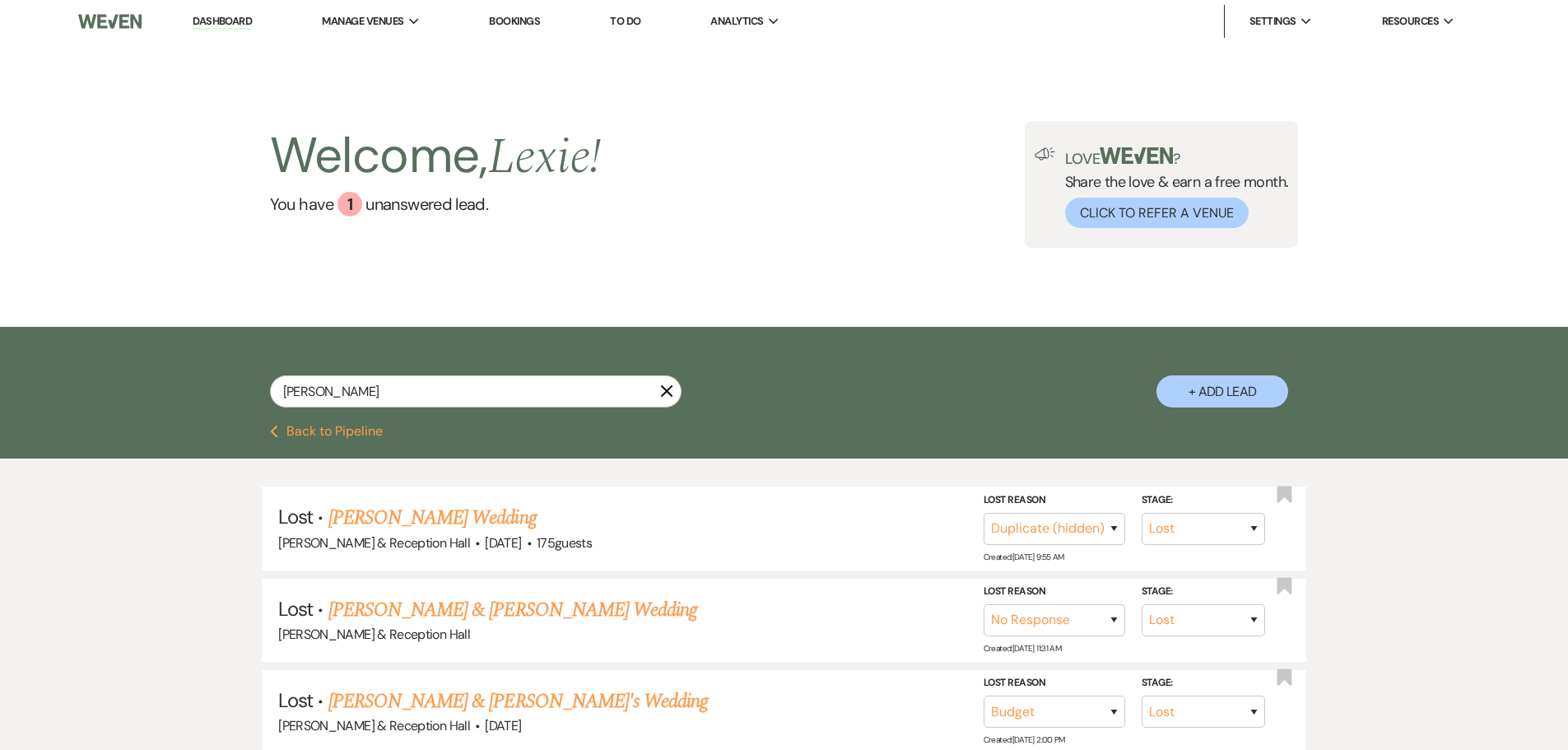
click at [363, 413] on div "[PERSON_NAME]" at bounding box center [475, 398] width 412 height 46
click at [369, 425] on button "Previous Back to Pipeline" at bounding box center [326, 432] width 113 height 13
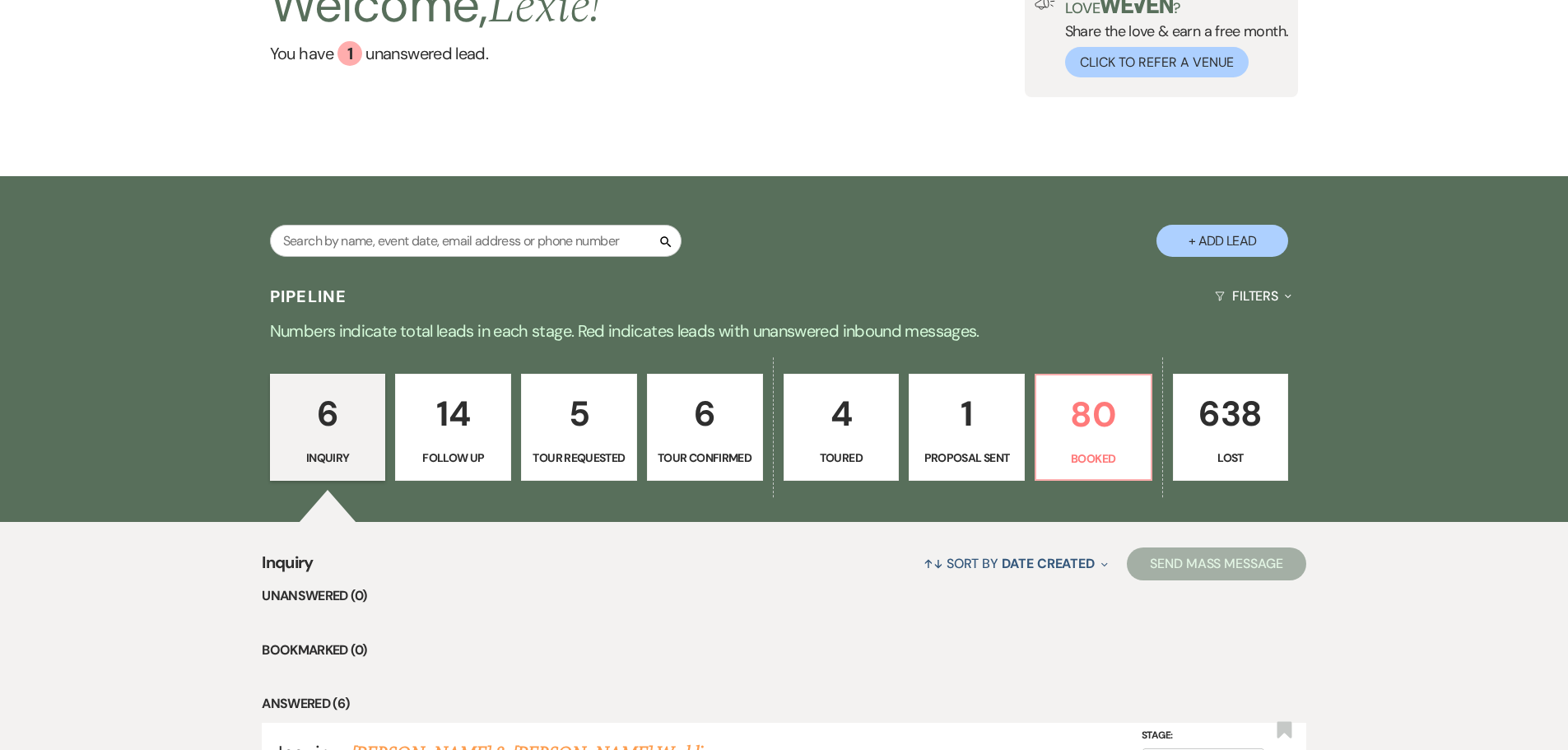
scroll to position [164, 0]
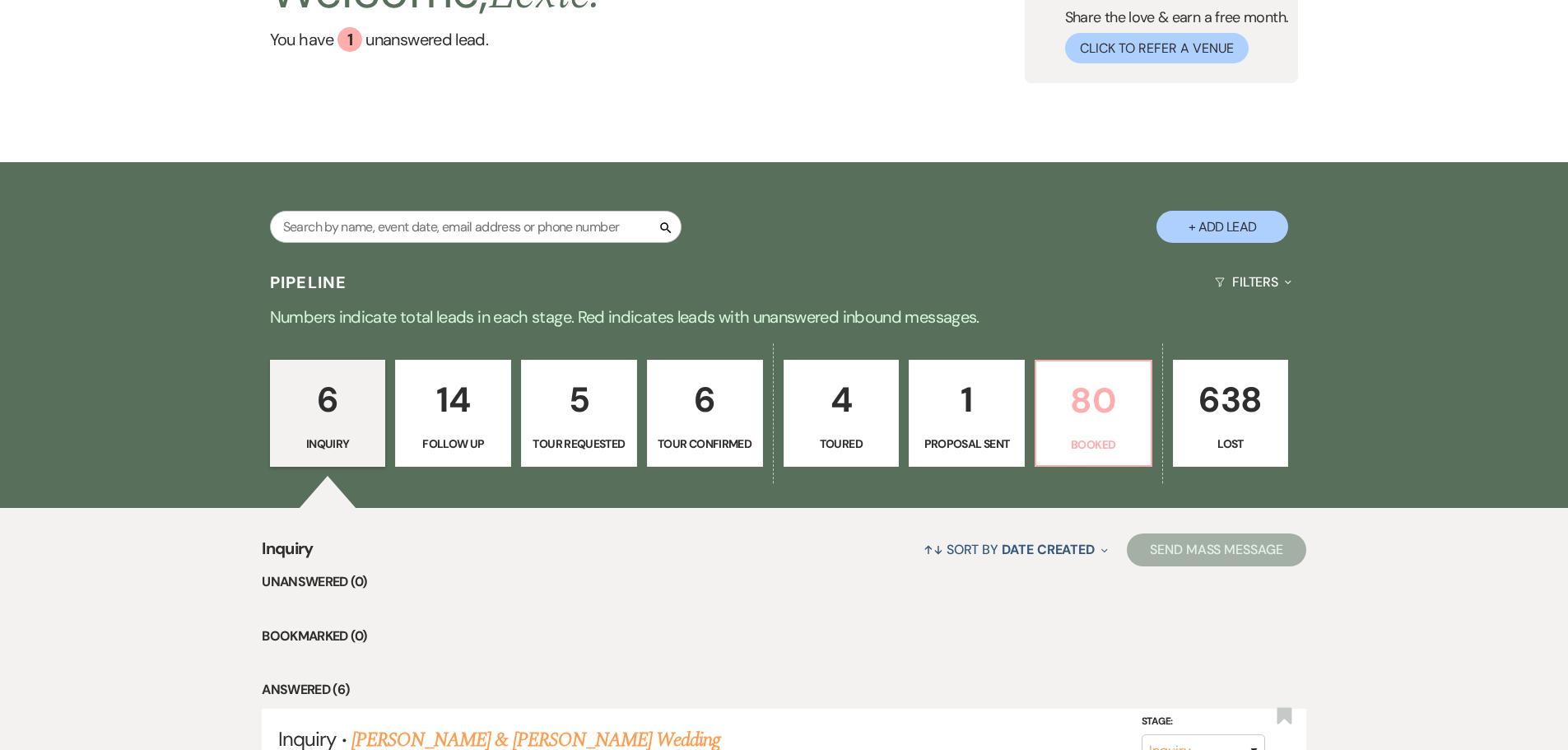
click at [1068, 419] on p "80" at bounding box center [1094, 400] width 95 height 55
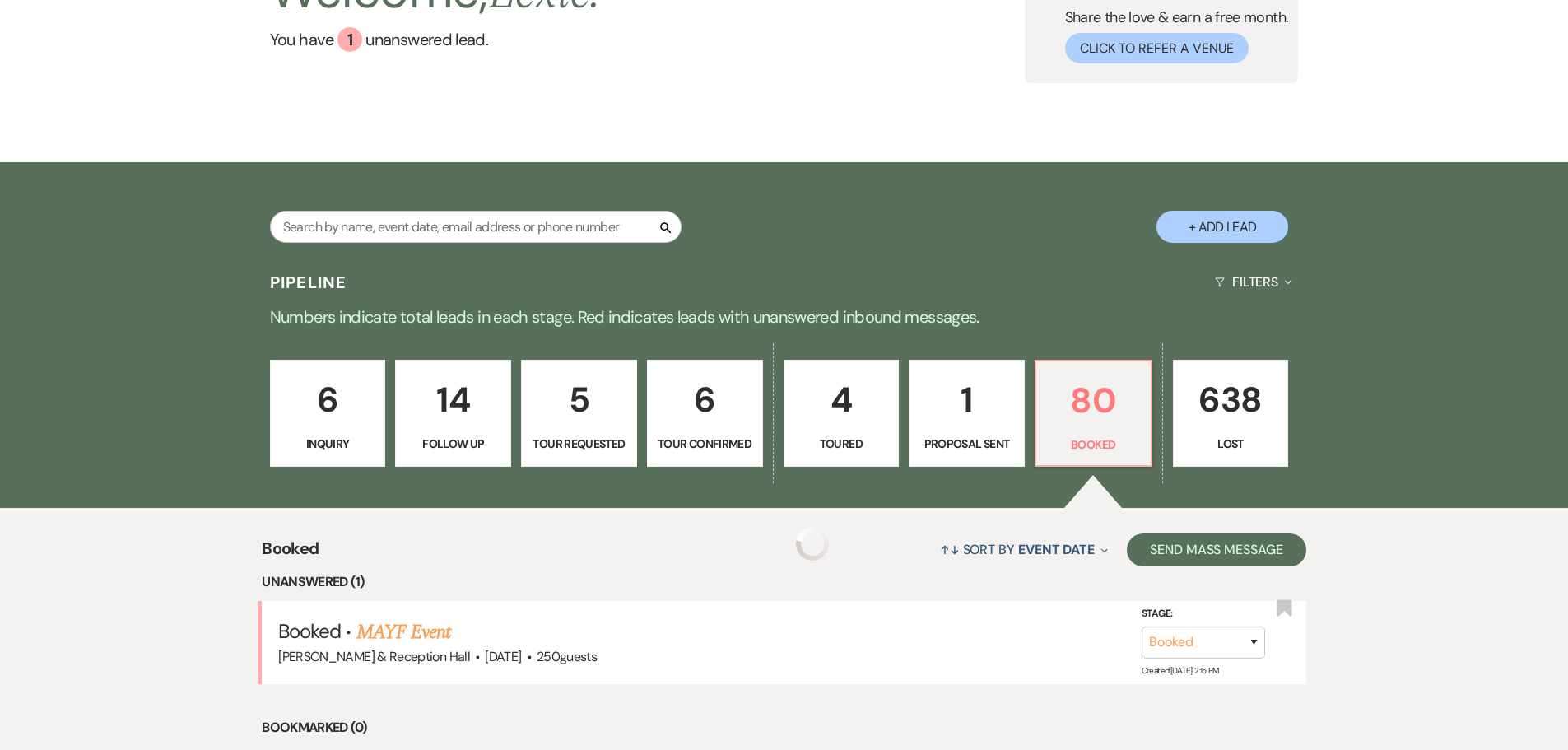
scroll to position [658, 0]
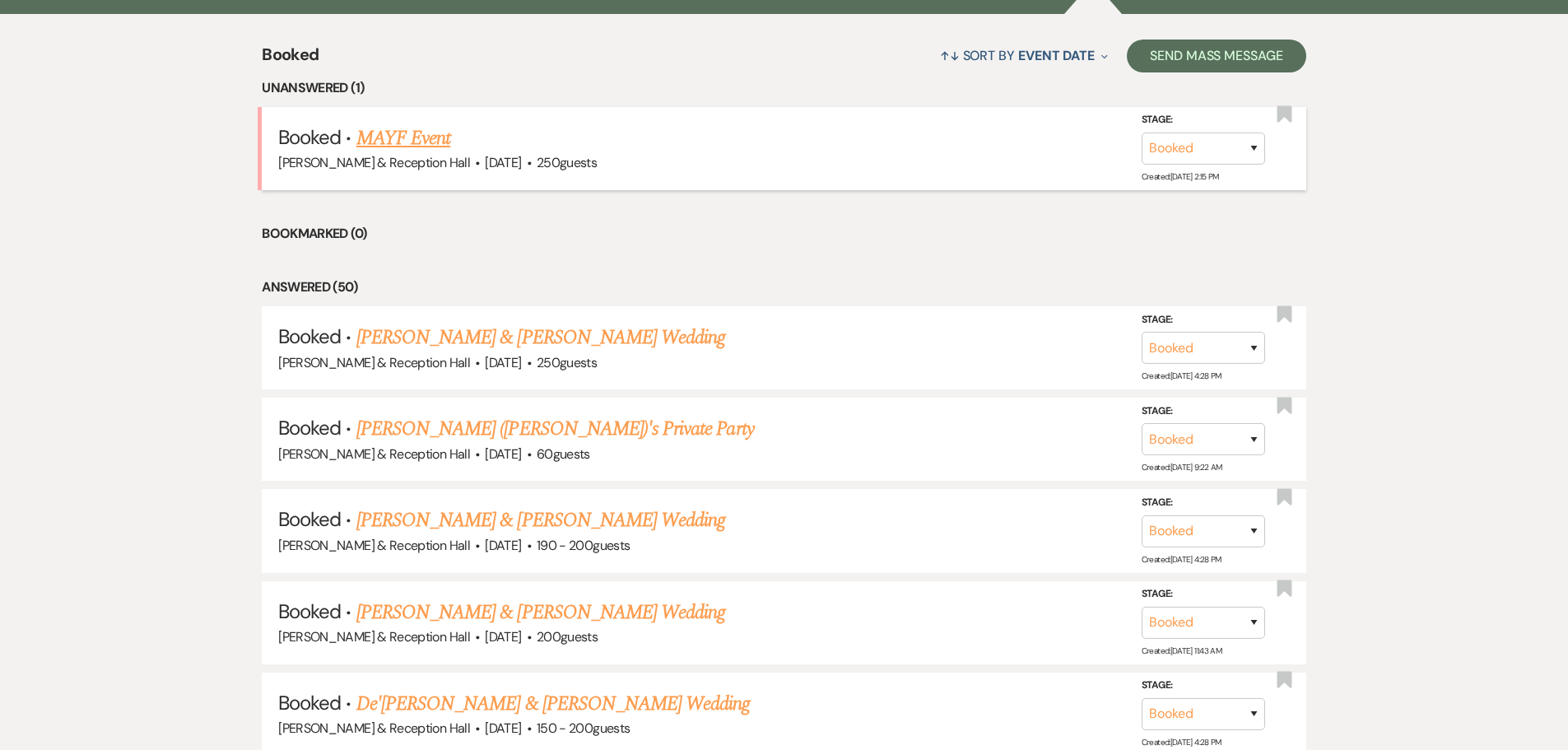
click at [423, 140] on link "MAYF Event" at bounding box center [403, 138] width 94 height 29
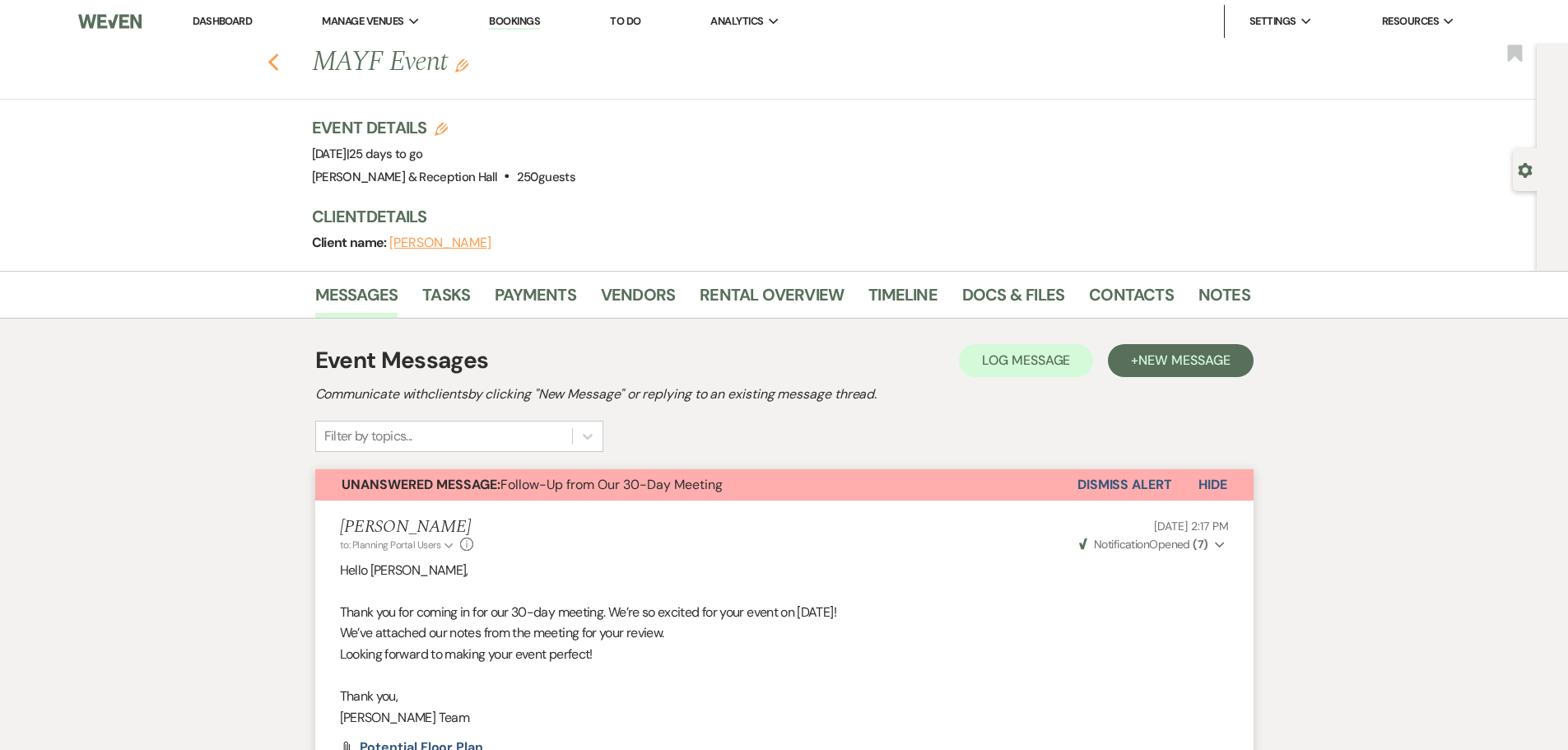
click at [280, 65] on icon "Previous" at bounding box center [273, 62] width 12 height 20
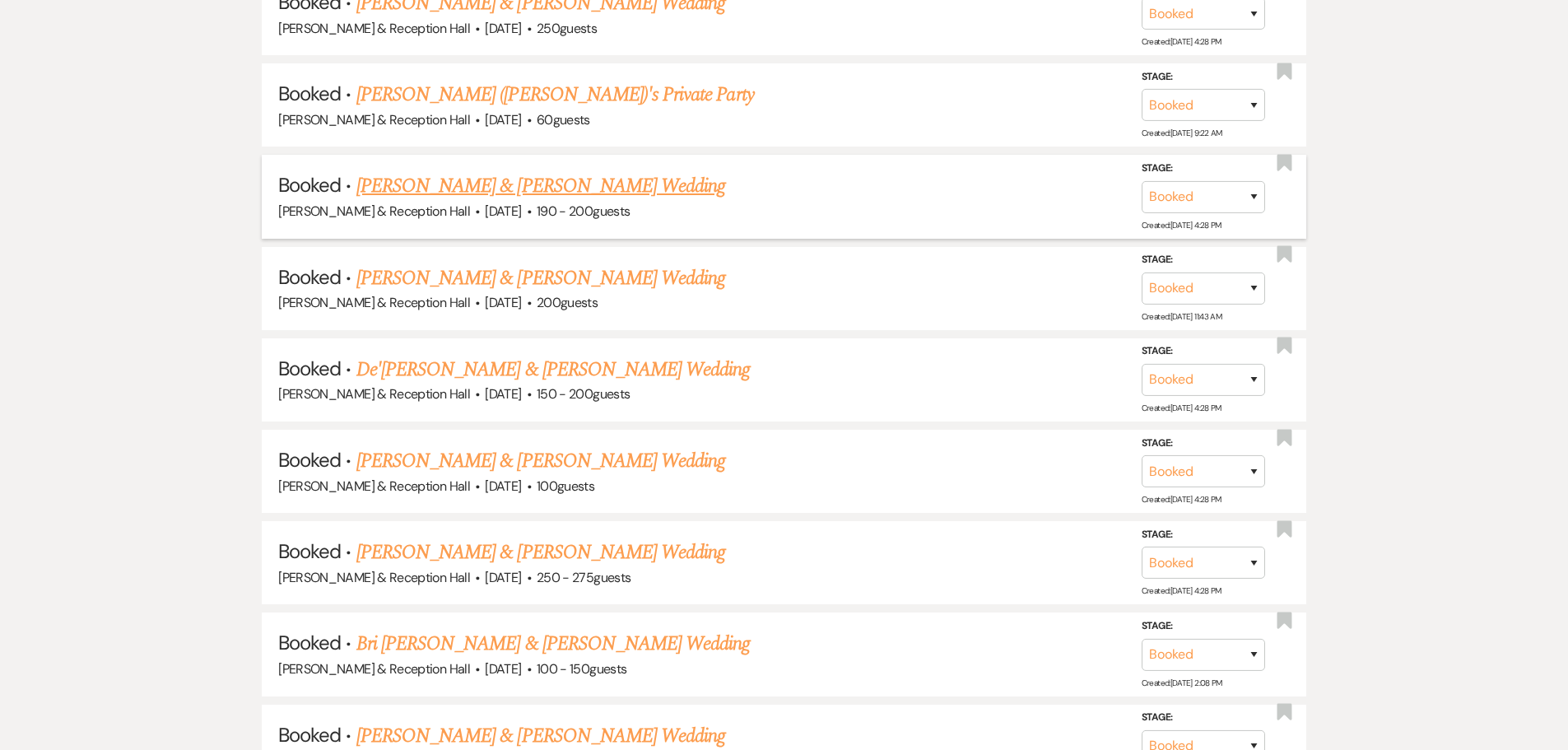
scroll to position [1152, 0]
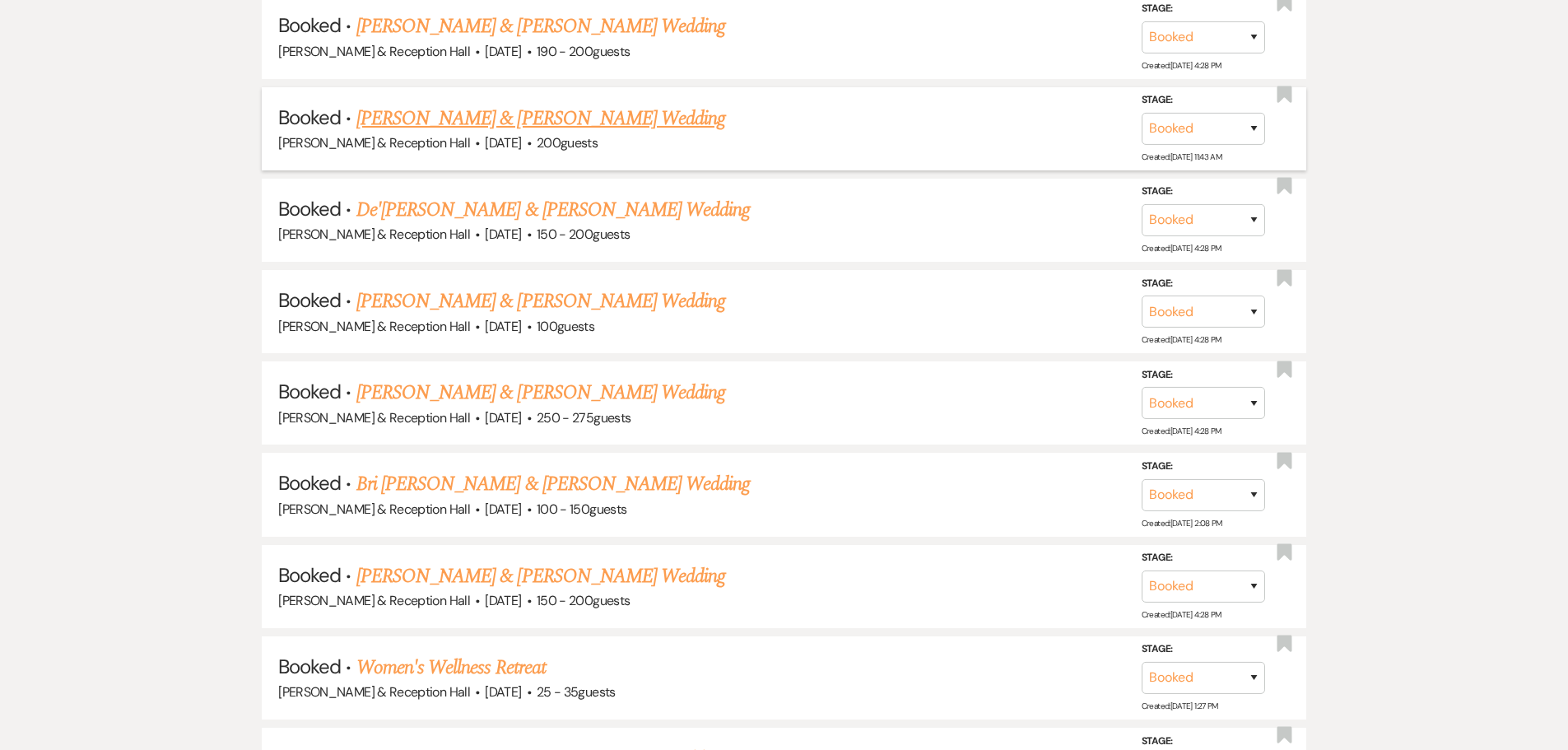
click at [452, 115] on link "[PERSON_NAME] & [PERSON_NAME] Wedding" at bounding box center [541, 118] width 369 height 29
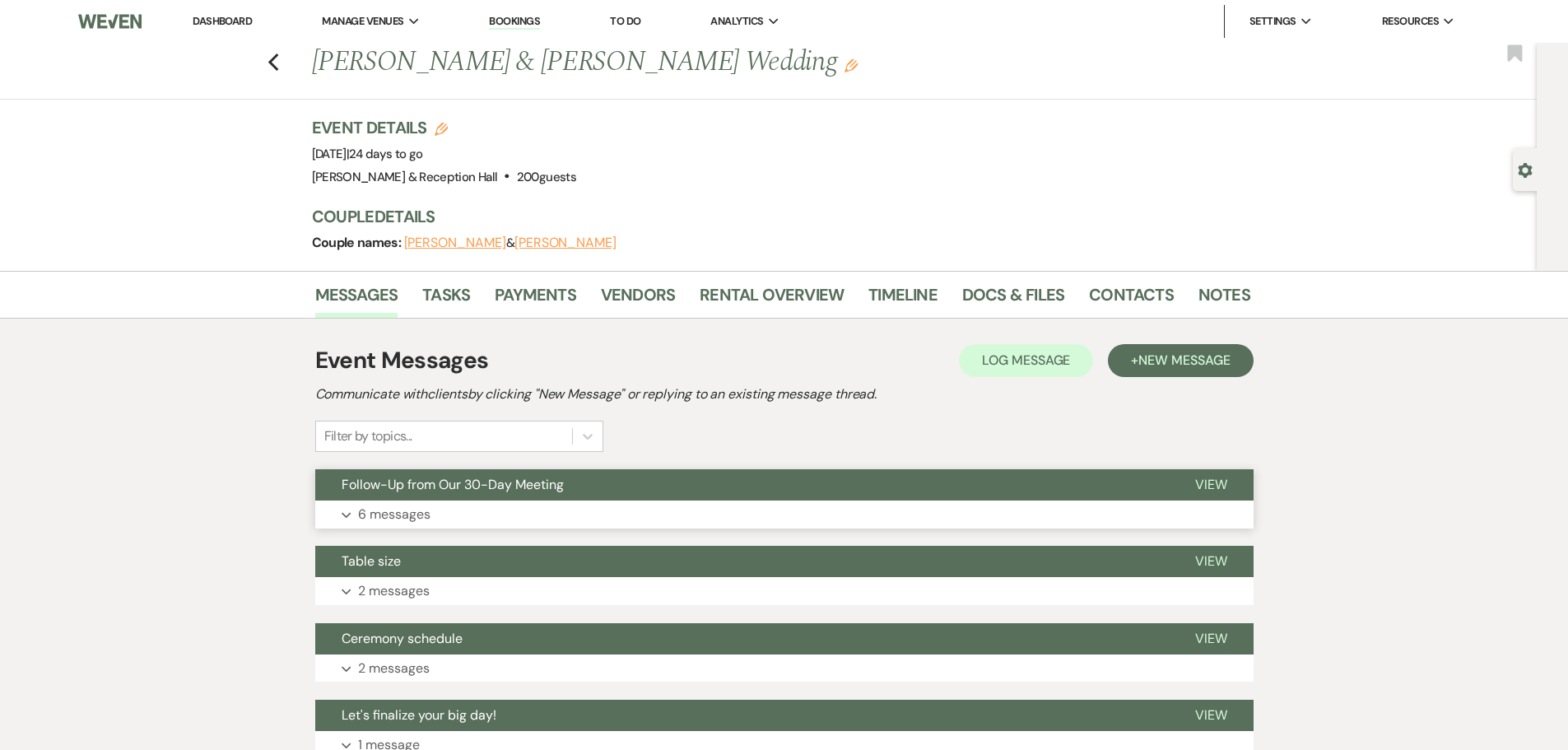
click at [473, 496] on button "Follow-Up from Our 30-Day Meeting" at bounding box center [743, 484] width 854 height 31
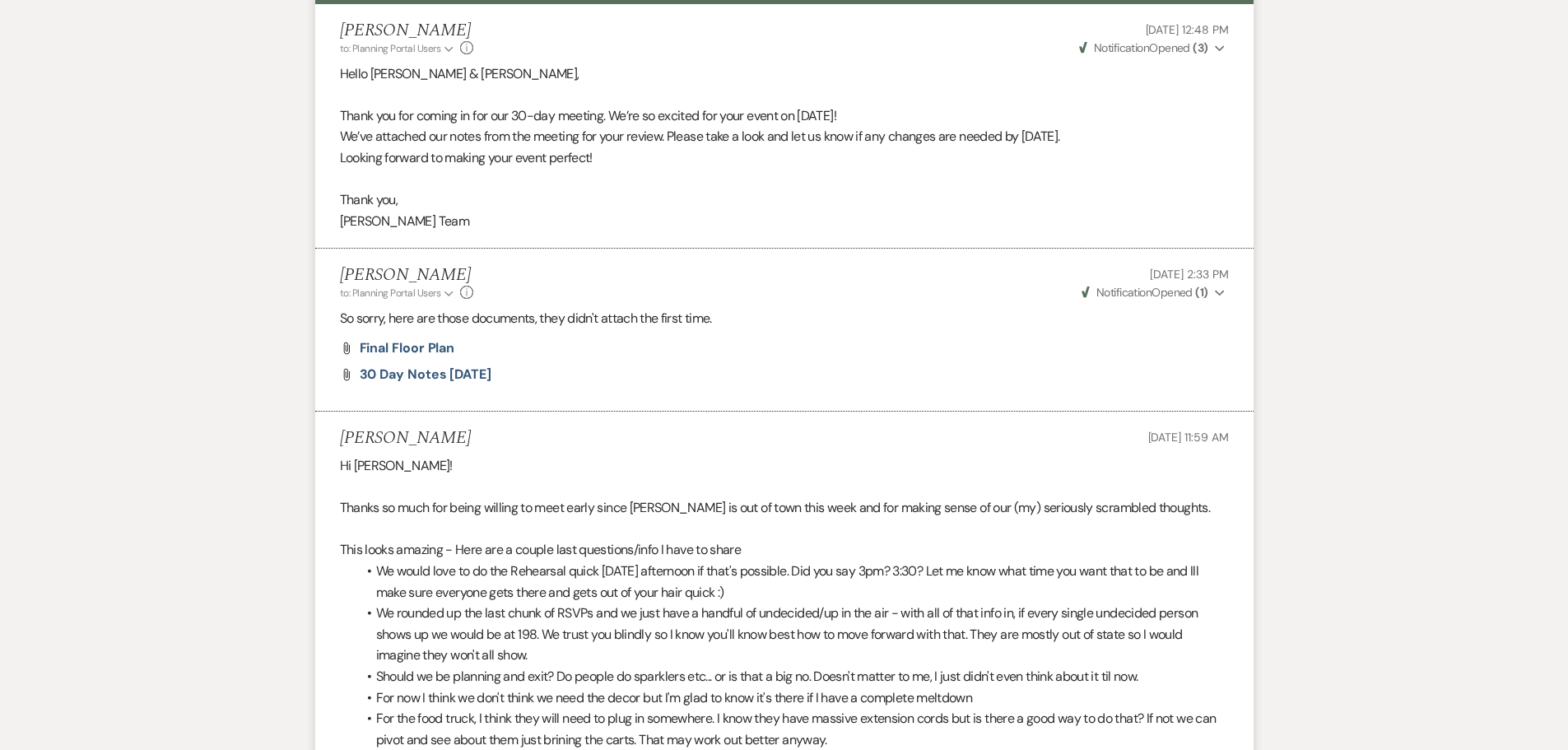
scroll to position [495, 0]
click at [422, 371] on span "30 day notes [DATE]" at bounding box center [425, 375] width 131 height 17
click at [414, 345] on span "Final Floor Plan" at bounding box center [407, 348] width 95 height 17
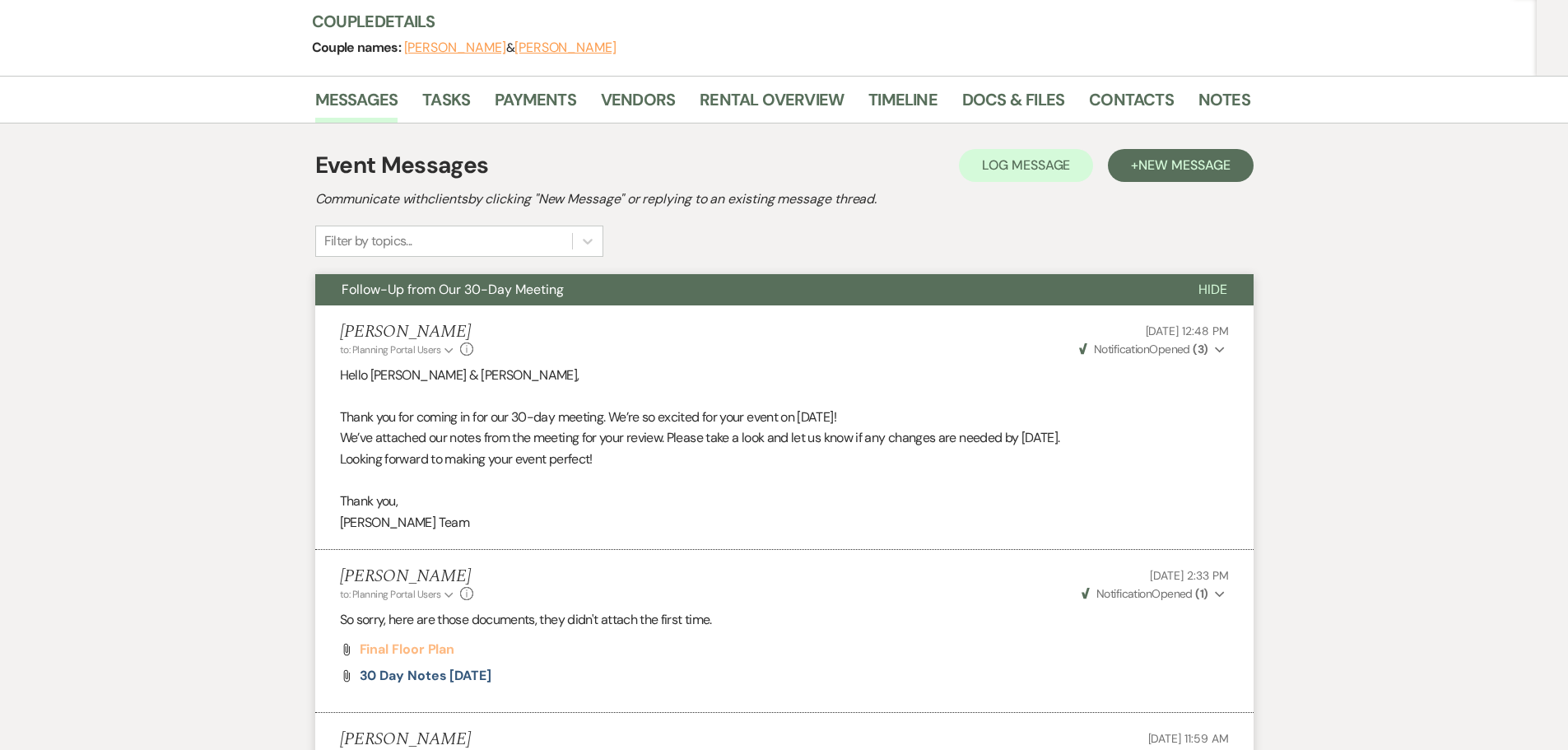
scroll to position [166, 0]
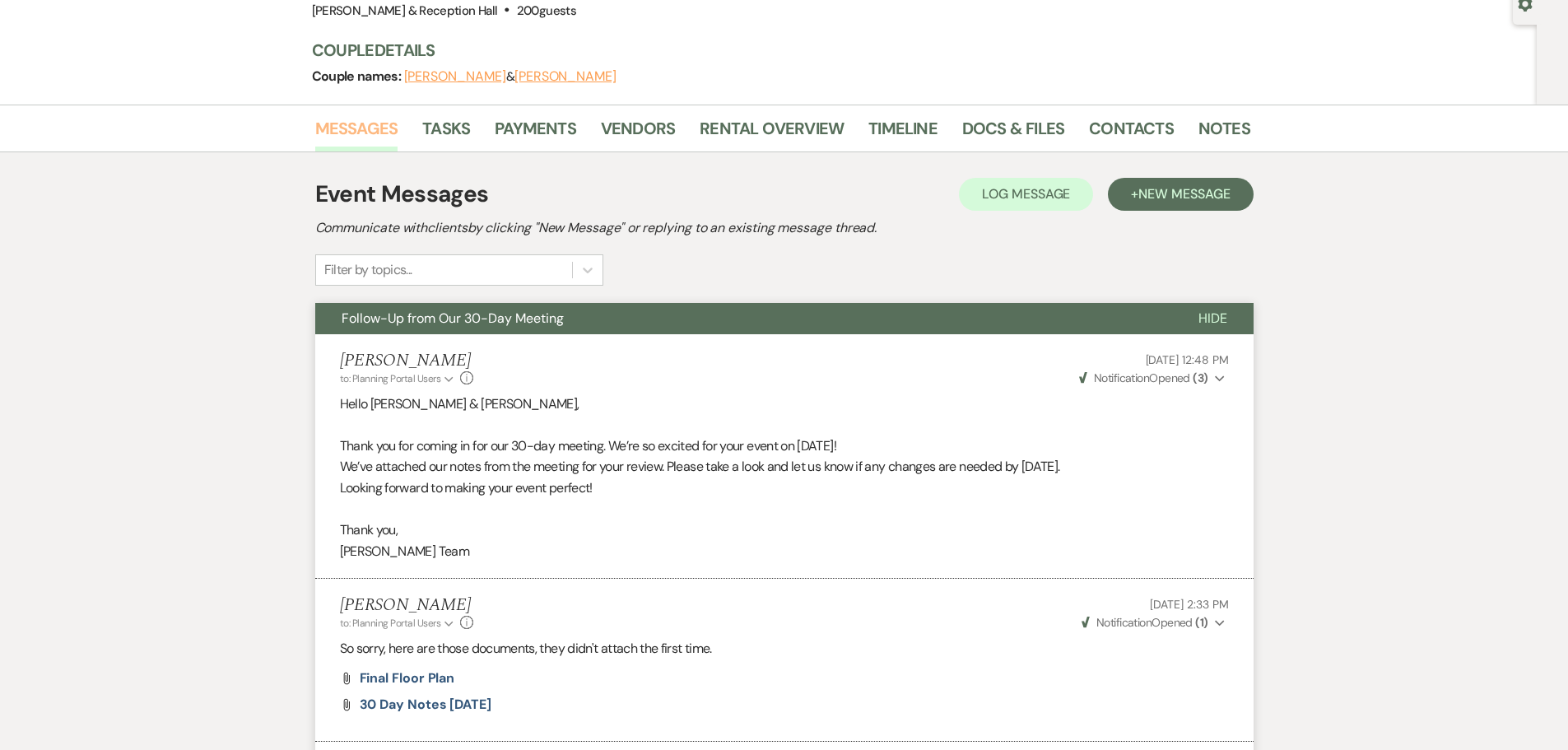
click at [355, 137] on link "Messages" at bounding box center [357, 133] width 83 height 36
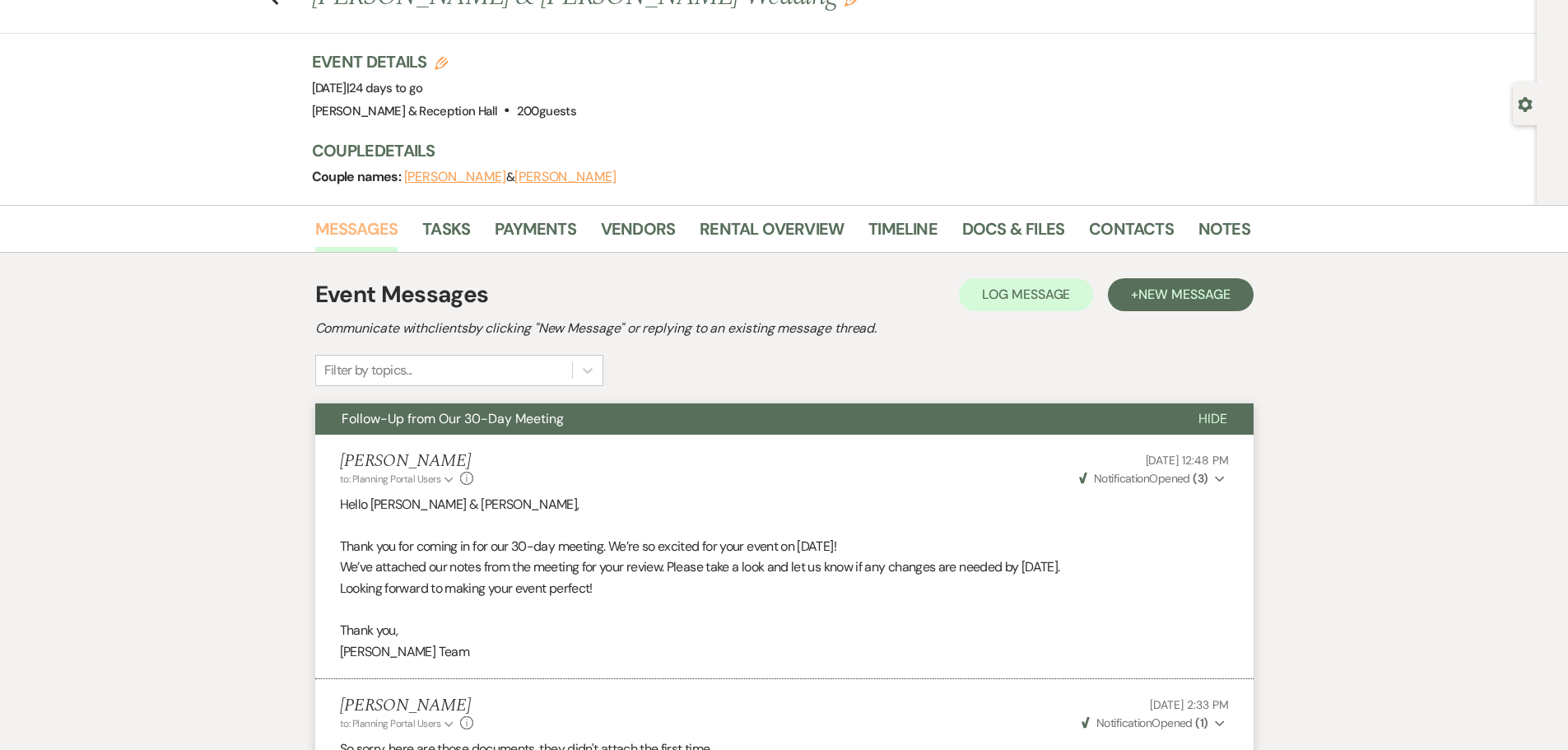
scroll to position [0, 0]
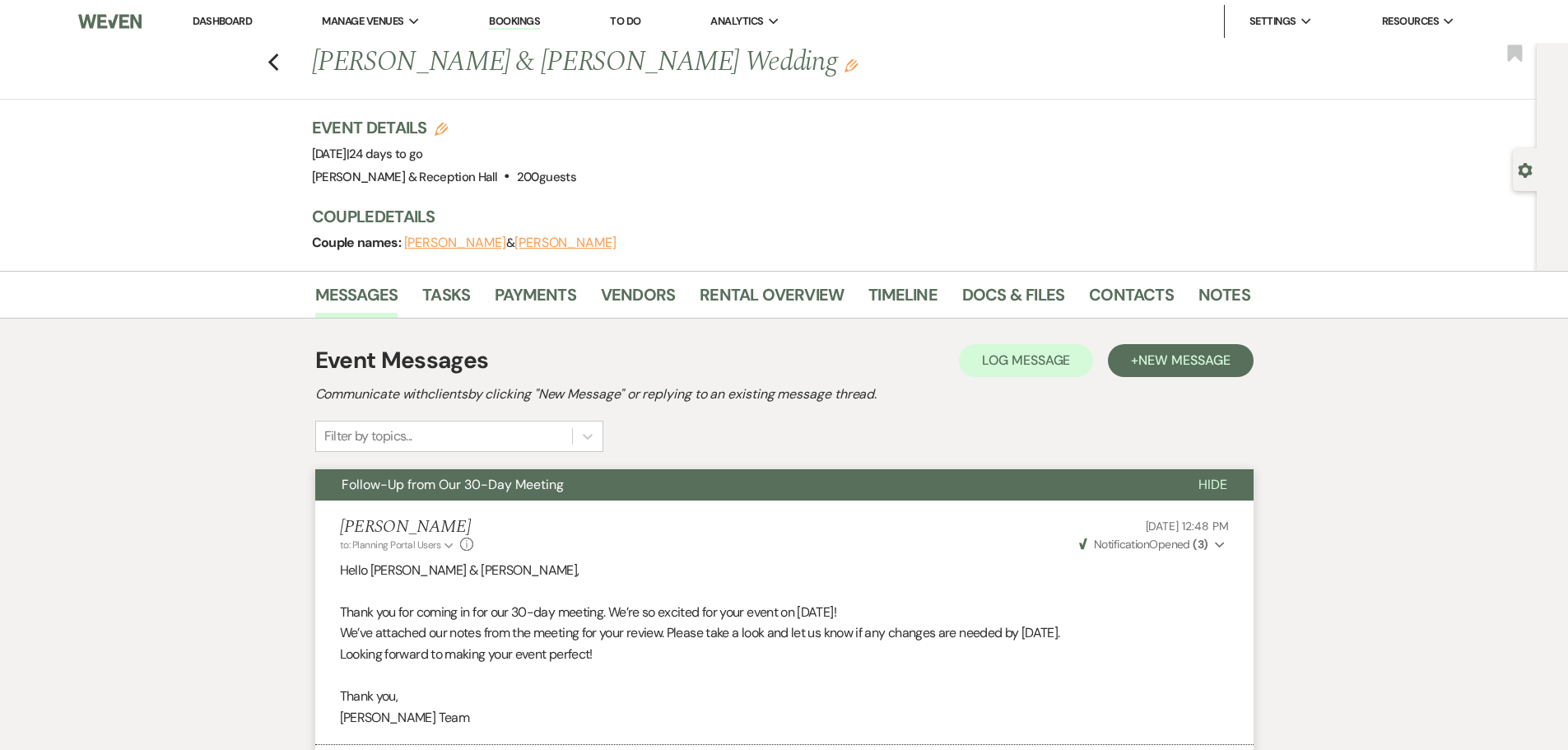
drag, startPoint x: 269, startPoint y: 70, endPoint x: 283, endPoint y: 62, distance: 16.1
click at [272, 68] on div "Previous [PERSON_NAME] & [PERSON_NAME] Wedding Edit Bookmark" at bounding box center [764, 71] width 1545 height 57
click at [280, 61] on icon "Previous" at bounding box center [273, 62] width 12 height 20
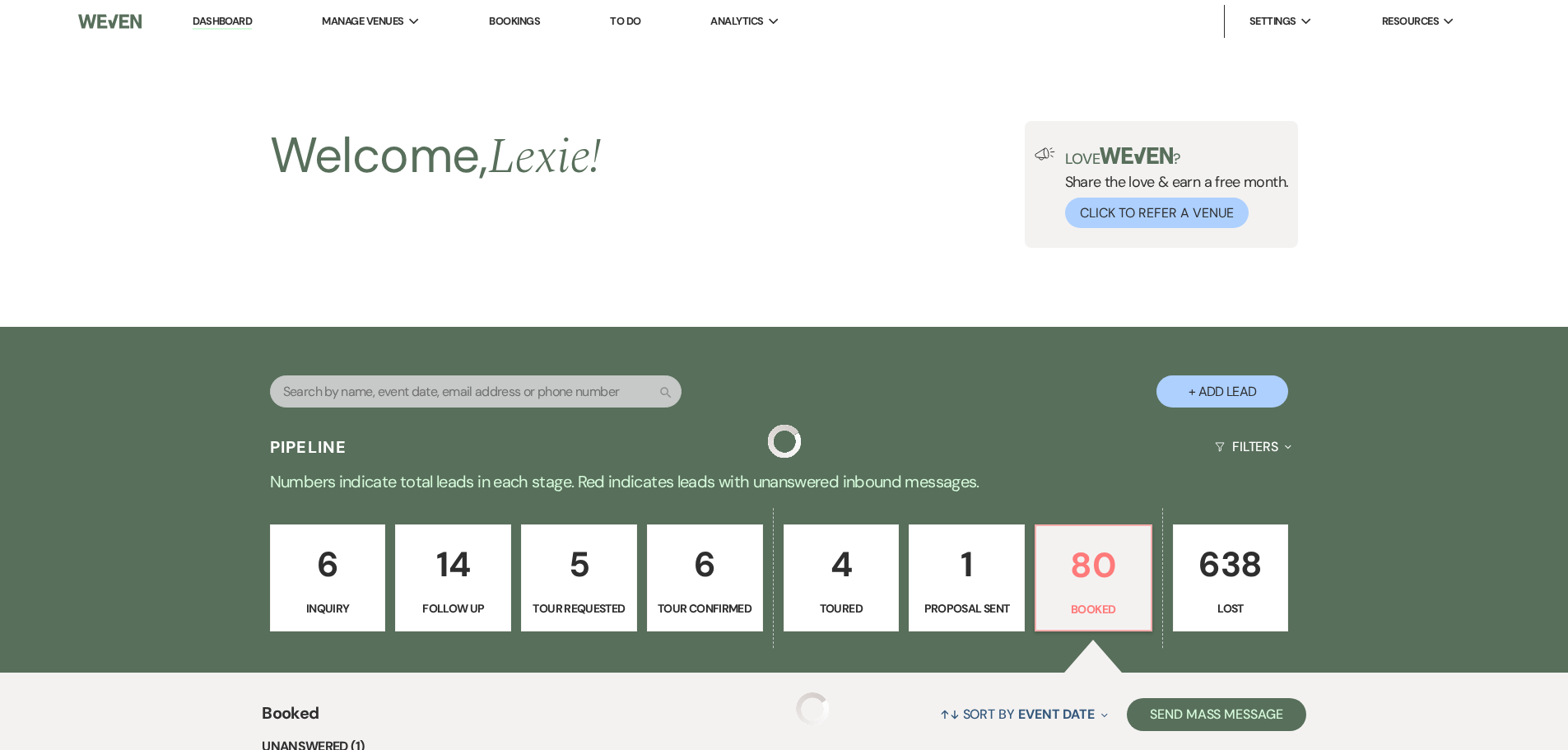
scroll to position [1152, 0]
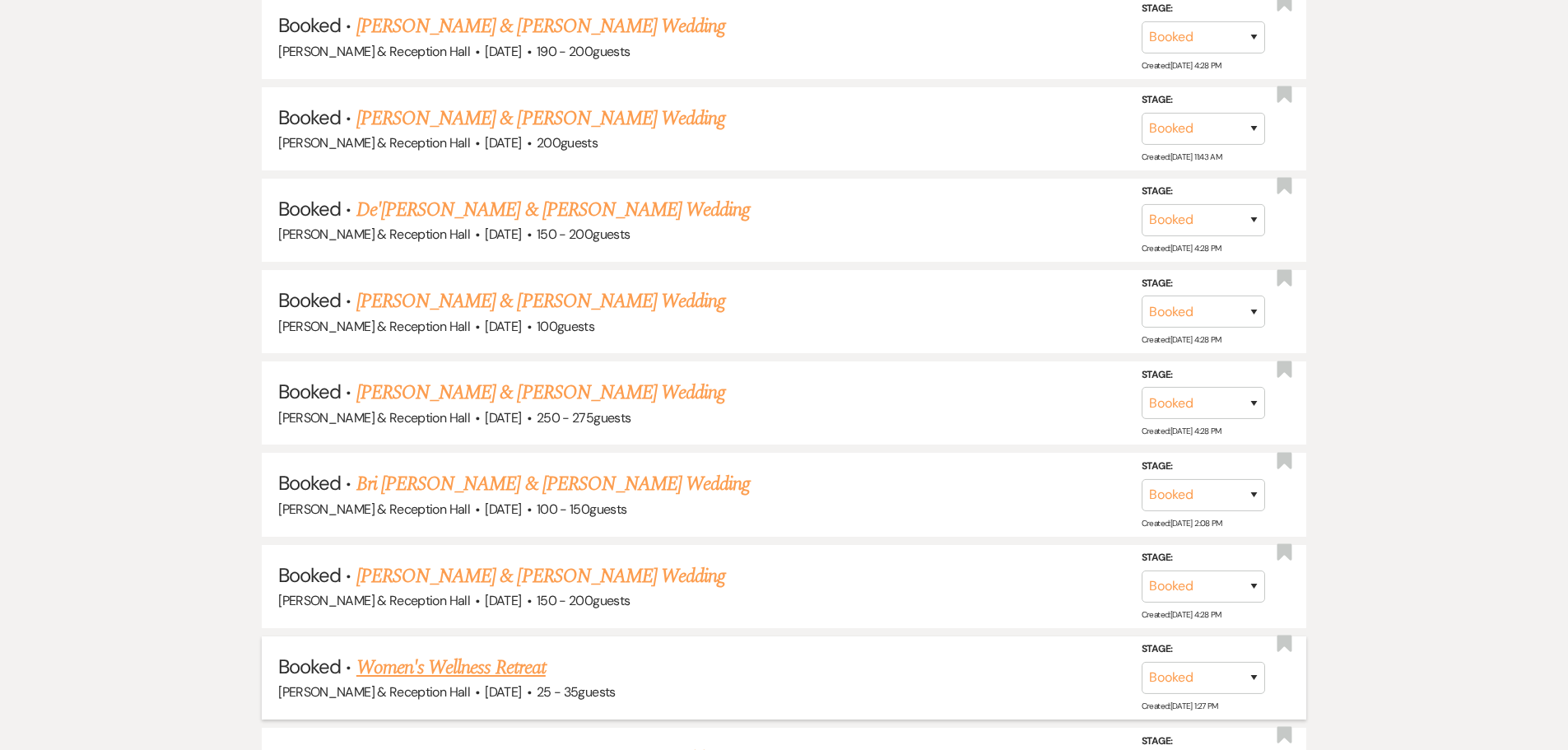
click at [475, 669] on link "Women's Wellness Retreat" at bounding box center [451, 666] width 189 height 29
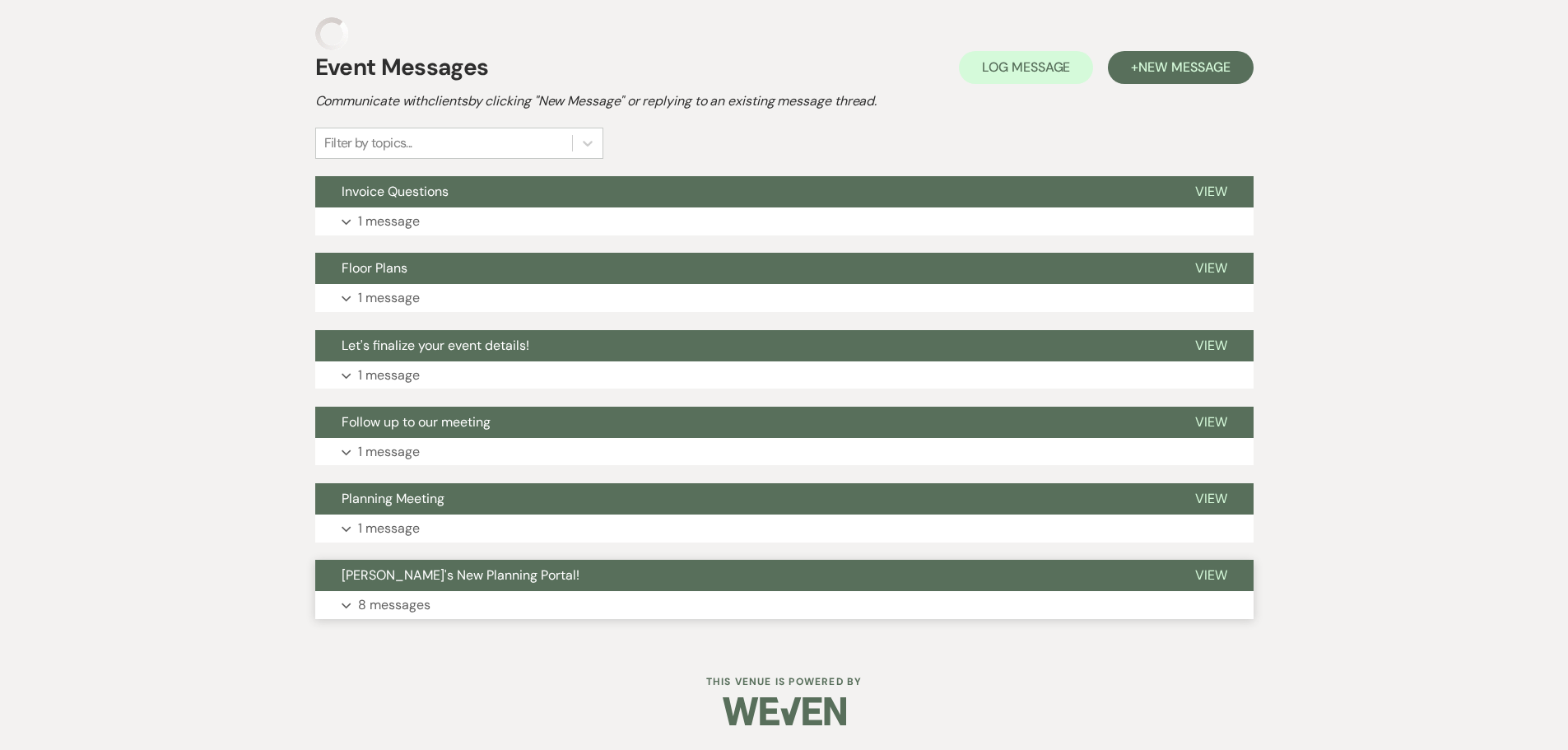
scroll to position [316, 0]
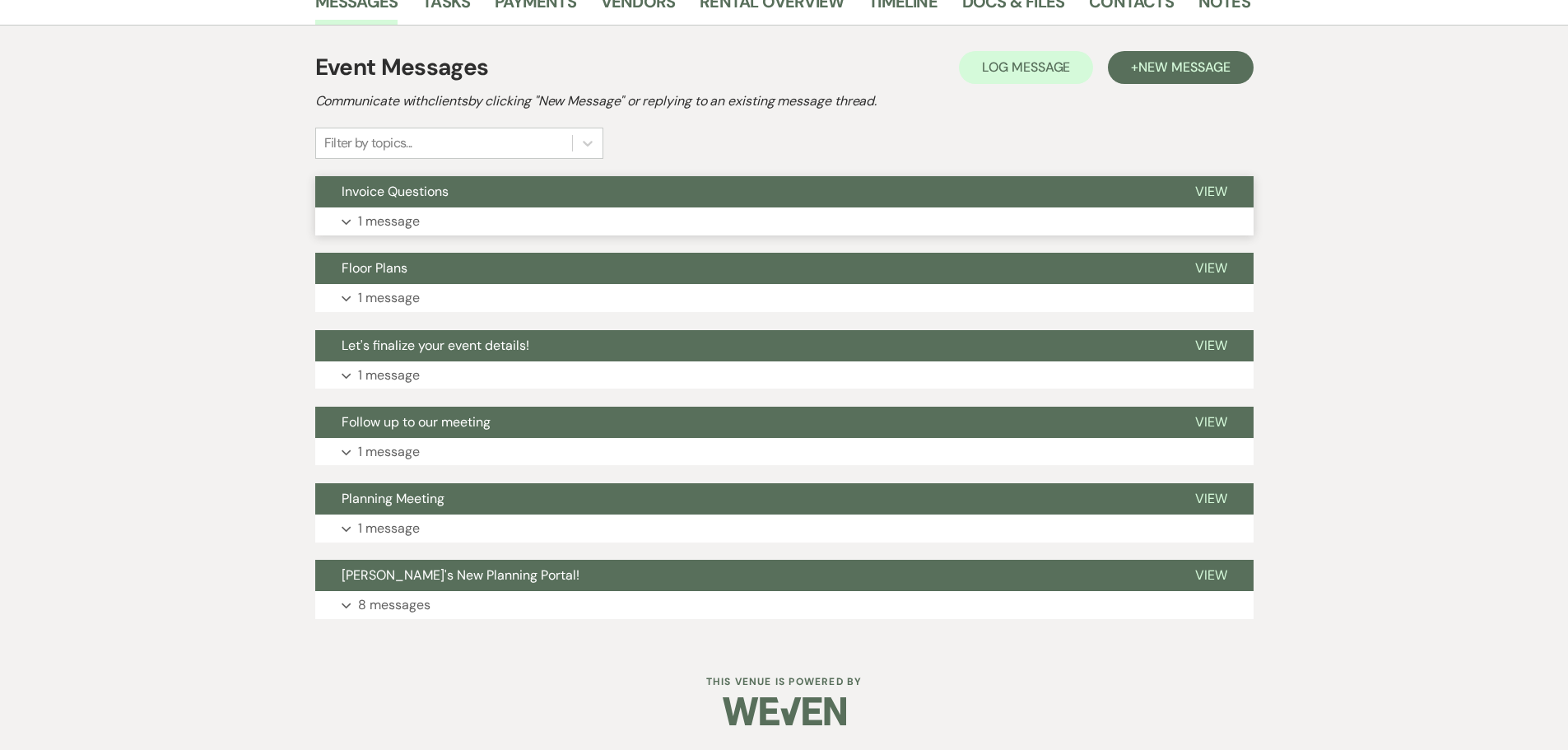
click at [432, 209] on button "Expand 1 message" at bounding box center [784, 221] width 939 height 28
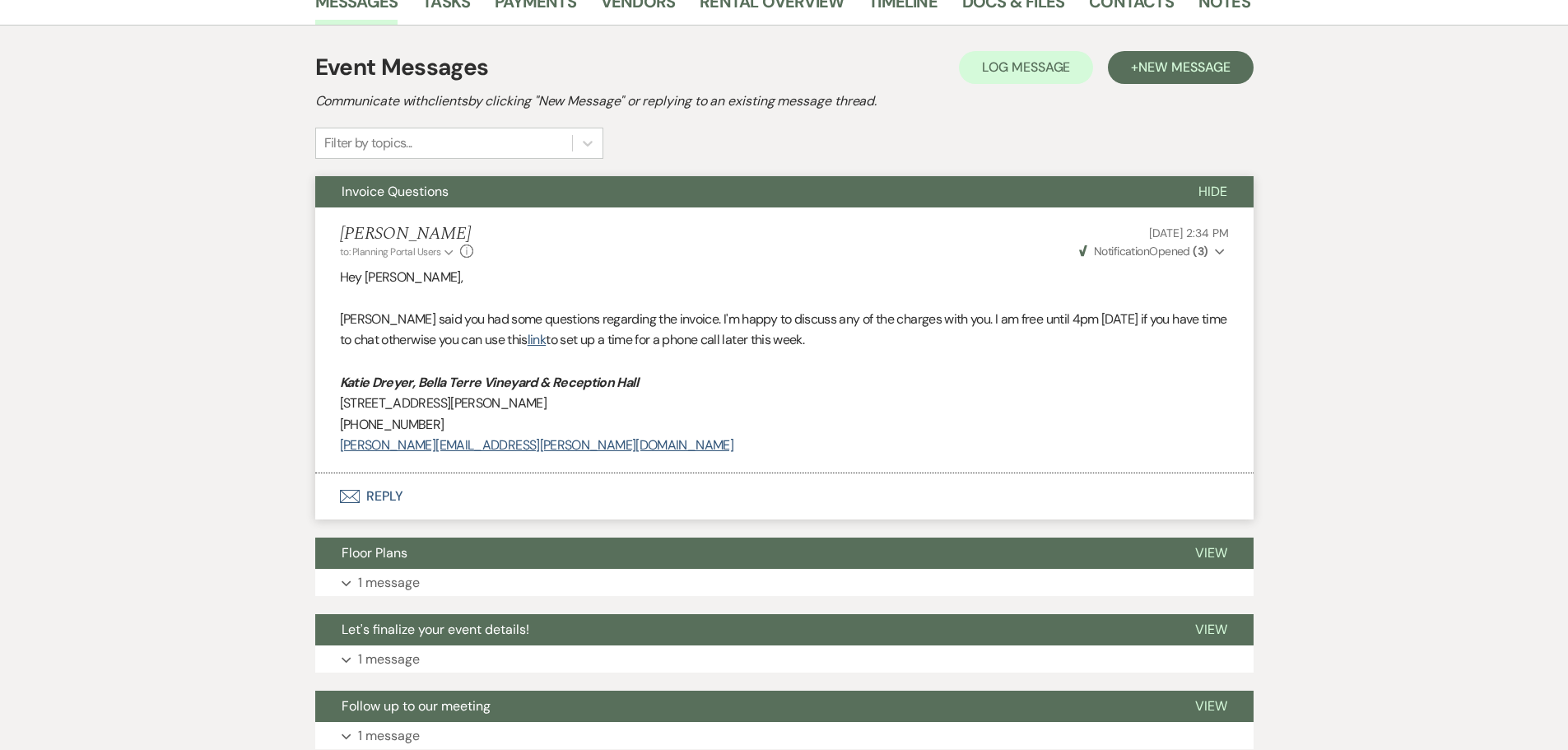
click at [1200, 254] on strong "( 3 )" at bounding box center [1200, 251] width 15 height 15
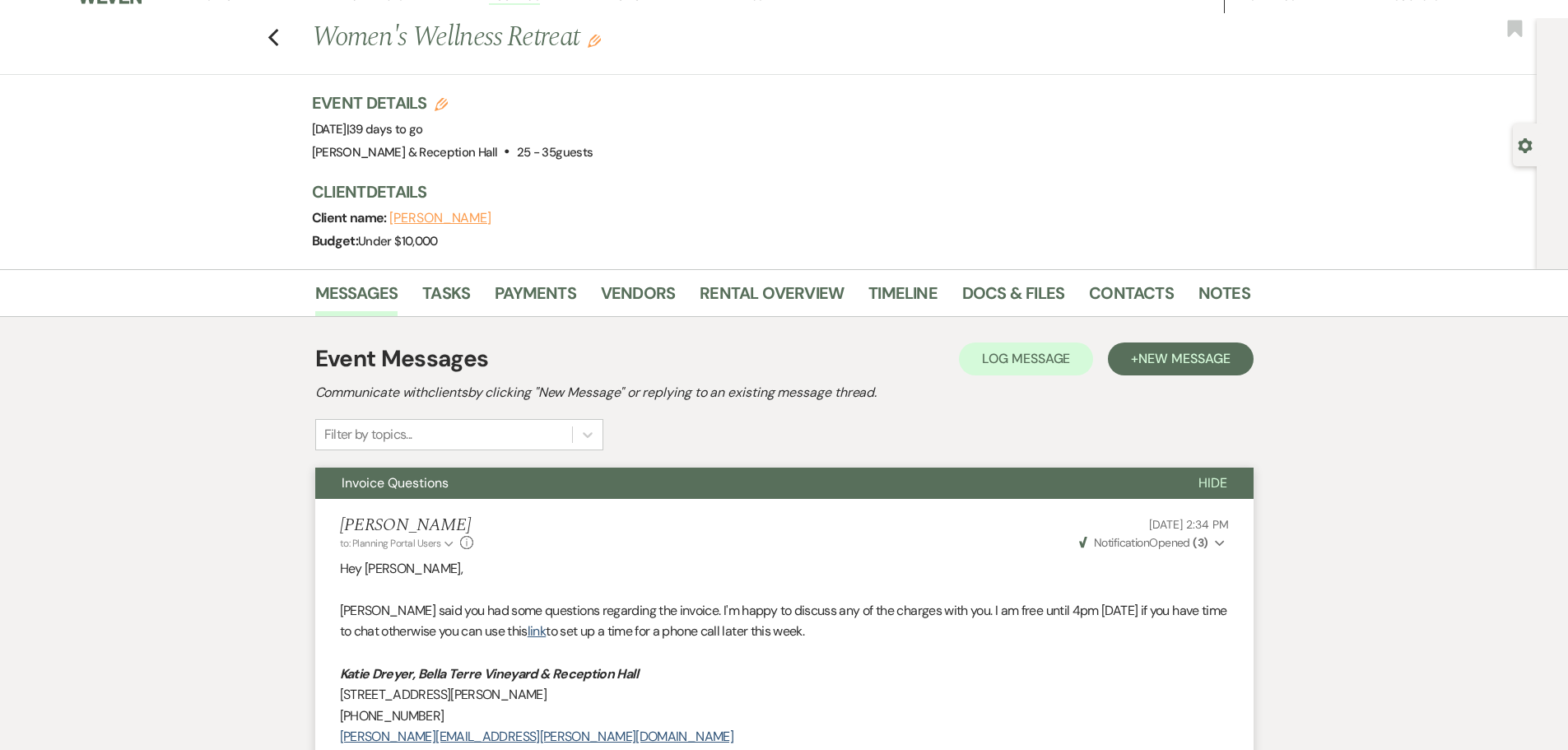
scroll to position [0, 0]
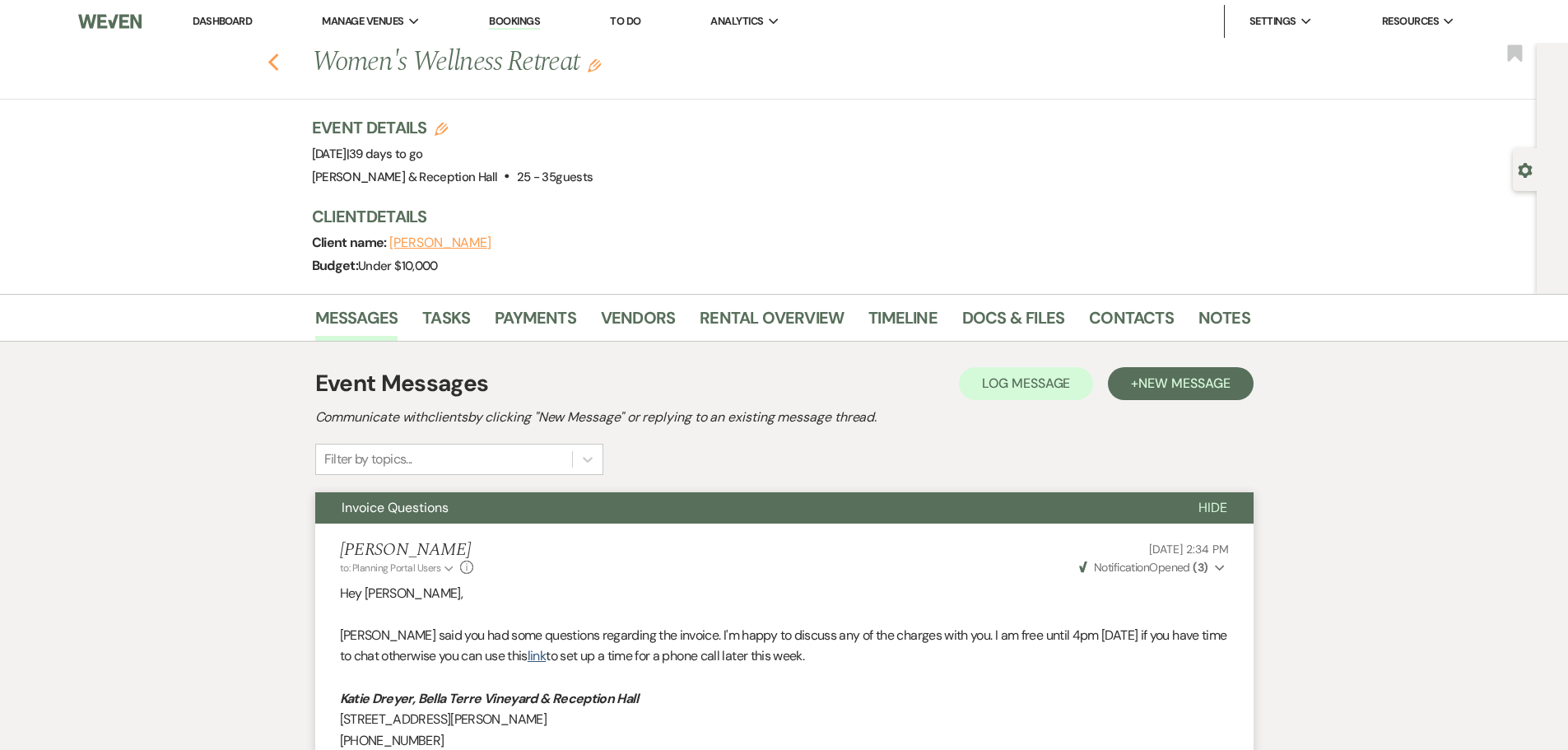
click at [279, 67] on use "button" at bounding box center [272, 62] width 10 height 18
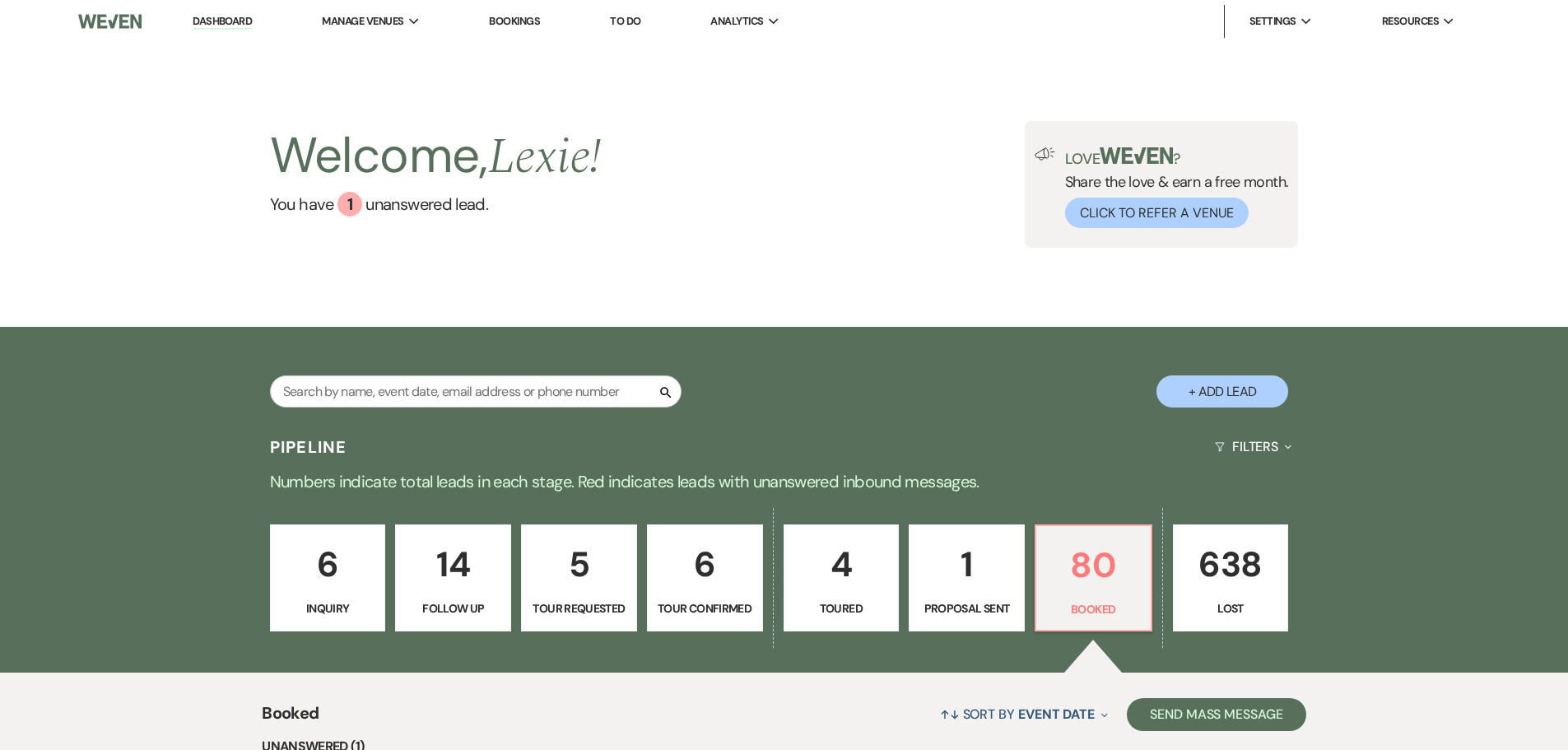
click at [1185, 615] on p "Lost" at bounding box center [1231, 607] width 95 height 18
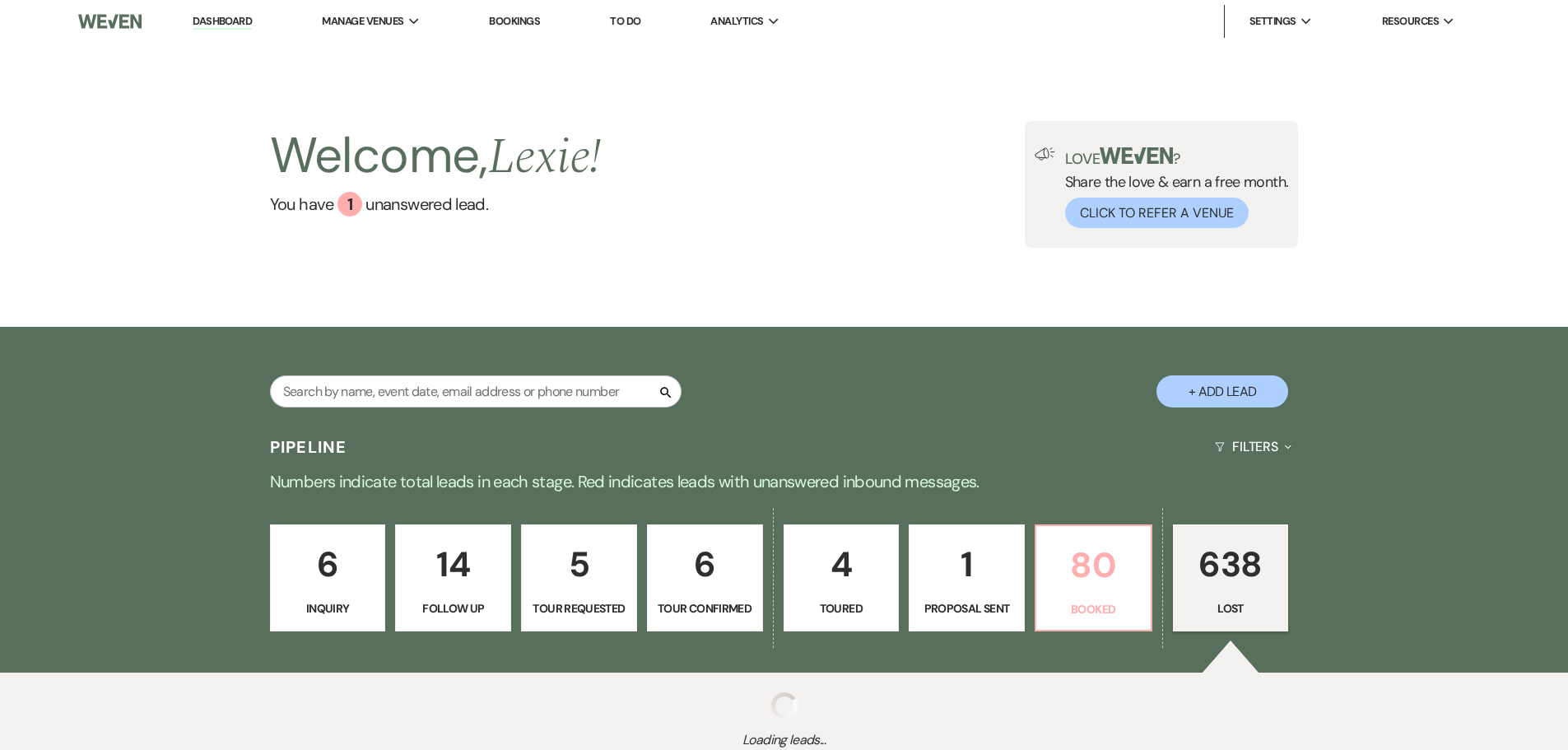
click at [1127, 588] on p "80" at bounding box center [1094, 565] width 95 height 55
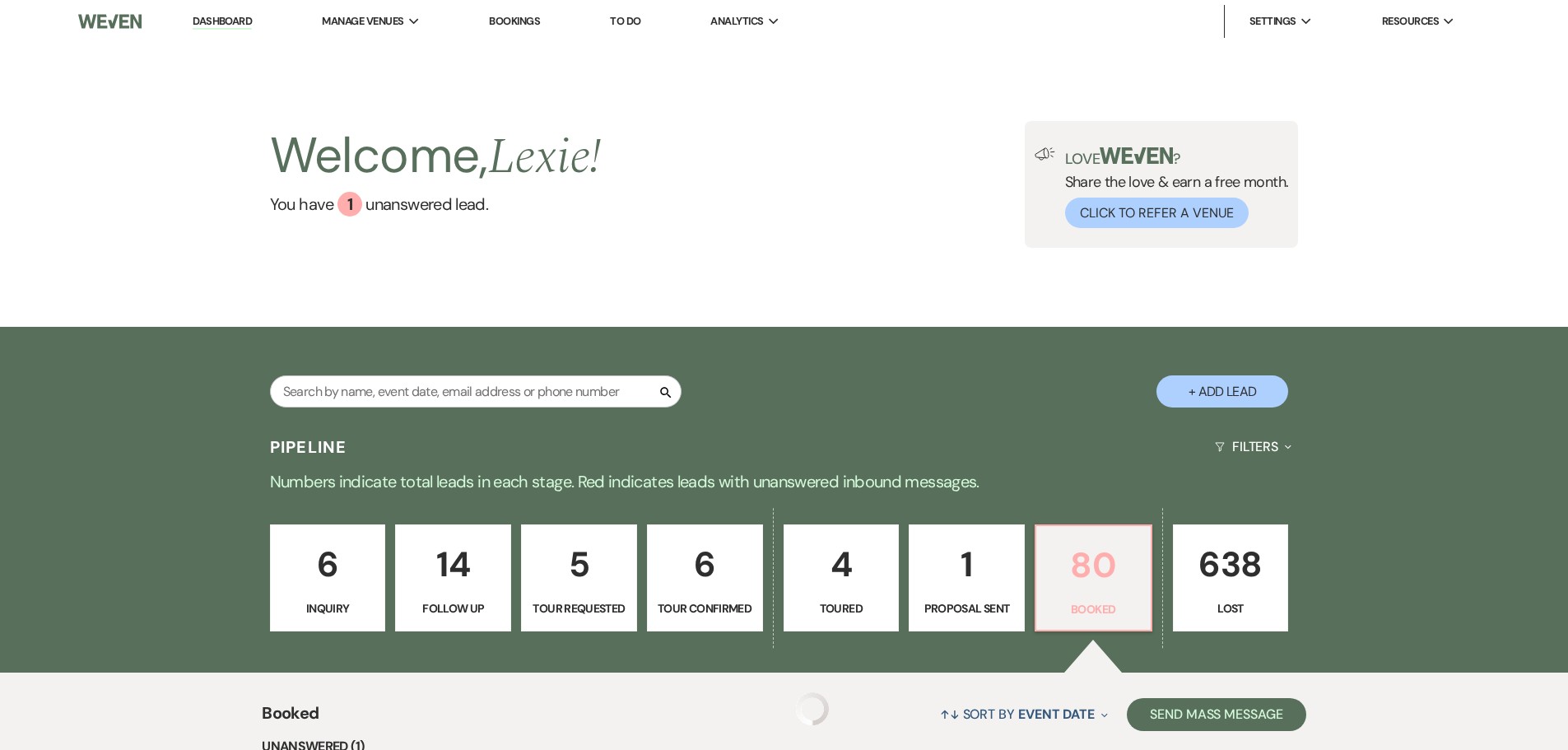
click at [1104, 537] on p "80" at bounding box center [1094, 565] width 95 height 55
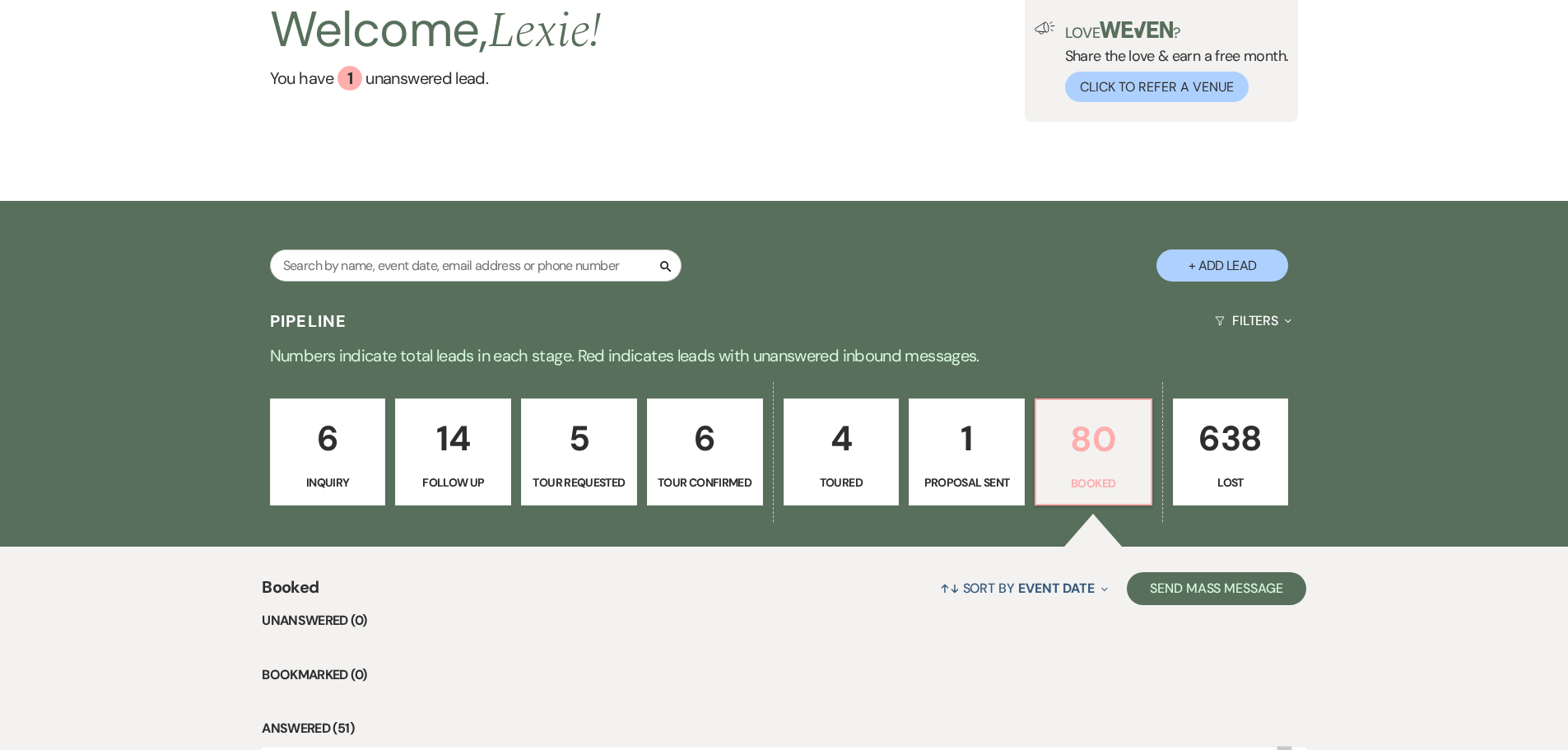
click at [1116, 445] on p "80" at bounding box center [1094, 439] width 95 height 55
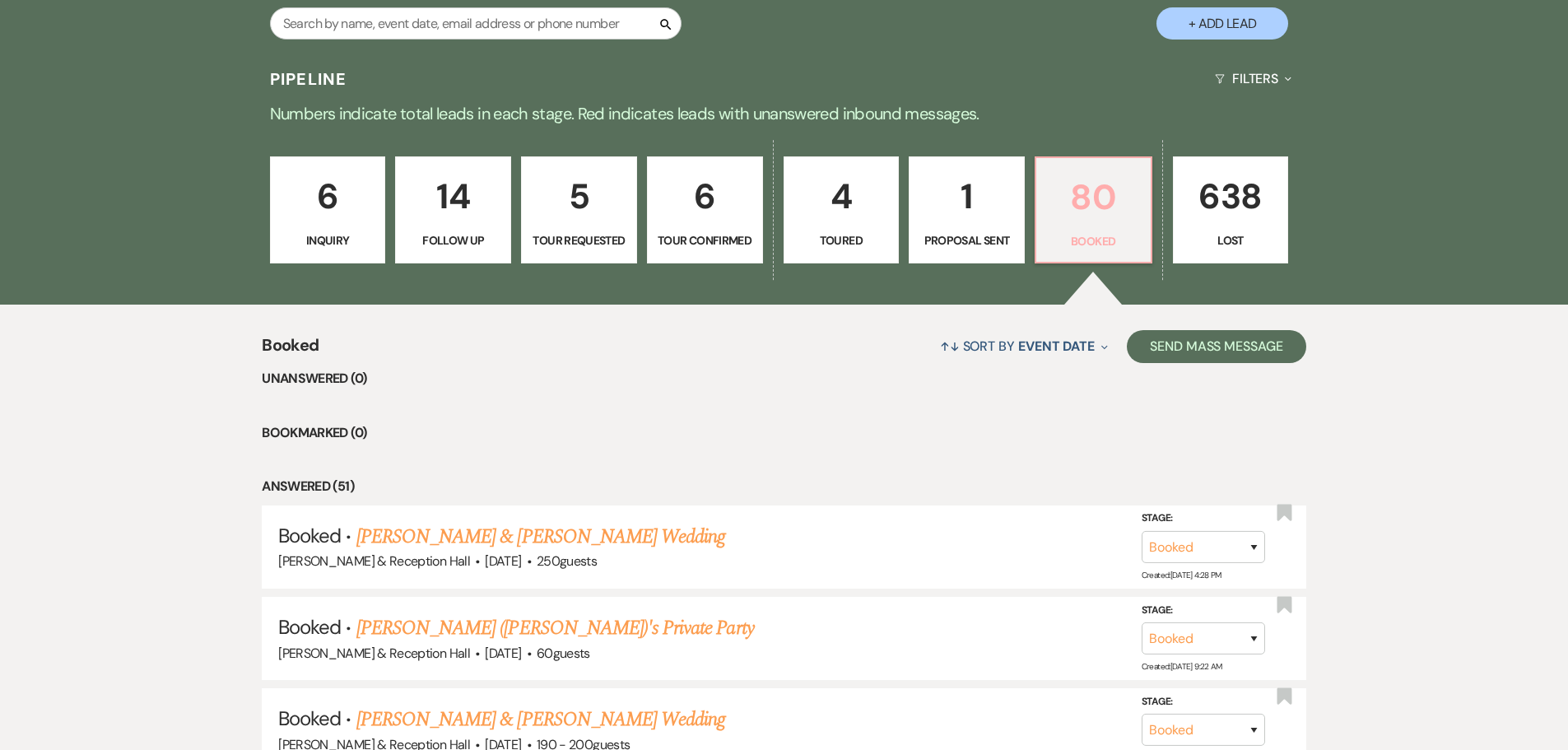
scroll to position [537, 0]
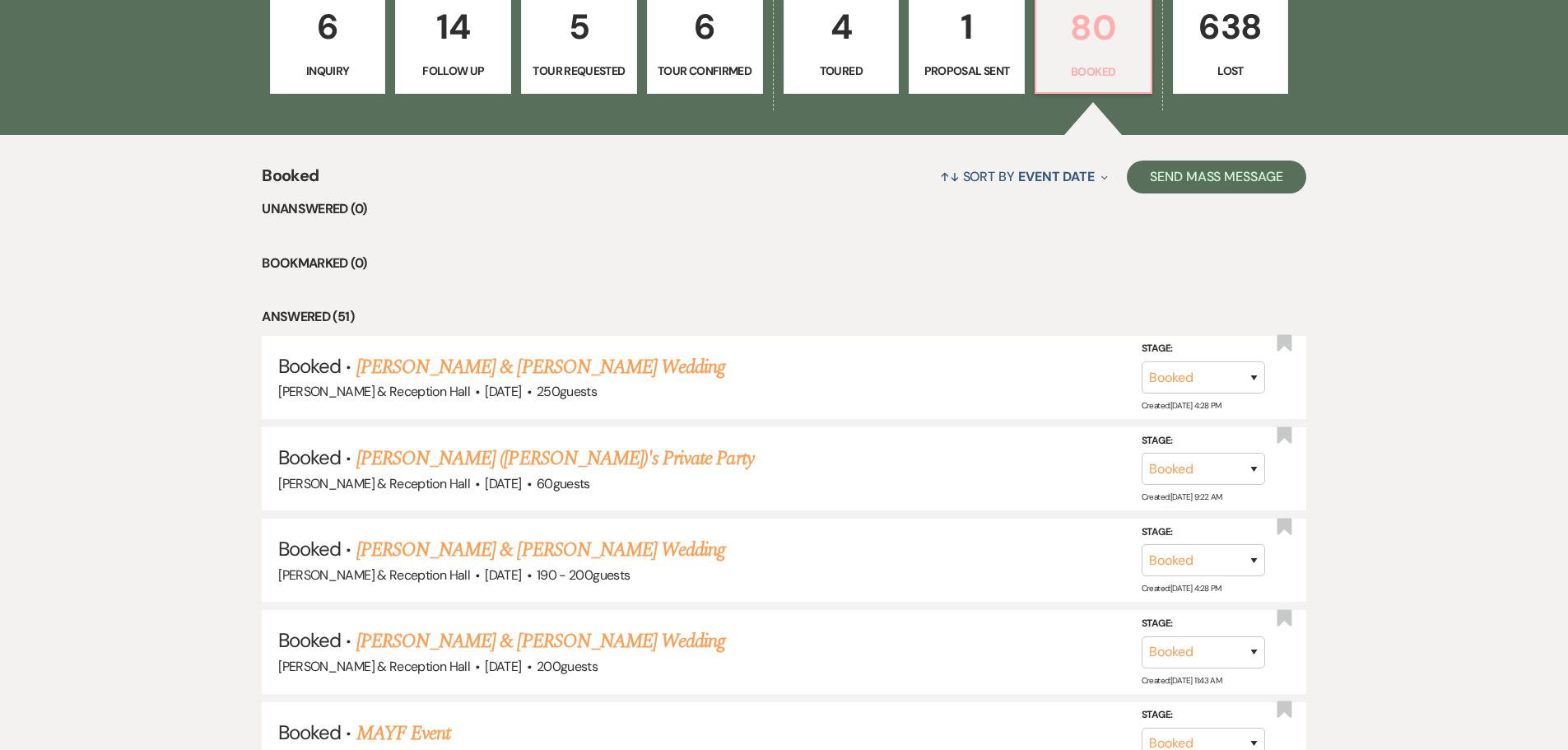
click at [1105, 46] on p "80" at bounding box center [1094, 28] width 95 height 55
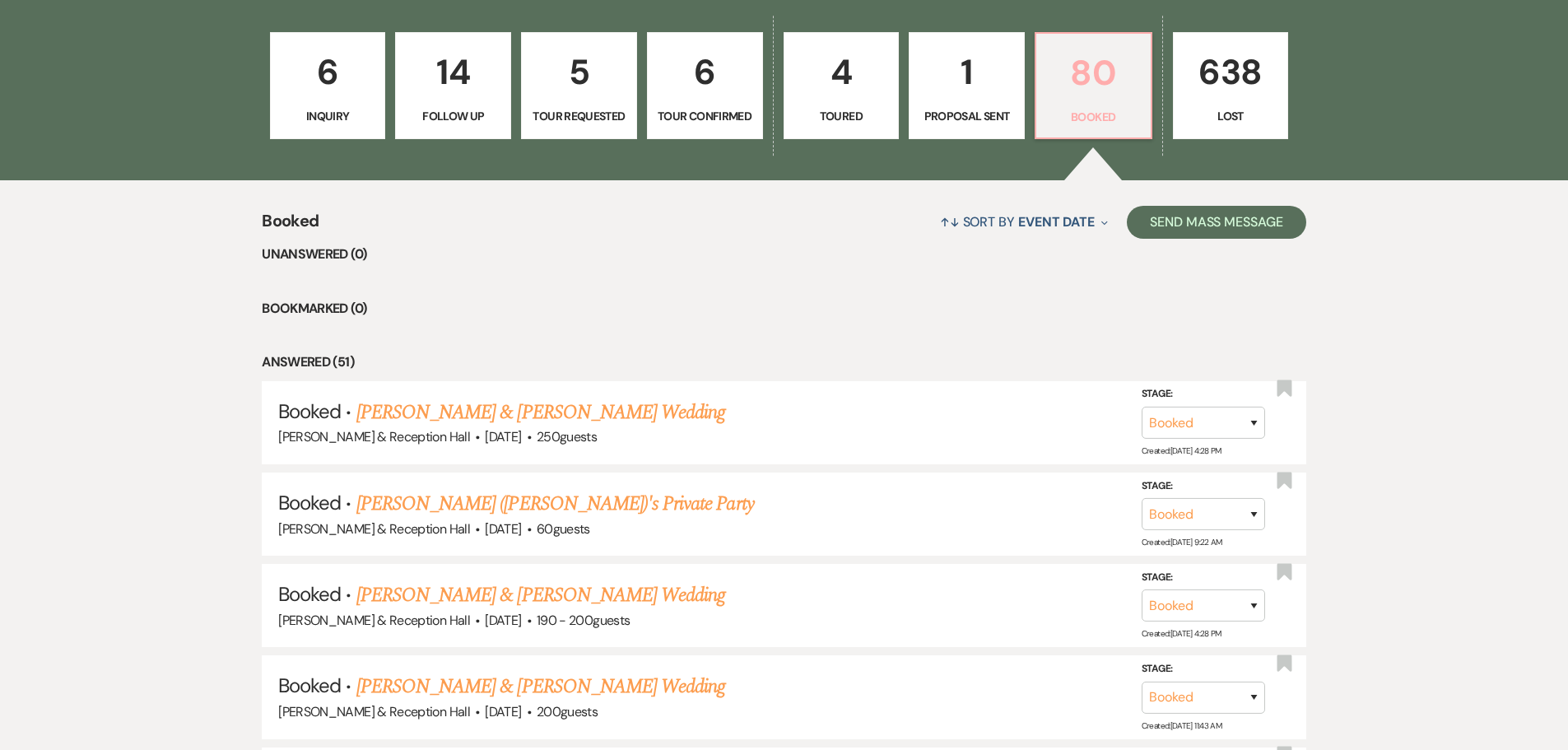
scroll to position [455, 0]
